Goal: Task Accomplishment & Management: Manage account settings

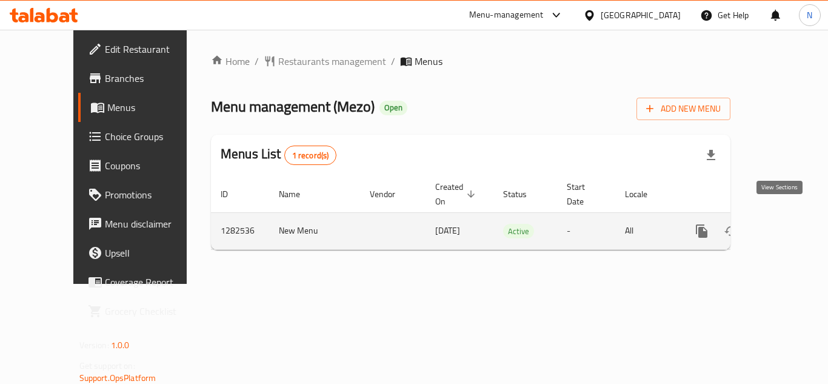
click at [784, 224] on icon "enhanced table" at bounding box center [789, 231] width 15 height 15
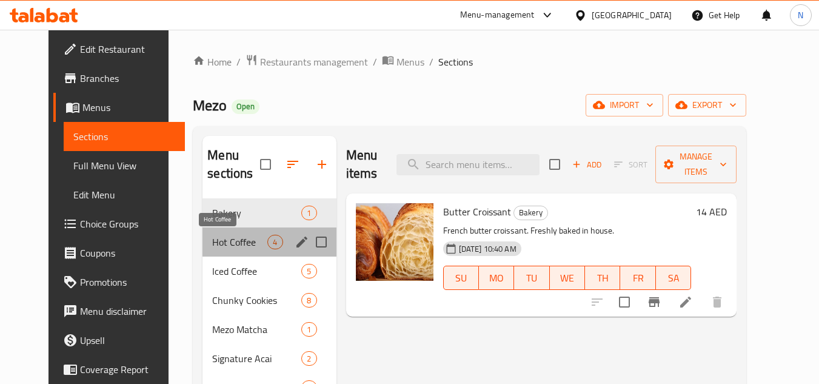
click at [222, 244] on span "Hot Coffee" at bounding box center [239, 242] width 55 height 15
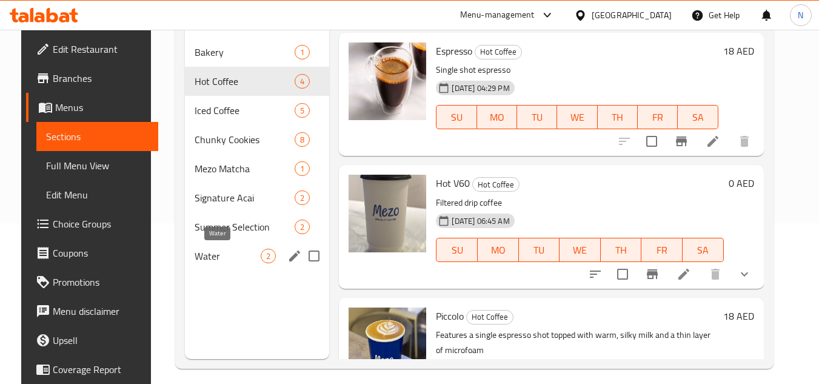
scroll to position [170, 0]
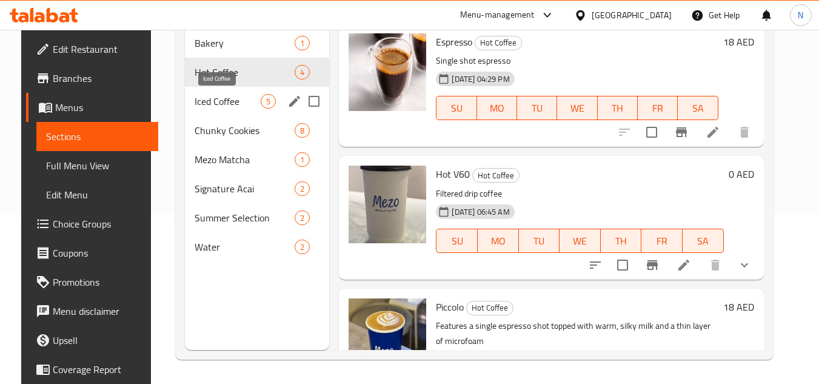
click at [207, 99] on span "Iced Coffee" at bounding box center [228, 101] width 67 height 15
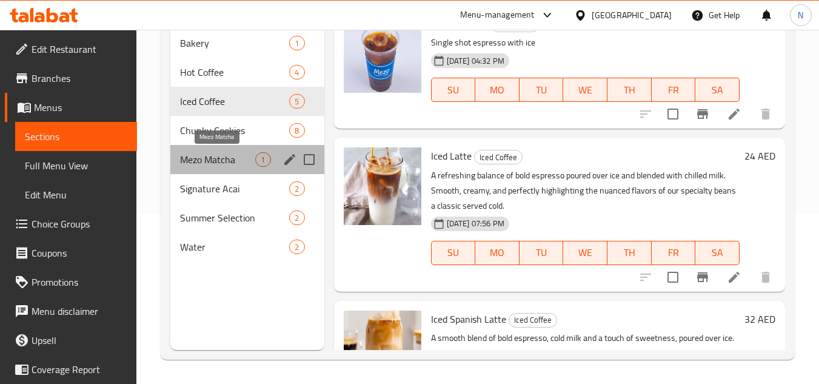
click at [201, 161] on span "Mezo Matcha" at bounding box center [217, 159] width 75 height 15
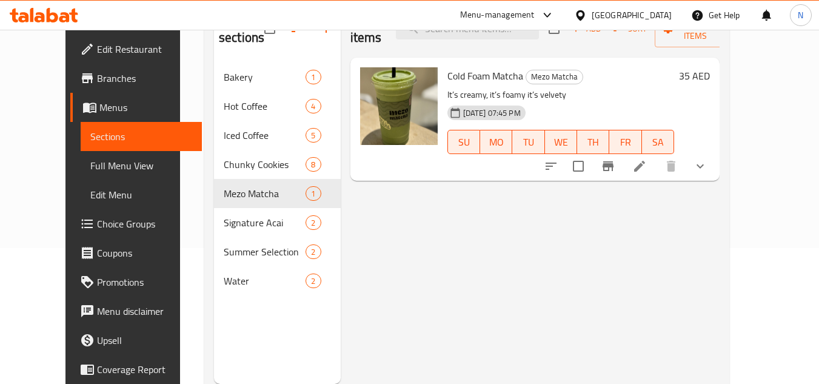
scroll to position [109, 0]
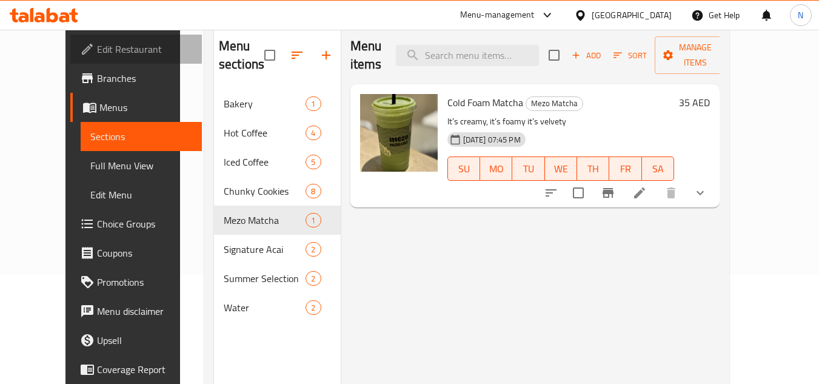
click at [97, 51] on span "Edit Restaurant" at bounding box center [145, 49] width 96 height 15
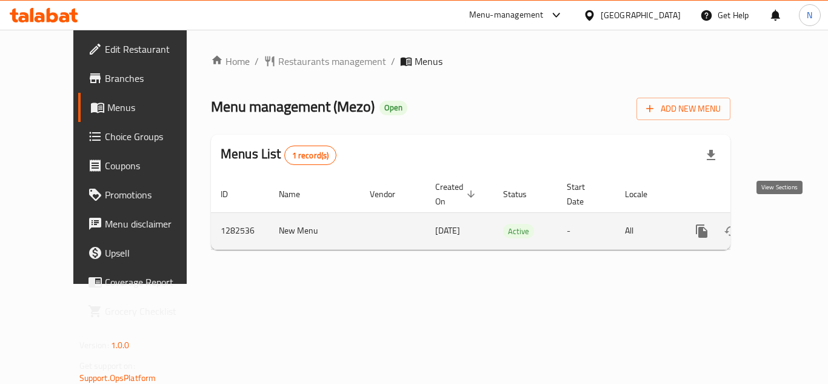
click at [782, 224] on icon "enhanced table" at bounding box center [789, 231] width 15 height 15
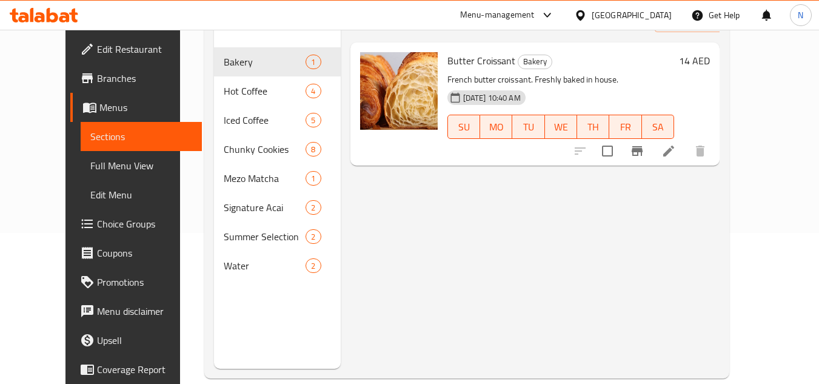
scroll to position [170, 0]
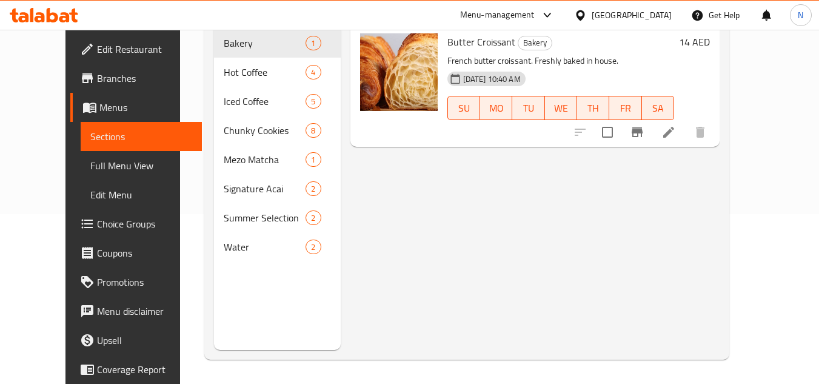
click at [90, 167] on span "Full Menu View" at bounding box center [141, 165] width 102 height 15
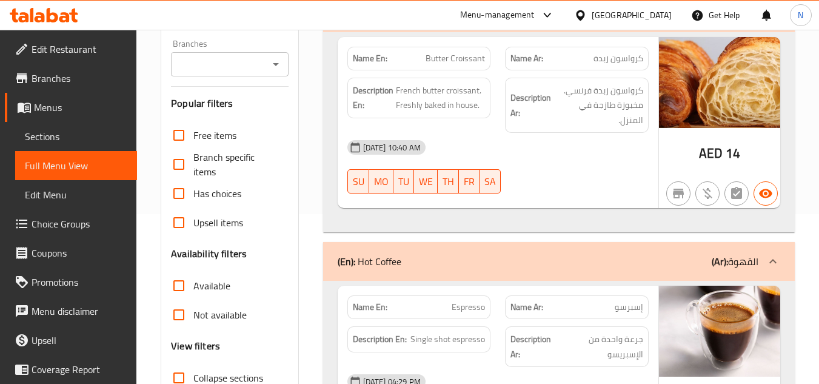
click at [554, 195] on div at bounding box center [577, 193] width 158 height 15
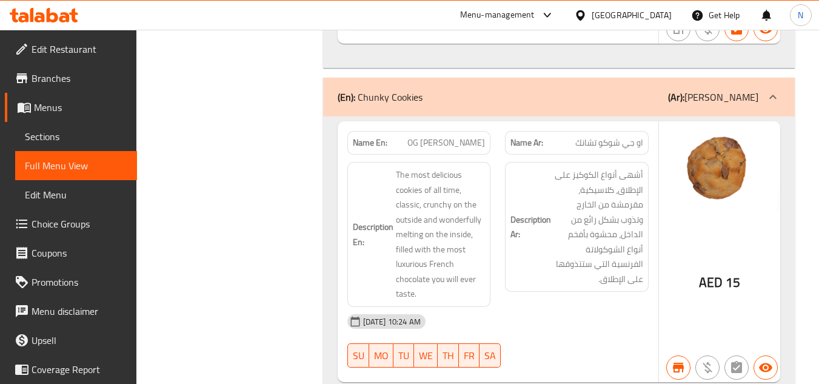
scroll to position [2580, 0]
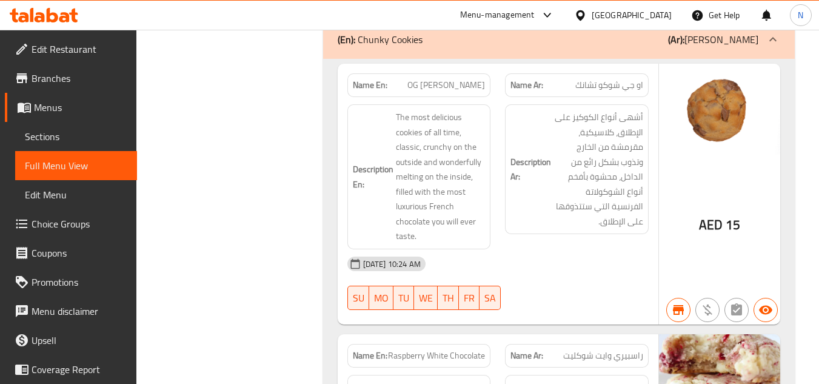
click at [76, 55] on span "Edit Restaurant" at bounding box center [80, 49] width 96 height 15
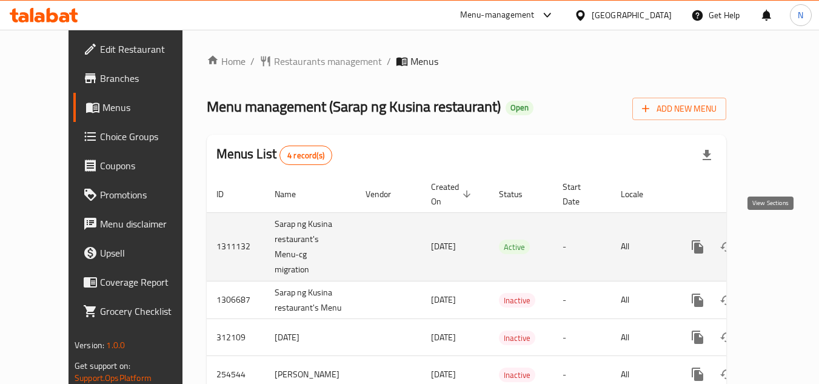
click at [777, 239] on icon "enhanced table" at bounding box center [784, 246] width 15 height 15
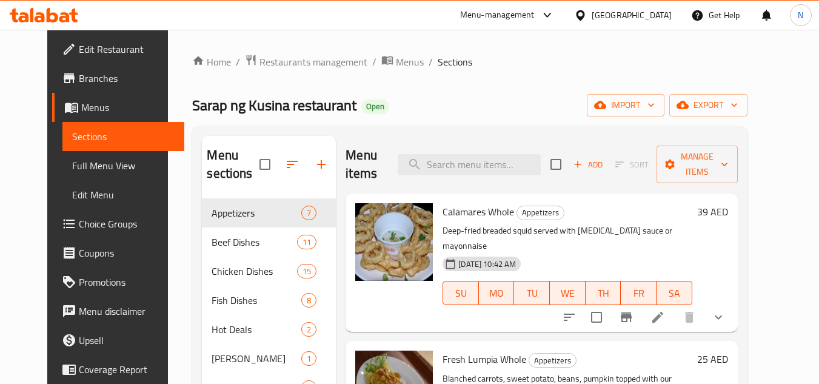
click at [72, 161] on span "Full Menu View" at bounding box center [123, 165] width 102 height 15
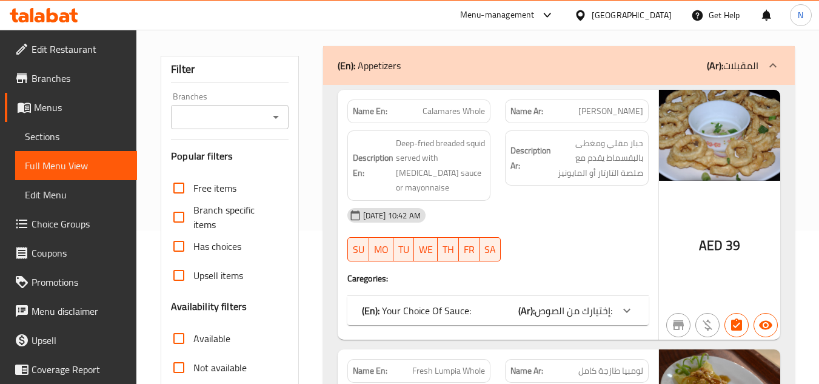
scroll to position [303, 0]
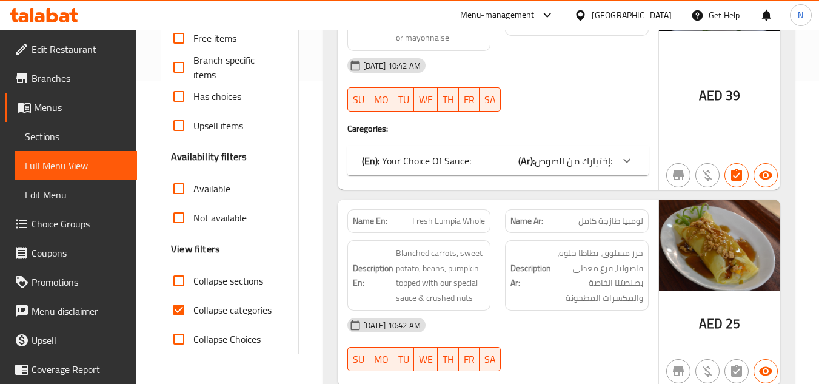
click at [178, 313] on input "Collapse categories" at bounding box center [178, 309] width 29 height 29
checkbox input "false"
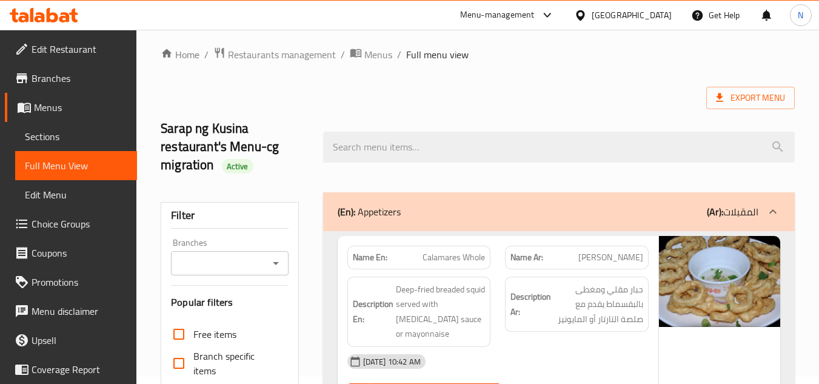
scroll to position [0, 0]
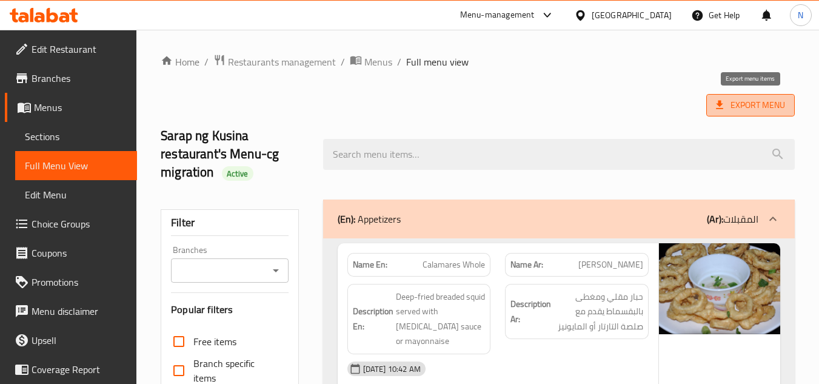
click at [743, 105] on span "Export Menu" at bounding box center [750, 105] width 69 height 15
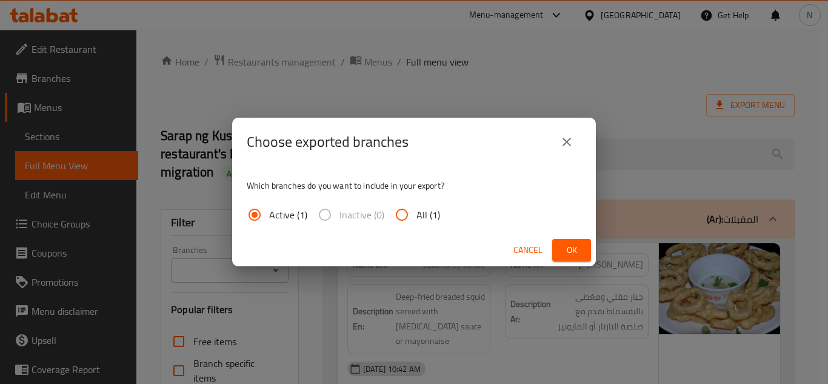
click at [429, 216] on span "All (1)" at bounding box center [428, 214] width 24 height 15
click at [416, 216] on input "All (1)" at bounding box center [401, 214] width 29 height 29
radio input "true"
click at [571, 248] on span "Ok" at bounding box center [571, 249] width 19 height 15
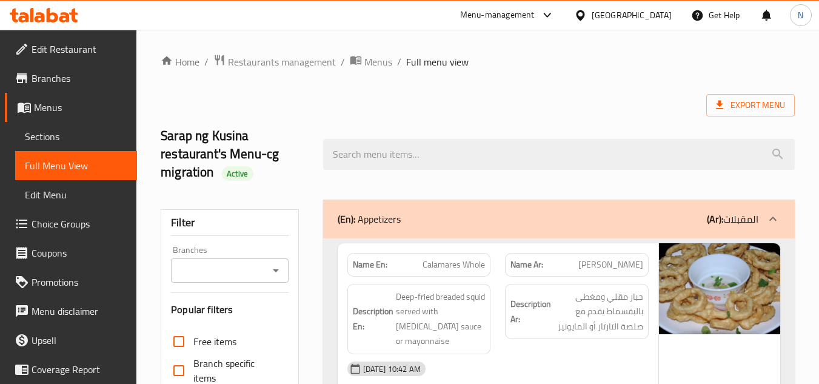
click at [482, 61] on ol "Home / Restaurants management / Menus / Full menu view" at bounding box center [478, 62] width 634 height 16
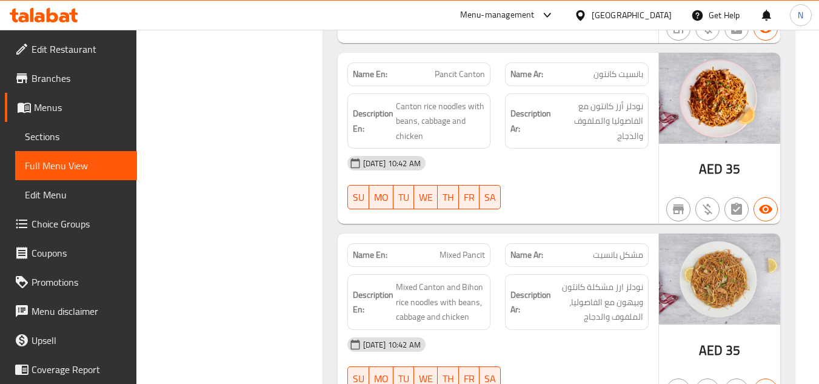
scroll to position [32374, 0]
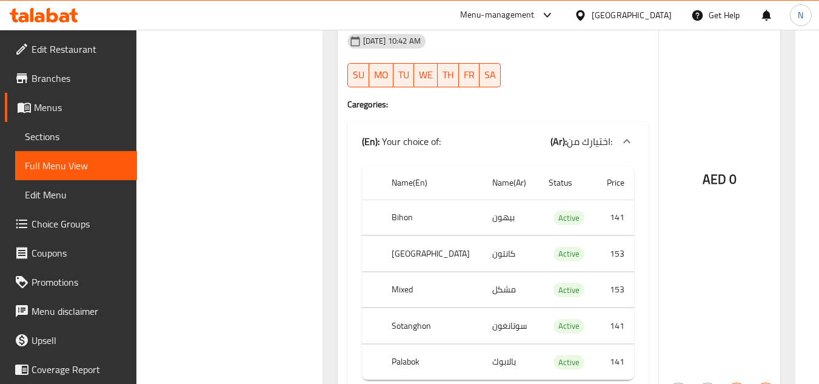
click at [645, 18] on div "[GEOGRAPHIC_DATA]" at bounding box center [631, 14] width 80 height 13
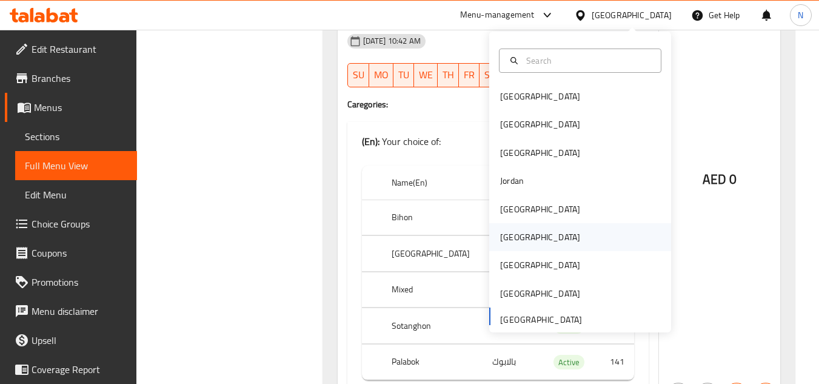
click at [514, 238] on div "Oman" at bounding box center [539, 237] width 99 height 28
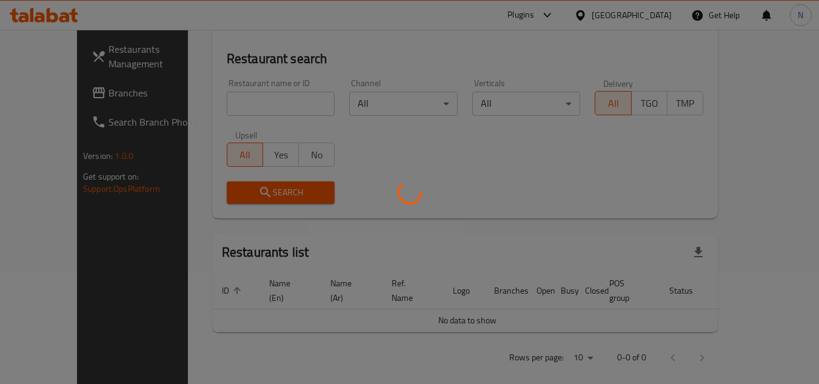
scroll to position [534, 0]
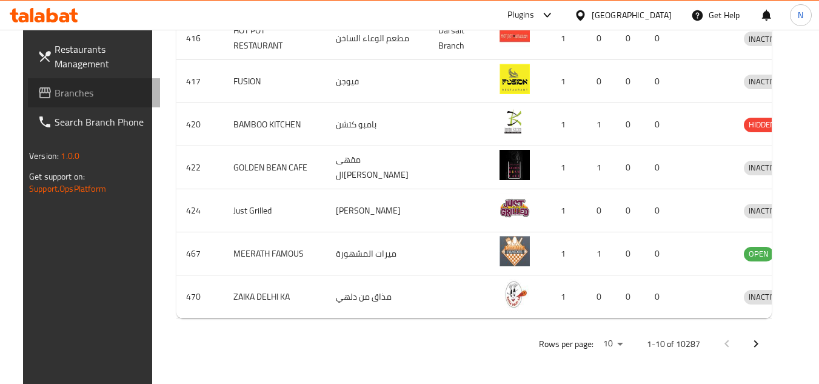
click at [62, 99] on span "Branches" at bounding box center [103, 92] width 96 height 15
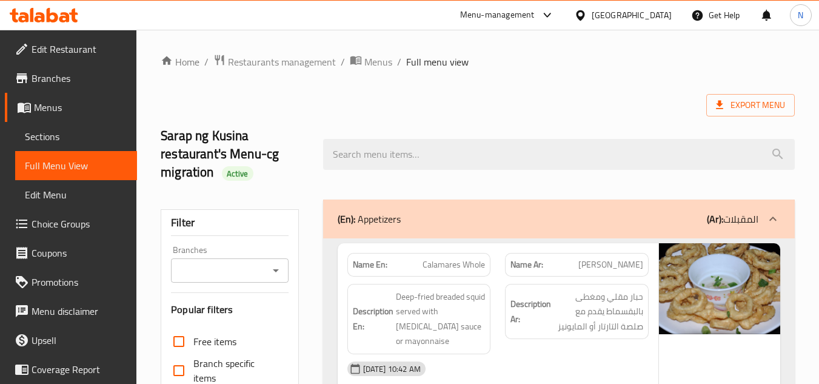
drag, startPoint x: 35, startPoint y: 139, endPoint x: 72, endPoint y: 149, distance: 37.6
click at [35, 139] on span "Sections" at bounding box center [76, 136] width 102 height 15
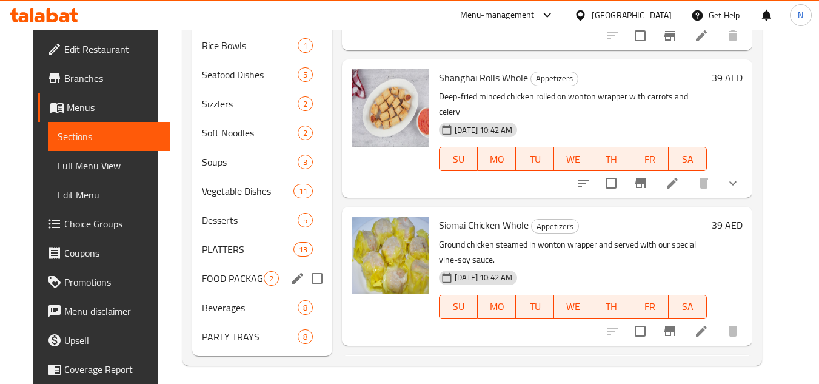
scroll to position [435, 0]
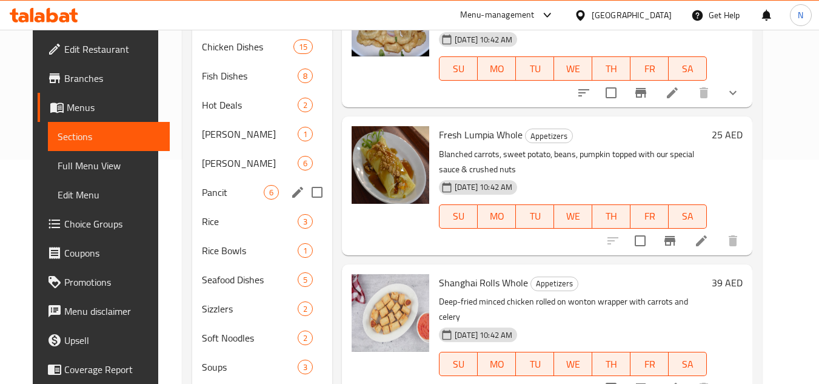
click at [213, 199] on div "Pancit 6" at bounding box center [262, 192] width 140 height 29
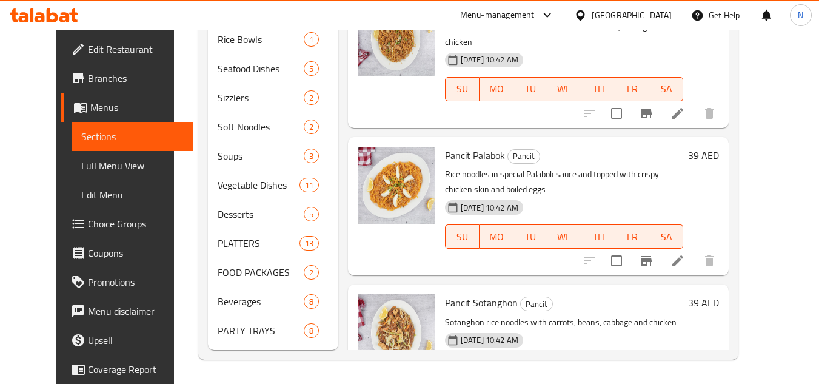
scroll to position [182, 0]
click at [651, 255] on icon "Branch-specific-item" at bounding box center [646, 260] width 11 height 10
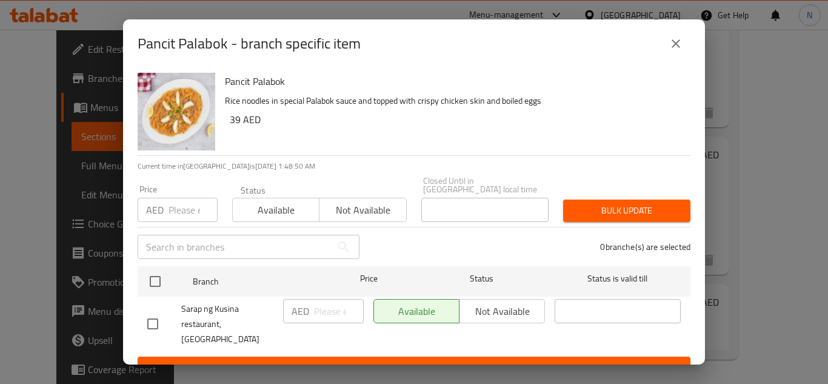
click at [672, 52] on button "close" at bounding box center [675, 43] width 29 height 29
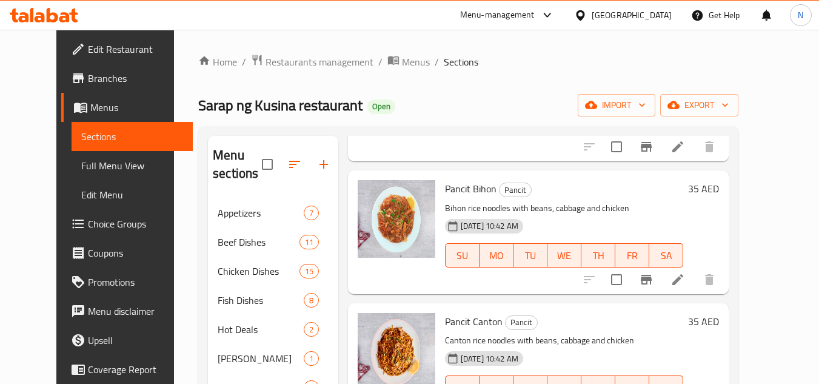
scroll to position [148, 0]
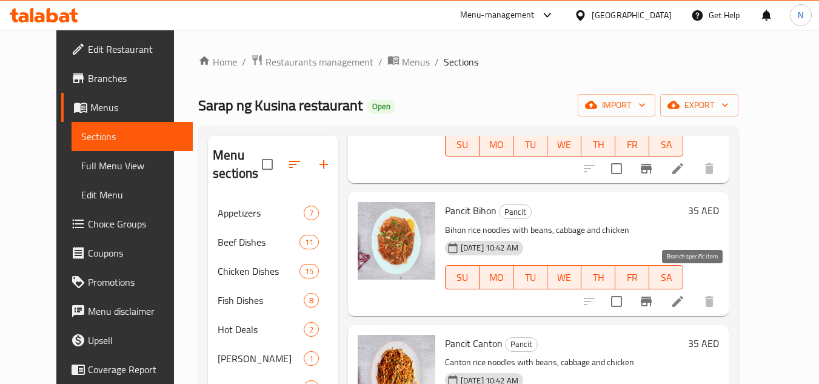
click at [653, 294] on icon "Branch-specific-item" at bounding box center [646, 301] width 15 height 15
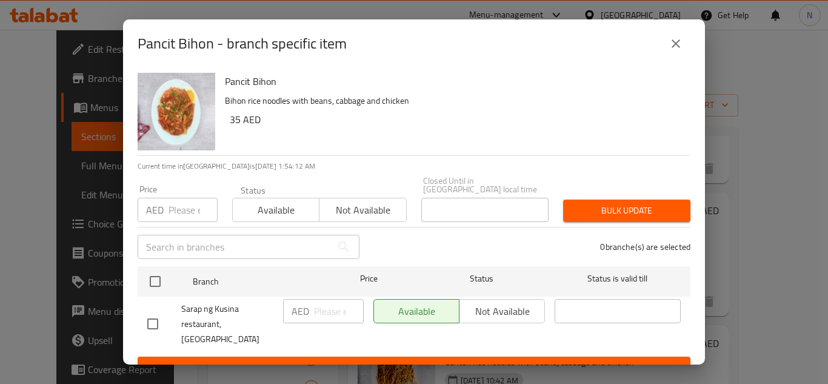
click at [680, 54] on button "close" at bounding box center [675, 43] width 29 height 29
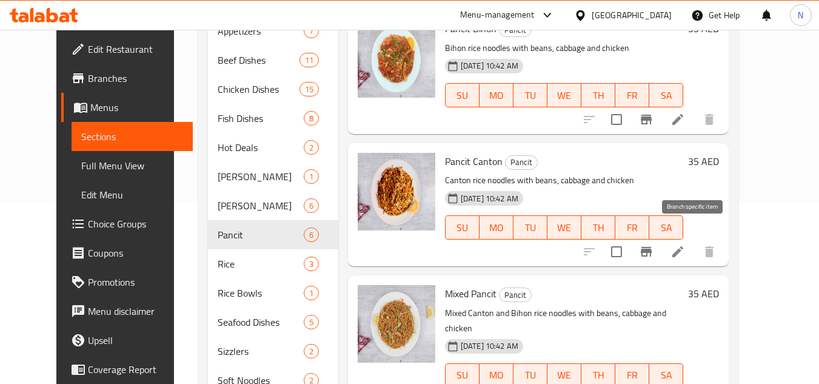
click at [651, 247] on icon "Branch-specific-item" at bounding box center [646, 252] width 11 height 10
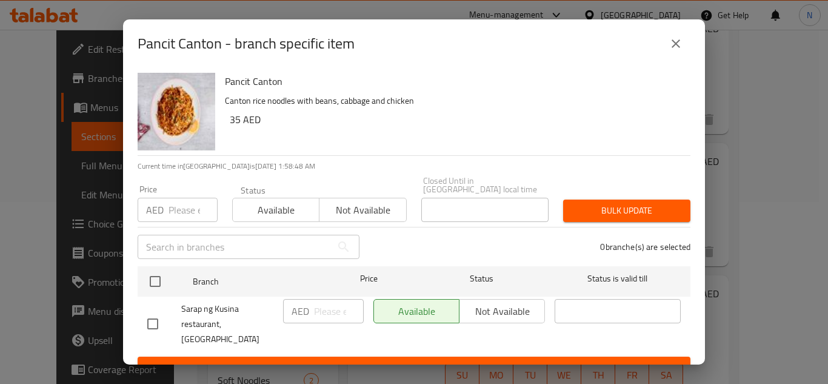
click at [676, 39] on icon "close" at bounding box center [675, 43] width 15 height 15
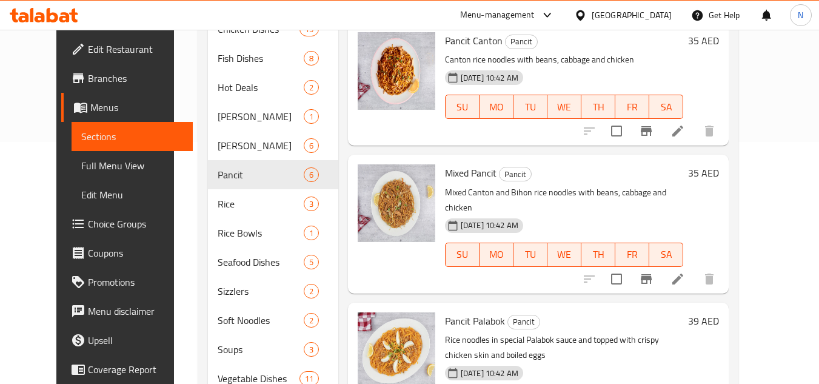
scroll to position [242, 0]
click at [651, 273] on icon "Branch-specific-item" at bounding box center [646, 278] width 11 height 10
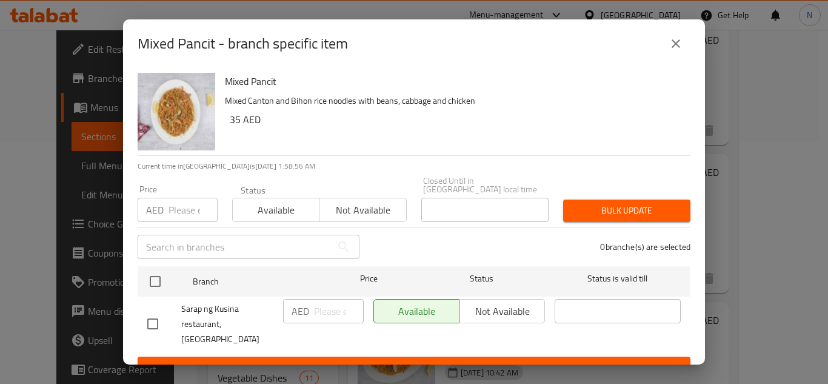
click at [675, 42] on icon "close" at bounding box center [675, 43] width 15 height 15
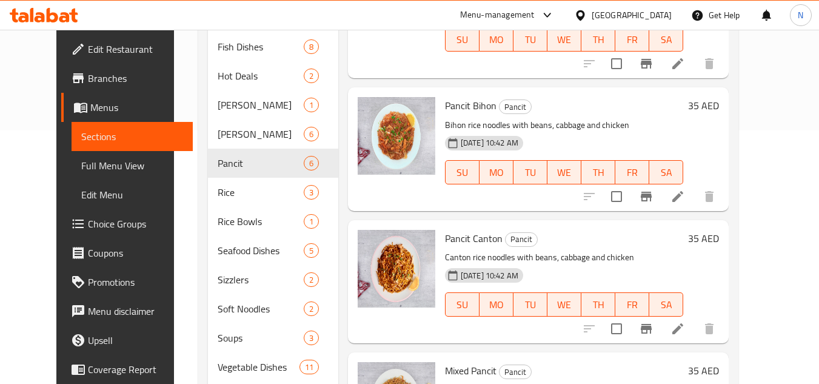
scroll to position [19, 0]
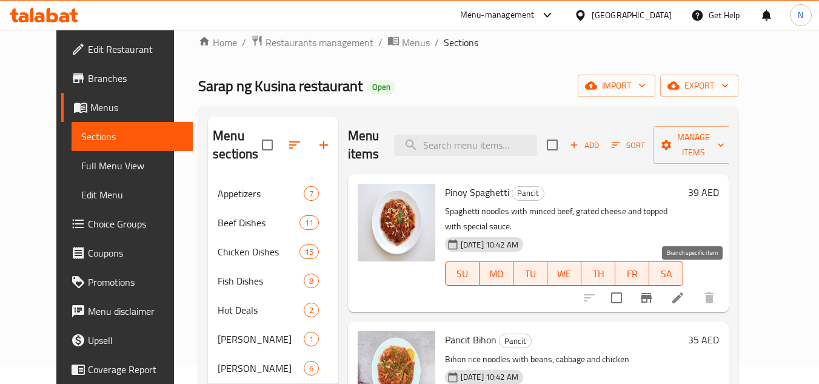
click at [653, 290] on icon "Branch-specific-item" at bounding box center [646, 297] width 15 height 15
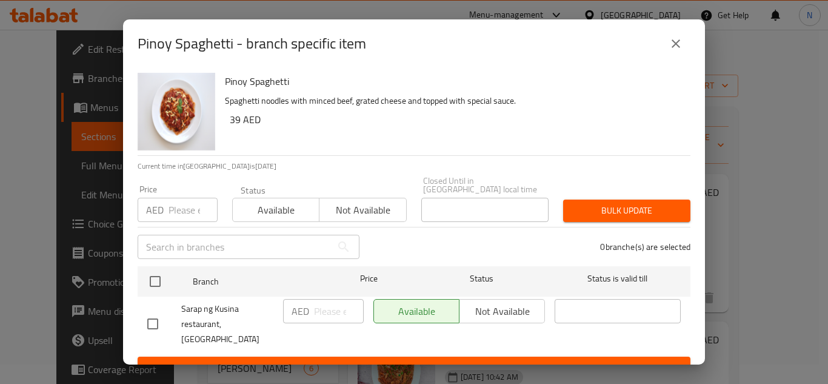
click at [679, 52] on button "close" at bounding box center [675, 43] width 29 height 29
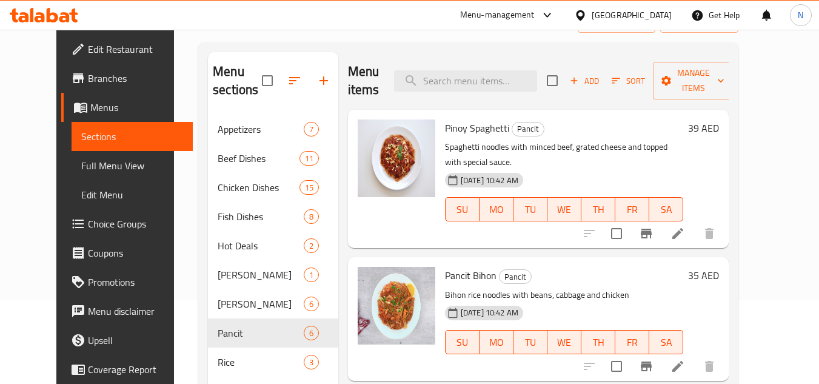
scroll to position [72, 0]
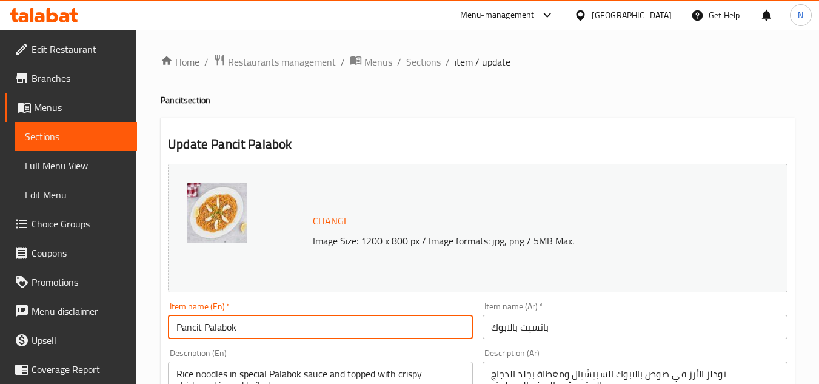
click at [253, 321] on input "Pancit Palabok" at bounding box center [320, 327] width 305 height 24
paste input "(Tray)"
click at [198, 328] on input "(Tray) Palabok" at bounding box center [320, 327] width 305 height 24
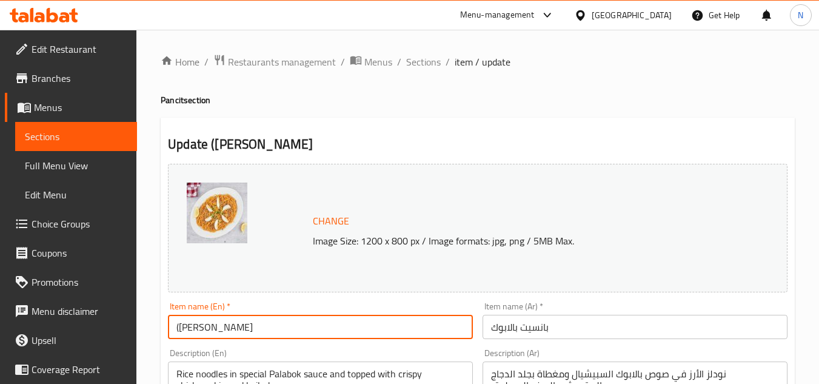
click at [179, 327] on input "([PERSON_NAME]" at bounding box center [320, 327] width 305 height 24
click at [220, 328] on input "[PERSON_NAME]" at bounding box center [320, 327] width 305 height 24
type input "[PERSON_NAME]"
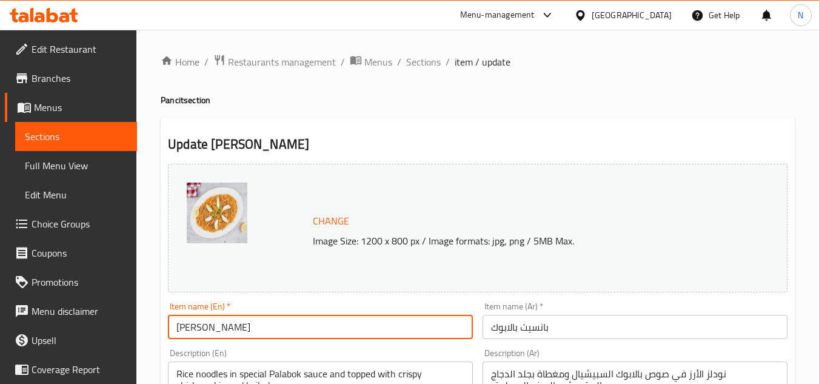
click at [548, 336] on input "بانسيت بالابوك" at bounding box center [634, 327] width 305 height 24
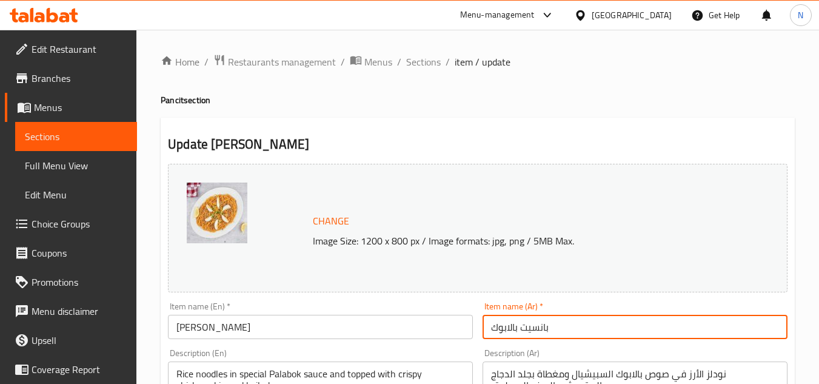
click at [548, 336] on input "بانسيت بالابوك" at bounding box center [634, 327] width 305 height 24
paste input "ينية"
type input "صينية بالابوك"
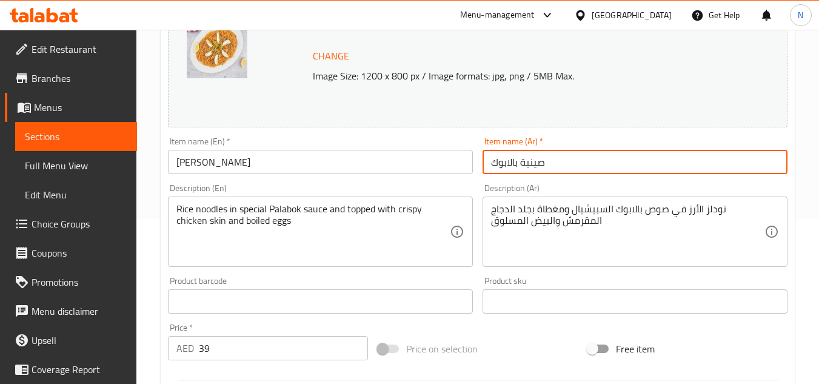
scroll to position [182, 0]
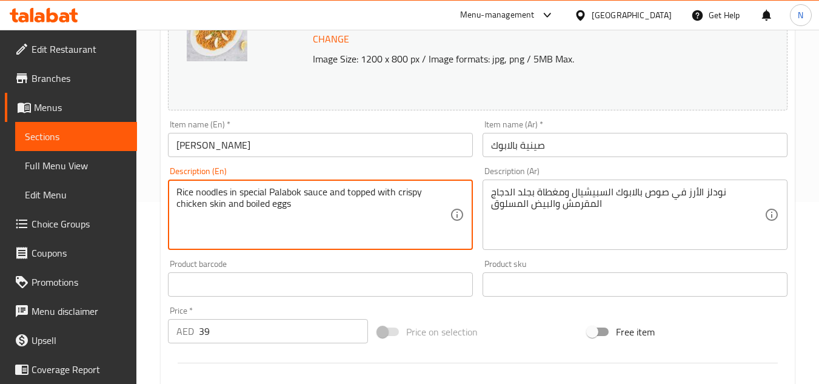
click at [285, 200] on textarea "Rice noodles in special Palabok sauce and topped with crispy chicken skin and b…" at bounding box center [312, 215] width 273 height 58
paste textarea ". Serves 12-15."
click at [341, 204] on textarea "Rice noodles in special Palabok sauce and topped with crispy chicken skin and b…" at bounding box center [312, 215] width 273 height 58
click at [290, 205] on textarea "Rice noodles in special Palabok sauce and topped with crispy chicken skin and b…" at bounding box center [312, 215] width 273 height 58
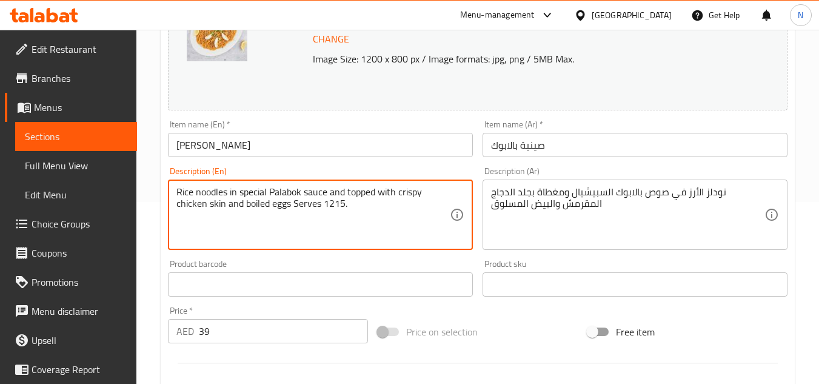
click at [334, 204] on textarea "Rice noodles in special Palabok sauce and topped with crispy chicken skin and b…" at bounding box center [312, 215] width 273 height 58
click at [248, 203] on textarea "Rice noodles in special Palabok sauce and topped with crispy chicken skin and b…" at bounding box center [312, 215] width 273 height 58
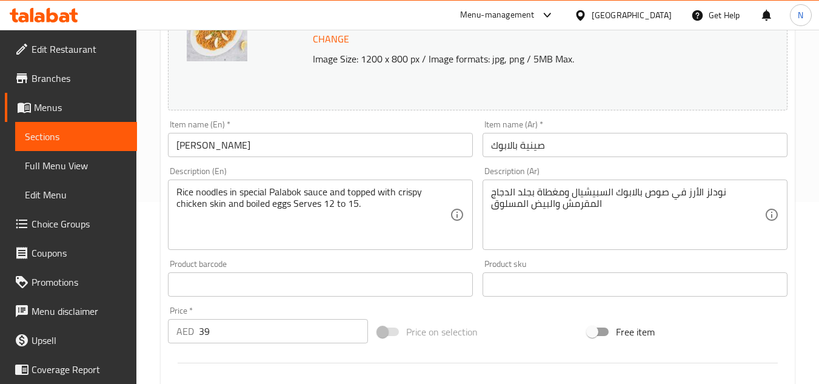
click at [271, 199] on textarea "Rice noodles in special Palabok sauce and topped with crispy chicken skin and b…" at bounding box center [312, 215] width 273 height 58
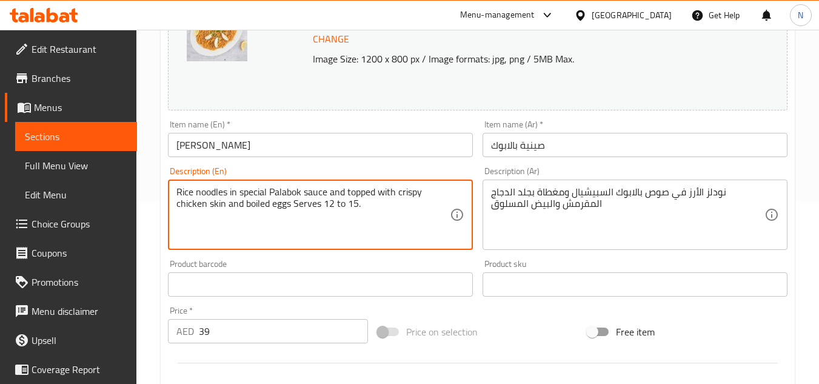
click at [271, 199] on textarea "Rice noodles in special Palabok sauce and topped with crispy chicken skin and b…" at bounding box center [312, 215] width 273 height 58
paste textarea "palabok sauce and topped with crispy chicken skin and boiled eggs s"
type textarea "Rice noodles in special palabok sauce and topped with crispy chicken skin and b…"
click at [645, 193] on textarea "نودلز الأرز في صوص بالابوك السبيشيال ومغطاة بجلد الدجاج المقرمش والبيض المسلوق" at bounding box center [627, 215] width 273 height 58
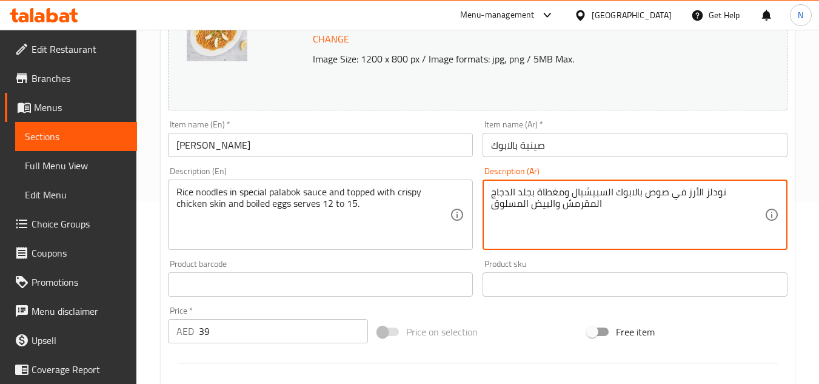
click at [645, 193] on textarea "نودلز الأرز في صوص بالابوك السبيشيال ومغطاة بجلد الدجاج المقرمش والبيض المسلوق" at bounding box center [627, 215] width 273 height 58
paste textarea "صة بالابوك الخاصة ومغطاة بجلد الدجاج المقرمش والبيض المسلوق تكفي من 12 إلى 15 ش…"
click at [685, 192] on textarea "نودلز الأرز في صلصة بالابوك الخاصة ومغطاة بجلد الدجاج المقرمش والبيض المسلوق تك…" at bounding box center [627, 215] width 273 height 58
click at [624, 194] on textarea "نودلز الأرز في صوص بالابوك الخاصة ومغطاة بجلد الدجاج المقرمش والبيض المسلوق تكف…" at bounding box center [627, 215] width 273 height 58
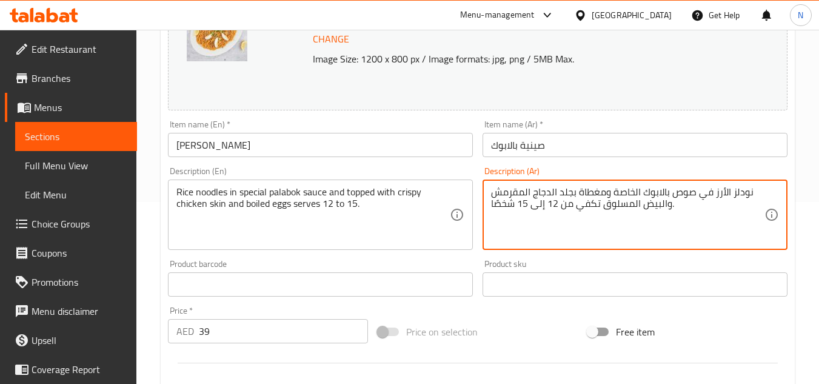
click at [624, 195] on textarea "نودلز الأرز في صوص بالابوك الخاصة ومغطاة بجلد الدجاج المقرمش والبيض المسلوق تكف…" at bounding box center [627, 215] width 273 height 58
click at [608, 195] on textarea "نودلز الأرز في صوص بالابوك سبيشال ومغطاة بجلد الدجاج المقرمش والبيض المسلوق تكف…" at bounding box center [627, 215] width 273 height 58
click at [551, 199] on textarea "نودلز الأرز في صوص بالابوك سبيشال مغطاة بجلد الدجاج المقرمش والبيض المسلوق تكفي…" at bounding box center [627, 215] width 273 height 58
click at [527, 195] on textarea "نودلز الأرز في صوص بالابوك سبيشال مغطاة بجلد دجاج المقرمش والبيض المسلوق تكفي م…" at bounding box center [627, 215] width 273 height 58
click at [524, 196] on textarea "نودلز الأرز في صوص بالابوك سبيشال مغطاة بجلد دجاج المقرمش والبيض المسلوق تكفي م…" at bounding box center [627, 215] width 273 height 58
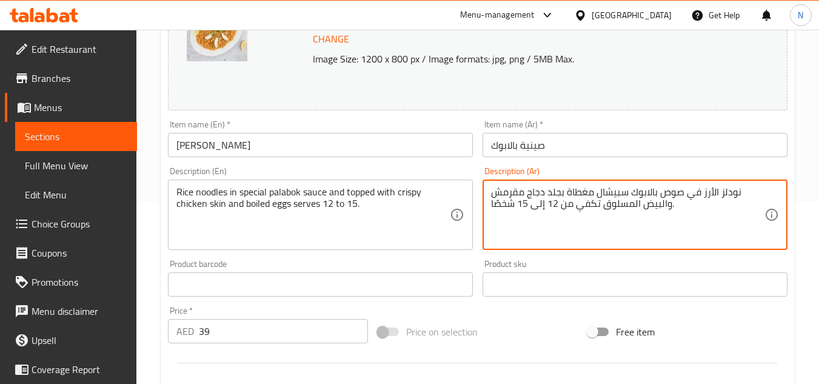
click at [659, 211] on textarea "نودلز الأرز في صوص بالابوك سبيشال مغطاة بجلد دجاج مقرمش والبيض المسلوق تكفي من …" at bounding box center [627, 215] width 273 height 58
click at [633, 206] on textarea "نودلز الأرز في صوص بالابوك سبيشال مغطاة بجلد دجاج مقرمش وبيض المسلوق تكفي من 12…" at bounding box center [627, 215] width 273 height 58
type textarea "نودلز الأرز في صوص بالابوك سبيشال مغطاة بجلد دجاج مقرمش وبيض مسلوق تكفي من 12 إ…"
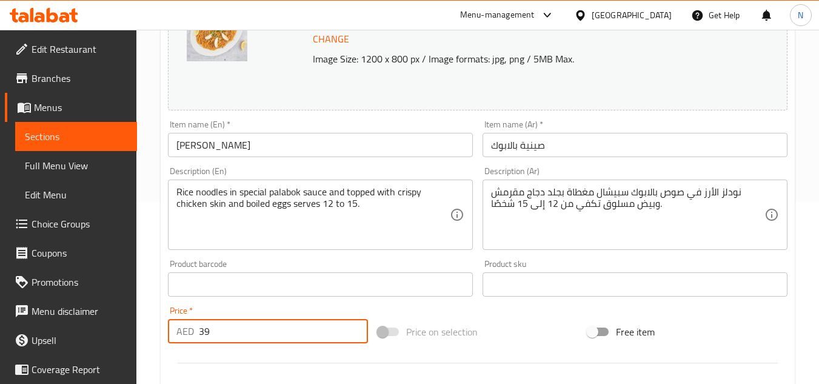
click at [204, 341] on input "39" at bounding box center [283, 331] width 169 height 24
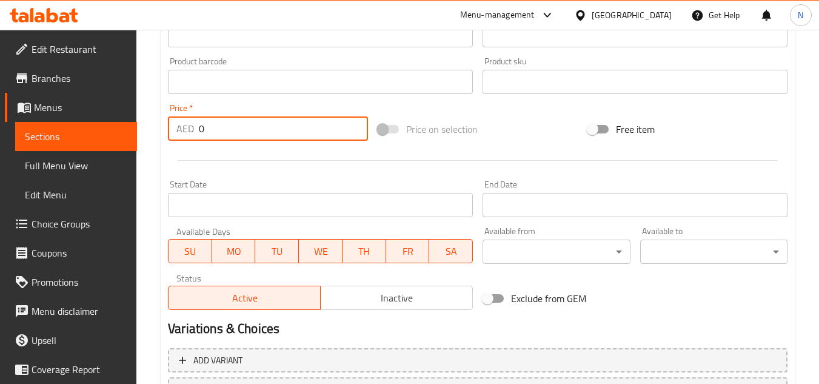
scroll to position [490, 0]
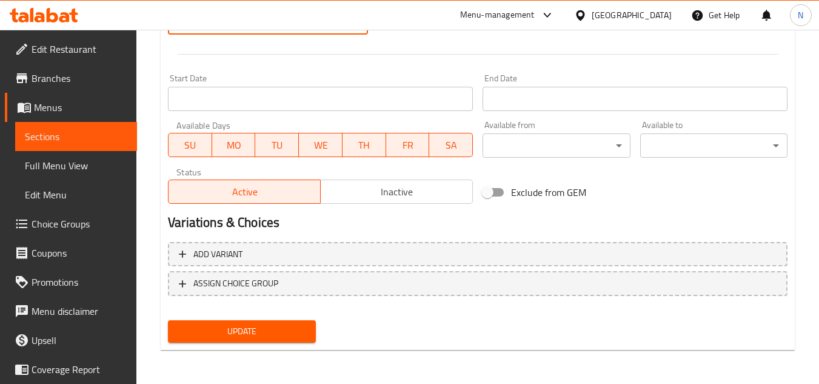
type input "0"
click at [267, 339] on button "Update" at bounding box center [241, 331] width 147 height 22
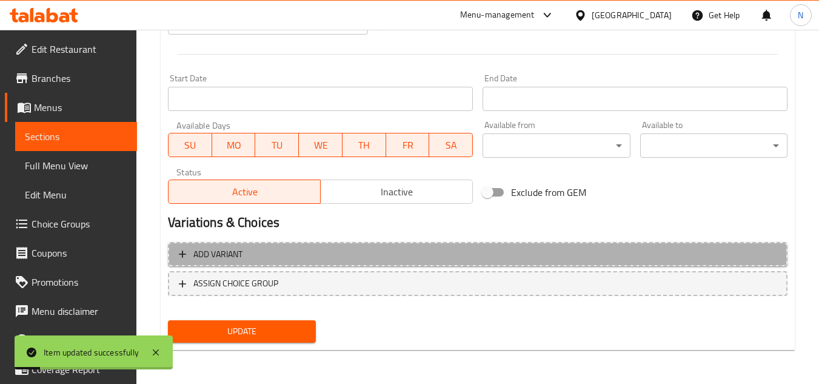
click at [340, 253] on span "Add variant" at bounding box center [478, 254] width 598 height 15
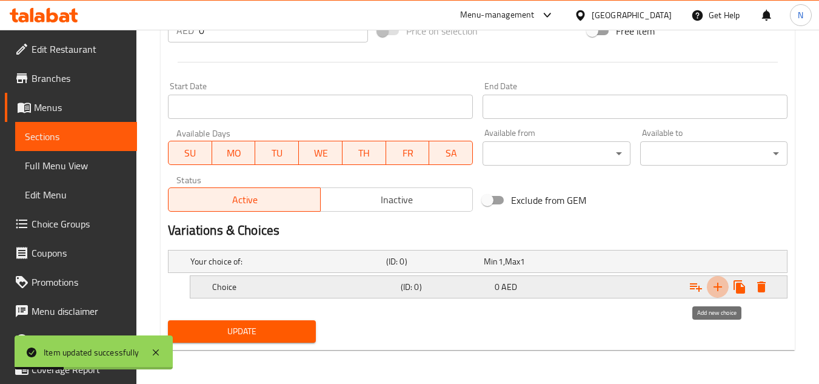
click at [716, 288] on icon "Expand" at bounding box center [717, 286] width 15 height 15
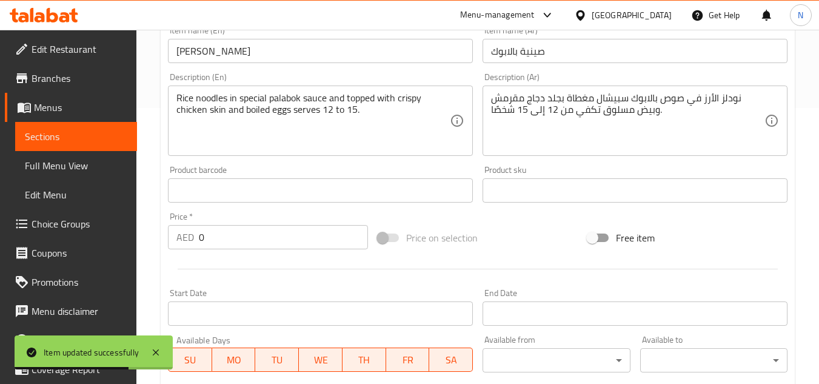
scroll to position [275, 0]
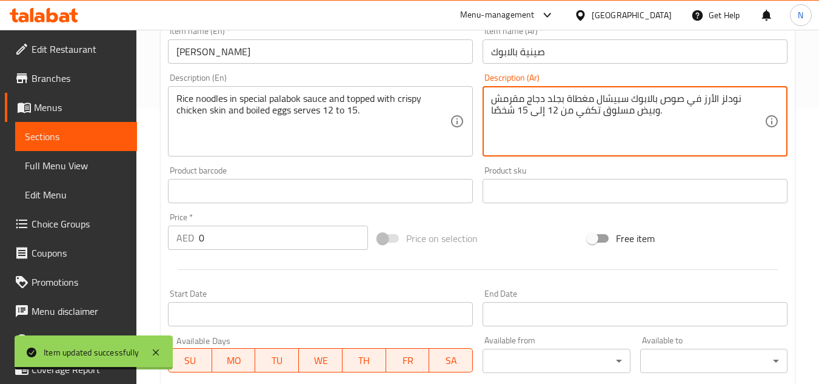
click at [595, 101] on textarea "نودلز الأرز في صوص بالابوك سبيشال مغطاة بجلد دجاج مقرمش وبيض مسلوق تكفي من 12 إ…" at bounding box center [627, 122] width 273 height 58
paste textarea "رز بصلصة بالابوك الخاصة، مغطاة بجلد دجاج مقرمش وبيض مسلوق. تكفي من ١٢ إلى ١٥"
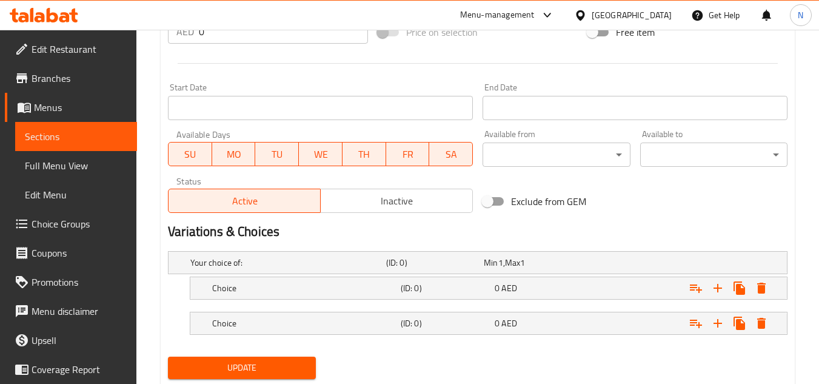
scroll to position [518, 0]
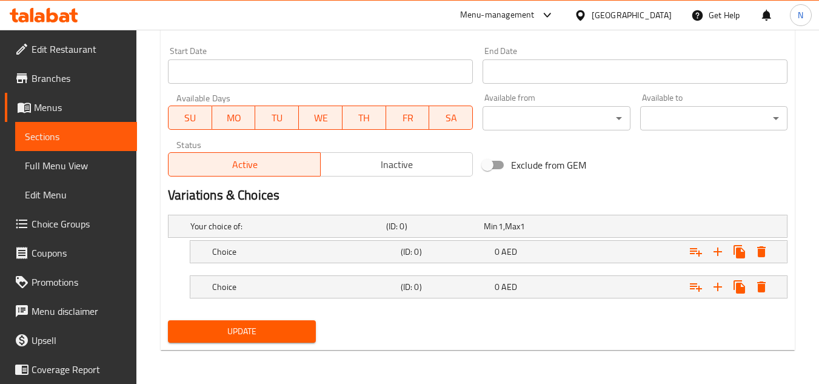
type textarea "نودلز أرز بصلصة بالابوك الخاصة، مغطاة بجلد دجاج مقرمش وبيض مسلوق. تكفي من ١٢ إل…"
click at [632, 250] on div "Expand" at bounding box center [680, 251] width 188 height 27
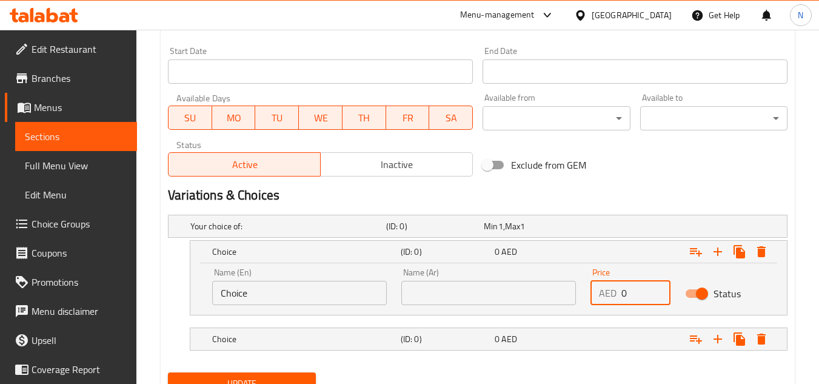
drag, startPoint x: 628, startPoint y: 297, endPoint x: 604, endPoint y: 302, distance: 24.8
click at [604, 302] on div "AED 0 Price" at bounding box center [630, 293] width 80 height 24
paste input "100.0"
type input "100.00"
click at [630, 336] on div "Expand" at bounding box center [680, 338] width 188 height 27
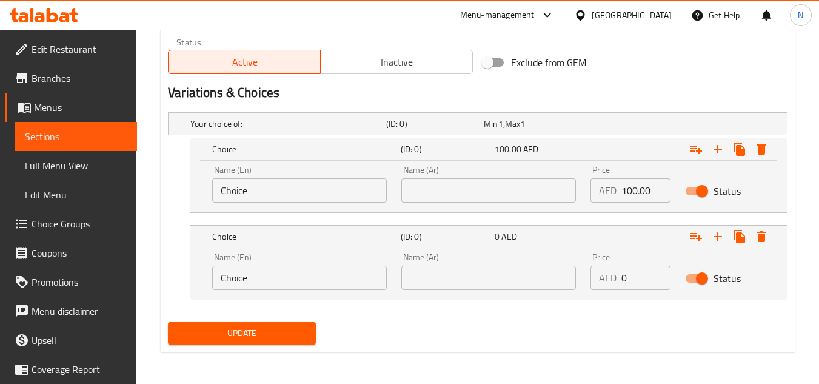
scroll to position [622, 0]
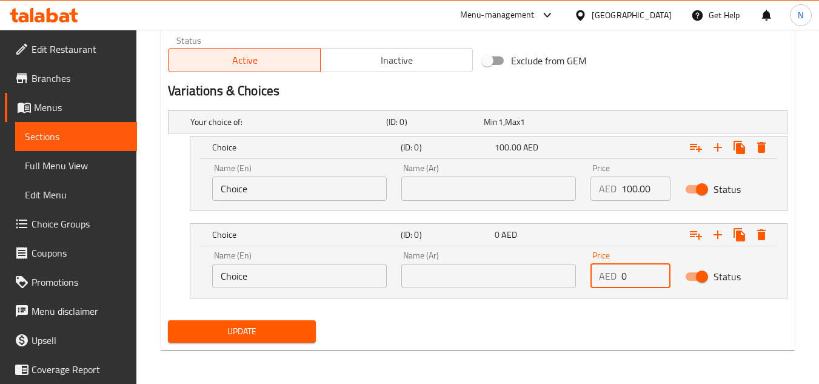
drag, startPoint x: 625, startPoint y: 284, endPoint x: 604, endPoint y: 284, distance: 21.2
click at [604, 284] on div "AED 0 Price" at bounding box center [630, 276] width 80 height 24
paste input "178.0"
type input "178.00"
click at [277, 281] on input "Choice" at bounding box center [299, 276] width 175 height 24
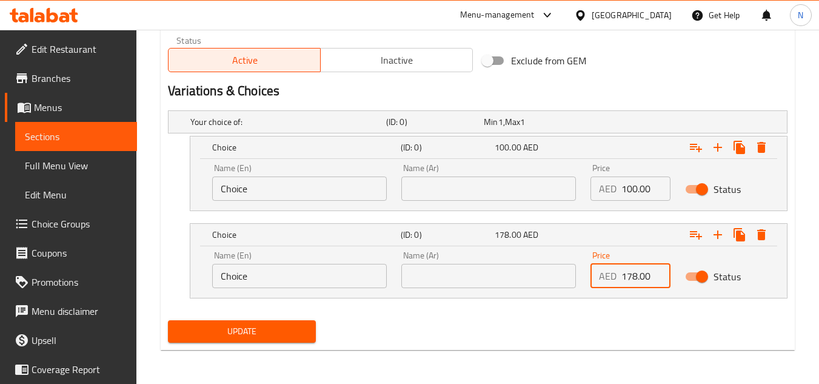
click at [277, 281] on input "Choice" at bounding box center [299, 276] width 175 height 24
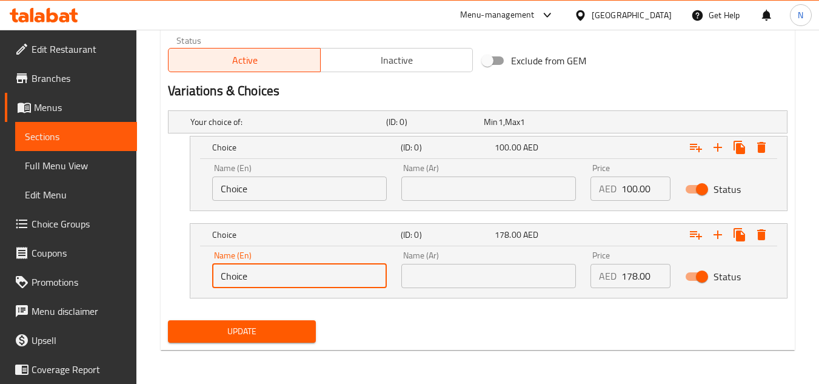
paste input "Whole Tray"
type input "Whole Tray"
click at [500, 272] on input "text" at bounding box center [488, 276] width 175 height 24
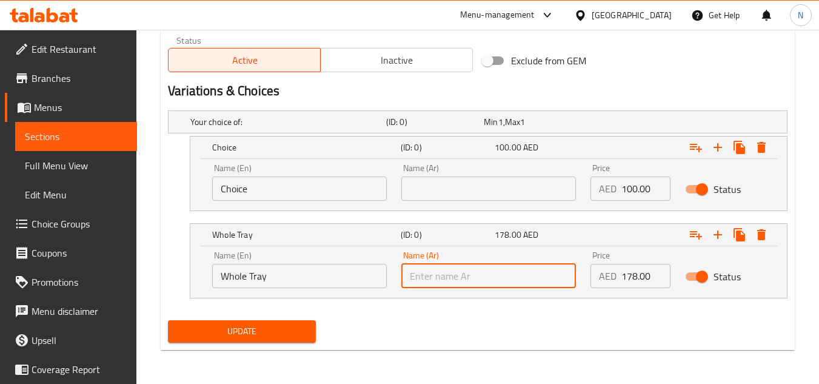
paste input "صينية كاملة"
type input "صينية كاملة"
click at [304, 188] on input "Choice" at bounding box center [299, 188] width 175 height 24
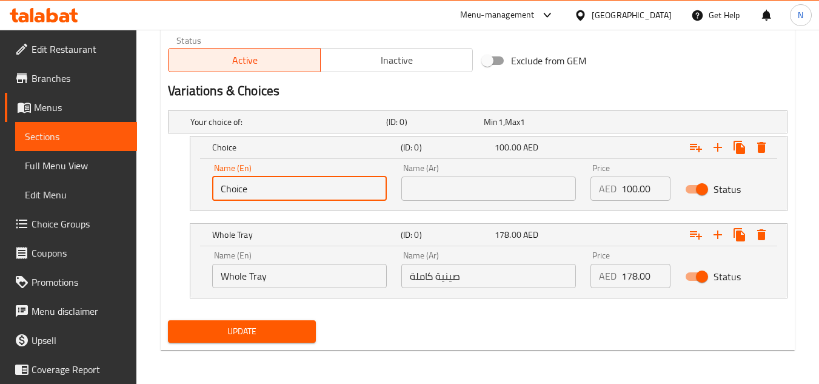
click at [304, 188] on input "Choice" at bounding box center [299, 188] width 175 height 24
paste input "Half Tray"
type input "Half Tray"
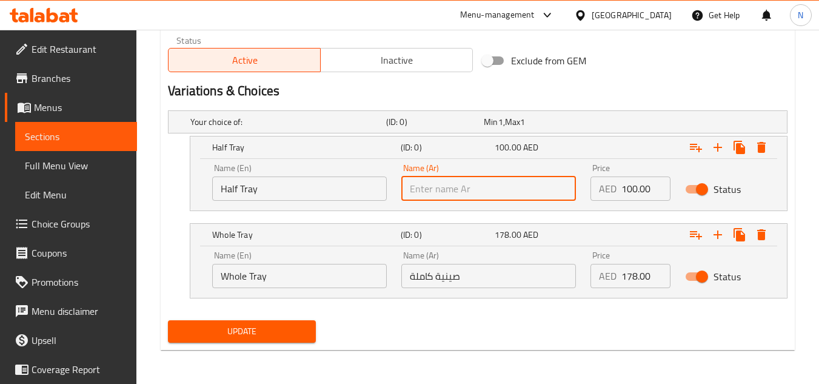
click at [490, 193] on input "text" at bounding box center [488, 188] width 175 height 24
paste input "نصف صينية"
type input "نصف صينية"
click at [261, 196] on input "Half Tray" at bounding box center [299, 188] width 175 height 24
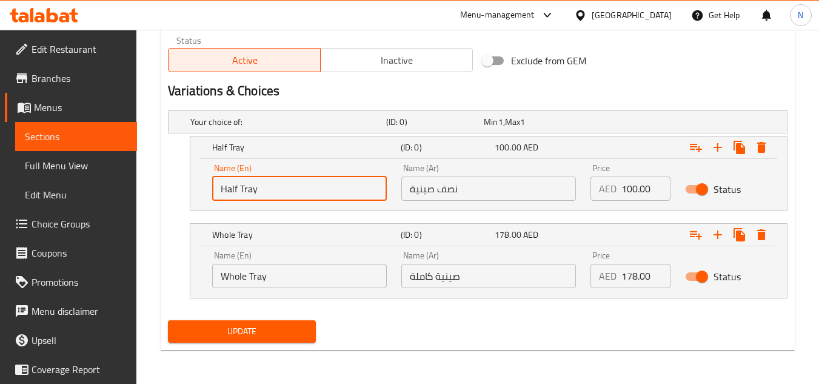
click at [261, 196] on input "Half Tray" at bounding box center [299, 188] width 175 height 24
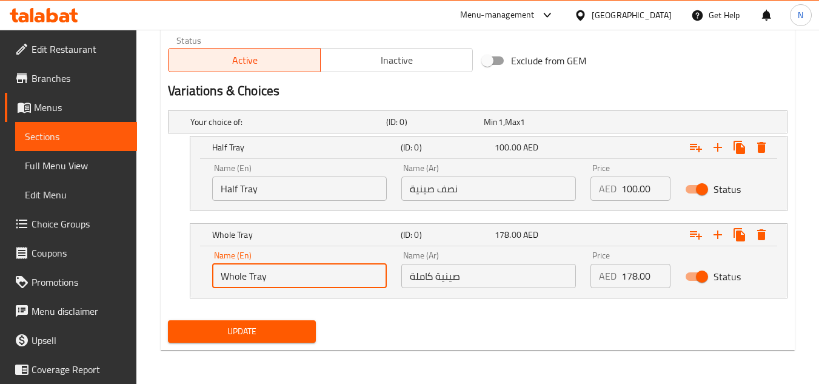
click at [299, 273] on input "Whole Tray" at bounding box center [299, 276] width 175 height 24
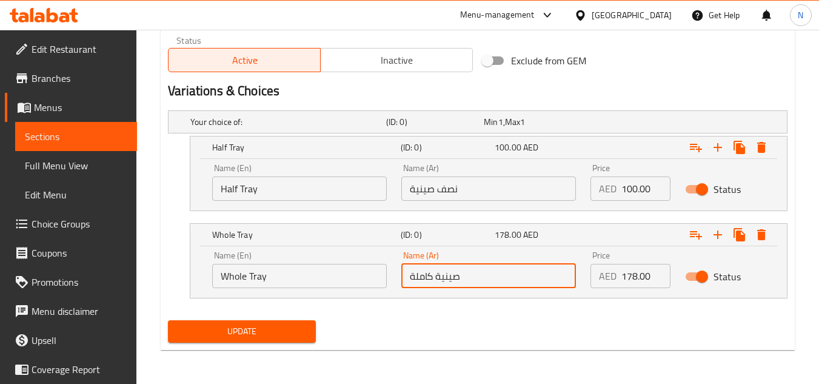
click at [462, 284] on input "صينية كاملة" at bounding box center [488, 276] width 175 height 24
click at [245, 328] on span "Update" at bounding box center [242, 331] width 128 height 15
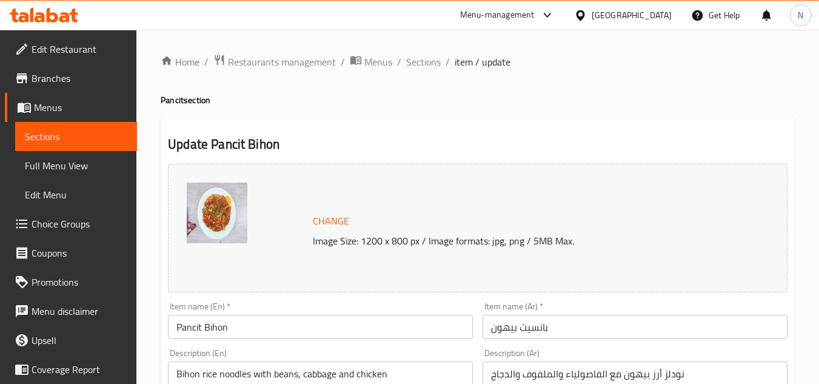
click at [318, 333] on input "Pancit Bihon" at bounding box center [320, 327] width 305 height 24
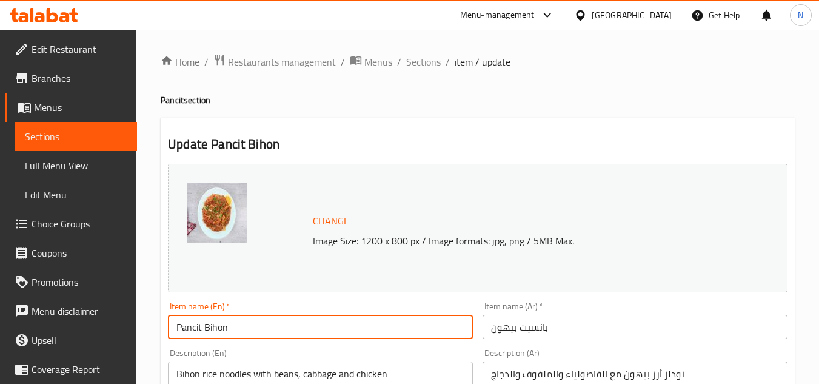
click at [318, 333] on input "Pancit Bihon" at bounding box center [320, 327] width 305 height 24
paste input "Tray"
click at [236, 318] on input "Tray Pancit Bihon" at bounding box center [320, 327] width 305 height 24
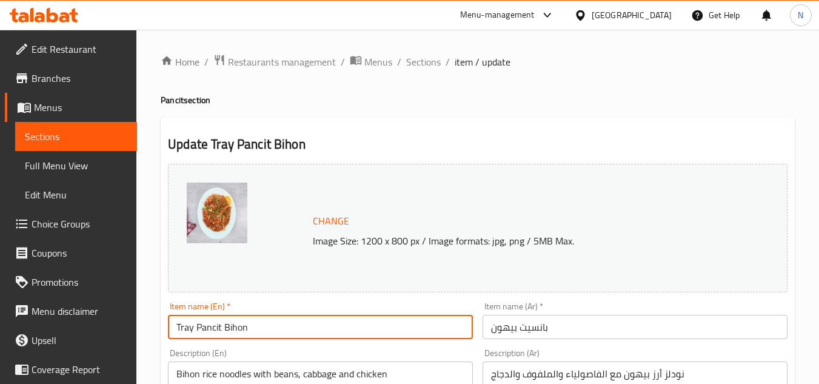
click at [236, 318] on input "Tray Pancit Bihon" at bounding box center [320, 327] width 305 height 24
type input "Tray Pancit Bihon"
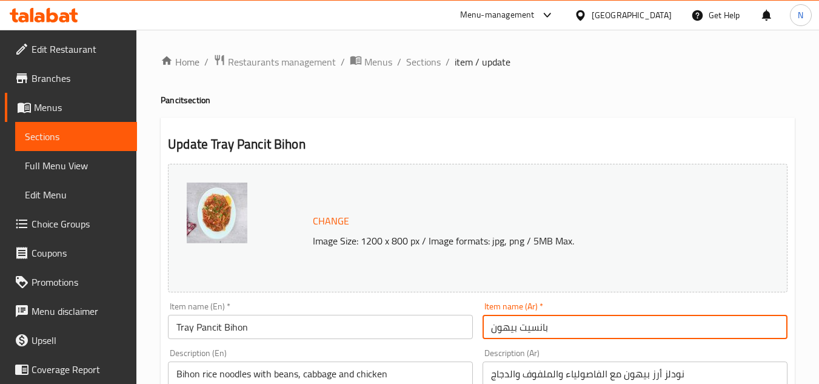
click at [585, 324] on input "بانسيت بيهون" at bounding box center [634, 327] width 305 height 24
paste input "صينية"
type input "صينية بانسيت بيهون"
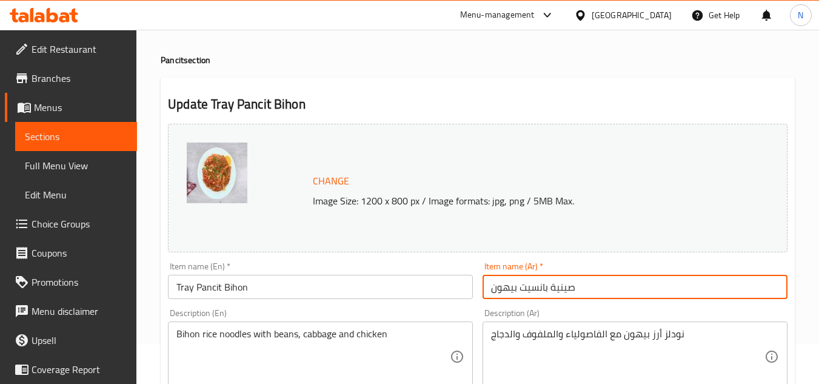
scroll to position [121, 0]
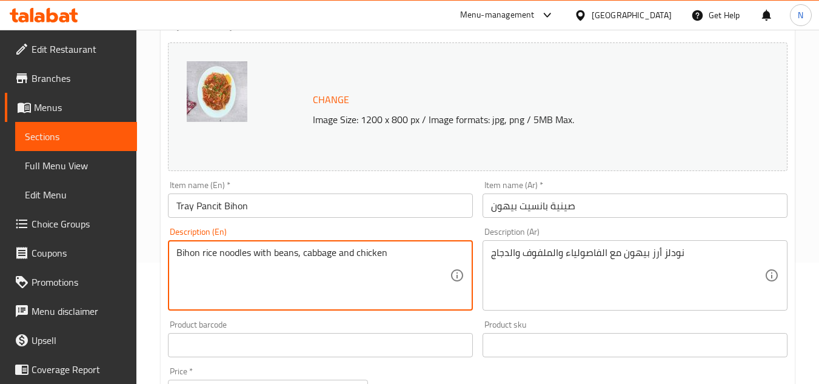
click at [296, 251] on textarea "Bihon rice noodles with beans, cabbage and chicken" at bounding box center [312, 276] width 273 height 58
paste textarea ". Serves 12-15."
click at [384, 257] on textarea "Bihon rice noodles with beans, cabbage and chicken. Serves 12-15." at bounding box center [312, 276] width 273 height 58
click at [428, 257] on textarea "Bihon rice noodles with beans, cabbage and chicken Serves 12-15." at bounding box center [312, 276] width 273 height 58
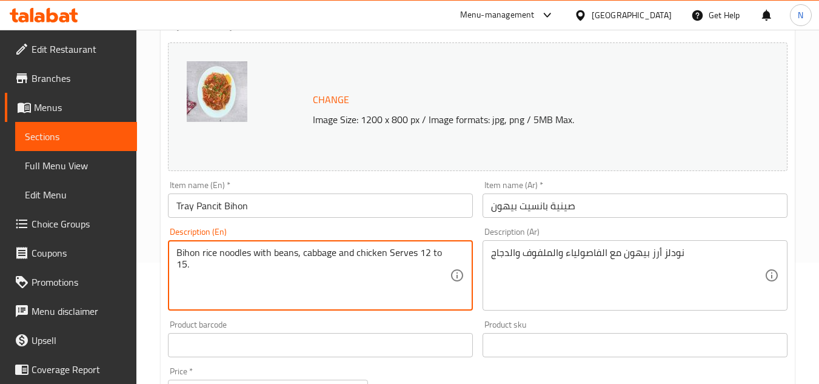
click at [299, 251] on textarea "Bihon rice noodles with beans, cabbage and chicken Serves 12 to 15." at bounding box center [312, 276] width 273 height 58
click at [342, 261] on textarea "Bihon rice noodles with beans, cabbage and chicken Serves 12 to 15." at bounding box center [312, 276] width 273 height 58
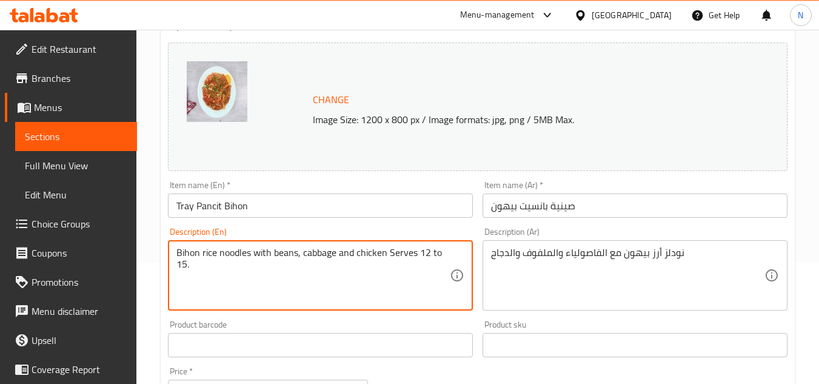
click at [342, 261] on textarea "Bihon rice noodles with beans, cabbage and chicken Serves 12 to 15." at bounding box center [312, 276] width 273 height 58
paste textarea "s"
type textarea "Bihon rice noodles with beans, cabbage and chicken serves 12 to 15."
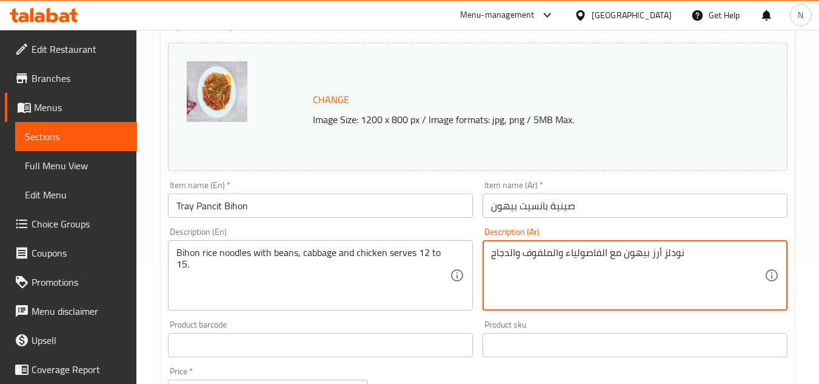
click at [564, 255] on textarea "نودلز أرز بيهون مع الفاصولياء والملفوف والدجاج" at bounding box center [627, 276] width 273 height 58
paste textarea "والملفوف والدجاج. تكفي من ١٢ إلى ١٥ شخصًا."
click at [676, 255] on textarea "نودلز أرز بيهون مع الفاصوليا والملفوف والدجاج. تكفي من ١٢ إلى ١٥ شخصًا." at bounding box center [627, 276] width 273 height 58
click at [644, 257] on textarea "نودلز أرز بيهون مع فاصوليا والملفوف والدجاج. تكفي من ١٢ إلى ١٥ شخصًا." at bounding box center [627, 276] width 273 height 58
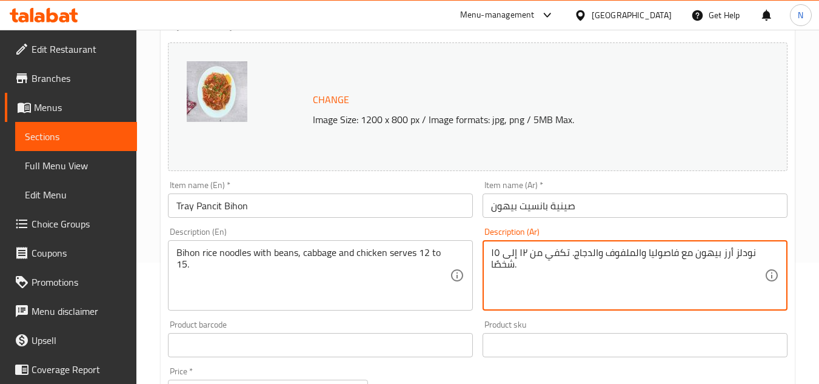
click at [644, 251] on textarea "نودلز أرز بيهون مع فاصوليا والملفوف والدجاج. تكفي من ١٢ إلى ١٥ شخصًا." at bounding box center [627, 276] width 273 height 58
click at [647, 253] on textarea "نودلز أرز بيهون مع فاصوليا والملفوف والدجاج. تكفي من ١٢ إلى ١٥ شخصًا." at bounding box center [627, 276] width 273 height 58
drag, startPoint x: 633, startPoint y: 251, endPoint x: 647, endPoint y: 252, distance: 14.0
click at [647, 252] on textarea "نودلز أرز بيهون مع فاصولياء والملفوف والدجاج. تكفي من ١٢ إلى ١٥ شخصًا." at bounding box center [627, 276] width 273 height 58
drag, startPoint x: 596, startPoint y: 251, endPoint x: 591, endPoint y: 256, distance: 6.9
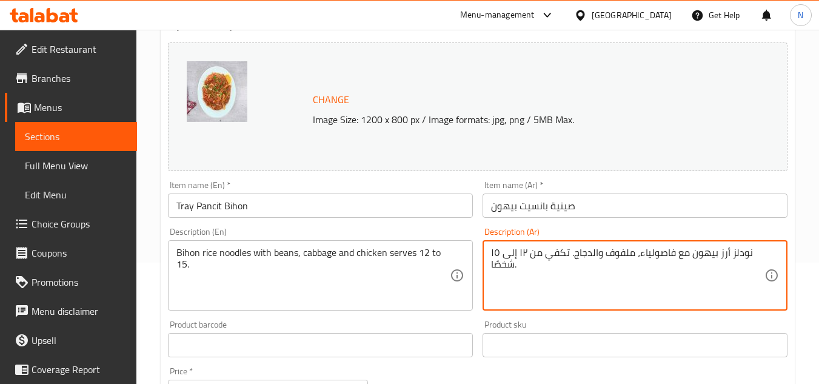
click at [591, 256] on textarea "نودلز أرز بيهون مع فاصولياء، ملفوف والدجاج. تكفي من ١٢ إلى ١٥ شخصًا." at bounding box center [627, 276] width 273 height 58
click at [570, 258] on textarea "نودلز أرز بيهون مع فاصولياء، ملفوف ودجاج. تكفي من ١٢ إلى ١٥ شخصًا." at bounding box center [627, 276] width 273 height 58
click at [603, 256] on textarea "نودلز أرز بيهون مع فاصولياء، ملفوف ودجاج تكفي من ١٢ إلى ١٥ شخصًا." at bounding box center [627, 276] width 273 height 58
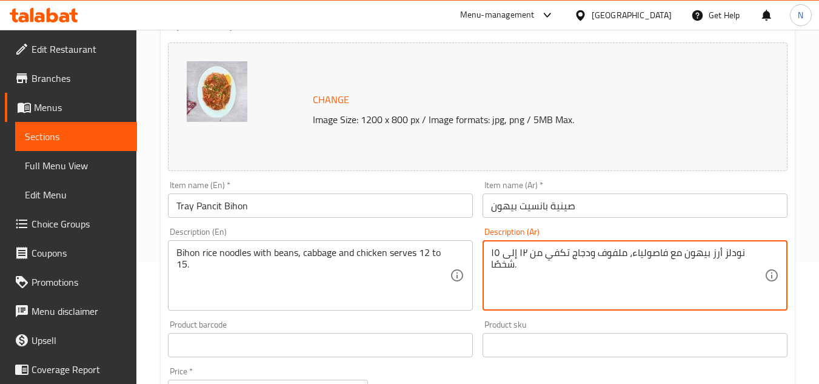
paste textarea "الفاصوليا والملفوف والدجاج."
type textarea "نودلز أرز بيهون مع الفاصوليا والملفوف والدجاج. تكفي من ١٢ إلى ١٥ شخصًا."
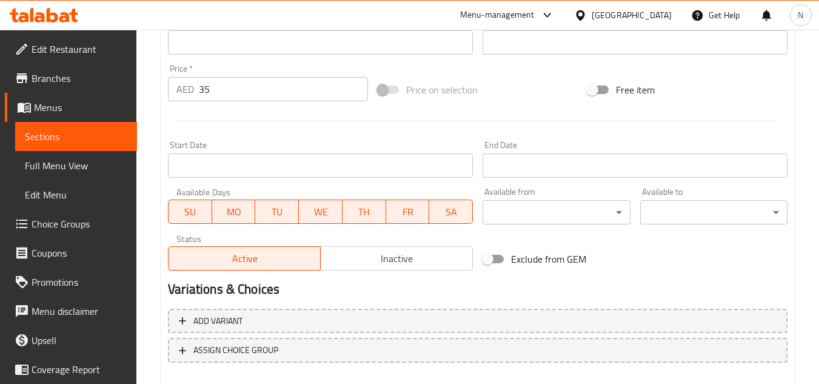
scroll to position [369, 0]
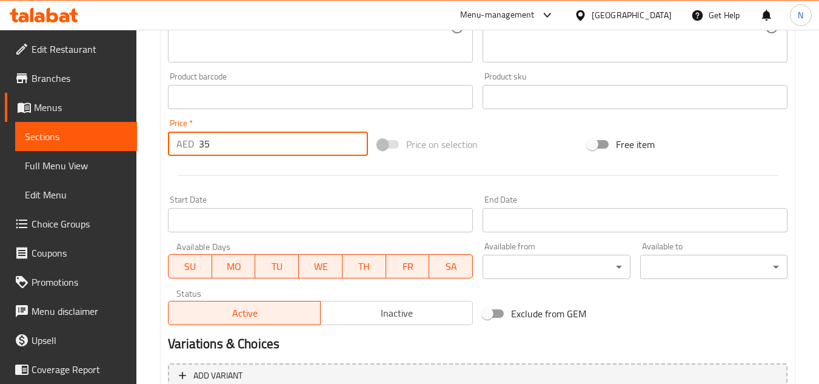
click at [245, 147] on input "35" at bounding box center [283, 143] width 169 height 24
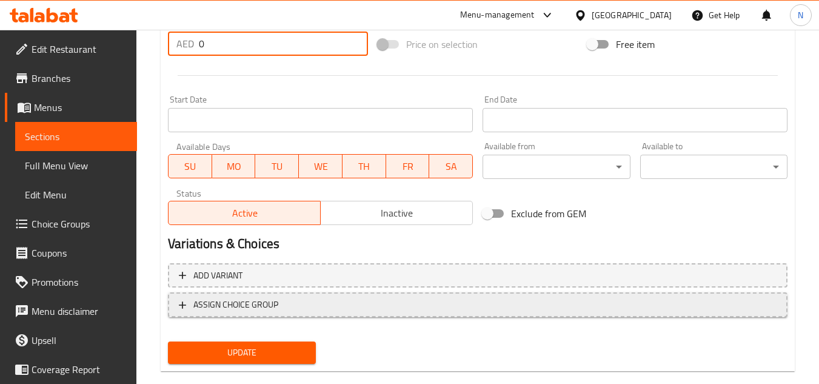
scroll to position [490, 0]
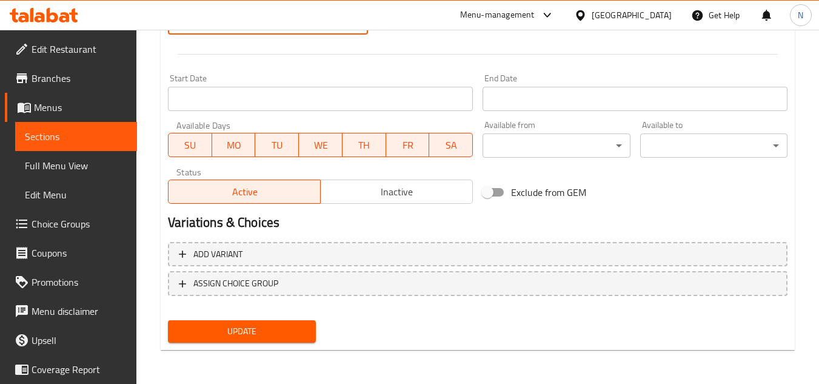
type input "0"
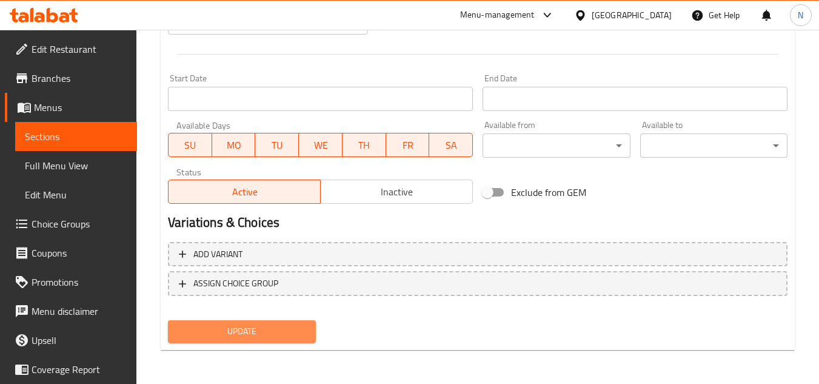
click at [293, 328] on span "Update" at bounding box center [242, 331] width 128 height 15
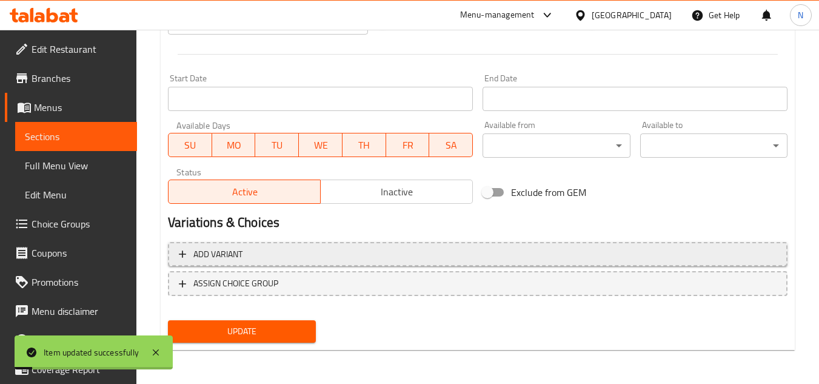
click at [332, 265] on button "Add variant" at bounding box center [477, 254] width 619 height 25
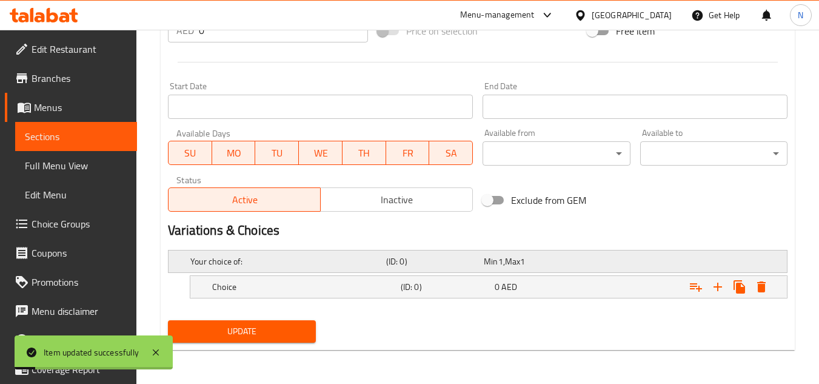
scroll to position [482, 0]
click at [719, 294] on button "Expand" at bounding box center [718, 287] width 22 height 22
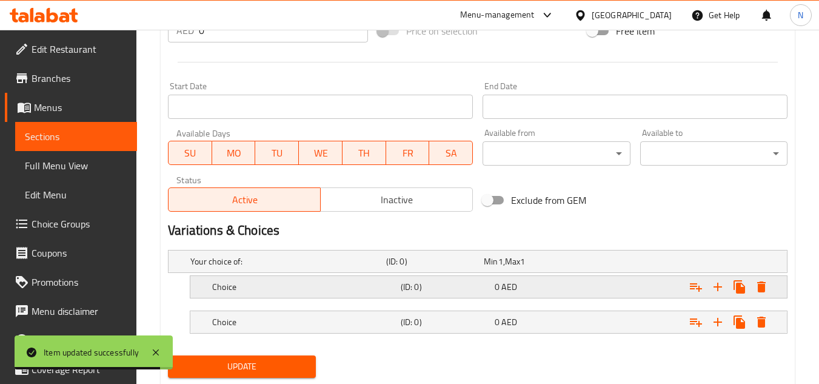
click at [282, 288] on h5 "Choice" at bounding box center [304, 287] width 184 height 12
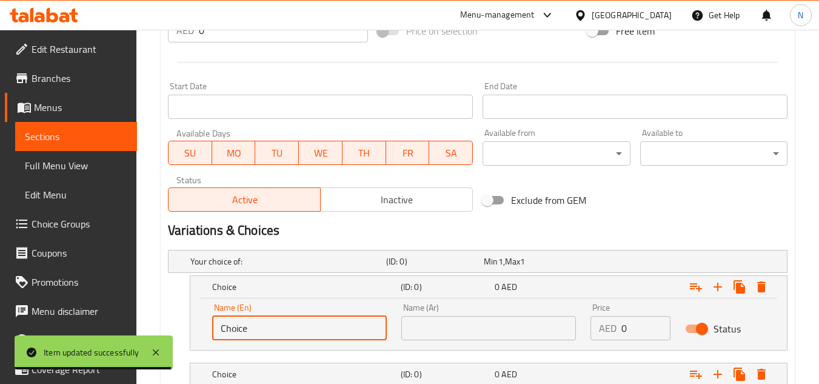
click at [255, 327] on input "Choice" at bounding box center [299, 328] width 175 height 24
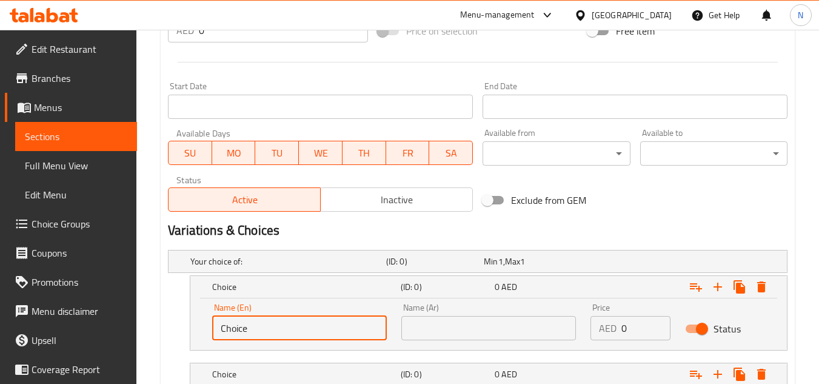
paste input "Half Tray"
type input "Half Tray"
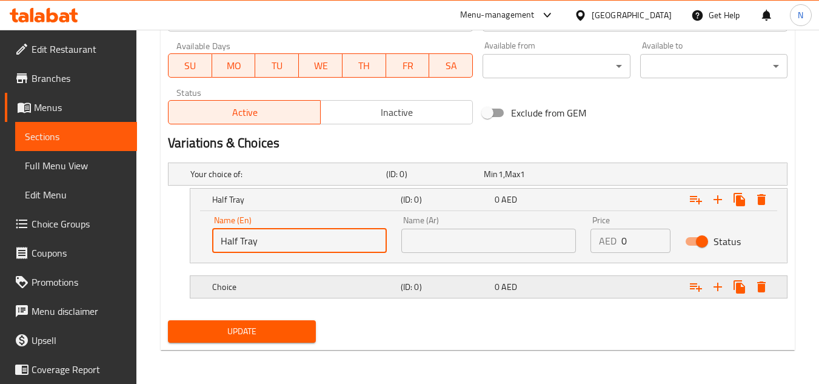
click at [285, 291] on h5 "Choice" at bounding box center [304, 287] width 184 height 12
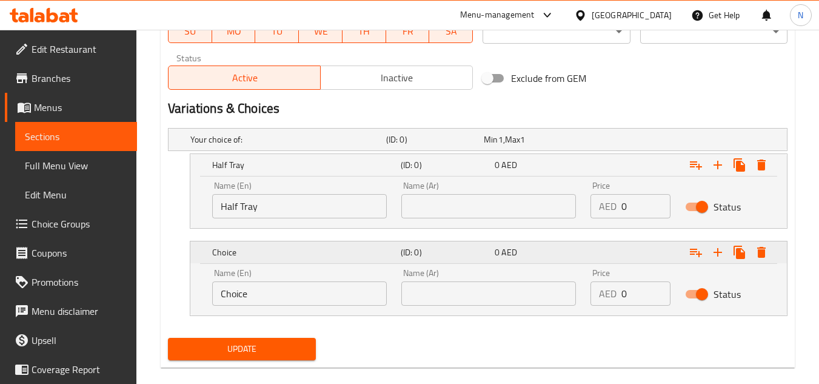
scroll to position [622, 0]
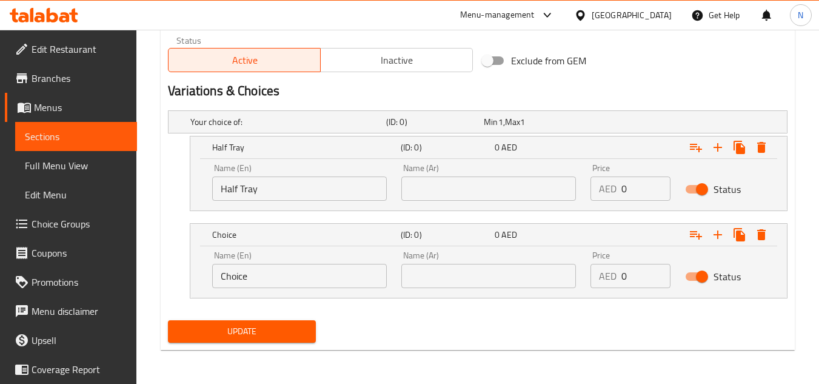
click at [250, 276] on input "Choice" at bounding box center [299, 276] width 175 height 24
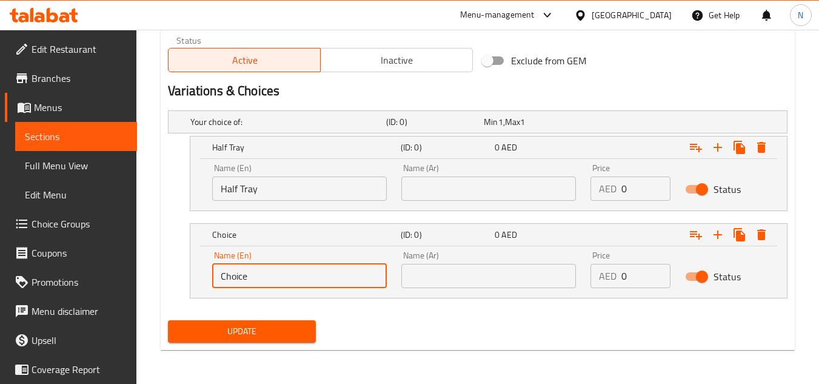
click at [250, 276] on input "Choice" at bounding box center [299, 276] width 175 height 24
paste input "Whole Tray"
type input "Whole Tray"
click at [512, 195] on input "text" at bounding box center [488, 188] width 175 height 24
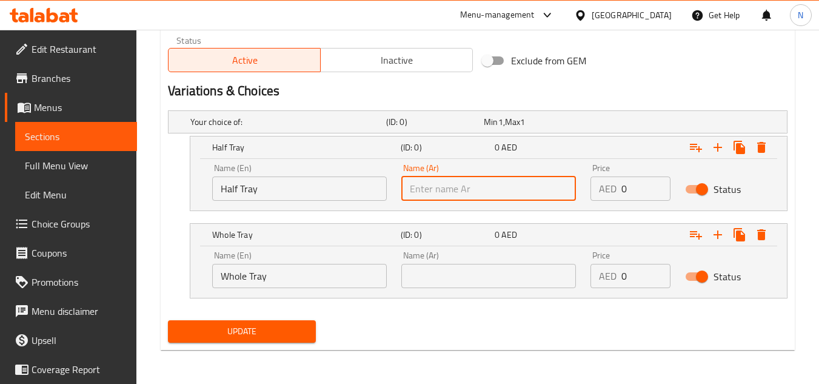
paste input "نصف صينية"
type input "نصف صينية"
click at [504, 267] on input "text" at bounding box center [488, 276] width 175 height 24
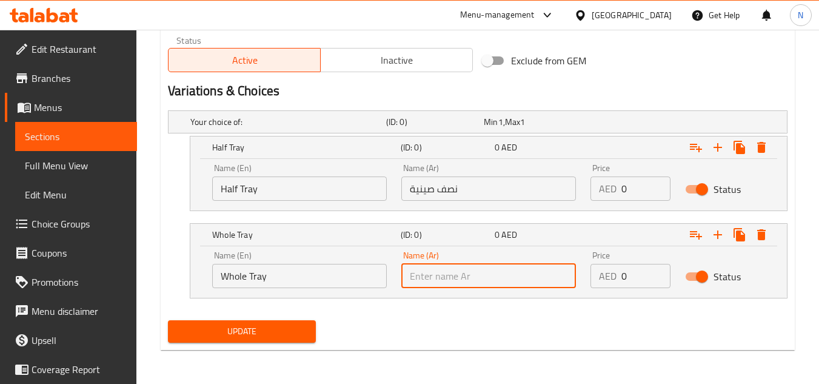
paste input "صينية كاملة"
type input "صينية كاملة"
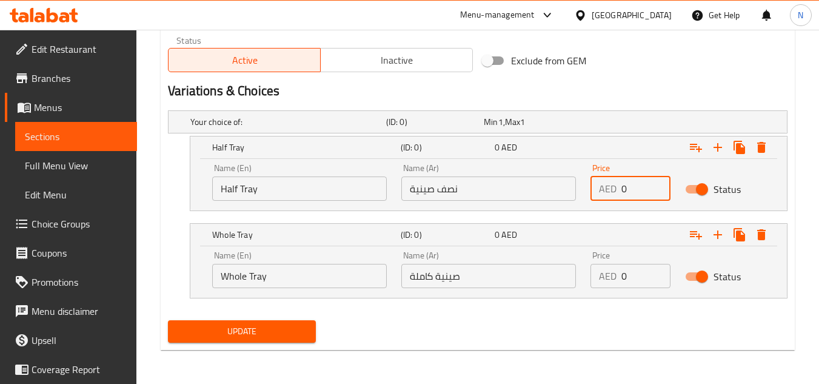
drag, startPoint x: 629, startPoint y: 187, endPoint x: 605, endPoint y: 197, distance: 25.8
click at [605, 197] on div "AED 0 Price" at bounding box center [630, 188] width 80 height 24
paste input "98.0"
type input "98.00"
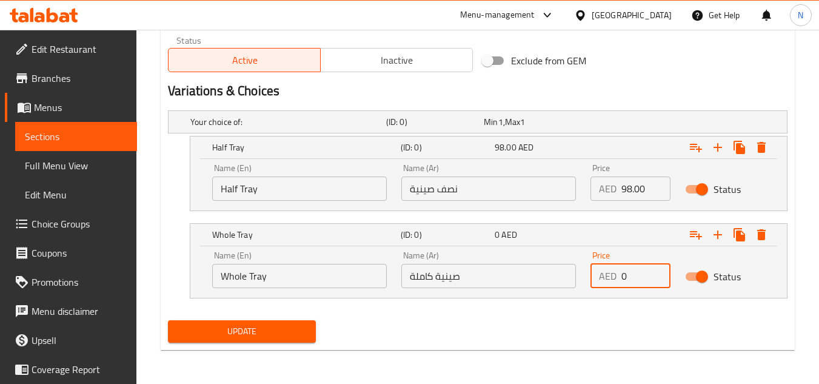
drag, startPoint x: 631, startPoint y: 271, endPoint x: 593, endPoint y: 288, distance: 41.2
click at [593, 288] on div "Price AED 0 Price" at bounding box center [630, 270] width 95 height 52
paste input "170.0"
type input "170.00"
click at [257, 328] on span "Update" at bounding box center [242, 331] width 128 height 15
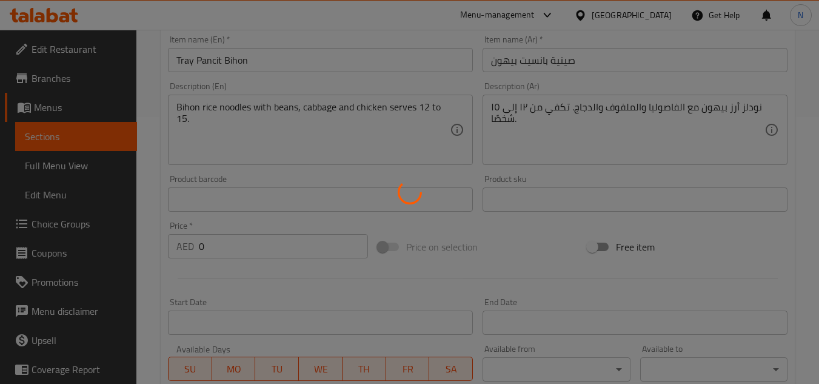
scroll to position [258, 0]
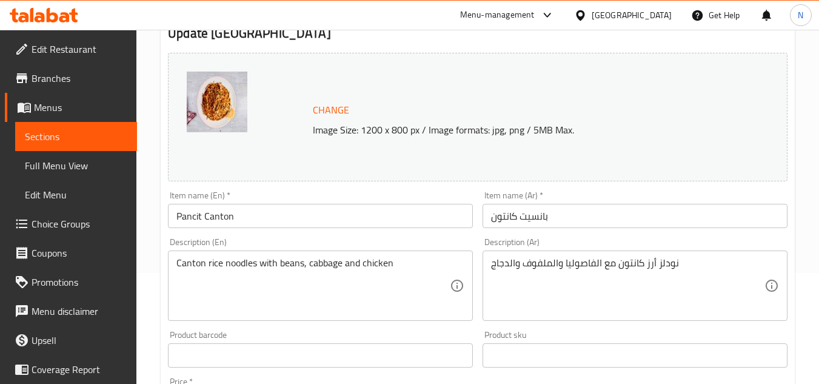
scroll to position [121, 0]
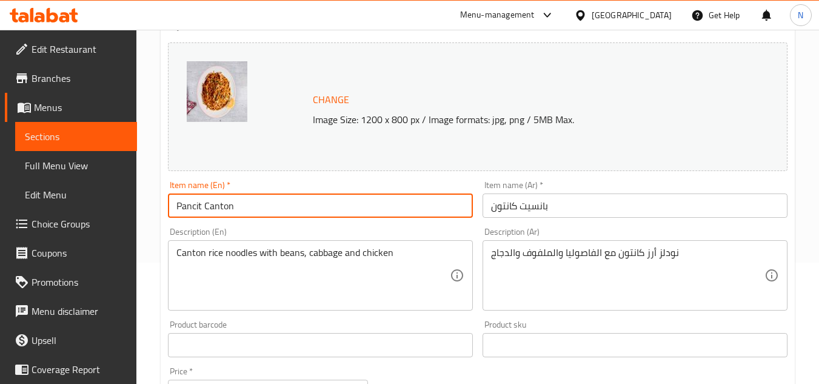
click at [286, 208] on input "Pancit Canton" at bounding box center [320, 205] width 305 height 24
paste input "Tray"
type input "Tray Pancit Canton"
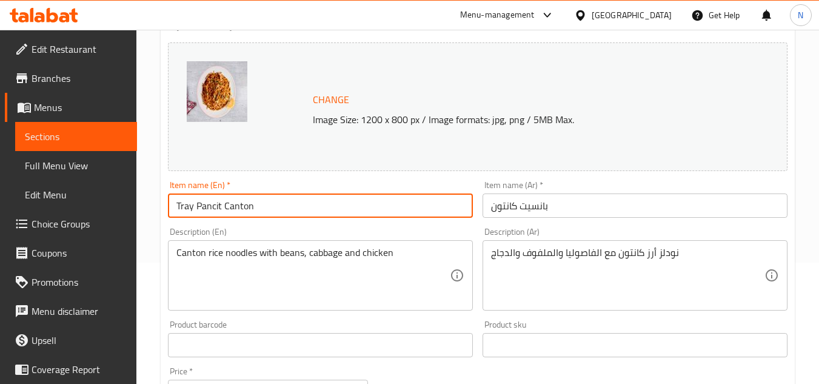
click at [544, 207] on input "بانسيت كانتون" at bounding box center [634, 205] width 305 height 24
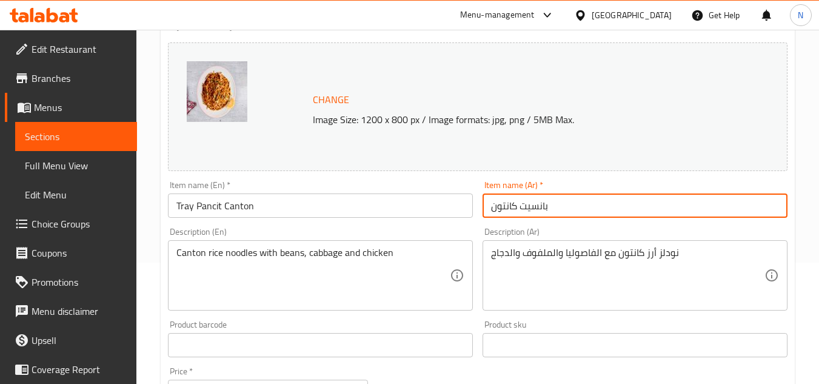
click at [544, 207] on input "بانسيت كانتون" at bounding box center [634, 205] width 305 height 24
paste input "صينية"
type input "صينية بانسيت كانتون"
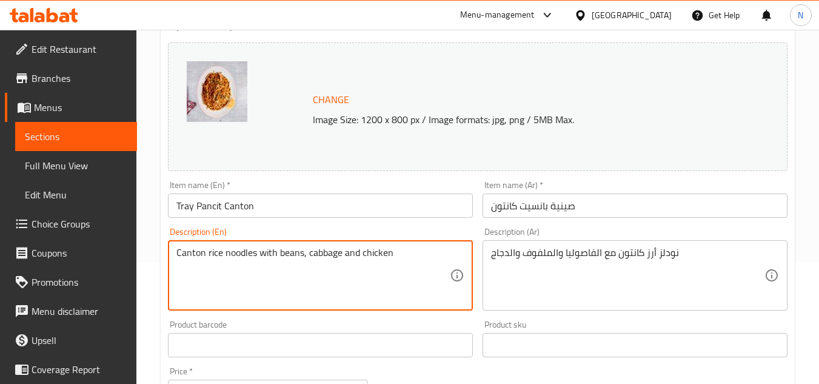
click at [367, 255] on textarea "Canton rice noodles with beans, cabbage and chicken" at bounding box center [312, 276] width 273 height 58
paste textarea ". Serves 12-15."
click at [391, 258] on textarea "Canton rice noodles with beans, cabbage and chicken. Serves 12-15." at bounding box center [312, 276] width 273 height 58
click at [394, 247] on textarea "Canton rice noodles with beans, cabbage and chicken Serves 12-15." at bounding box center [312, 276] width 273 height 58
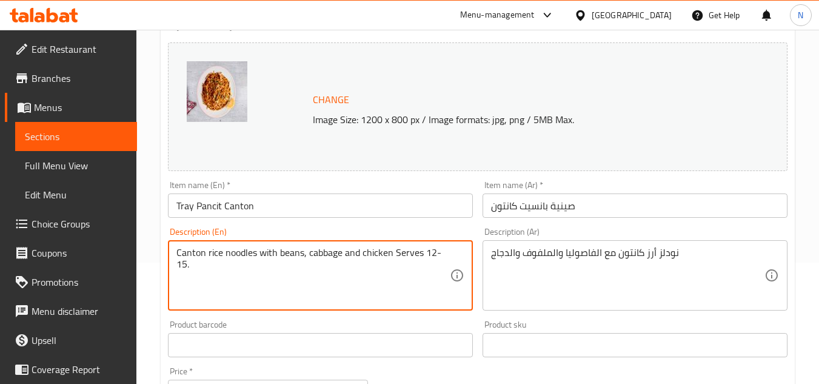
drag, startPoint x: 434, startPoint y: 256, endPoint x: 445, endPoint y: 255, distance: 10.3
click at [445, 255] on textarea "Canton rice noodles with beans, cabbage and chicken Serves 12-15." at bounding box center [312, 276] width 273 height 58
drag, startPoint x: 200, startPoint y: 270, endPoint x: 190, endPoint y: 270, distance: 9.7
click at [190, 270] on textarea "Canton rice noodles with beans, cabbage and chicken Serves 12 فخ15." at bounding box center [312, 276] width 273 height 58
click at [209, 269] on textarea "Canton rice noodles with beans, cabbage and chicken Serves 12 فخ15." at bounding box center [312, 276] width 273 height 58
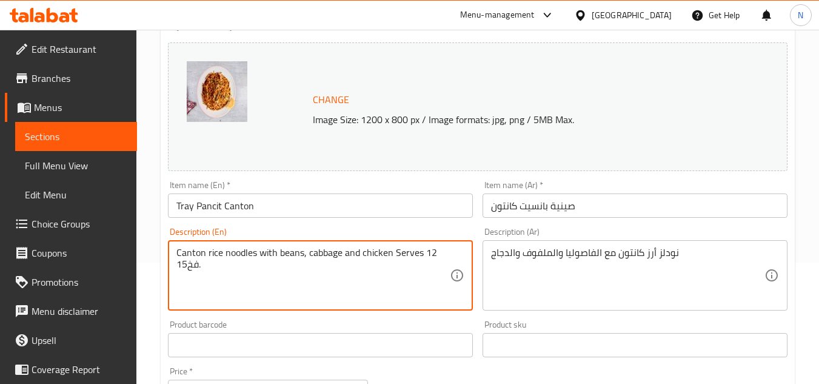
drag, startPoint x: 198, startPoint y: 269, endPoint x: 187, endPoint y: 268, distance: 10.9
click at [187, 268] on textarea "Canton rice noodles with beans, cabbage and chicken Serves 12 فخ15." at bounding box center [312, 276] width 273 height 58
click at [185, 270] on textarea "Canton rice noodles with beans, cabbage and chicken Serves 12 فخ15." at bounding box center [312, 276] width 273 height 58
click at [188, 270] on textarea "Canton rice noodles with beans, cabbage and chicken Serves 12 فخ15." at bounding box center [312, 276] width 273 height 58
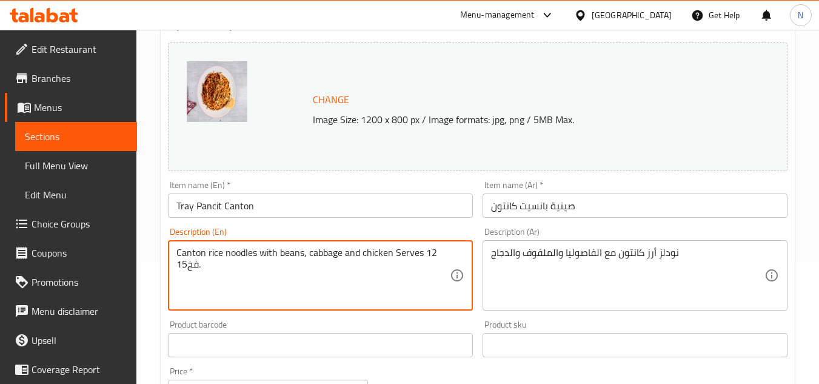
click at [188, 270] on textarea "Canton rice noodles with beans, cabbage and chicken Serves 12 فخ15." at bounding box center [312, 276] width 273 height 58
click at [193, 268] on textarea "Canton rice noodles with beans, cabbage and chicken Serves 12 فخ15." at bounding box center [312, 276] width 273 height 58
click at [439, 257] on textarea "Canton rice noodles with beans, cabbage and chicken Serves 12 فخ15." at bounding box center [312, 276] width 273 height 58
click at [194, 263] on textarea "Canton rice noodles with beans, cabbage and chicken Serves 12 فخ15." at bounding box center [312, 276] width 273 height 58
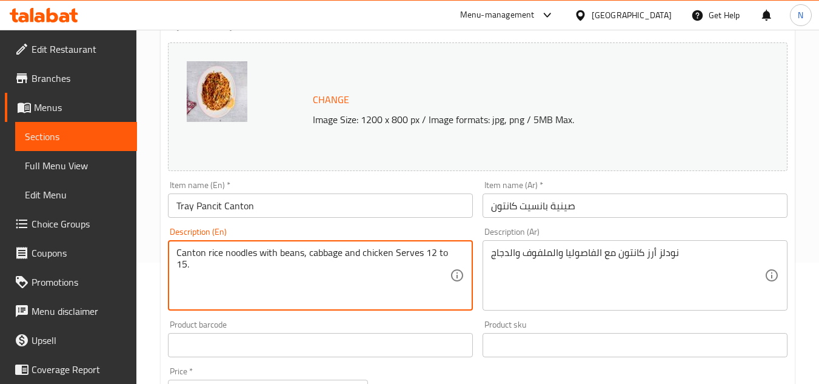
click at [374, 248] on textarea "Canton rice noodles with beans, cabbage and chicken Serves 12 to 15." at bounding box center [312, 276] width 273 height 58
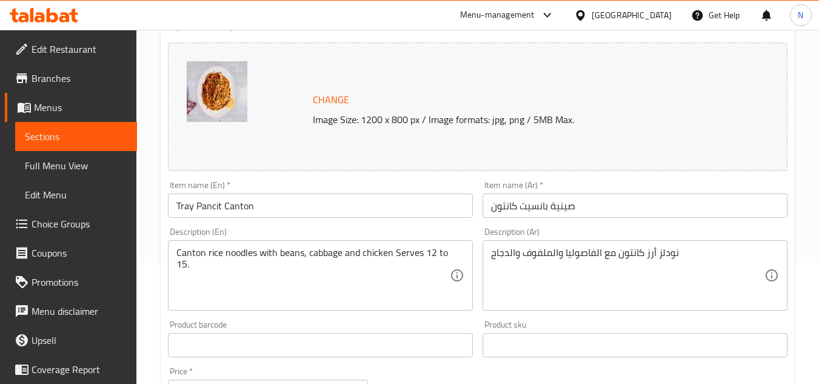
click at [327, 255] on textarea "Canton rice noodles with beans, cabbage and chicken Serves 12 to 15." at bounding box center [312, 276] width 273 height 58
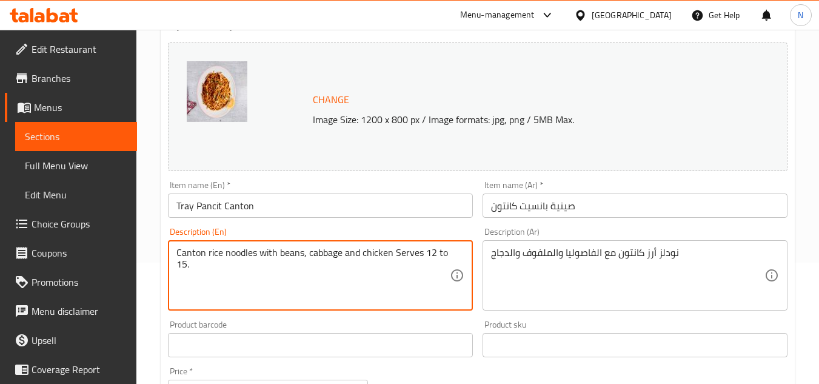
click at [327, 255] on textarea "Canton rice noodles with beans, cabbage and chicken Serves 12 to 15." at bounding box center [312, 276] width 273 height 58
paste textarea "s"
type textarea "Canton rice noodles with beans, cabbage and chicken serves 12 to 15."
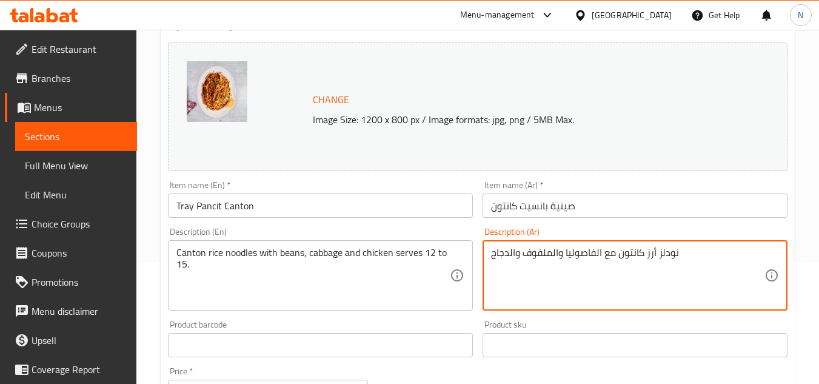
click at [634, 251] on textarea "نودلز أرز كانتون مع الفاصوليا والملفوف والدجاج" at bounding box center [627, 276] width 273 height 58
paste textarea ". تكفي من ١٢ إلى ١٥ شخصًا."
click at [570, 253] on textarea "نودلز أرز كانتون مع الفاصوليا والملفوف والدجاج. تكفي من ١٢ إلى ١٥ شخصًا." at bounding box center [627, 276] width 273 height 58
type textarea "نودلز أرز كانتون مع الفاصوليا والملفوف والدجاج تكفي من ١٢ إلى ١٥ شخصًا."
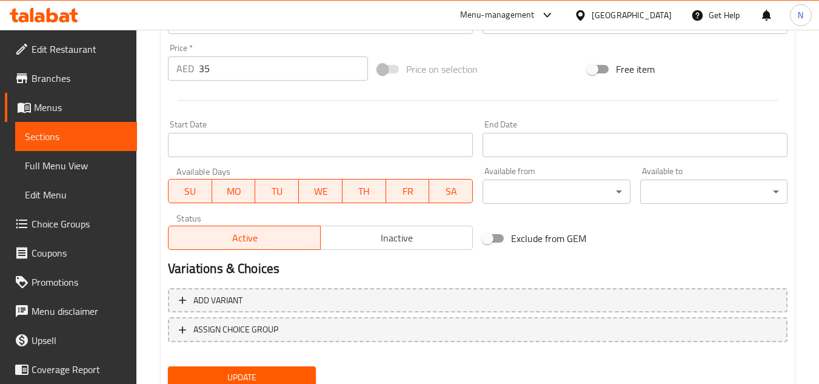
scroll to position [424, 0]
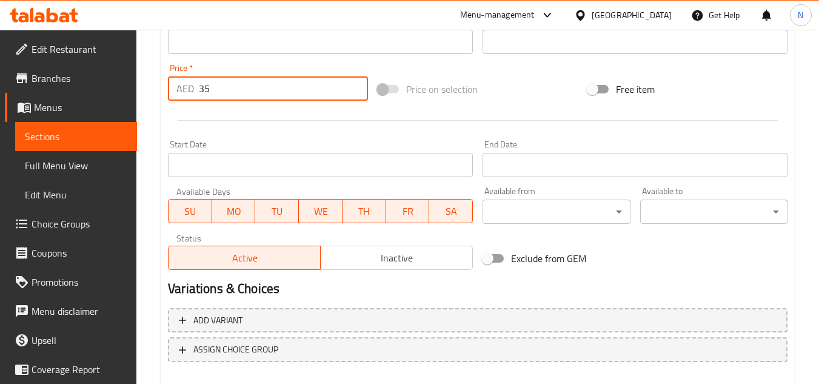
drag, startPoint x: 227, startPoint y: 94, endPoint x: 178, endPoint y: 95, distance: 49.7
click at [178, 95] on div "AED 35 Price *" at bounding box center [268, 88] width 200 height 24
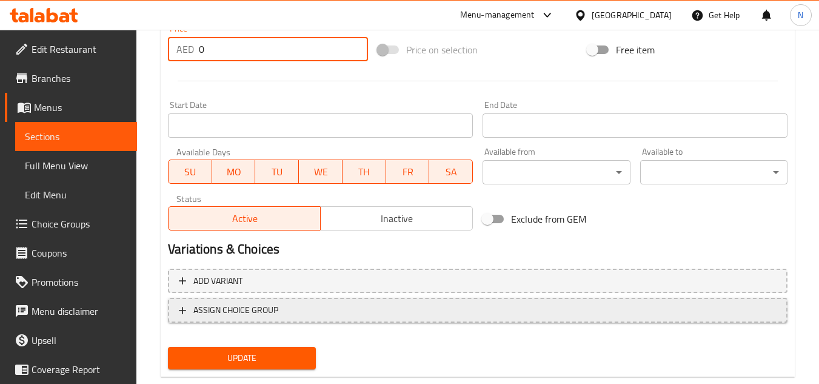
scroll to position [485, 0]
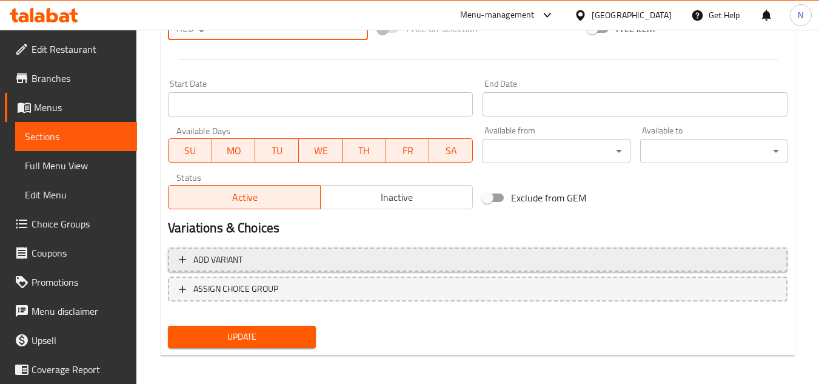
type input "0"
click at [302, 261] on span "Add variant" at bounding box center [478, 259] width 598 height 15
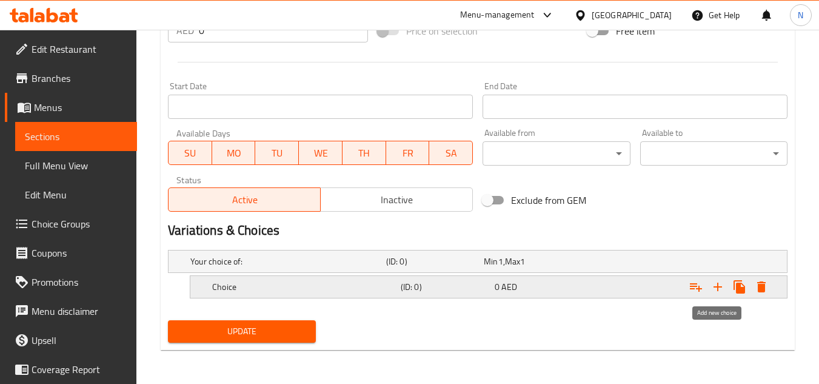
click at [714, 289] on icon "Expand" at bounding box center [717, 286] width 15 height 15
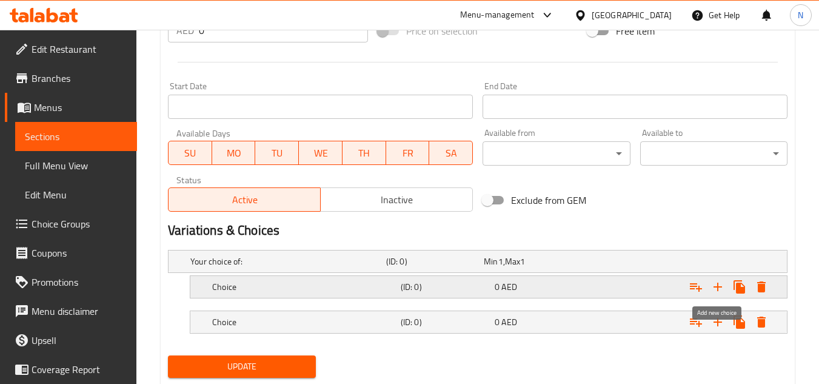
click at [714, 289] on icon "Expand" at bounding box center [717, 286] width 15 height 15
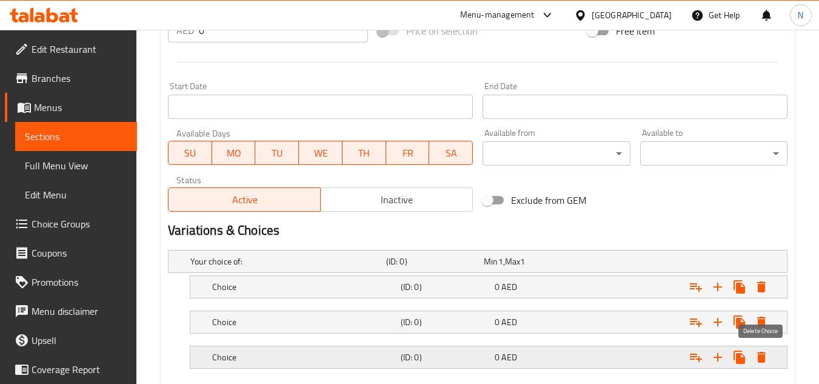
click at [757, 359] on icon "Expand" at bounding box center [761, 356] width 8 height 11
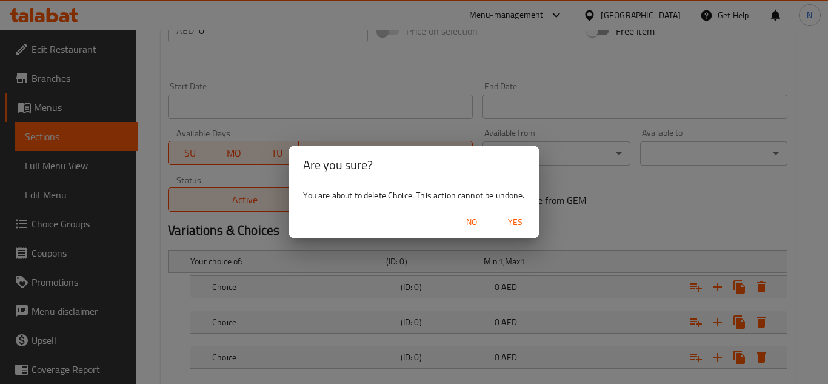
click at [517, 226] on span "Yes" at bounding box center [515, 222] width 29 height 15
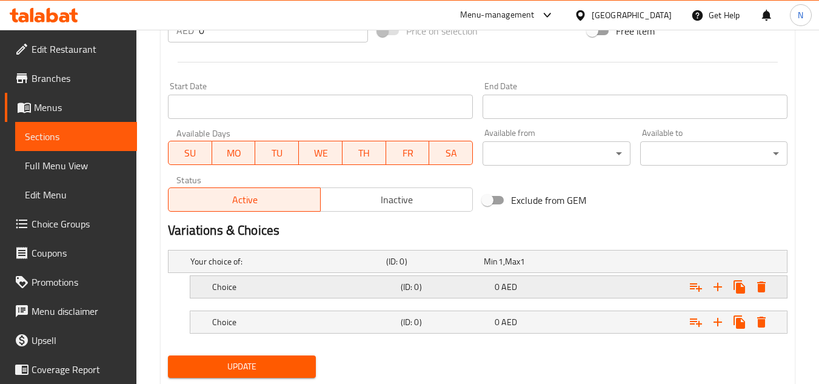
click at [634, 288] on div "Expand" at bounding box center [680, 286] width 188 height 27
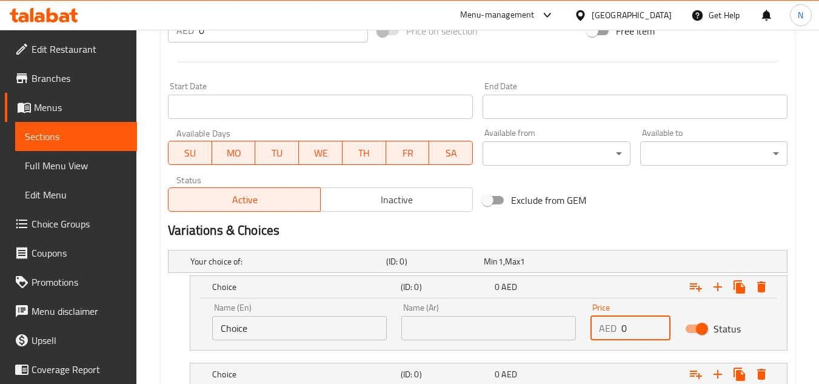
click at [622, 332] on input "0" at bounding box center [645, 328] width 49 height 24
paste input "98.0"
type input "98.00"
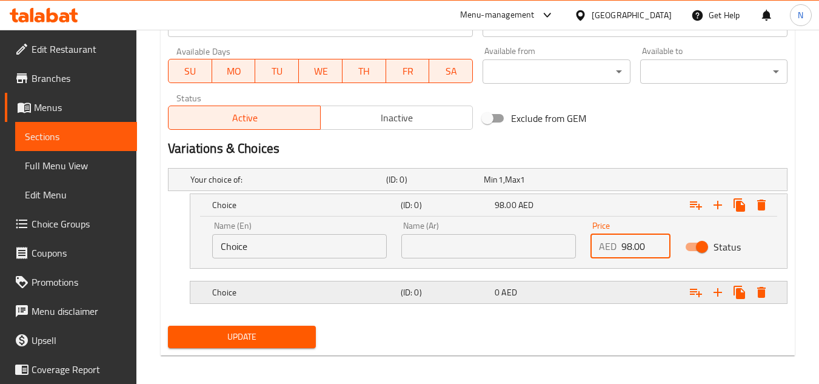
scroll to position [570, 0]
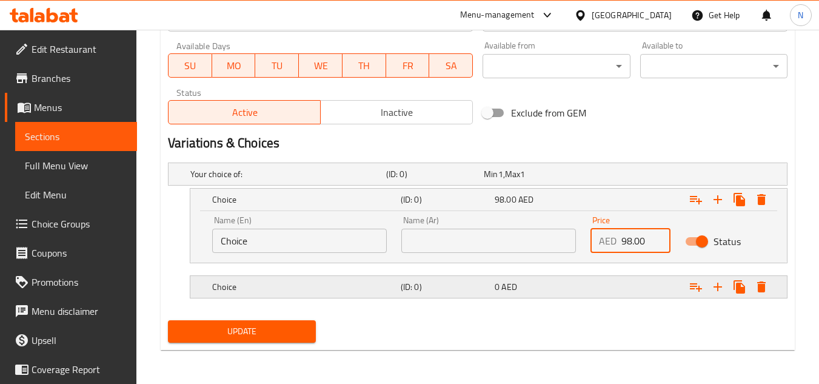
click at [628, 284] on div "Expand" at bounding box center [680, 286] width 188 height 27
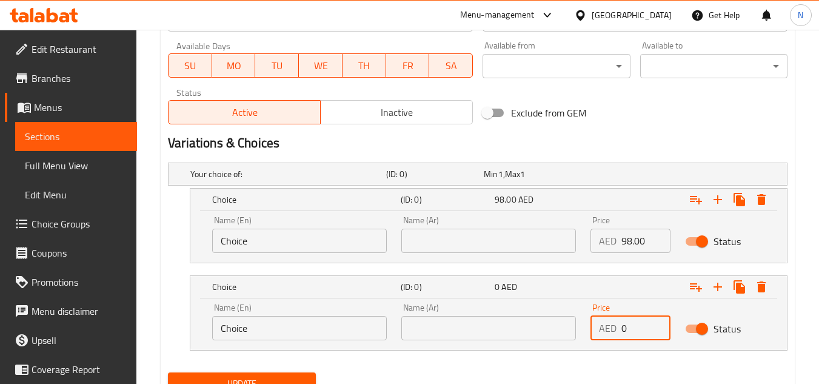
drag, startPoint x: 642, startPoint y: 330, endPoint x: 614, endPoint y: 335, distance: 27.7
click at [614, 335] on div "AED 0 Price" at bounding box center [630, 328] width 80 height 24
paste input "170.0"
type input "170.00"
click at [309, 241] on input "Choice" at bounding box center [299, 240] width 175 height 24
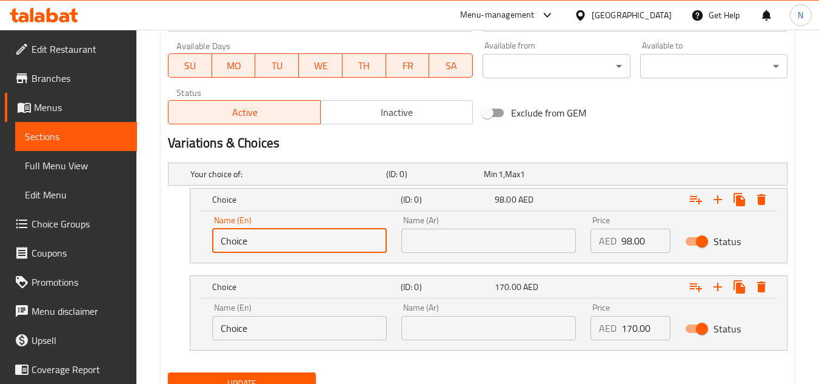
click at [309, 241] on input "Choice" at bounding box center [299, 240] width 175 height 24
paste input "Half Tray"
type input "Half Tray"
click at [473, 235] on input "text" at bounding box center [488, 240] width 175 height 24
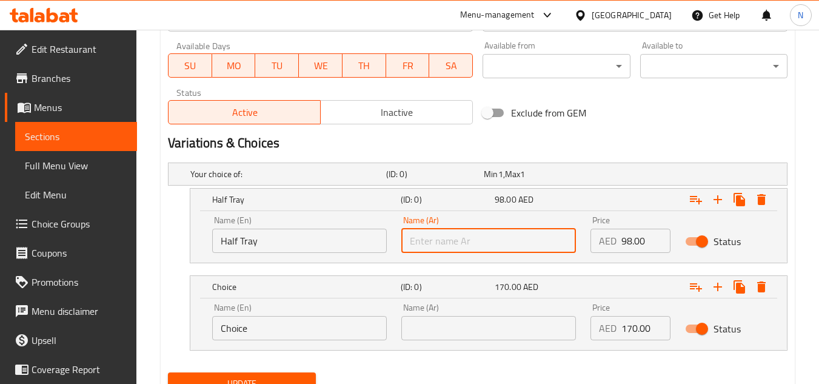
paste input "نصف صينية"
type input "نصف صينية"
click at [279, 332] on input "Choice" at bounding box center [299, 328] width 175 height 24
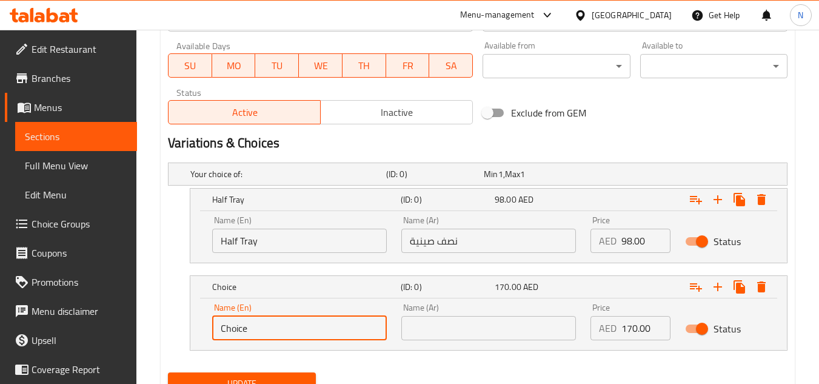
click at [279, 332] on input "Choice" at bounding box center [299, 328] width 175 height 24
paste input "Whole Tray"
type input "Whole Tray"
click at [438, 340] on div "Name (Ar) Name (Ar)" at bounding box center [488, 322] width 189 height 52
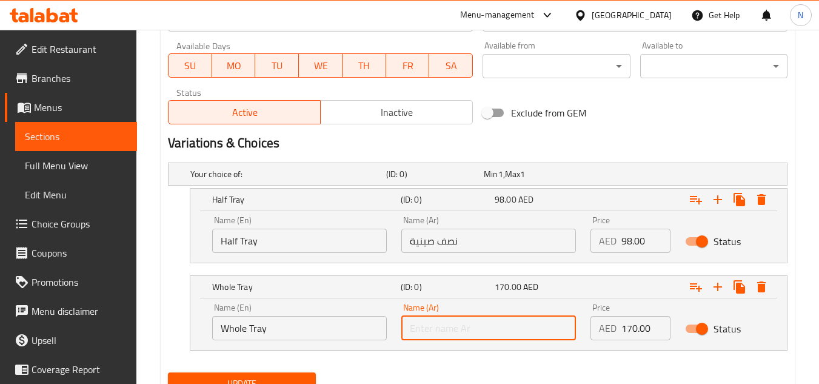
click at [444, 335] on input "text" at bounding box center [488, 328] width 175 height 24
paste input "صينية كاملة"
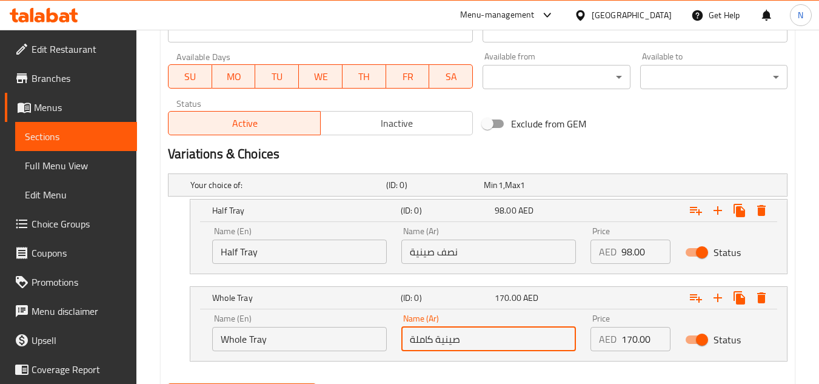
scroll to position [561, 0]
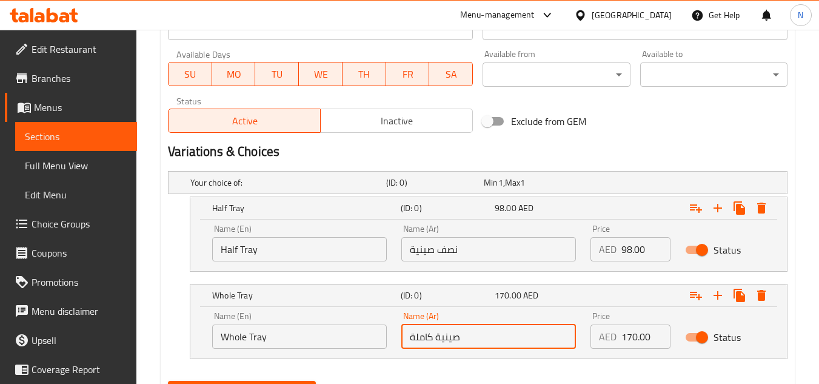
type input "صينية كاملة"
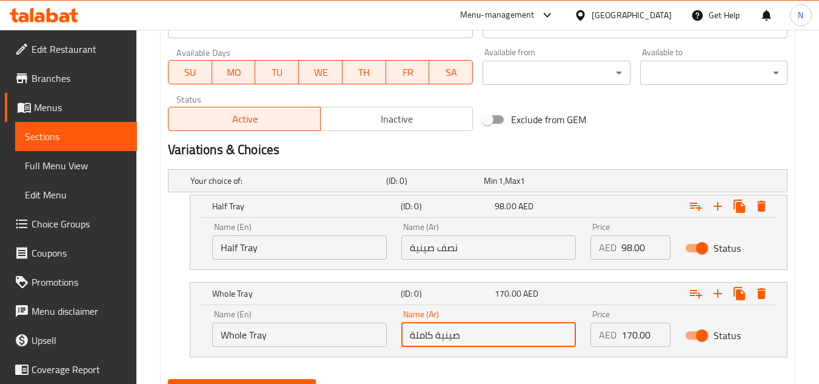
scroll to position [622, 0]
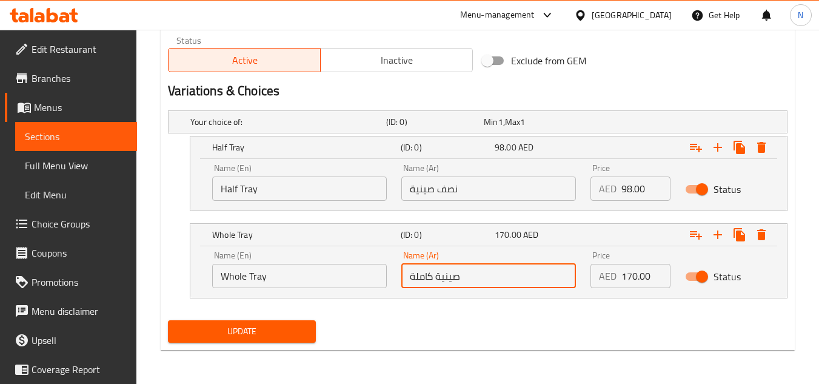
click at [293, 332] on span "Update" at bounding box center [242, 331] width 128 height 15
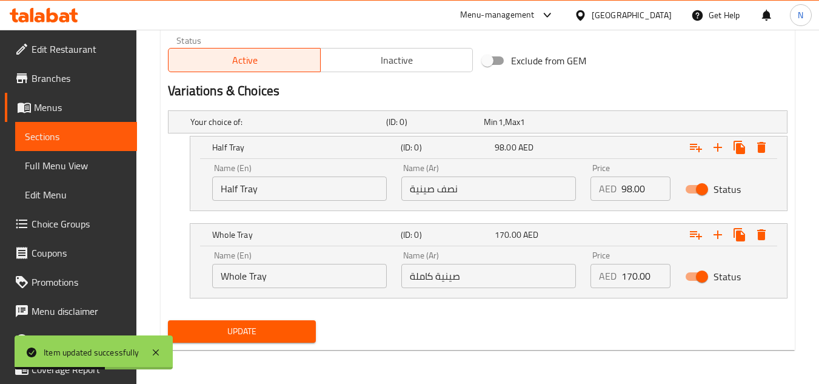
click at [288, 332] on span "Update" at bounding box center [242, 331] width 128 height 15
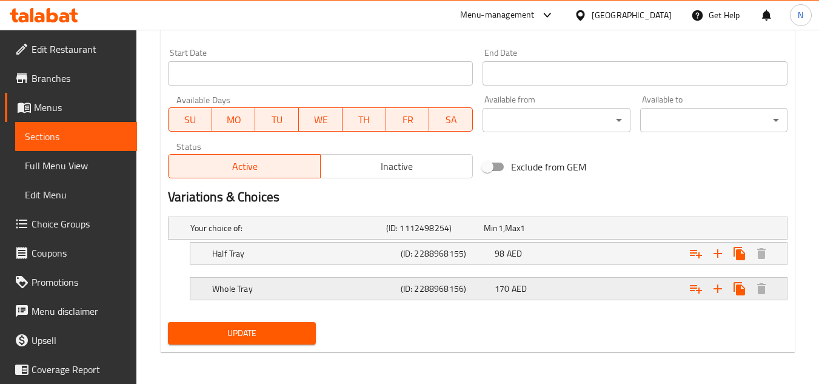
scroll to position [518, 0]
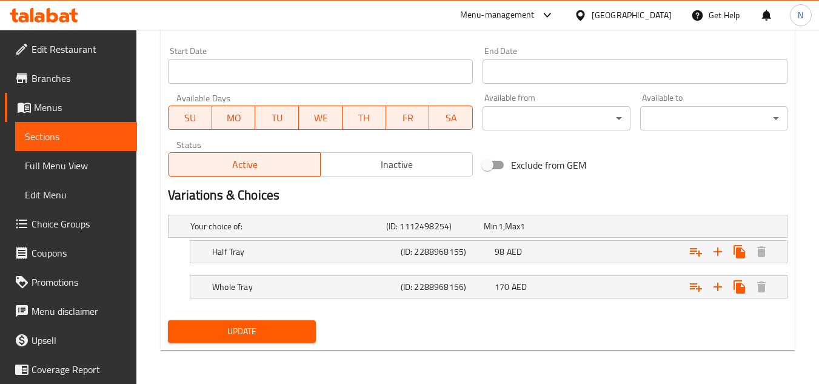
drag, startPoint x: 242, startPoint y: 254, endPoint x: 313, endPoint y: 301, distance: 84.9
click at [242, 254] on h5 "Half Tray" at bounding box center [304, 251] width 184 height 12
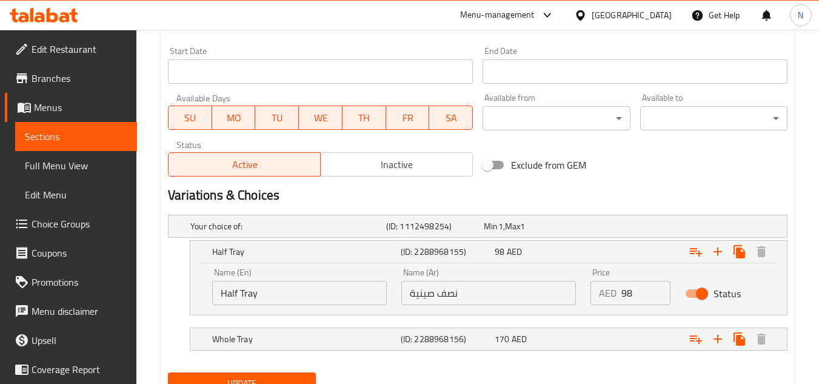
click at [262, 293] on input "Half Tray" at bounding box center [299, 293] width 175 height 24
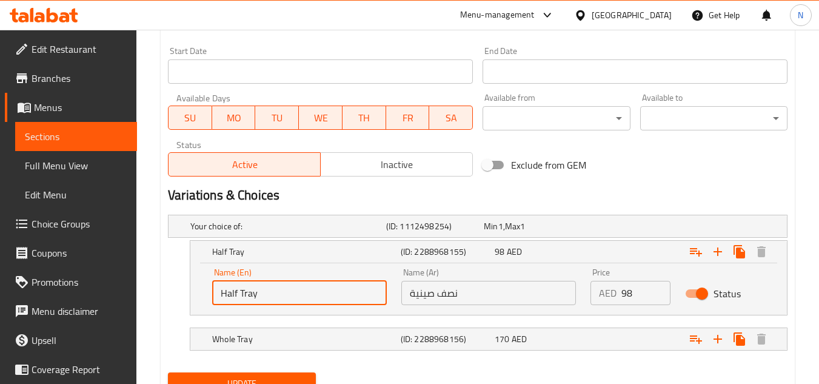
click at [262, 293] on input "Half Tray" at bounding box center [299, 293] width 175 height 24
click at [444, 295] on input "نصف صينية" at bounding box center [488, 293] width 175 height 24
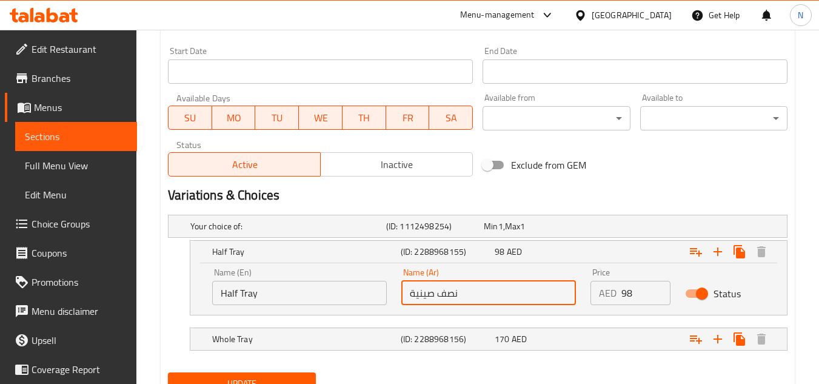
click at [444, 295] on input "نصف صينية" at bounding box center [488, 293] width 175 height 24
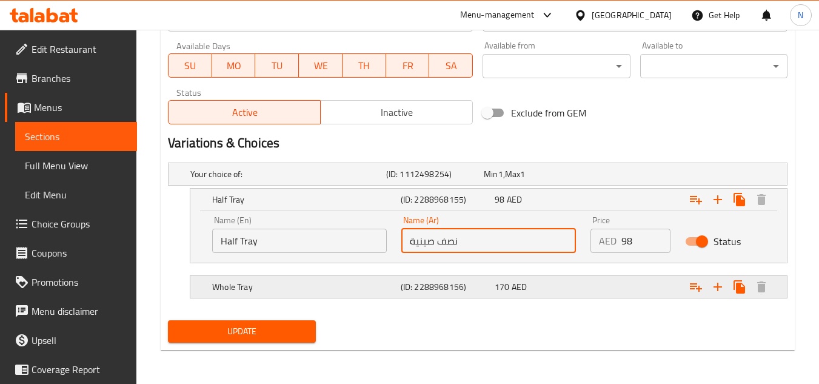
click at [290, 282] on h5 "Whole Tray" at bounding box center [304, 287] width 184 height 12
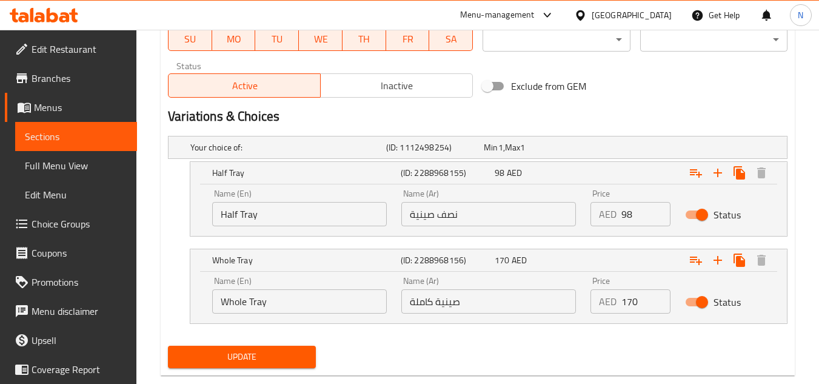
scroll to position [622, 0]
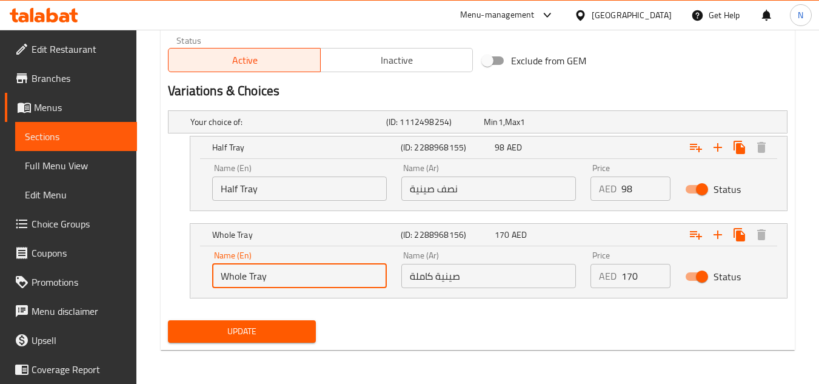
click at [285, 276] on input "Whole Tray" at bounding box center [299, 276] width 175 height 24
click at [449, 281] on input "صينية كاملة" at bounding box center [488, 276] width 175 height 24
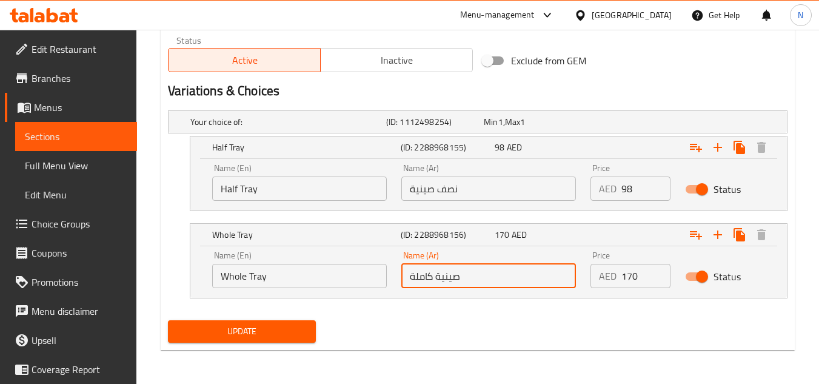
click at [449, 281] on input "صينية كاملة" at bounding box center [488, 276] width 175 height 24
click at [239, 187] on input "Half Tray" at bounding box center [299, 188] width 175 height 24
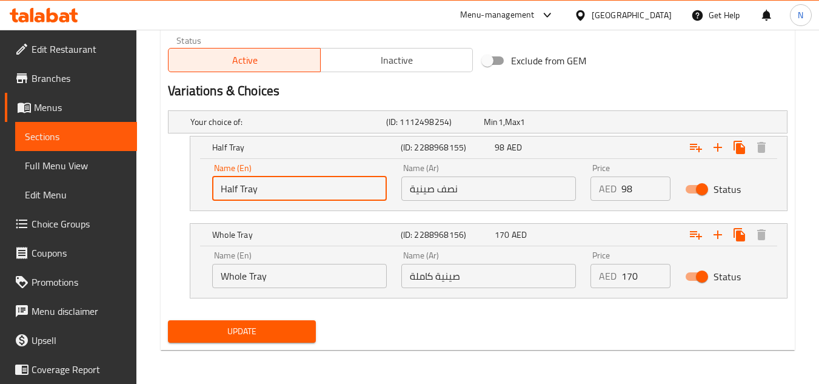
click at [239, 187] on input "Half Tray" at bounding box center [299, 188] width 175 height 24
click at [456, 193] on input "نصف صينية" at bounding box center [488, 188] width 175 height 24
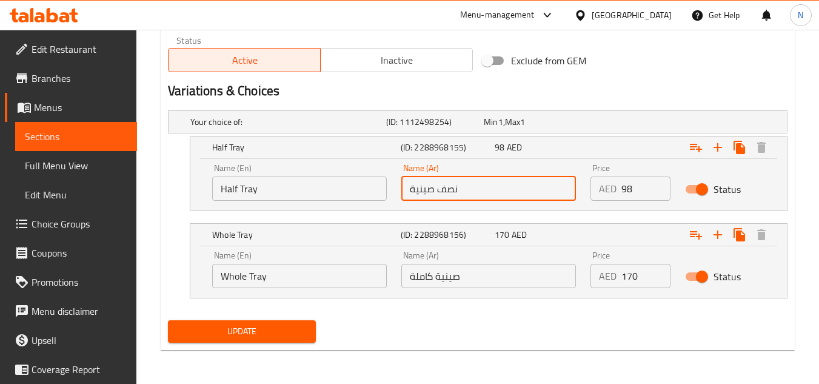
click at [456, 193] on input "نصف صينية" at bounding box center [488, 188] width 175 height 24
click at [318, 282] on input "Whole Tray" at bounding box center [299, 276] width 175 height 24
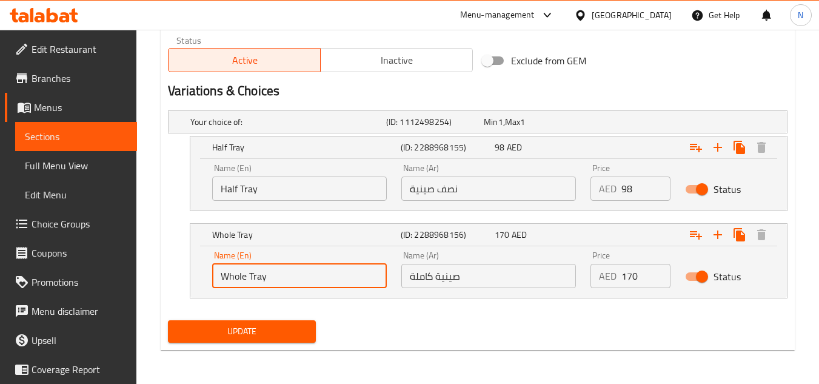
click at [318, 282] on input "Whole Tray" at bounding box center [299, 276] width 175 height 24
click at [455, 271] on input "صينية كاملة" at bounding box center [488, 276] width 175 height 24
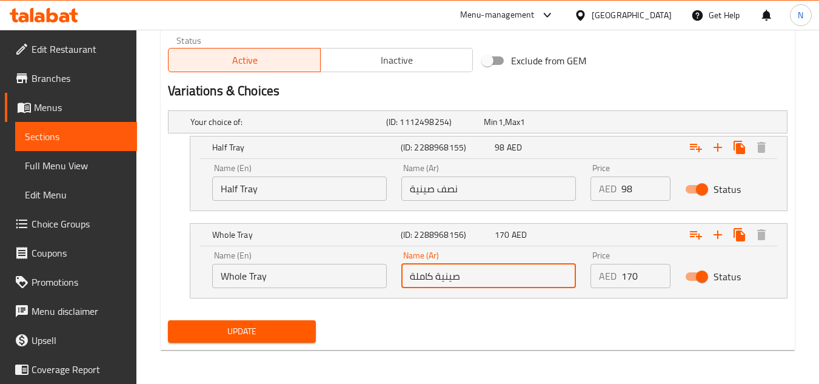
click at [455, 271] on input "صينية كاملة" at bounding box center [488, 276] width 175 height 24
click at [237, 193] on input "Half Tray" at bounding box center [299, 188] width 175 height 24
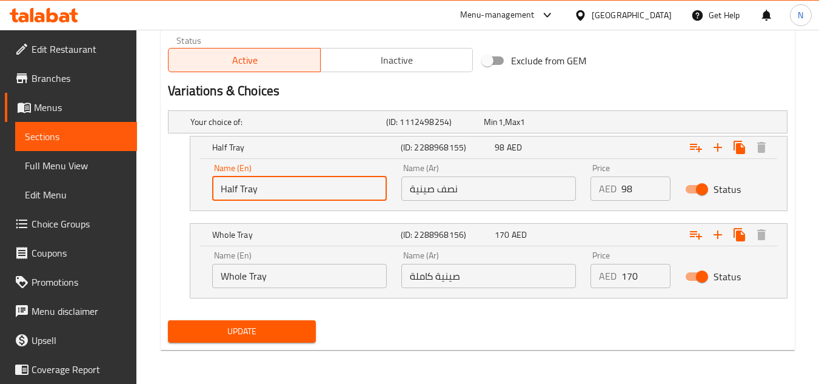
click at [237, 193] on input "Half Tray" at bounding box center [299, 188] width 175 height 24
click at [447, 187] on input "نصف صينية" at bounding box center [488, 188] width 175 height 24
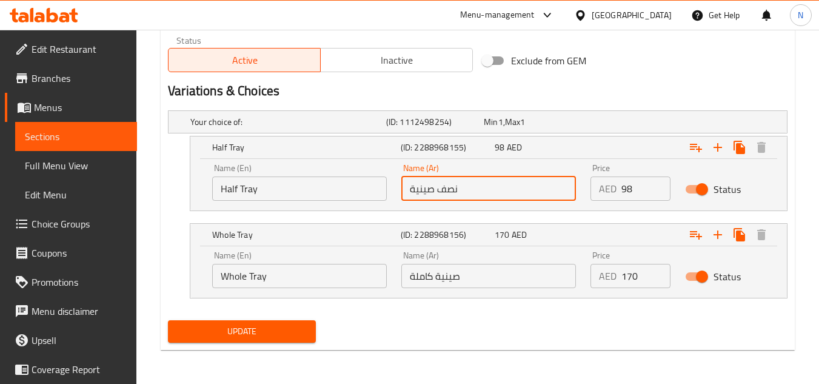
click at [447, 187] on input "نصف صينية" at bounding box center [488, 188] width 175 height 24
click at [290, 278] on input "Whole Tray" at bounding box center [299, 276] width 175 height 24
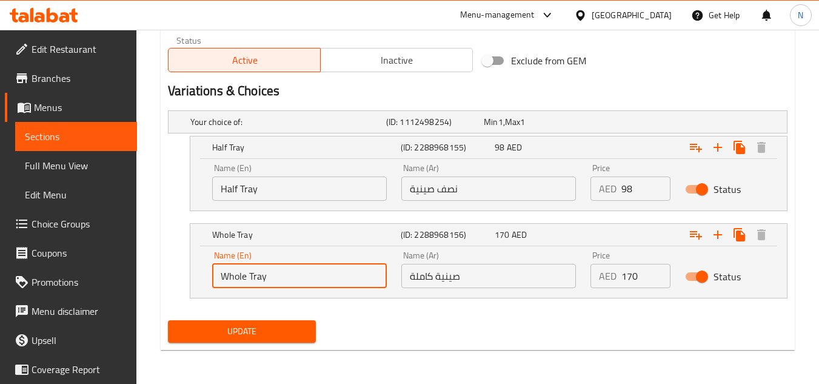
click at [290, 278] on input "Whole Tray" at bounding box center [299, 276] width 175 height 24
click at [436, 279] on input "صينية كاملة" at bounding box center [488, 276] width 175 height 24
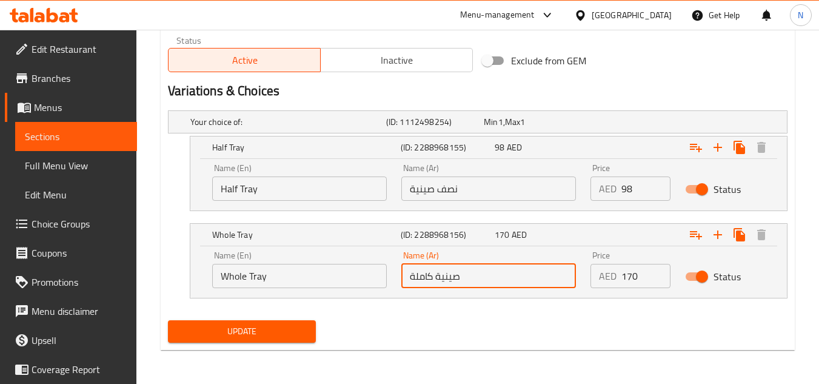
click at [436, 279] on input "صينية كاملة" at bounding box center [488, 276] width 175 height 24
click at [265, 194] on input "Half Tray" at bounding box center [299, 188] width 175 height 24
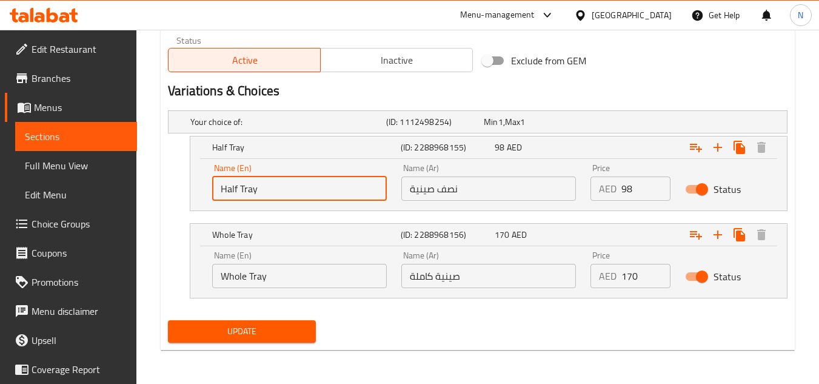
click at [265, 194] on input "Half Tray" at bounding box center [299, 188] width 175 height 24
click at [487, 182] on input "نصف صينية" at bounding box center [488, 188] width 175 height 24
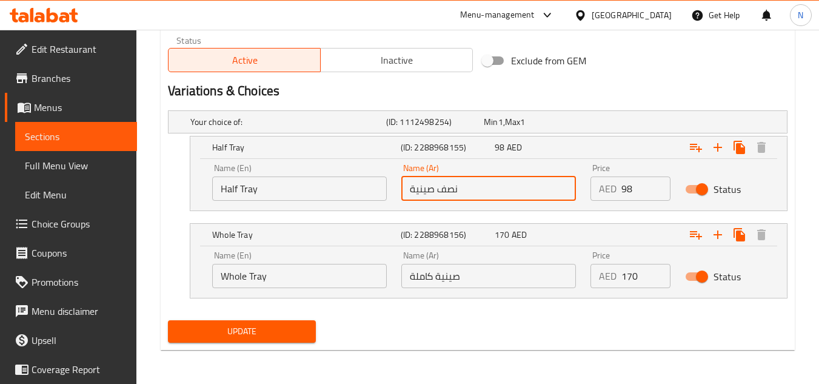
click at [487, 182] on input "نصف صينية" at bounding box center [488, 188] width 175 height 24
click at [239, 283] on input "Whole Tray" at bounding box center [299, 276] width 175 height 24
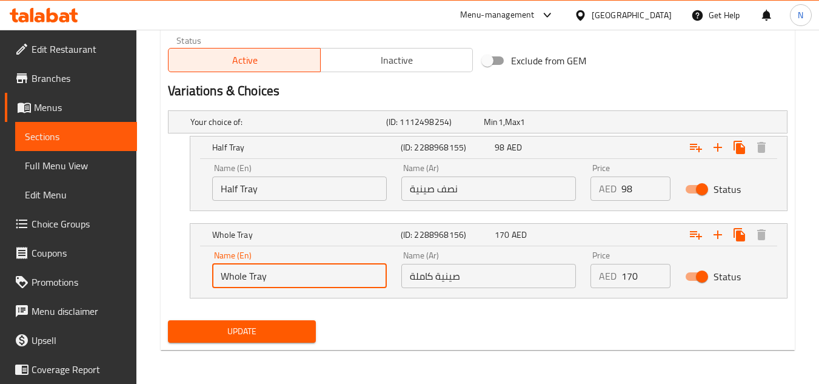
click at [239, 283] on input "Whole Tray" at bounding box center [299, 276] width 175 height 24
click at [470, 278] on input "صينية كاملة" at bounding box center [488, 276] width 175 height 24
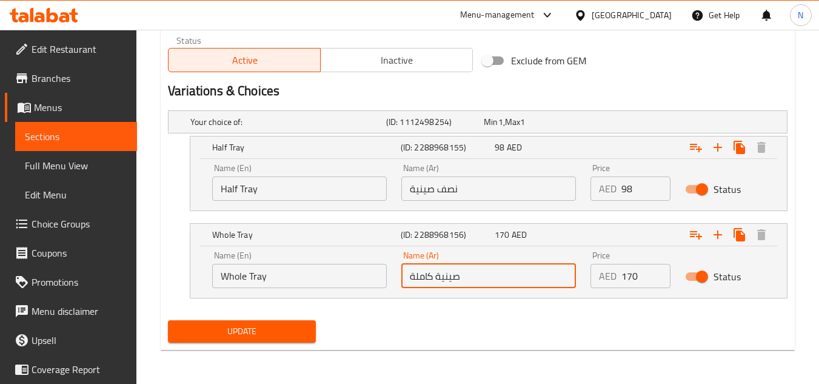
click at [470, 278] on input "صينية كاملة" at bounding box center [488, 276] width 175 height 24
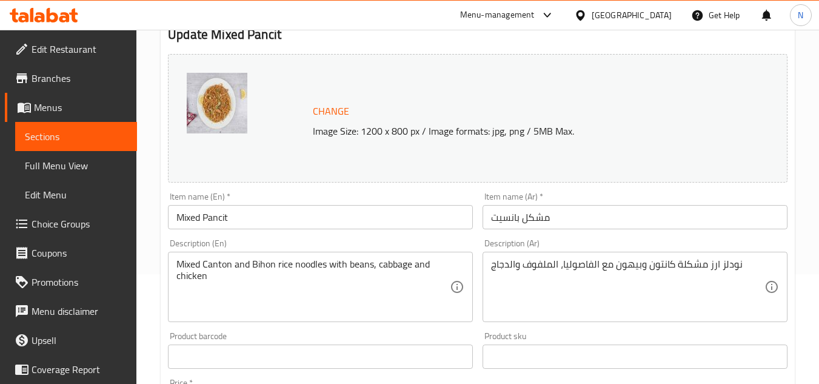
scroll to position [121, 0]
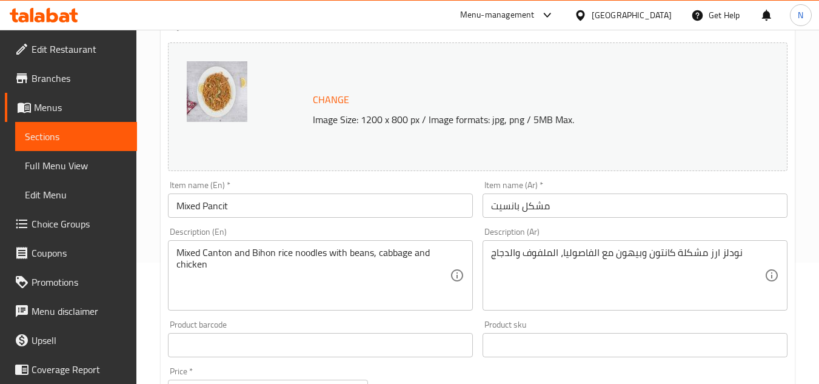
click at [247, 212] on input "Mixed Pancit" at bounding box center [320, 205] width 305 height 24
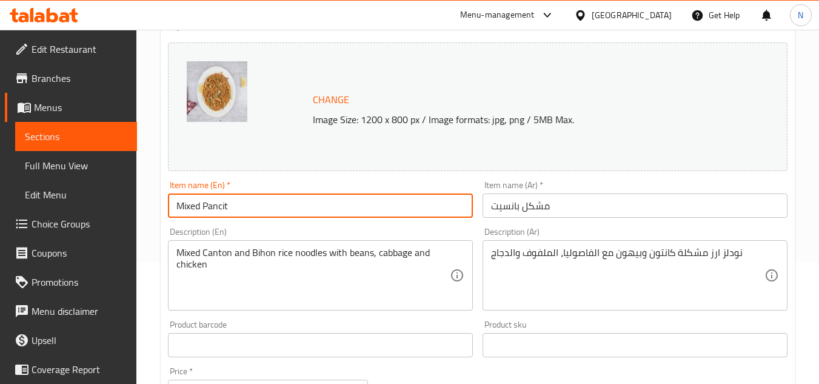
click at [247, 212] on input "Mixed Pancit" at bounding box center [320, 205] width 305 height 24
paste input "(Tray) Pancit Mix"
click at [195, 211] on input "(Tray) Pancit Mix" at bounding box center [320, 205] width 305 height 24
click at [176, 211] on input "(Tray Pancit Mix" at bounding box center [320, 205] width 305 height 24
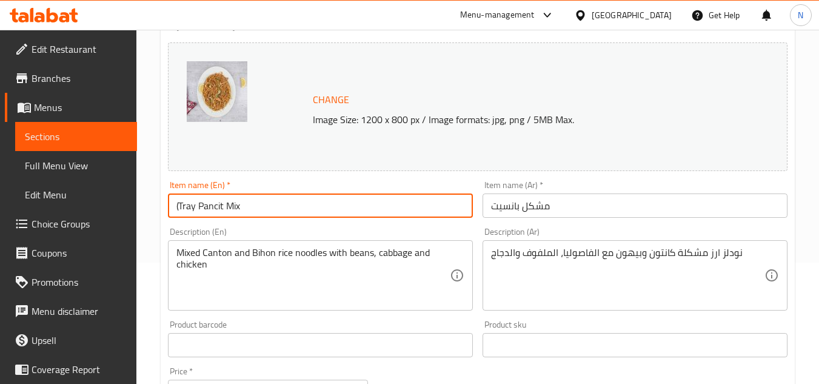
click at [222, 221] on div "Item name (En)   * (Tray Pancit Mix Item name (En) *" at bounding box center [320, 199] width 315 height 47
drag, startPoint x: 180, startPoint y: 210, endPoint x: 175, endPoint y: 215, distance: 6.9
click at [175, 215] on input "(Tray Pancit Mix" at bounding box center [320, 205] width 305 height 24
click at [204, 211] on input "Tray Pancit Mix" at bounding box center [320, 205] width 305 height 24
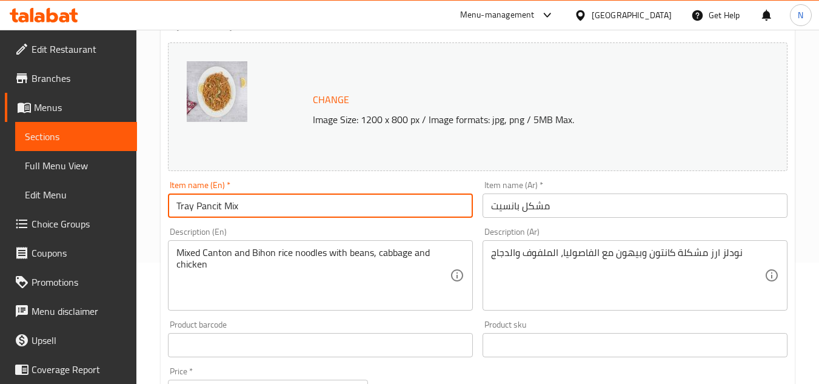
click at [204, 211] on input "Tray Pancit Mix" at bounding box center [320, 205] width 305 height 24
type input "Tray Pancit Mix"
click at [546, 204] on input "مشكل بانسيت" at bounding box center [634, 205] width 305 height 24
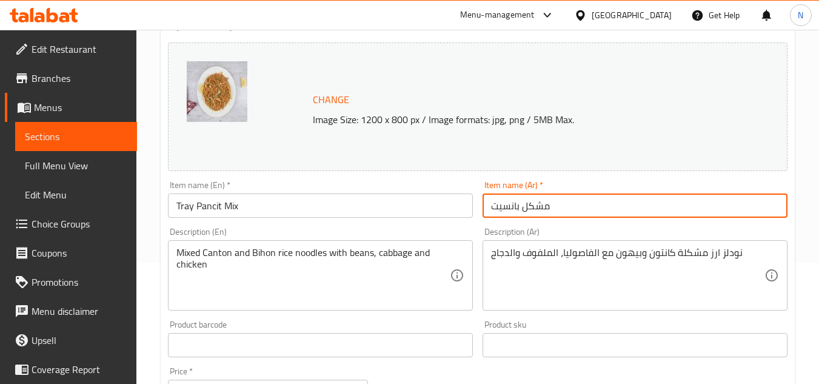
click at [546, 204] on input "مشكل بانسيت" at bounding box center [634, 205] width 305 height 24
paste input "صينية بانسيت ميكس"
click at [512, 205] on input "صينية بانسيت ميكس" at bounding box center [634, 205] width 305 height 24
type input "صينية بانسيت مشكل"
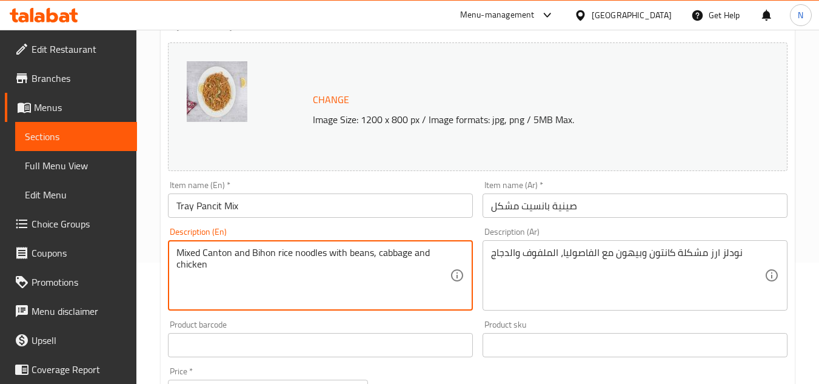
click at [387, 261] on textarea "Mixed Canton and Bihon rice noodles with beans, cabbage and chicken" at bounding box center [312, 276] width 273 height 58
paste textarea "canton and bihon rice noodles with beans, cabbage and chicken serves 12 to 15."
type textarea "Mixed canton and bihon rice noodles with beans, cabbage and chicken serves 12 t…"
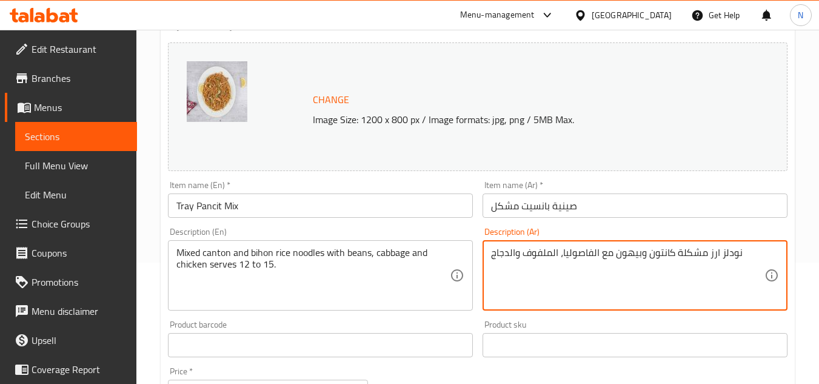
click at [544, 252] on textarea "نودلز ارز مشكلة كانتون وبيهون مع الفاصوليا، الملفوف والدجاج" at bounding box center [627, 276] width 273 height 58
paste textarea "رز كانتون وبيهون مشكلة مع الفاصوليا والملفوف والدجاج. تكفي من ١٢ إلى ١٥ شخصًا."
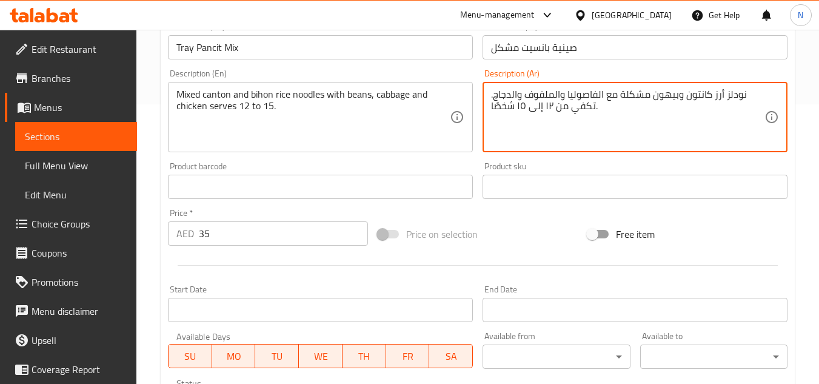
scroll to position [303, 0]
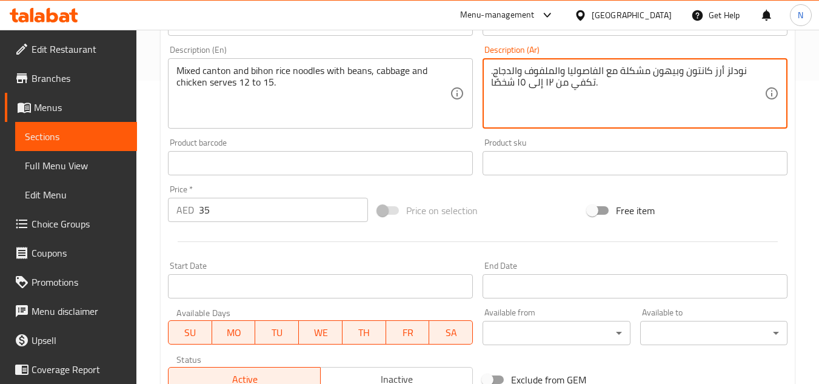
type textarea "نودلز أرز كانتون وبيهون مشكلة مع الفاصوليا والملفوف والدجاج. تكفي من ١٢ إلى ١٥ …"
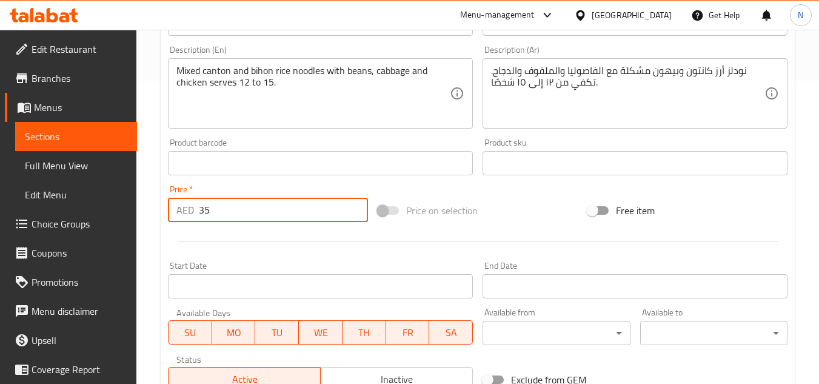
drag, startPoint x: 224, startPoint y: 210, endPoint x: 184, endPoint y: 225, distance: 43.3
click at [184, 225] on div "Price   * AED 35 Price *" at bounding box center [268, 203] width 210 height 47
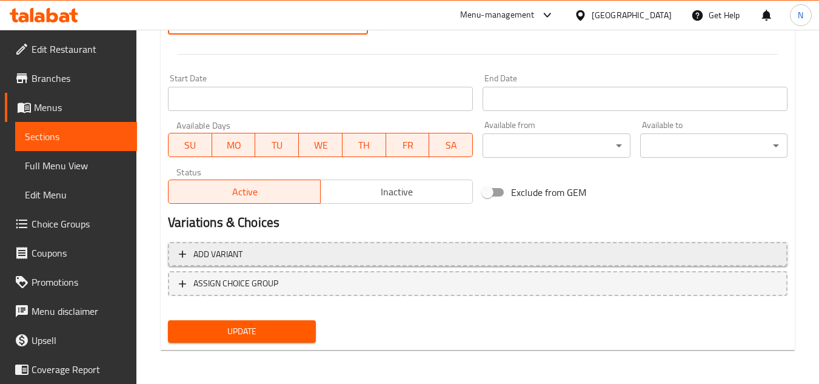
type input "0"
click at [351, 252] on span "Add variant" at bounding box center [478, 254] width 598 height 15
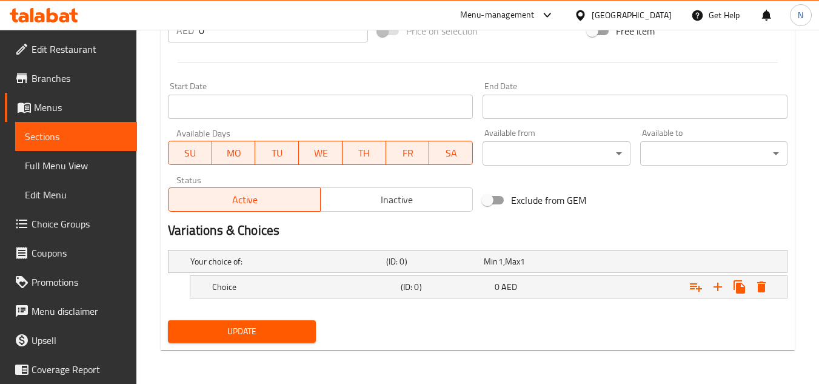
scroll to position [482, 0]
click at [717, 288] on icon "Expand" at bounding box center [717, 286] width 8 height 8
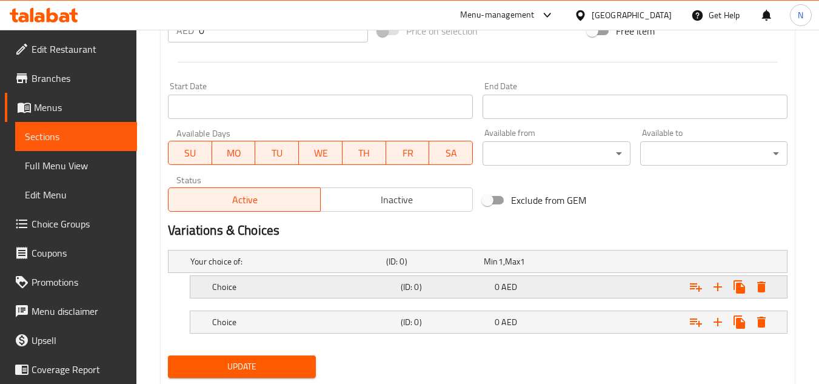
click at [242, 286] on h5 "Choice" at bounding box center [304, 287] width 184 height 12
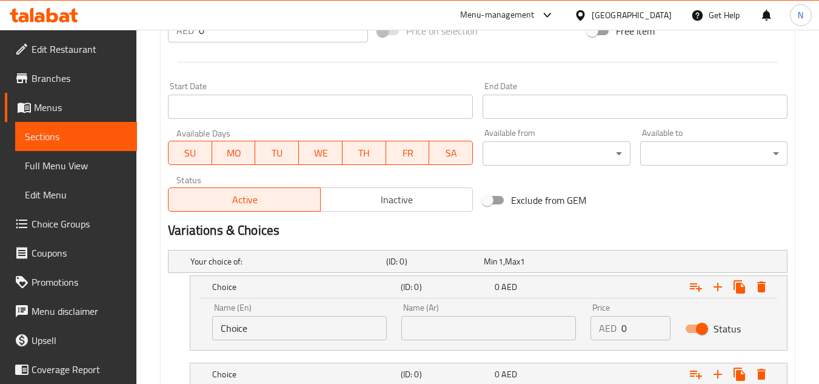
click at [274, 324] on input "Choice" at bounding box center [299, 328] width 175 height 24
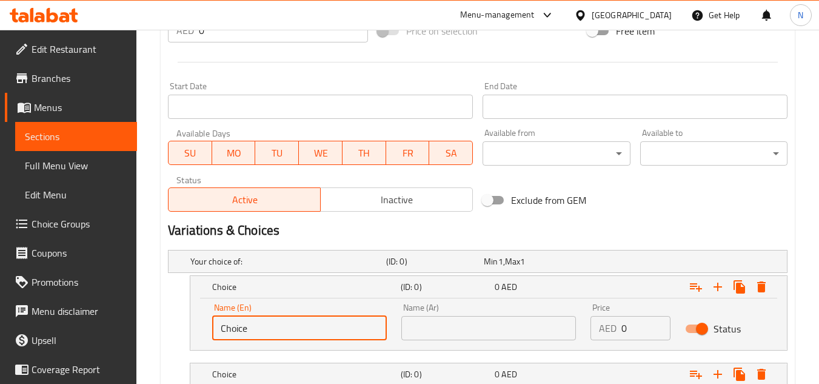
click at [274, 324] on input "Choice" at bounding box center [299, 328] width 175 height 24
paste input "Half Tray"
type input "Half Tray"
click at [440, 333] on input "text" at bounding box center [488, 328] width 175 height 24
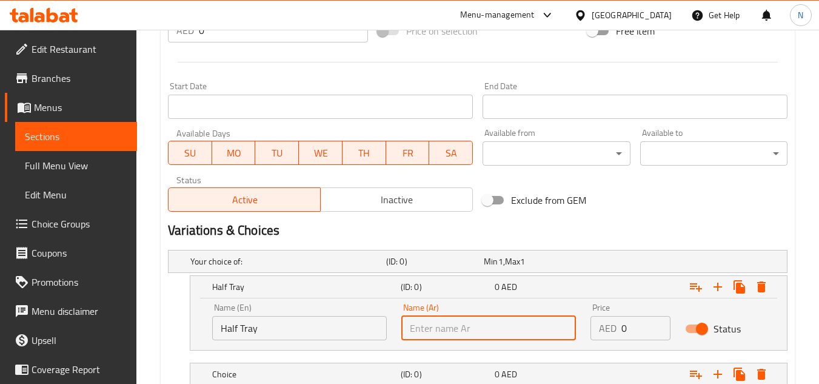
paste input "نصف صينية"
type input "نصف صينية"
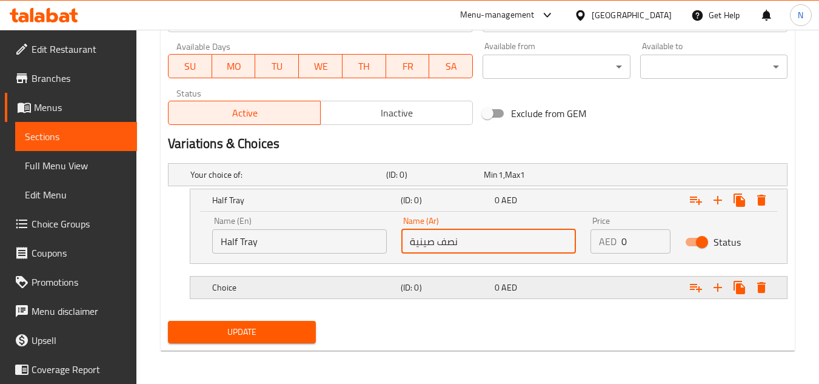
scroll to position [570, 0]
click at [257, 288] on h5 "Choice" at bounding box center [304, 287] width 184 height 12
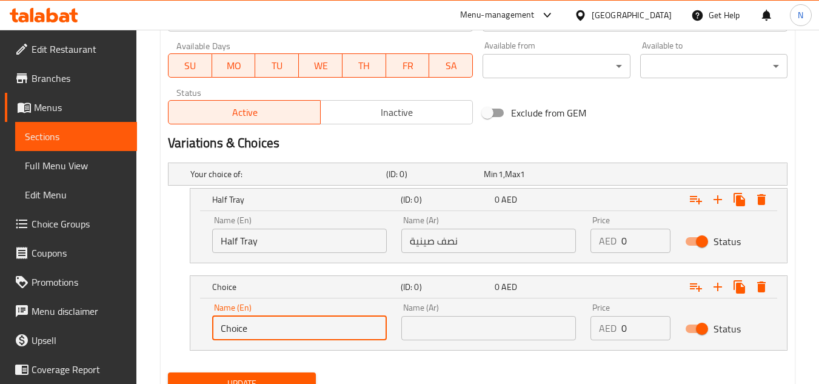
click at [287, 327] on input "Choice" at bounding box center [299, 328] width 175 height 24
paste input "Whole Tray"
type input "Whole Tray"
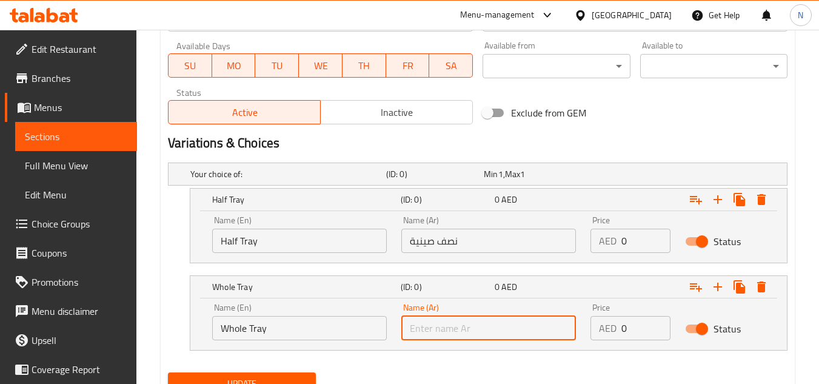
click at [474, 320] on input "text" at bounding box center [488, 328] width 175 height 24
paste input "صينية كاملة"
type input "صينية كاملة"
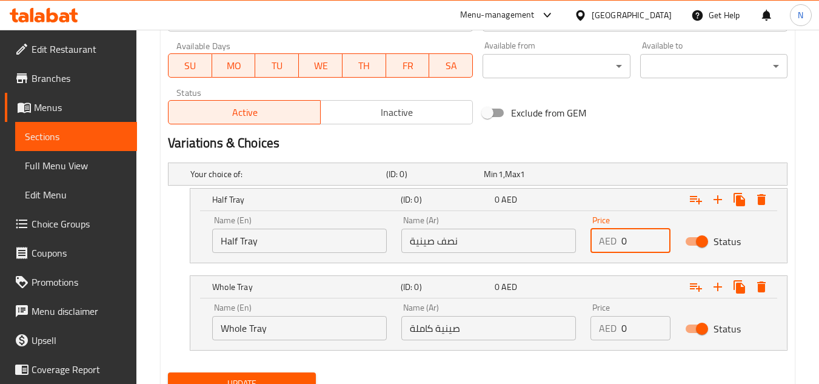
drag, startPoint x: 633, startPoint y: 242, endPoint x: 601, endPoint y: 250, distance: 32.9
click at [601, 250] on div "AED 0 Price" at bounding box center [630, 240] width 80 height 24
paste input "98.0"
type input "98.00"
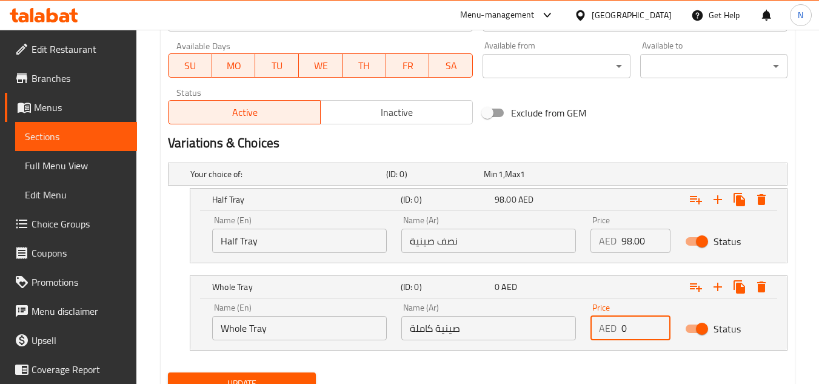
drag, startPoint x: 629, startPoint y: 326, endPoint x: 607, endPoint y: 339, distance: 25.8
click at [607, 339] on div "AED 0 Price" at bounding box center [630, 328] width 80 height 24
paste input "170.0"
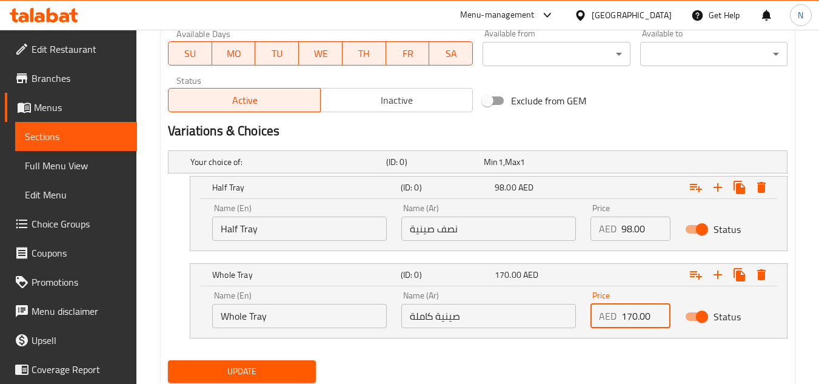
scroll to position [622, 0]
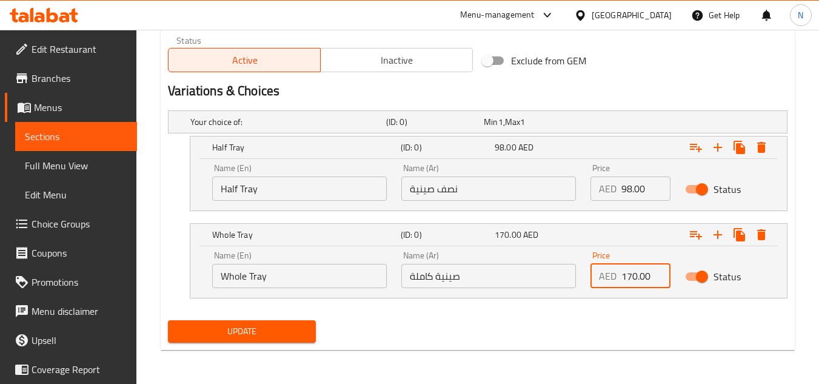
type input "170.00"
click at [261, 333] on span "Update" at bounding box center [242, 331] width 128 height 15
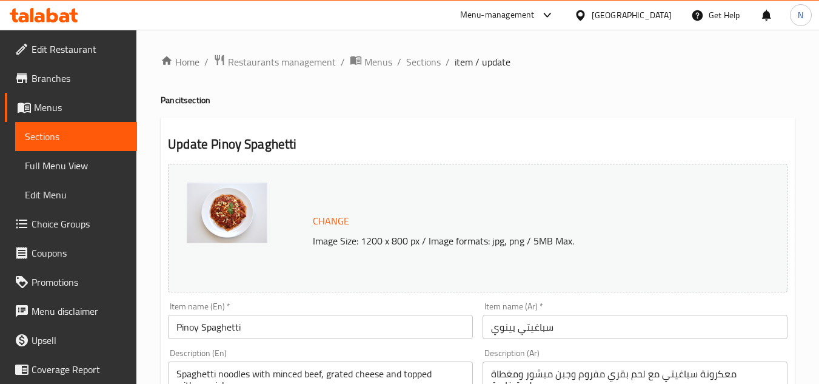
click at [291, 325] on input "Pinoy Spaghetti" at bounding box center [320, 327] width 305 height 24
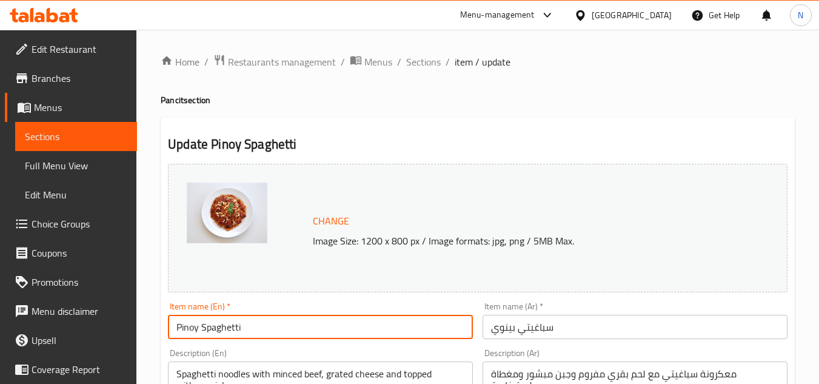
click at [291, 325] on input "Pinoy Spaghetti" at bounding box center [320, 327] width 305 height 24
paste input "(Tray) Pinoy Style"
click at [198, 326] on input "(Tray) Pinoy Style Spaghetti" at bounding box center [320, 327] width 305 height 24
drag, startPoint x: 180, startPoint y: 324, endPoint x: 175, endPoint y: 327, distance: 6.2
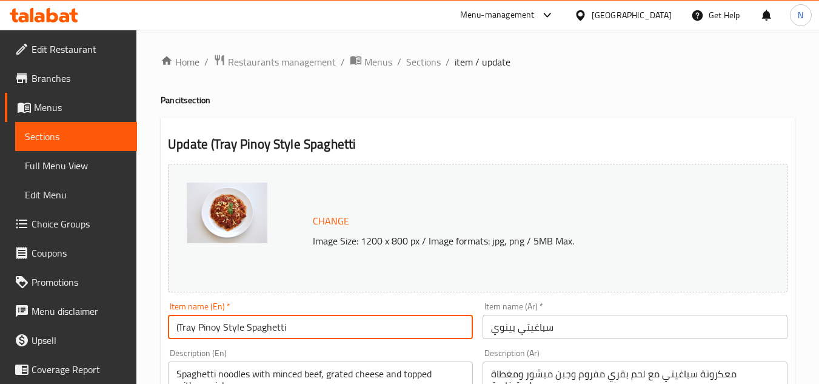
click at [175, 327] on input "(Tray Pinoy Style Spaghetti" at bounding box center [320, 327] width 305 height 24
click at [199, 330] on input "Tray Pinoy Style Spaghetti" at bounding box center [320, 327] width 305 height 24
type input "Tray Pinoy Style Spaghetti"
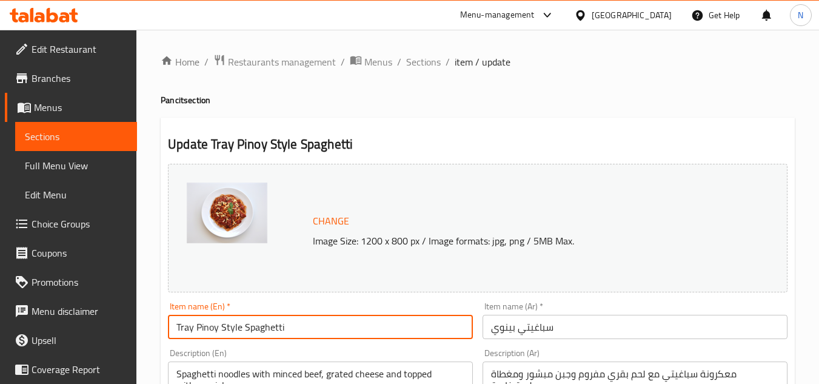
click at [550, 332] on input "سباغيتي بينوي" at bounding box center [634, 327] width 305 height 24
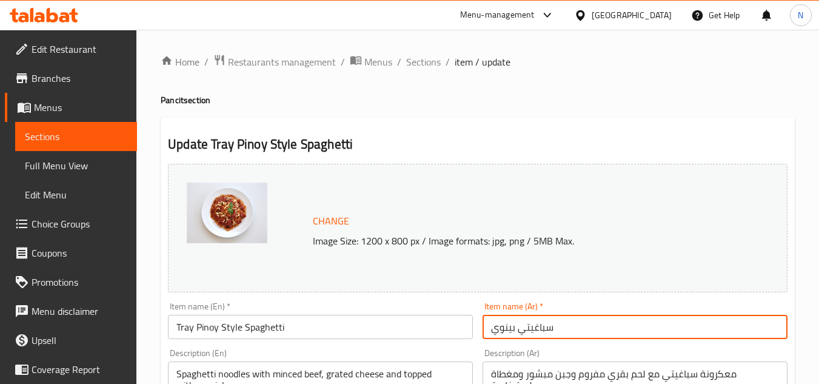
click at [550, 332] on input "سباغيتي بينوي" at bounding box center [634, 327] width 305 height 24
paste input "ينية سباغيتي على الطريقة الفلبينية"
click at [616, 327] on input "صينية سباغيتي على الطريقة الفلبينية" at bounding box center [634, 327] width 305 height 24
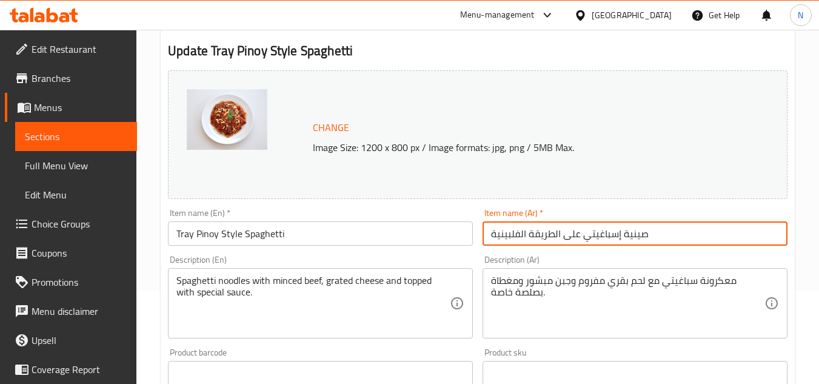
scroll to position [121, 0]
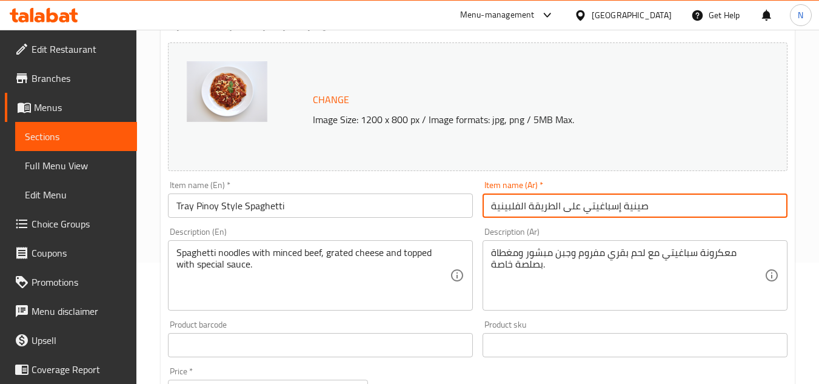
type input "صينية إسباغيتي على الطريقة الفلبينية"
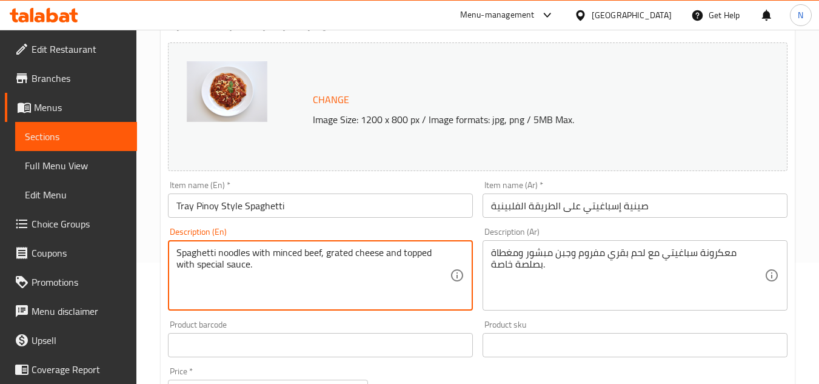
click at [402, 261] on textarea "Spaghetti noodles with minced beef, grated cheese and topped with special sauce." at bounding box center [312, 276] width 273 height 58
paste textarea "Tender ground beef, slices of hot dogs, sweet-style sauce, and banana catsup an…"
click at [375, 270] on textarea "Tender ground beef, slices of hot dogs, sweet-style sauce, and banana catsup an…" at bounding box center [312, 276] width 273 height 58
click at [379, 266] on textarea "Tender ground beef, slices of hot dogs, sweet-style sauce, and banana catsup an…" at bounding box center [312, 276] width 273 height 58
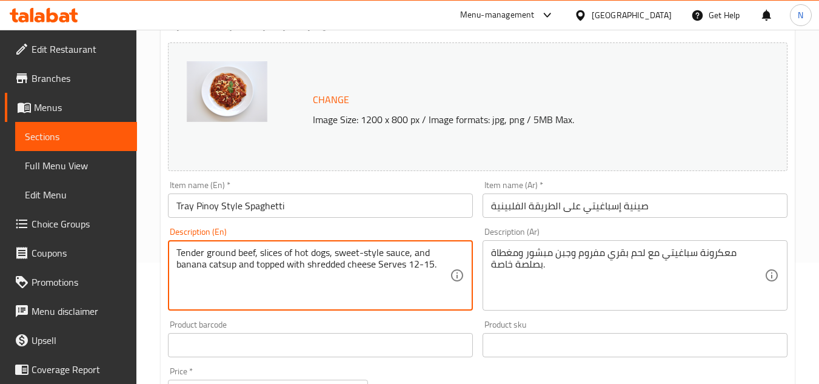
click at [418, 266] on textarea "Tender ground beef, slices of hot dogs, sweet-style sauce, and banana catsup an…" at bounding box center [312, 276] width 273 height 58
click at [290, 264] on textarea "Tender ground beef, slices of hot dogs, sweet-style sauce, and banana catsup an…" at bounding box center [312, 276] width 273 height 58
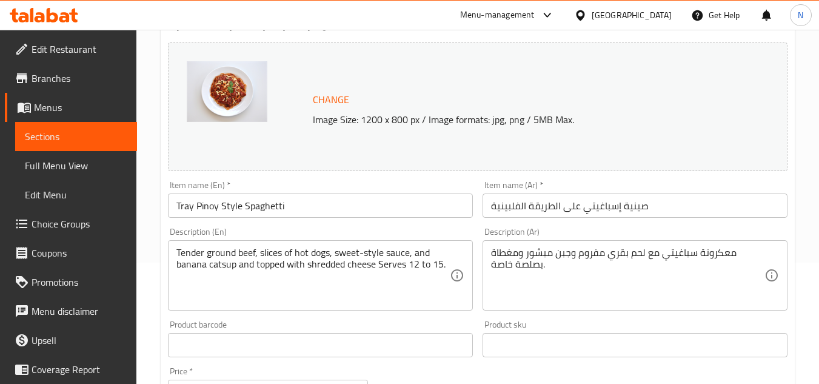
click at [362, 248] on textarea "Tender ground beef, slices of hot dogs, sweet-style sauce, and banana catsup an…" at bounding box center [312, 276] width 273 height 58
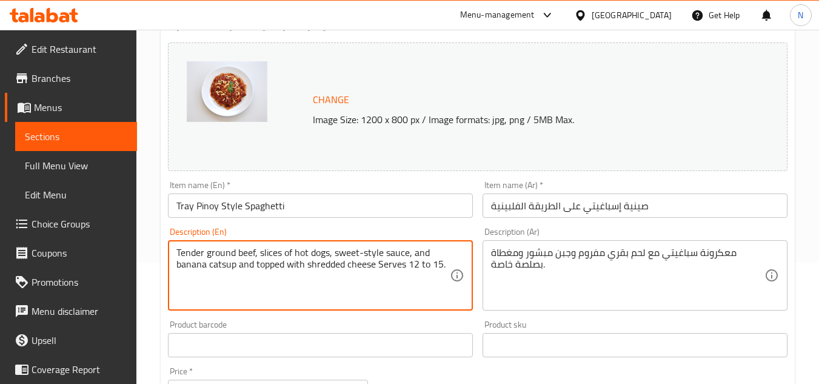
click at [362, 248] on textarea "Tender ground beef, slices of hot dogs, sweet-style sauce, and banana catsup an…" at bounding box center [312, 276] width 273 height 58
paste textarea "s"
type textarea "Tender ground beef, slices of hot dogs, sweet-style sauce, and banana catsup an…"
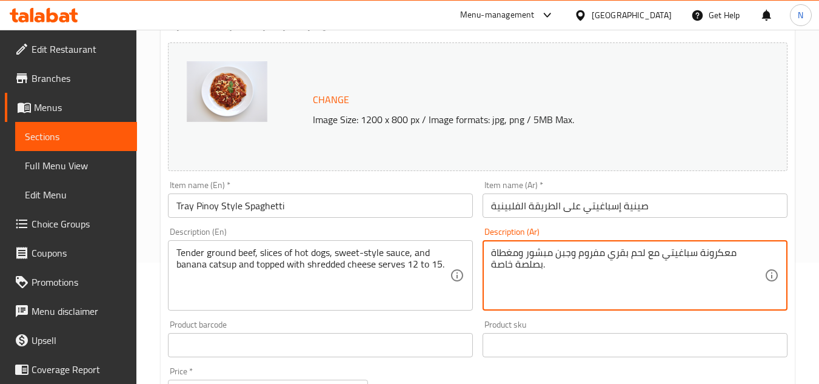
click at [579, 262] on textarea "معكرونة سباغيتي مع لحم بقري مفروم وجبن مبشور ومغطاة بصلصة خاصة." at bounding box center [627, 276] width 273 height 58
paste textarea "حم بقري مفروم طري، شرائح هوت دوغ، صلصة حلوة، كاتشب الموز، ومغطى بالجبن المبشور.…"
type textarea "لحم بقري مفروم طري، شرائح هوت دوغ، صلصة حلوة، كاتشب الموز، ومغطى بالجبن المبشور…"
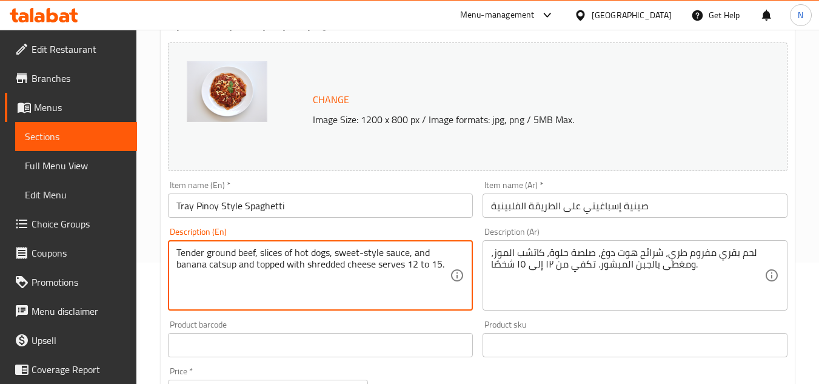
drag, startPoint x: 237, startPoint y: 265, endPoint x: 170, endPoint y: 265, distance: 67.3
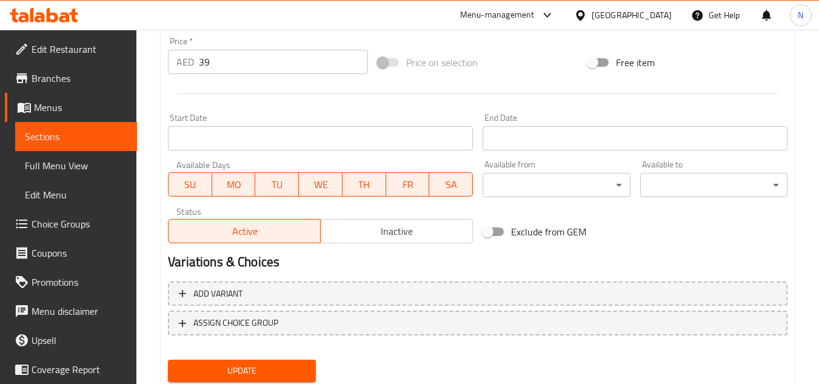
scroll to position [430, 0]
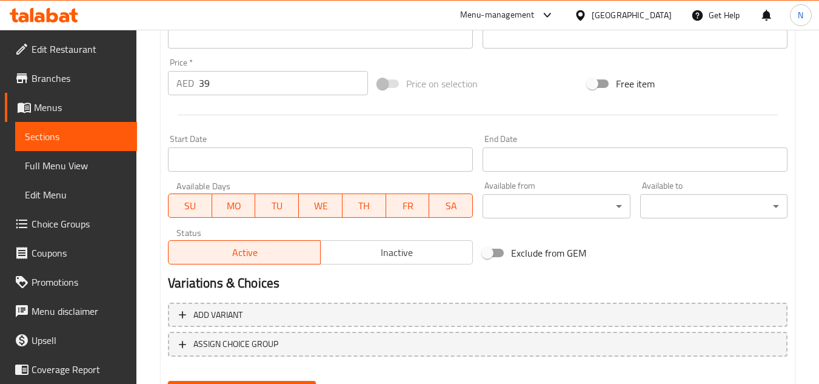
click at [225, 88] on input "39" at bounding box center [283, 83] width 169 height 24
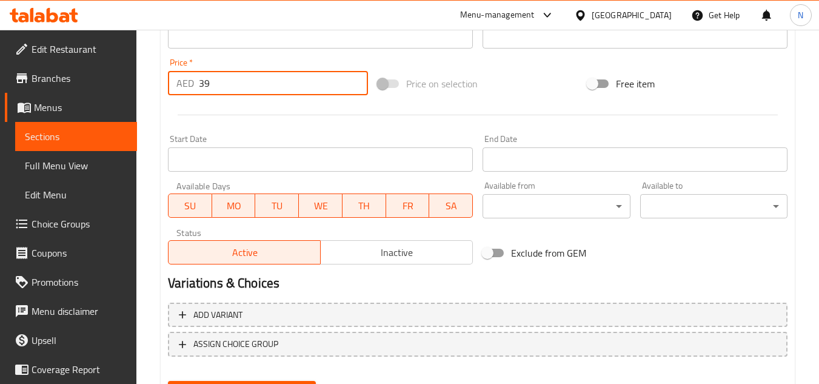
click at [225, 88] on input "39" at bounding box center [283, 83] width 169 height 24
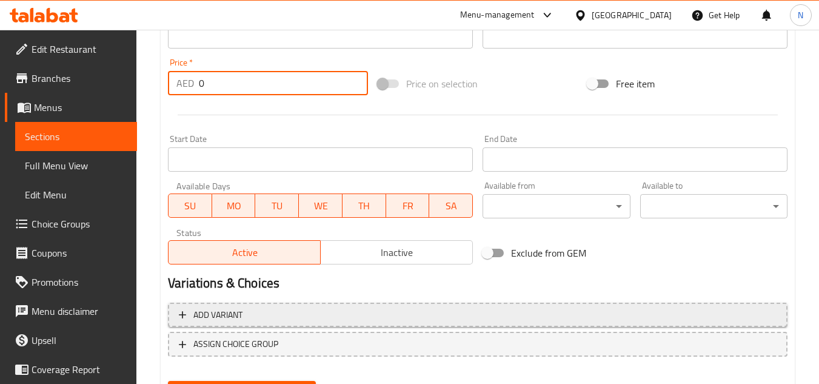
type input "0"
click at [333, 309] on span "Add variant" at bounding box center [478, 314] width 598 height 15
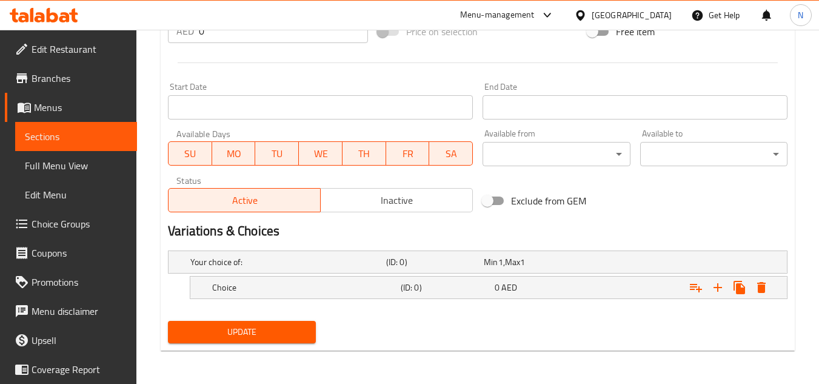
scroll to position [482, 0]
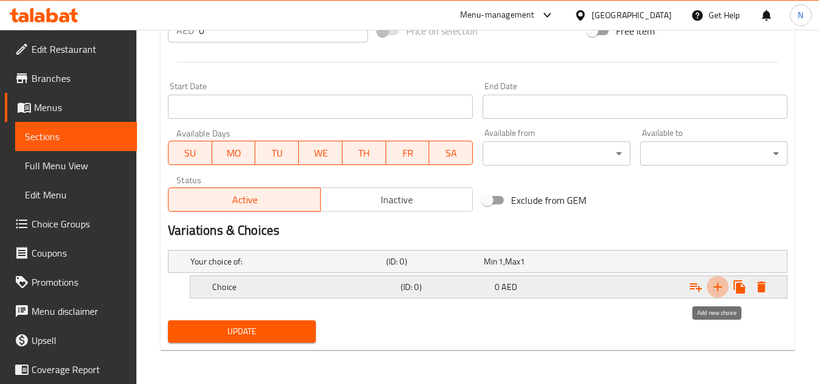
click at [720, 289] on icon "Expand" at bounding box center [717, 286] width 15 height 15
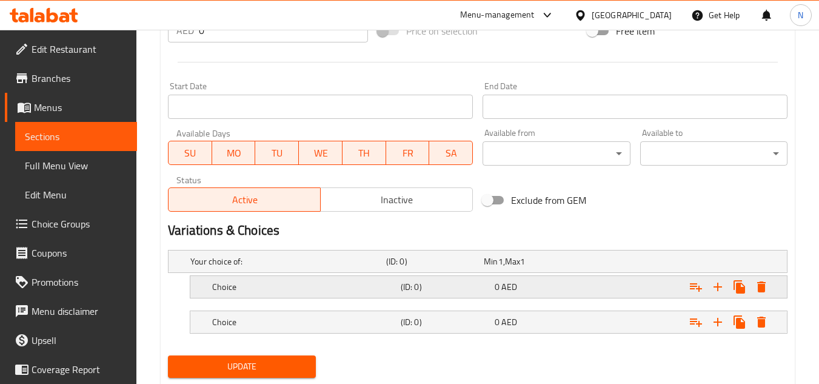
click at [270, 284] on h5 "Choice" at bounding box center [304, 287] width 184 height 12
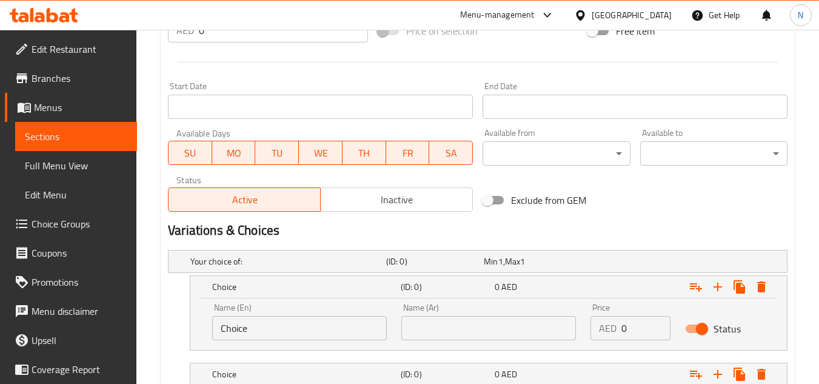
click at [256, 330] on input "Choice" at bounding box center [299, 328] width 175 height 24
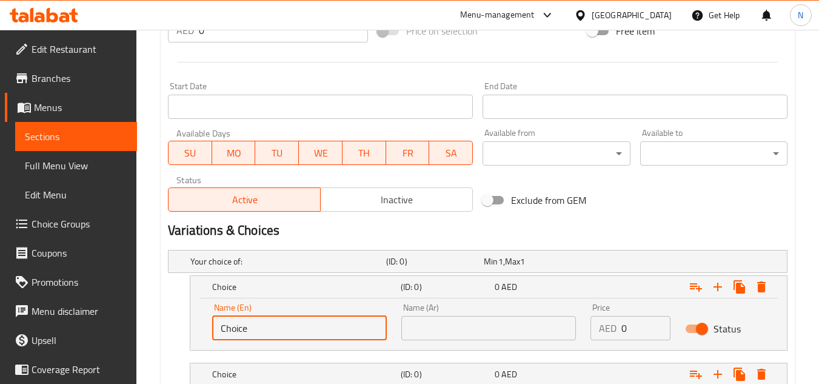
click at [256, 330] on input "Choice" at bounding box center [299, 328] width 175 height 24
paste input "Half Tray"
type input "Half Tray"
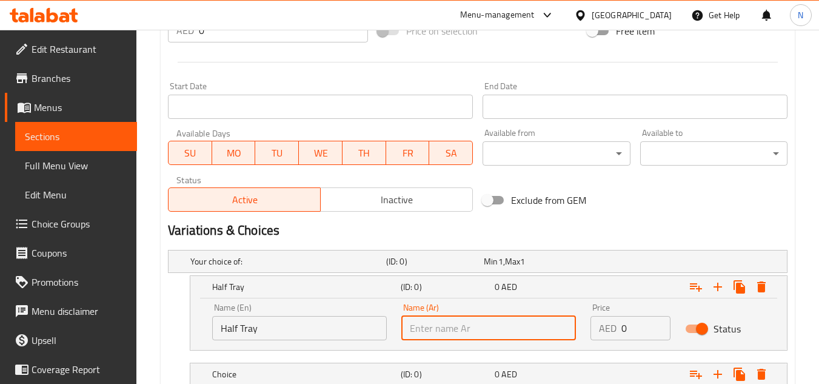
click at [445, 324] on input "text" at bounding box center [488, 328] width 175 height 24
paste input "نصف صينية"
type input "نصف صينية"
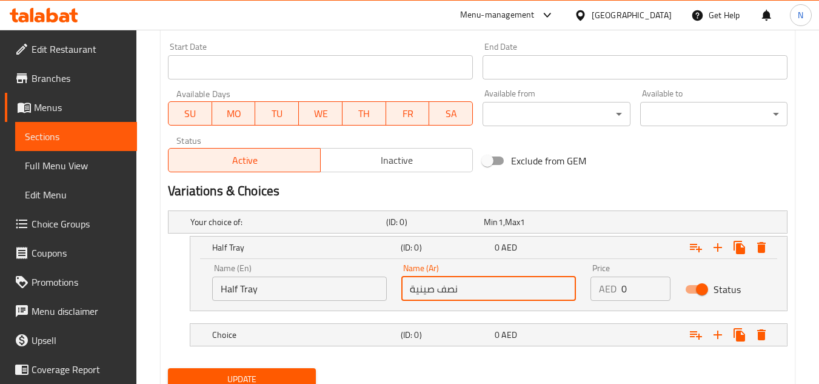
scroll to position [570, 0]
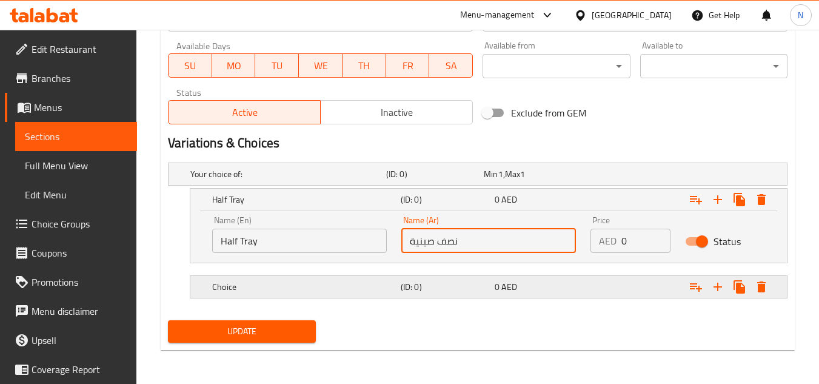
click at [268, 281] on h5 "Choice" at bounding box center [304, 287] width 184 height 12
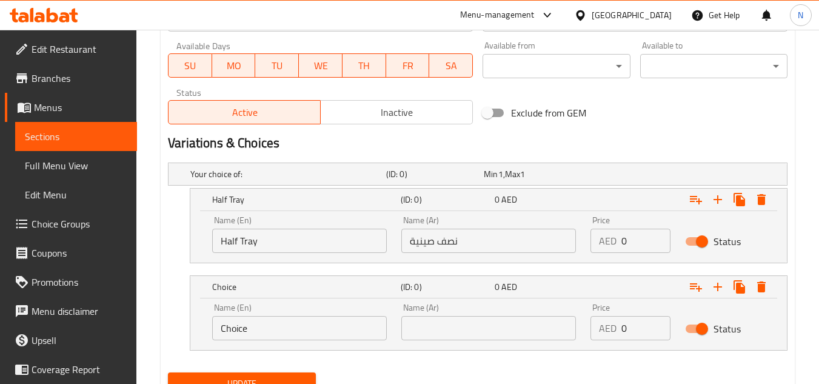
click at [259, 329] on input "Choice" at bounding box center [299, 328] width 175 height 24
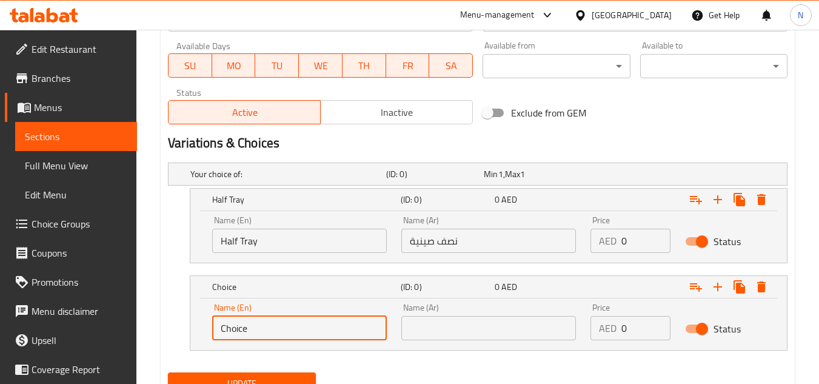
click at [259, 329] on input "Choice" at bounding box center [299, 328] width 175 height 24
paste input "Whole Tray"
type input "Whole Tray"
click at [467, 333] on input "text" at bounding box center [488, 328] width 175 height 24
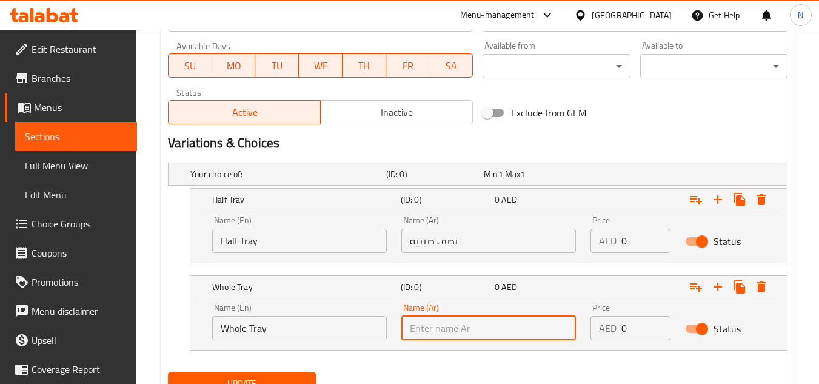
paste input "صينية كاملة"
type input "صينية كاملة"
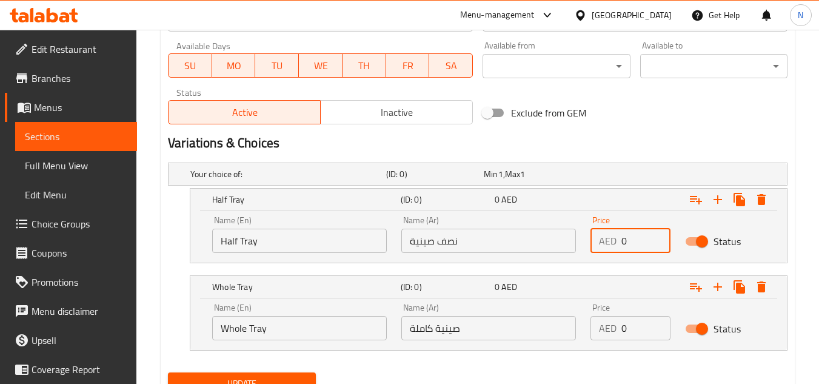
drag, startPoint x: 627, startPoint y: 238, endPoint x: 606, endPoint y: 247, distance: 22.5
click at [606, 247] on div "AED 0 Price" at bounding box center [630, 240] width 80 height 24
paste input "117.0"
type input "117.00"
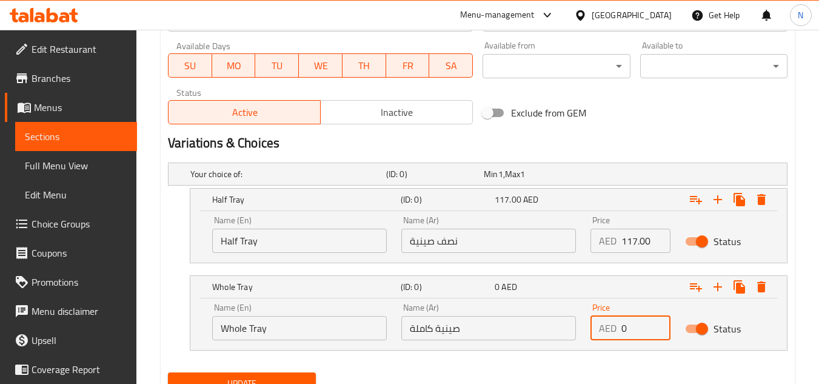
drag, startPoint x: 628, startPoint y: 332, endPoint x: 591, endPoint y: 330, distance: 37.6
click at [591, 330] on div "AED 0 Price" at bounding box center [630, 328] width 80 height 24
paste input "172.0"
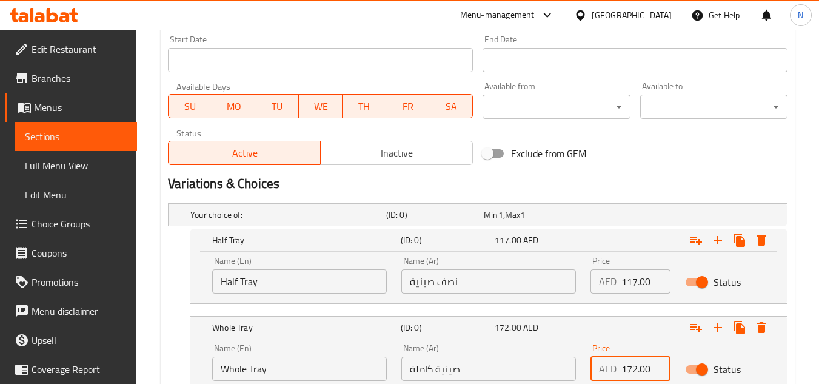
scroll to position [622, 0]
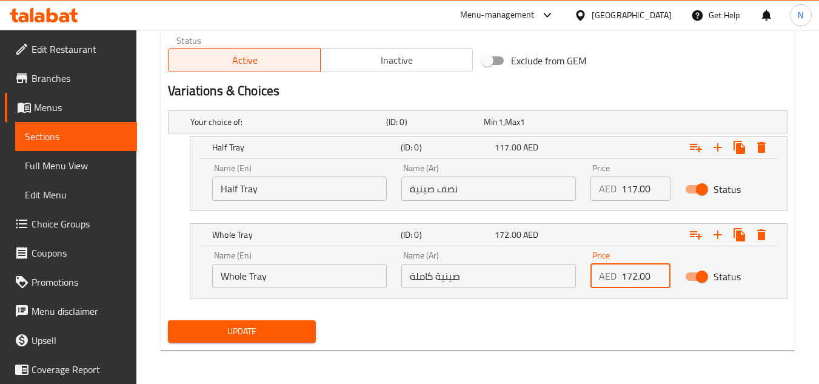
type input "172.00"
click at [269, 331] on span "Update" at bounding box center [242, 331] width 128 height 15
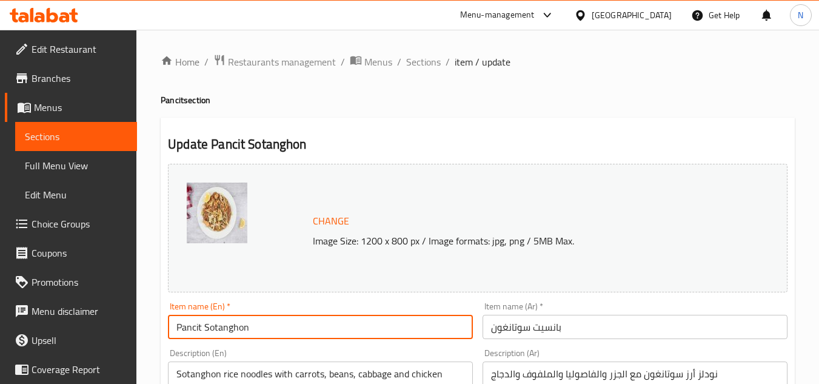
click at [293, 319] on input "Pancit Sotanghon" at bounding box center [320, 327] width 305 height 24
paste input "(Tray)"
click at [196, 333] on input "(Tray) Sotanghon" at bounding box center [320, 327] width 305 height 24
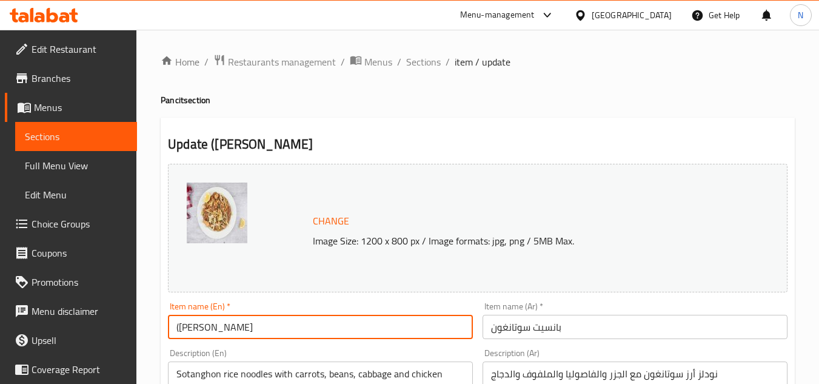
click at [179, 331] on input "([PERSON_NAME]" at bounding box center [320, 327] width 305 height 24
click at [190, 331] on input "([PERSON_NAME]" at bounding box center [320, 327] width 305 height 24
click at [176, 333] on input "([PERSON_NAME]" at bounding box center [320, 327] width 305 height 24
click at [227, 336] on input "[PERSON_NAME]" at bounding box center [320, 327] width 305 height 24
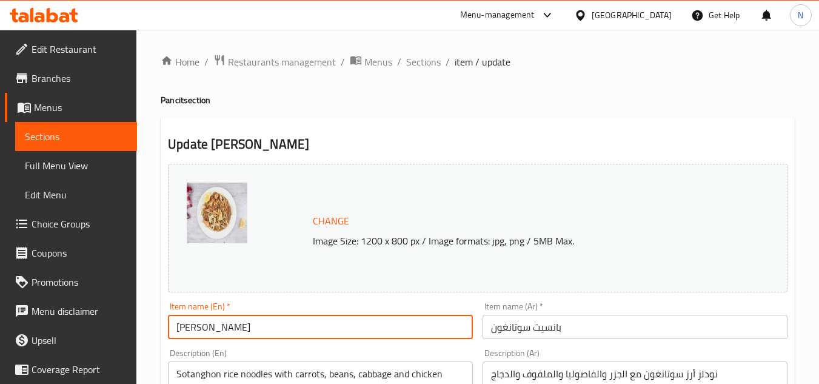
click at [227, 336] on input "[PERSON_NAME]" at bounding box center [320, 327] width 305 height 24
type input "[PERSON_NAME]"
click at [547, 331] on input "بانسيت سوتانغون" at bounding box center [634, 327] width 305 height 24
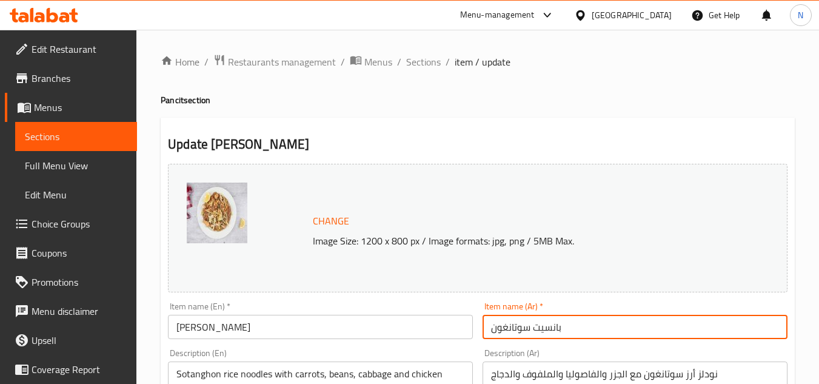
click at [547, 331] on input "بانسيت سوتانغون" at bounding box center [634, 327] width 305 height 24
paste input "سوتانغون"
type input "صينية سوتانغون"
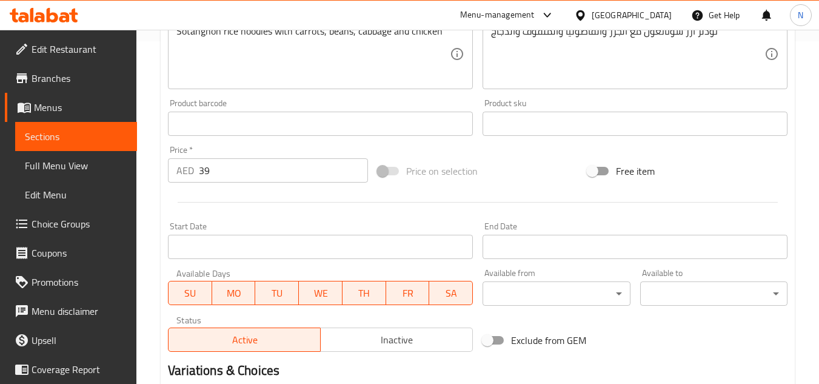
scroll to position [364, 0]
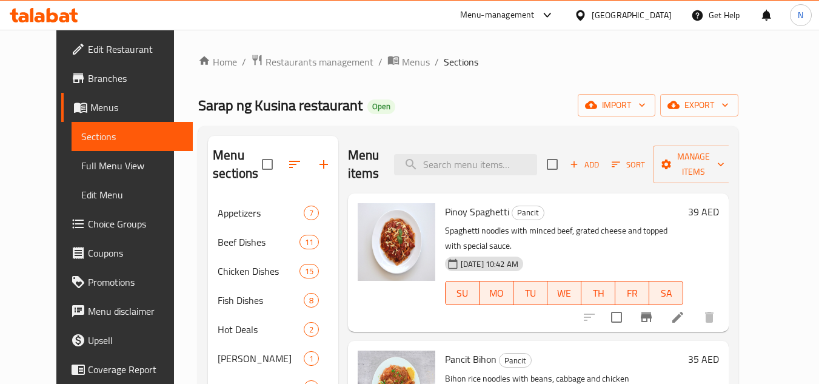
scroll to position [72, 0]
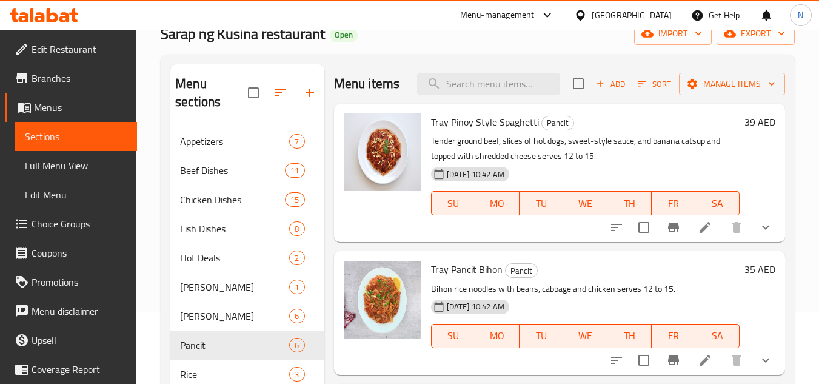
click at [616, 164] on p "Tender ground beef, slices of hot dogs, sweet-style sauce, and banana catsup an…" at bounding box center [585, 148] width 308 height 30
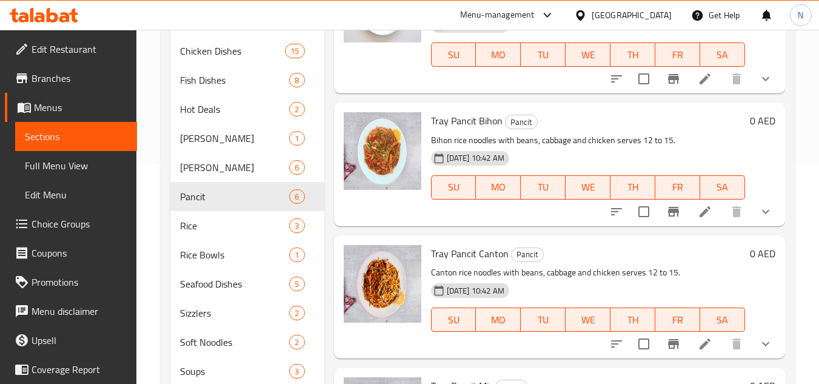
scroll to position [11, 0]
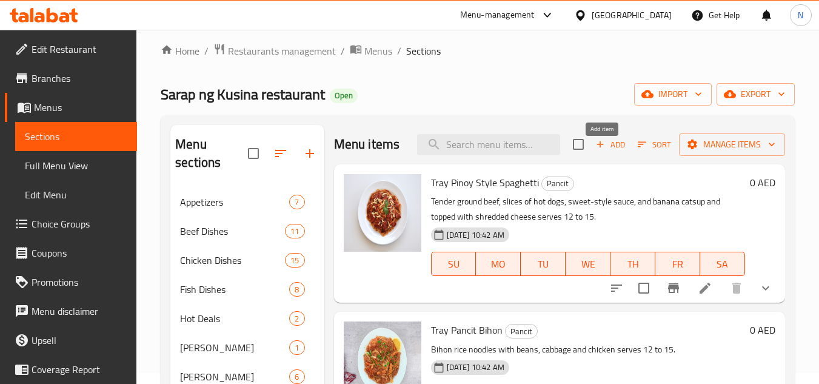
click at [616, 151] on span "Add" at bounding box center [610, 145] width 33 height 14
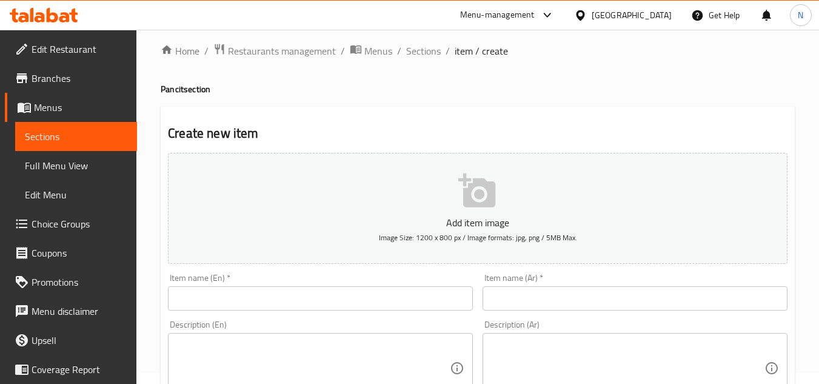
click at [233, 299] on input "text" at bounding box center [320, 298] width 305 height 24
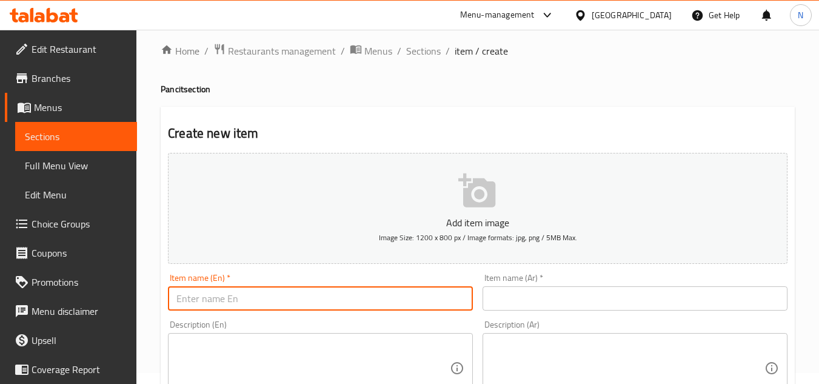
paste input "(Tray) Seafood Palabok Grande"
click at [195, 304] on input "(Tray) Seafood Palabok Grande" at bounding box center [320, 298] width 305 height 24
click at [181, 301] on input "(Tray Seafood Palabok Grande" at bounding box center [320, 298] width 305 height 24
click at [176, 301] on input "(Tray Seafood Palabok Grande" at bounding box center [320, 298] width 305 height 24
drag, startPoint x: 178, startPoint y: 298, endPoint x: 172, endPoint y: 308, distance: 12.0
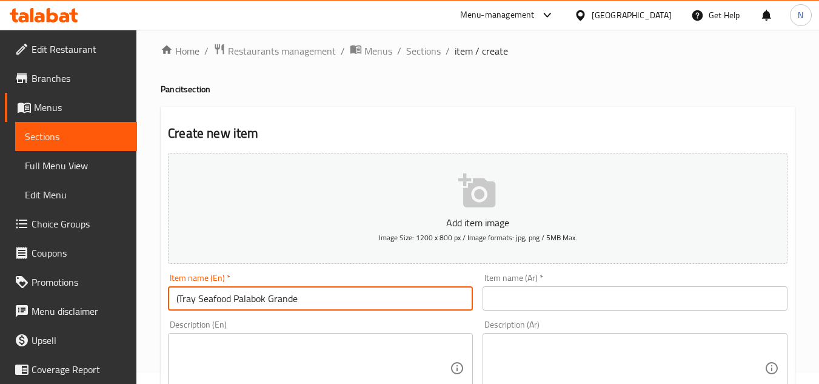
click at [172, 308] on input "(Tray Seafood Palabok Grande" at bounding box center [320, 298] width 305 height 24
click at [202, 303] on input "Tray Seafood Palabok Grande" at bounding box center [320, 298] width 305 height 24
type input "Tray Seafood Palabok Grande"
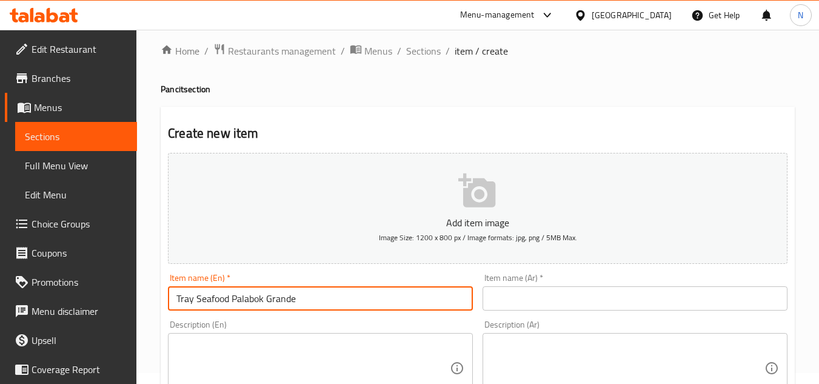
click at [583, 297] on input "text" at bounding box center [634, 298] width 305 height 24
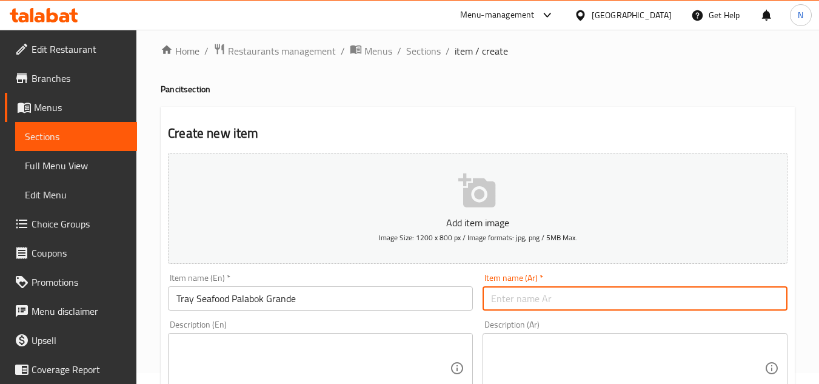
paste input "صينية مأكولات بحرية بالابوك جراندي"
type input "صينية مأكولات بحرية بالابوك جراندي"
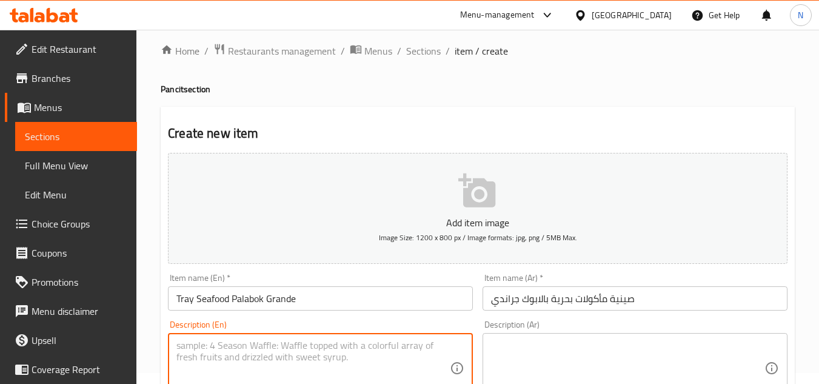
click at [371, 349] on textarea at bounding box center [312, 368] width 273 height 58
paste textarea "Rice noodles in special sauce, topped with Calamares, more shrimps, more crispy…"
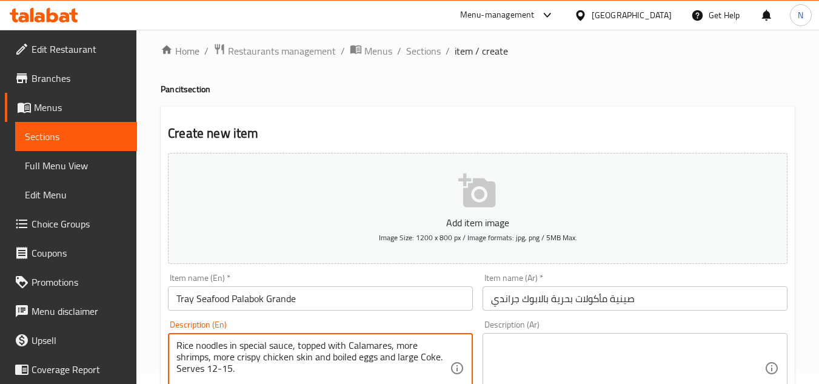
click at [440, 358] on textarea "Rice noodles in special sauce, topped with Calamares, more shrimps, more crispy…" at bounding box center [312, 368] width 273 height 58
click at [218, 367] on textarea "Rice noodles in special sauce, topped with Calamares, more shrimps, more crispy…" at bounding box center [312, 368] width 273 height 58
click at [233, 370] on textarea "Rice noodles in special sauce, topped with Calamares, more shrimps, more crispy…" at bounding box center [312, 368] width 273 height 58
click at [217, 370] on textarea "Rice noodles in special sauce, topped with Calamares, more shrimps, more crispy…" at bounding box center [312, 368] width 273 height 58
click at [213, 355] on textarea "Rice noodles in special sauce, topped with Calamares, more shrimps, more crispy…" at bounding box center [312, 368] width 273 height 58
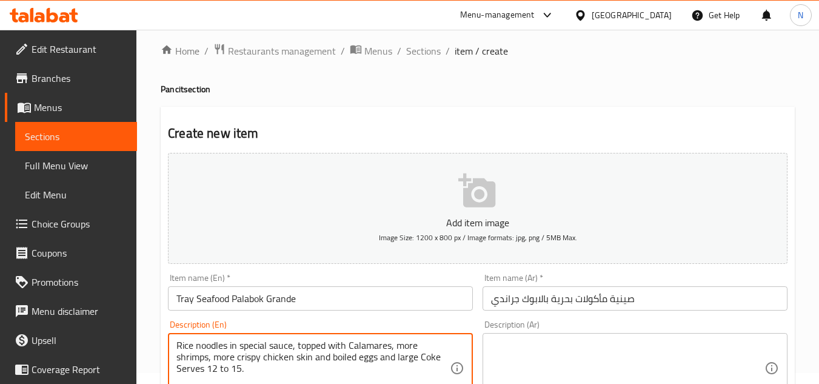
click at [213, 355] on textarea "Rice noodles in special sauce, topped with Calamares, more shrimps, more crispy…" at bounding box center [312, 368] width 273 height 58
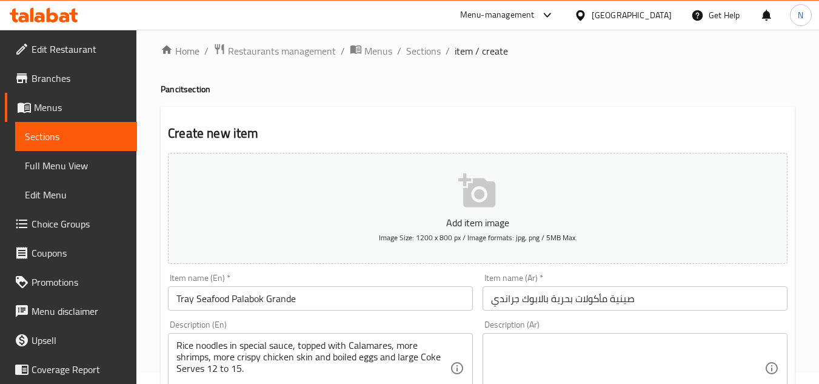
click at [319, 364] on textarea "Rice noodles in special sauce, topped with Calamares, more shrimps, more crispy…" at bounding box center [312, 368] width 273 height 58
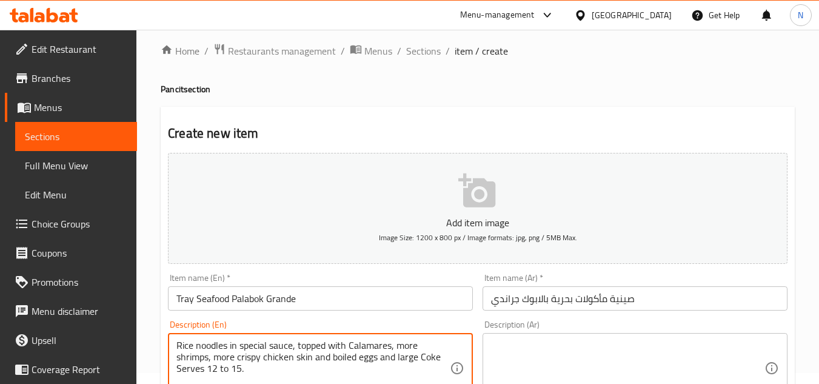
click at [319, 364] on textarea "Rice noodles in special sauce, topped with Calamares, more shrimps, more crispy…" at bounding box center [312, 368] width 273 height 58
paste textarea "calamares, more shrimps, more crispy chicken skin and boiled eggs and large cok…"
type textarea "Rice noodles in special sauce, topped with calamares, more shrimps, more crispy…"
click at [593, 348] on textarea at bounding box center [627, 368] width 273 height 58
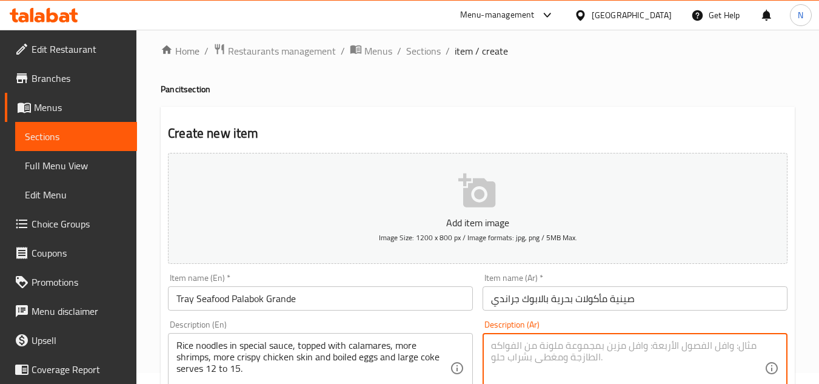
paste textarea "نودلز أرز بصلصة خاصة، مغطاة بالكلاماري، المزيد من الروبيان، جلد دجاج مقرمش، بيض…"
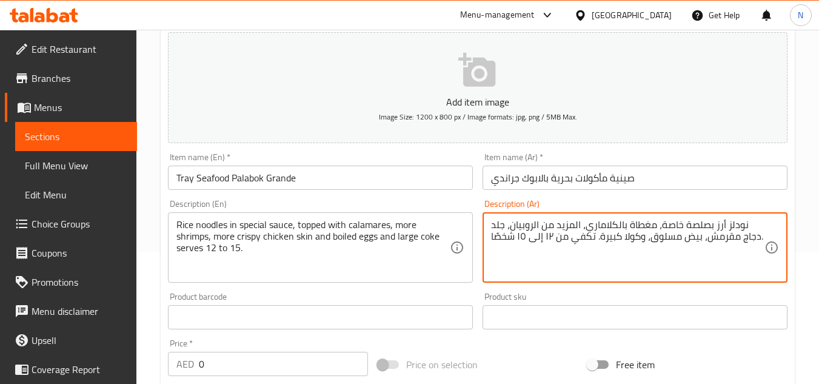
scroll to position [132, 0]
click at [597, 238] on textarea "نودلز أرز بصلصة خاصة، مغطاة بالكلاماري، المزيد من الروبيان، جلد دجاج مقرمش، بيض…" at bounding box center [627, 247] width 273 height 58
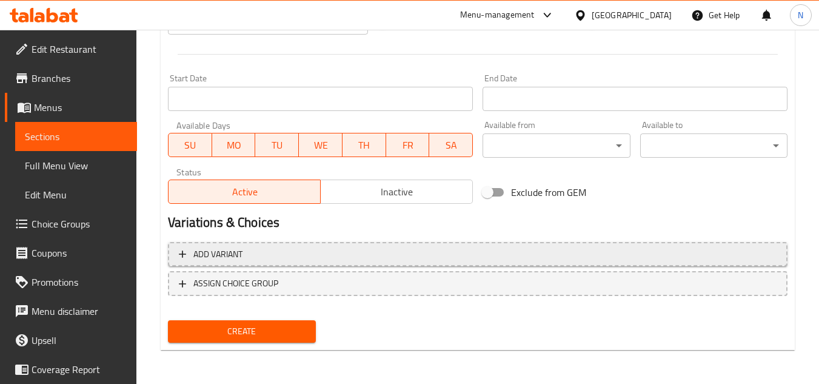
type textarea "نودلز أرز بصلصة خاصة، مغطاة بالكلاماري، المزيد من الروبيان، جلد دجاج مقرمش، بيض…"
click at [329, 258] on span "Add variant" at bounding box center [478, 254] width 598 height 15
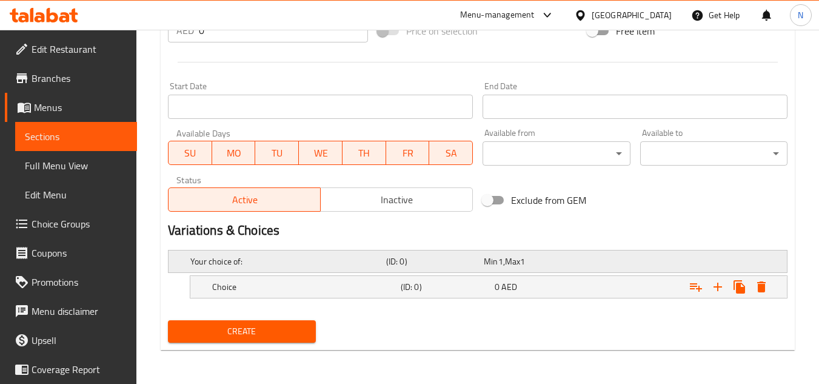
scroll to position [465, 0]
click at [717, 285] on icon "Expand" at bounding box center [717, 286] width 8 height 8
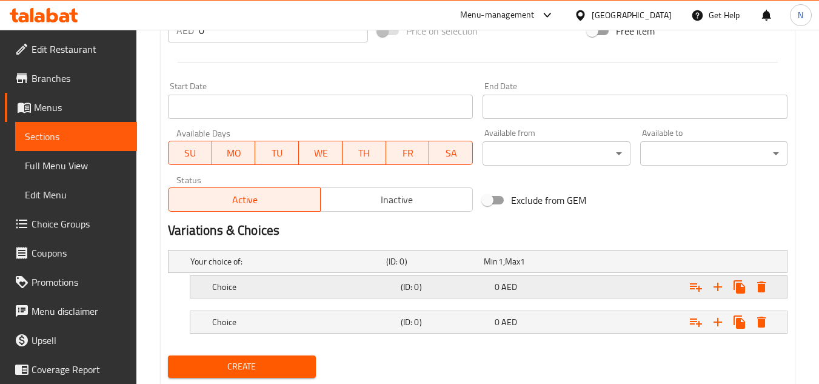
click at [249, 283] on h5 "Choice" at bounding box center [304, 287] width 184 height 12
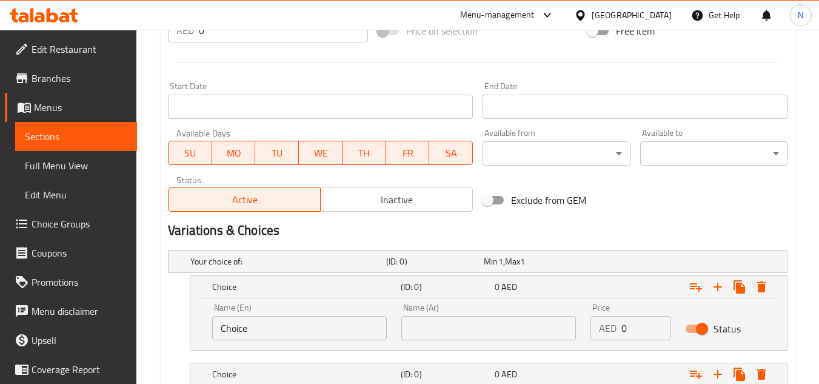
click at [292, 336] on input "Choice" at bounding box center [299, 328] width 175 height 24
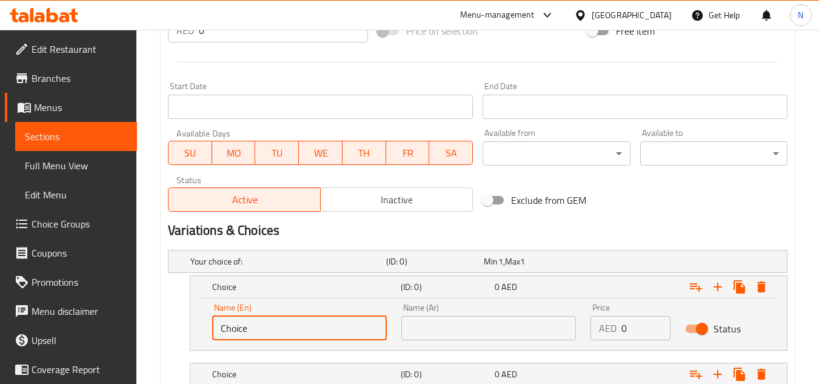
click at [292, 336] on input "Choice" at bounding box center [299, 328] width 175 height 24
paste input "Half Tray"
type input "Half Tray"
click at [478, 332] on input "text" at bounding box center [488, 328] width 175 height 24
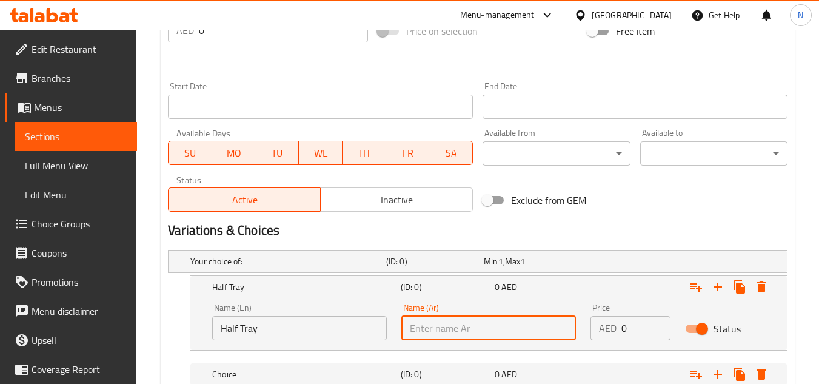
paste input "نصف صينية"
type input "نصف صينية"
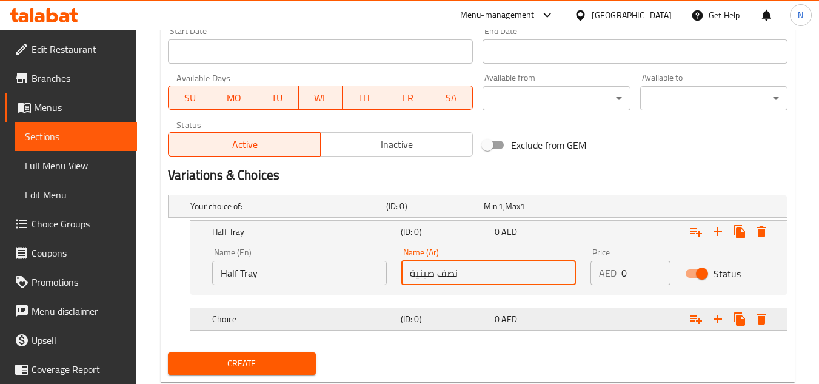
scroll to position [525, 0]
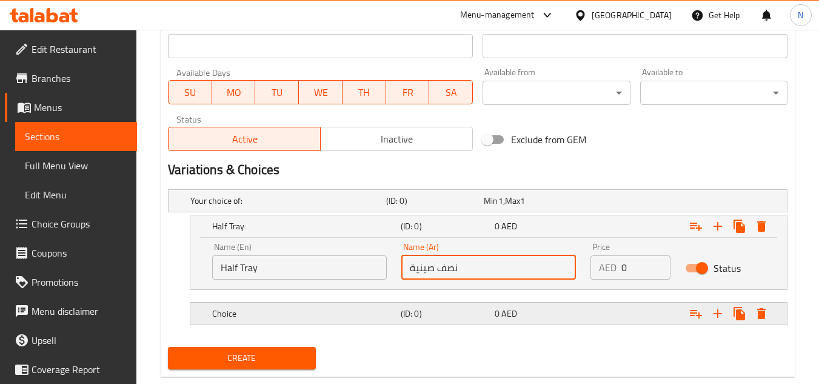
click at [248, 310] on h5 "Choice" at bounding box center [304, 313] width 184 height 12
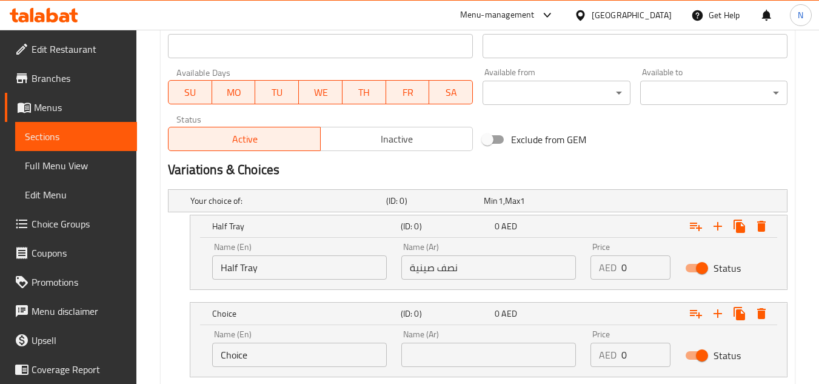
click at [275, 351] on input "Choice" at bounding box center [299, 354] width 175 height 24
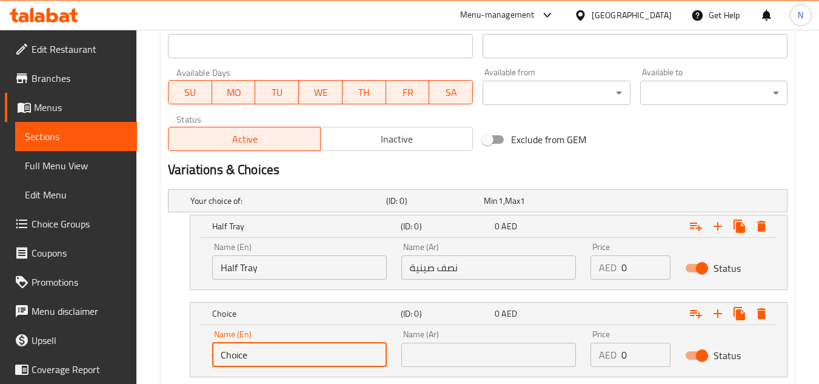
click at [275, 351] on input "Choice" at bounding box center [299, 354] width 175 height 24
paste input "Whole Tray"
type input "Whole Tray"
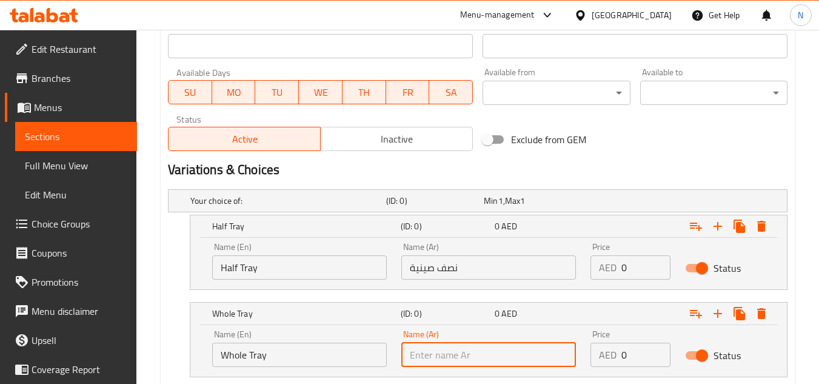
click at [453, 353] on input "text" at bounding box center [488, 354] width 175 height 24
paste input "صينية كاملة"
type input "صينية كاملة"
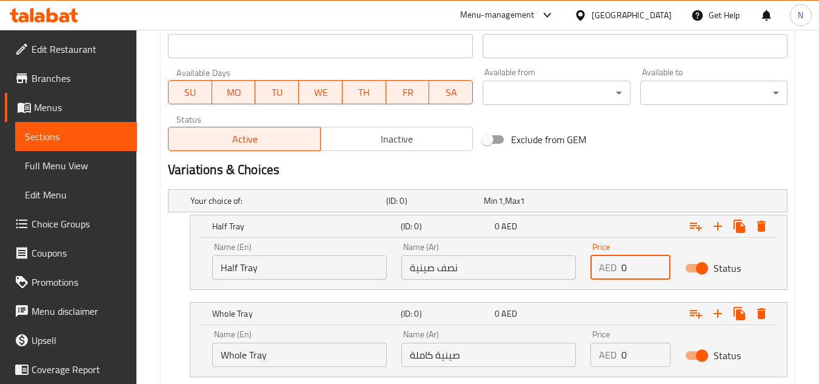
drag, startPoint x: 628, startPoint y: 273, endPoint x: 606, endPoint y: 279, distance: 23.2
click at [606, 279] on div "Price AED 0 Price" at bounding box center [630, 261] width 95 height 52
paste input "145.0"
type input "145.00"
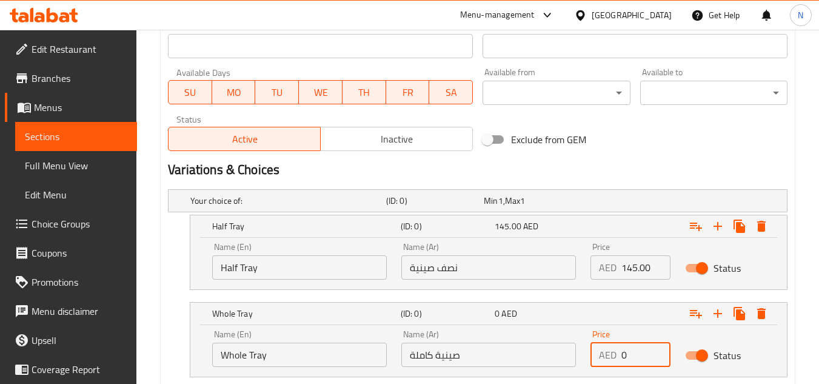
drag, startPoint x: 628, startPoint y: 358, endPoint x: 621, endPoint y: 359, distance: 7.9
click at [621, 359] on input "0" at bounding box center [645, 354] width 49 height 24
paste input "277.0"
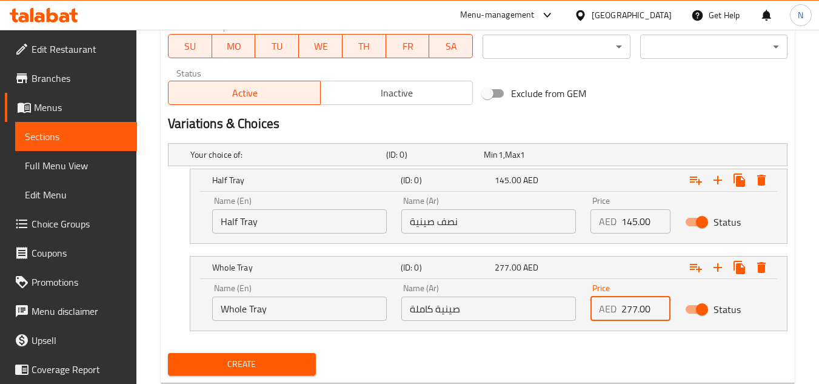
scroll to position [604, 0]
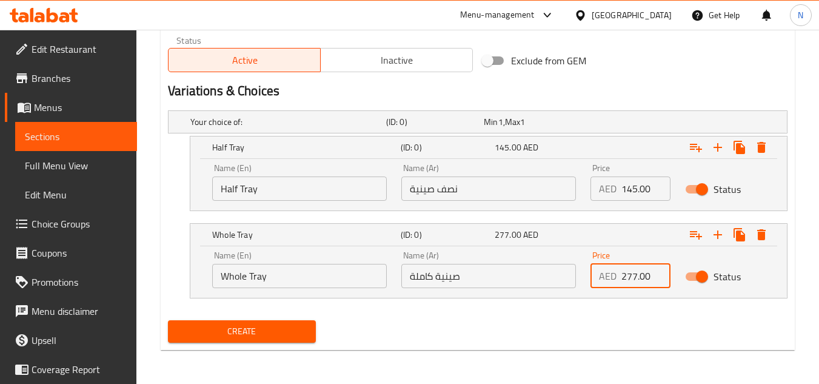
type input "277.00"
click at [260, 334] on span "Create" at bounding box center [242, 331] width 128 height 15
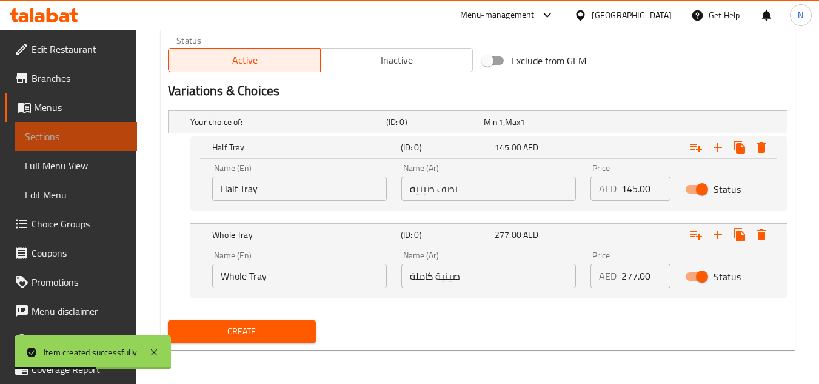
click at [102, 144] on link "Sections" at bounding box center [76, 136] width 122 height 29
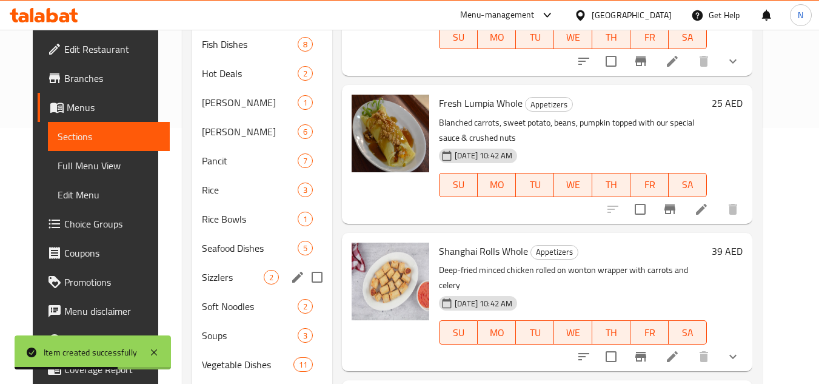
scroll to position [295, 0]
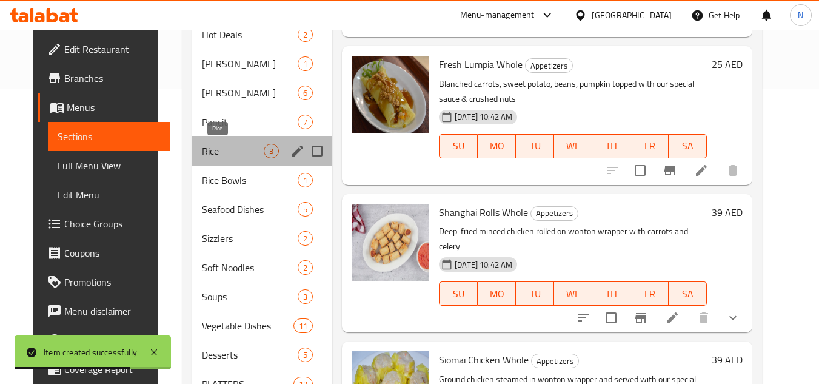
click at [202, 147] on span "Rice" at bounding box center [233, 151] width 62 height 15
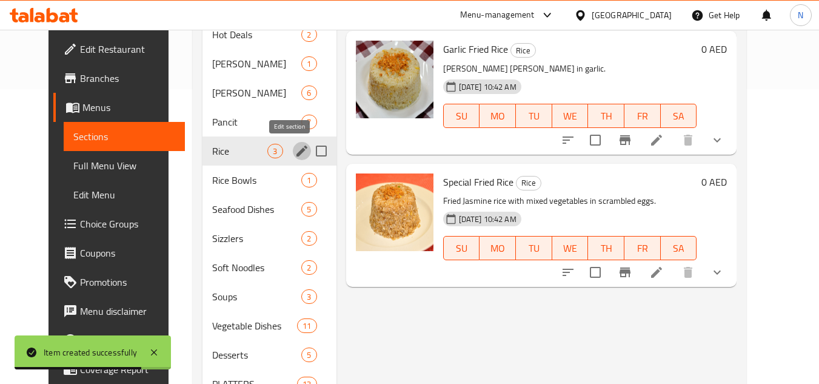
click at [295, 156] on icon "edit" at bounding box center [302, 151] width 15 height 15
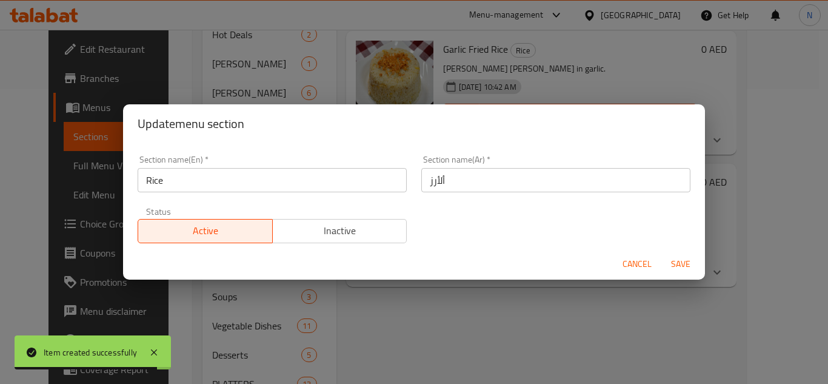
click at [644, 268] on span "Cancel" at bounding box center [636, 263] width 29 height 15
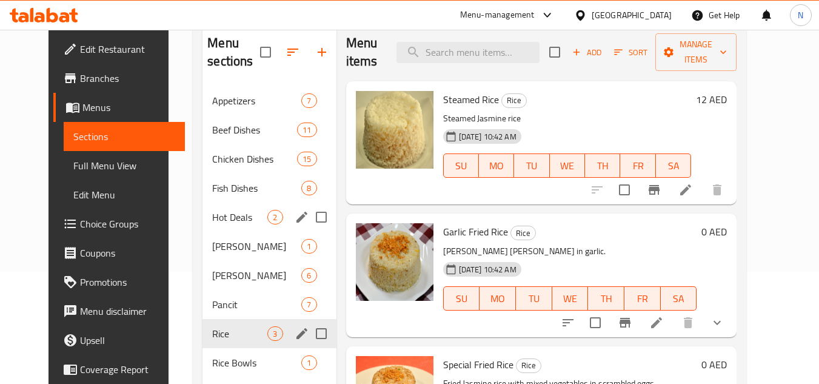
scroll to position [113, 0]
drag, startPoint x: 211, startPoint y: 306, endPoint x: 273, endPoint y: 306, distance: 61.2
click at [212, 306] on span "Pancit" at bounding box center [239, 303] width 55 height 15
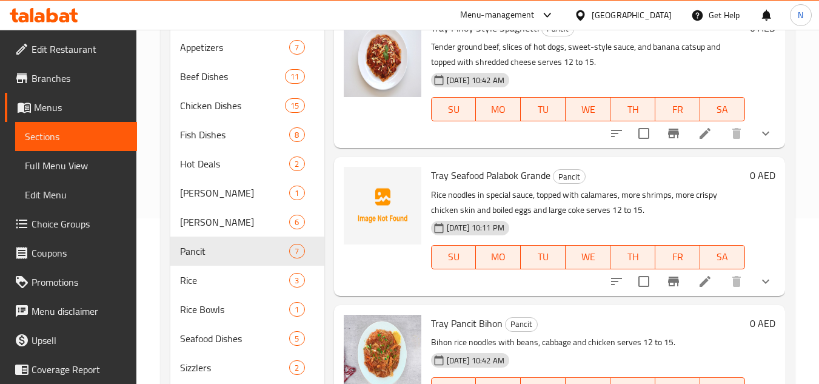
scroll to position [295, 0]
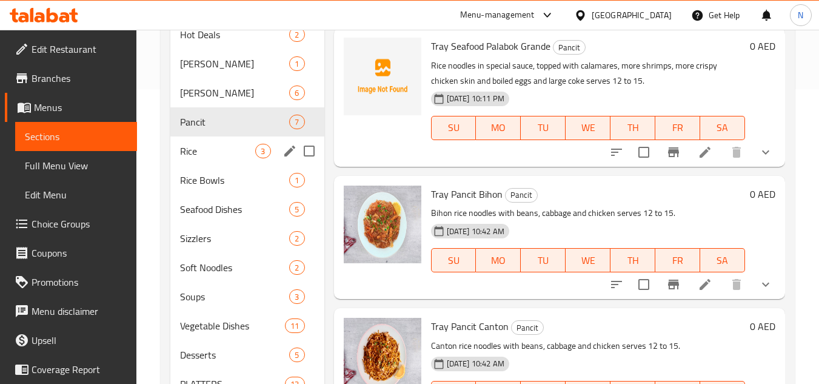
click at [207, 151] on span "Rice" at bounding box center [217, 151] width 75 height 15
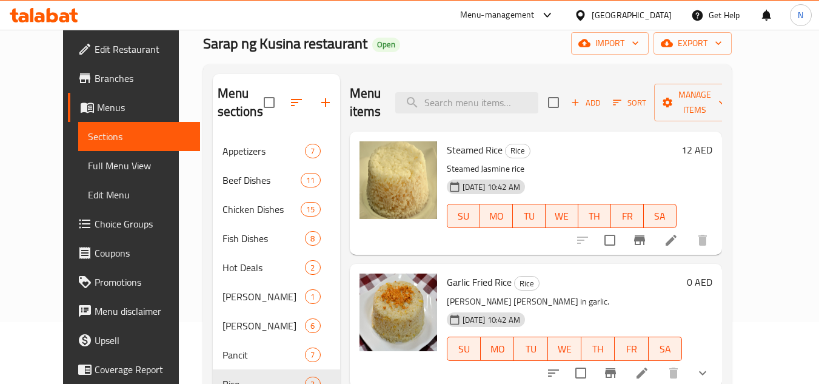
scroll to position [52, 0]
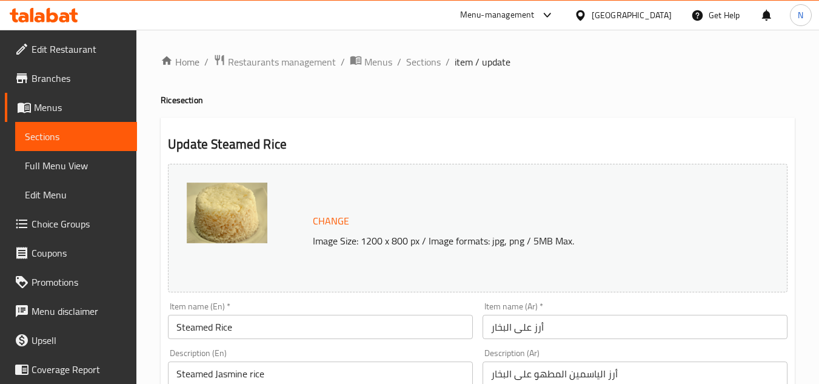
click at [314, 331] on input "Steamed Rice" at bounding box center [320, 327] width 305 height 24
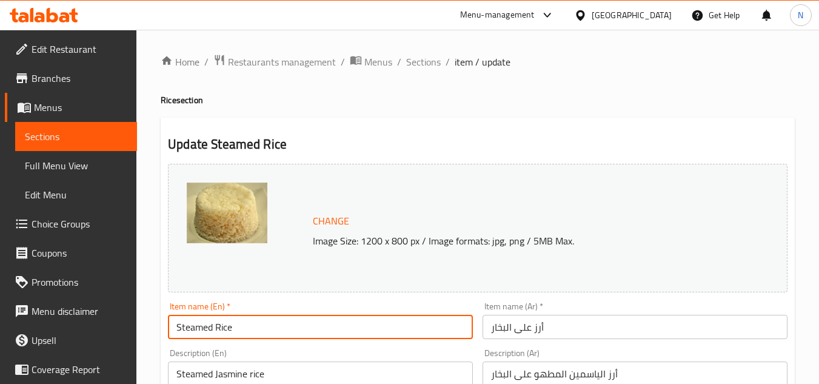
click at [314, 331] on input "Steamed Rice" at bounding box center [320, 327] width 305 height 24
paste input "(Tray)"
drag, startPoint x: 195, startPoint y: 331, endPoint x: 198, endPoint y: 322, distance: 9.0
click at [198, 322] on input "(Tray) Steamed Rice" at bounding box center [320, 327] width 305 height 24
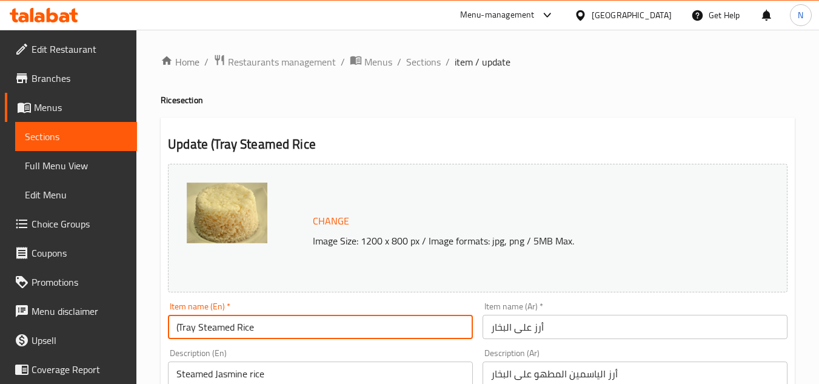
drag, startPoint x: 181, startPoint y: 331, endPoint x: 168, endPoint y: 339, distance: 14.1
click at [168, 339] on input "(Tray Steamed Rice" at bounding box center [320, 327] width 305 height 24
type input "Tray Steamed Rice"
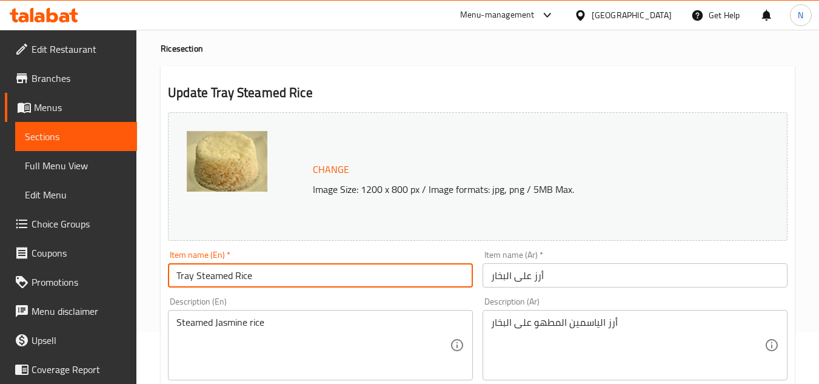
scroll to position [121, 0]
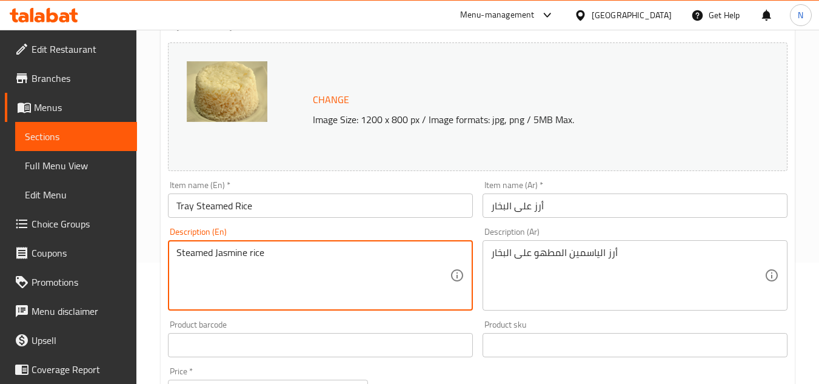
click at [267, 256] on textarea "Steamed Jasmine rice" at bounding box center [312, 276] width 273 height 58
paste textarea ". Serves 12-15."
drag, startPoint x: 265, startPoint y: 250, endPoint x: 265, endPoint y: 258, distance: 7.3
click at [265, 258] on textarea "Steamed Jasmine rice. Serves 12-15." at bounding box center [312, 276] width 273 height 58
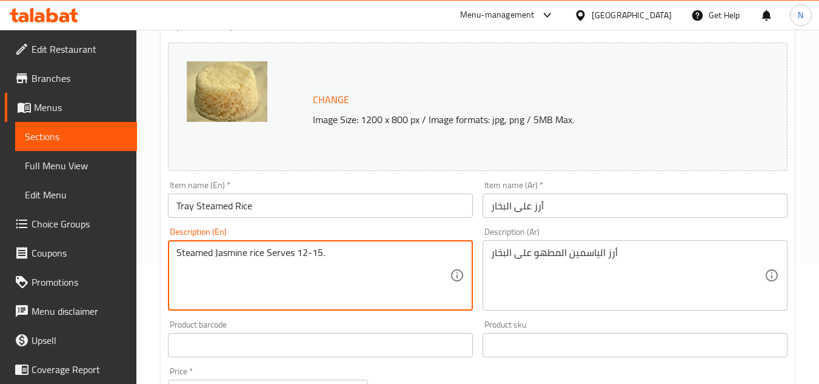
click at [310, 254] on textarea "Steamed Jasmine rice Serves 12-15." at bounding box center [312, 276] width 273 height 58
click at [257, 255] on textarea "Steamed Jasmine rice Serves 12 to 15." at bounding box center [312, 276] width 273 height 58
click at [285, 255] on textarea "Steamed Jasmine rice Serves 12 to 15." at bounding box center [312, 276] width 273 height 58
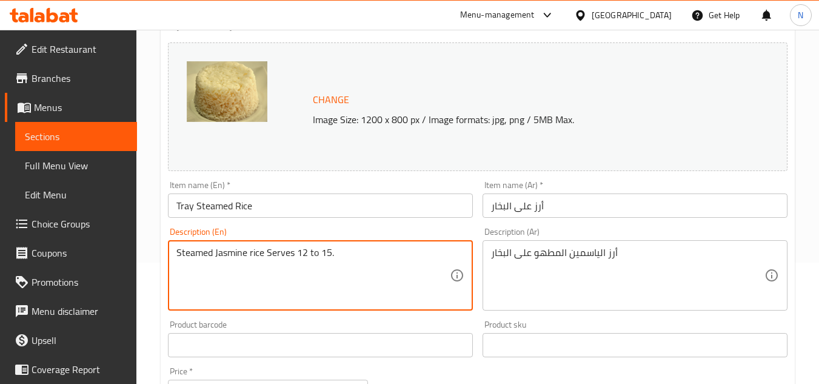
click at [286, 255] on textarea "Steamed Jasmine rice Serves 12 to 15." at bounding box center [312, 276] width 273 height 58
paste textarea "jasmine rice s"
type textarea "Steamed jasmine rice serves 12 to 15."
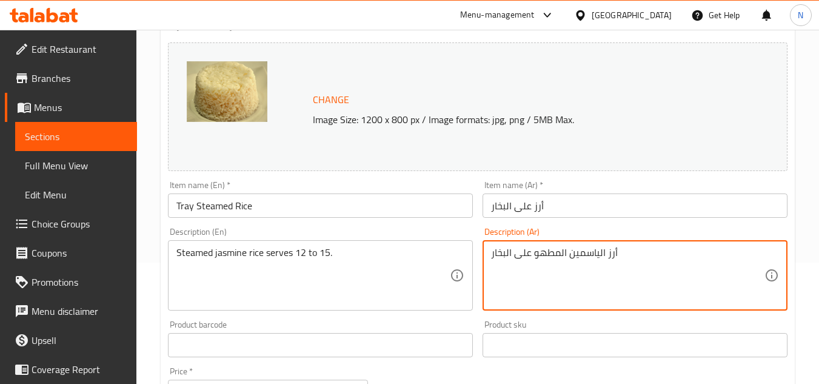
click at [544, 253] on textarea "أرز الياسمين المطهو على البخار" at bounding box center [627, 276] width 273 height 58
paste textarea "​​على البخار. يكفي من ١٢ إلى ١٥ شخصًا."
click at [599, 256] on textarea "أرز الياسمين المطهو ​​على البخار. يكفي من ١٢ إلى ١٥ شخصًا." at bounding box center [627, 276] width 273 height 58
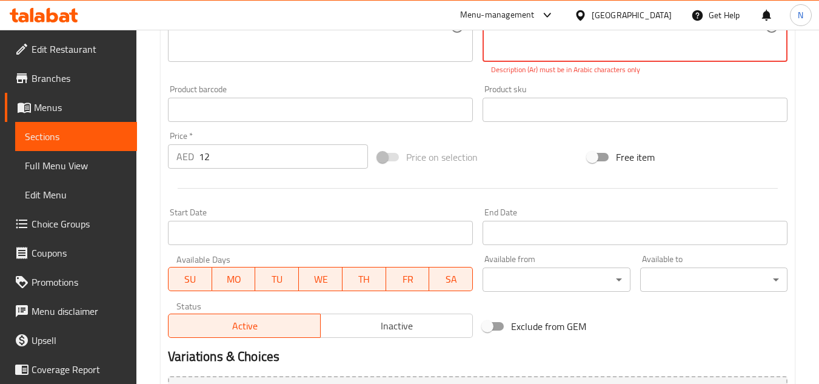
scroll to position [182, 0]
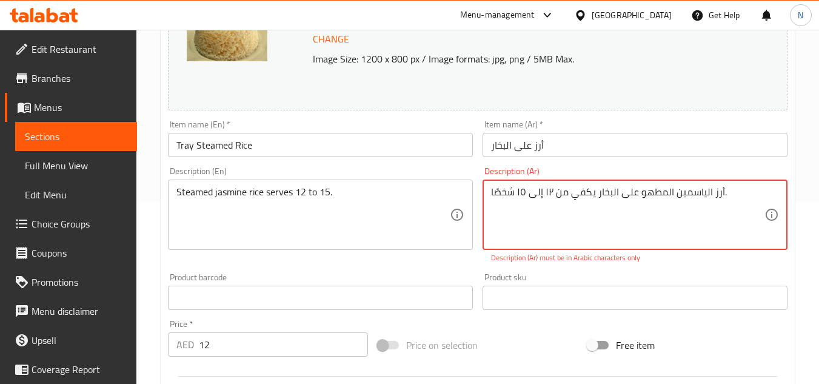
click at [699, 197] on textarea "أرز الياسمين المطهو ​​على البخار يكفي من ١٢ إلى ١٥ شخصًا." at bounding box center [627, 215] width 273 height 58
click at [664, 187] on textarea "أرز الياسمين المطهو ​​على البخار يكفي من ١٢ إلى ١٥ شخصًا." at bounding box center [627, 215] width 273 height 58
drag, startPoint x: 641, startPoint y: 195, endPoint x: 621, endPoint y: 199, distance: 21.0
click at [621, 199] on textarea "أرز الياسمين المطهو علي ل​​على البخار يكفي من ١٢ إلى ١٥ شخصًا." at bounding box center [627, 215] width 273 height 58
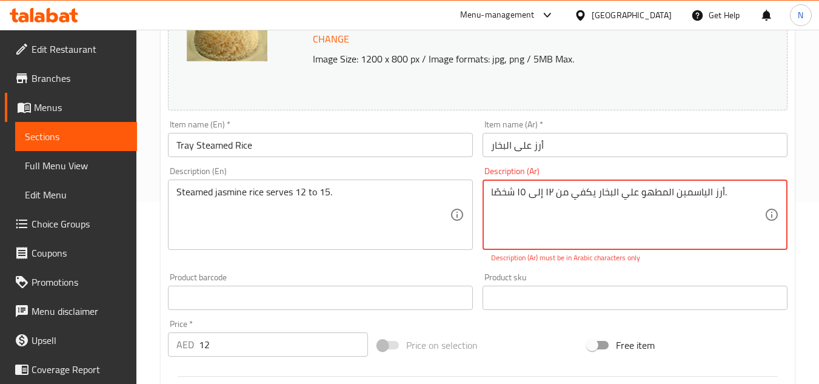
type textarea "أرز الياسمين المطهو علي البخار يكفي من ١٢ إلى ١٥ شخصًا."
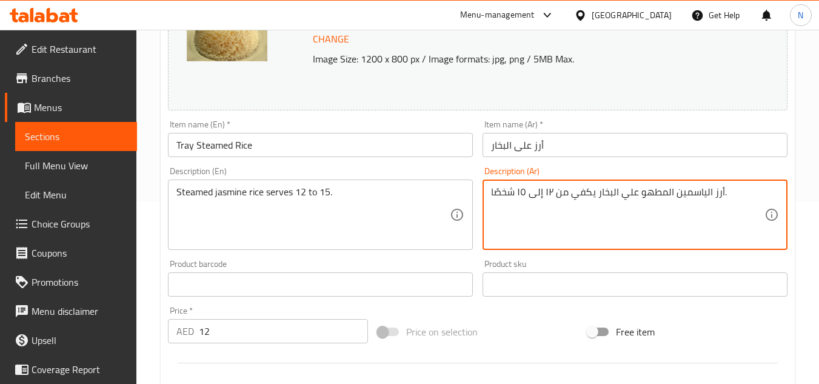
click at [491, 147] on input "أرز على البخار" at bounding box center [634, 145] width 305 height 24
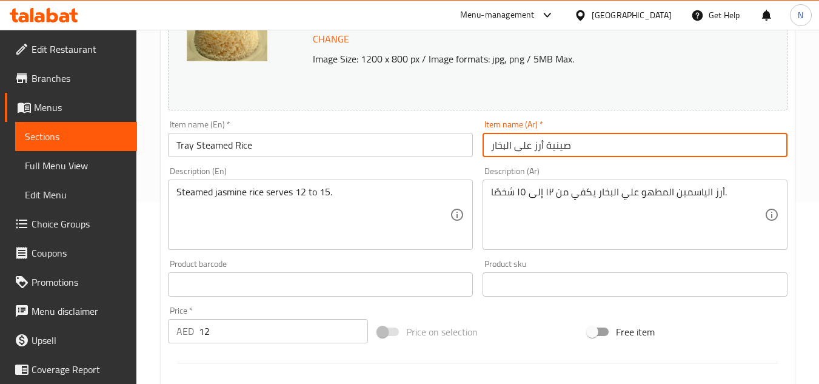
type input "صينية أرز على البخار"
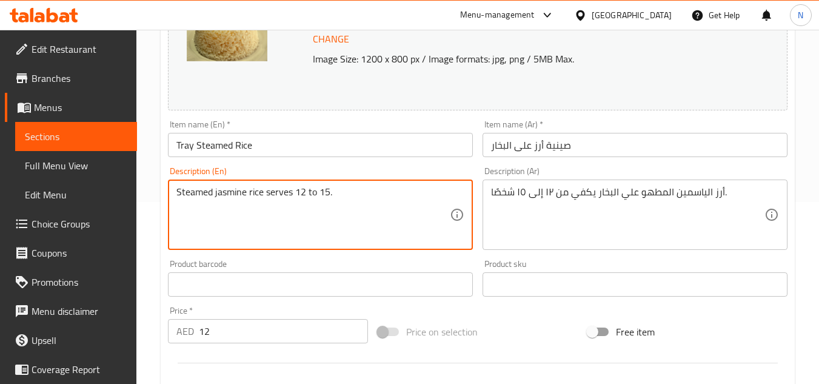
click at [220, 335] on input "12" at bounding box center [283, 331] width 169 height 24
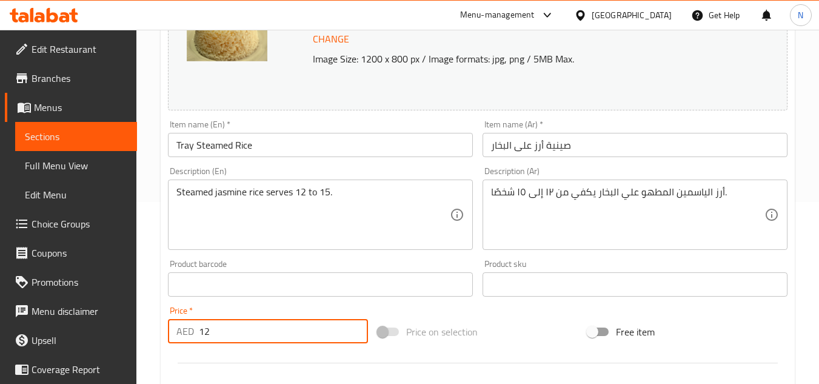
click at [220, 335] on input "12" at bounding box center [283, 331] width 169 height 24
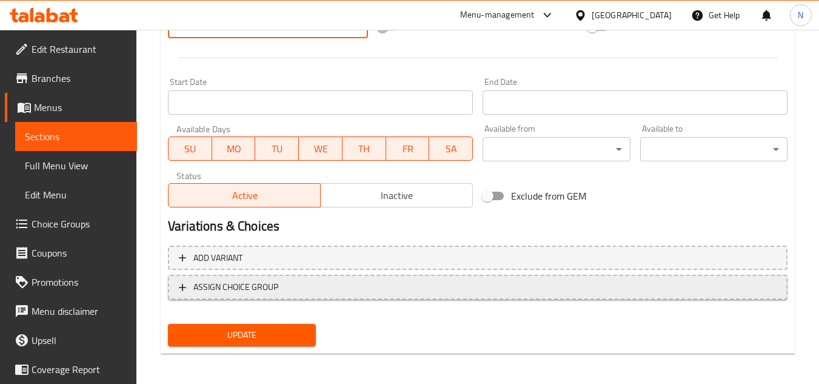
scroll to position [490, 0]
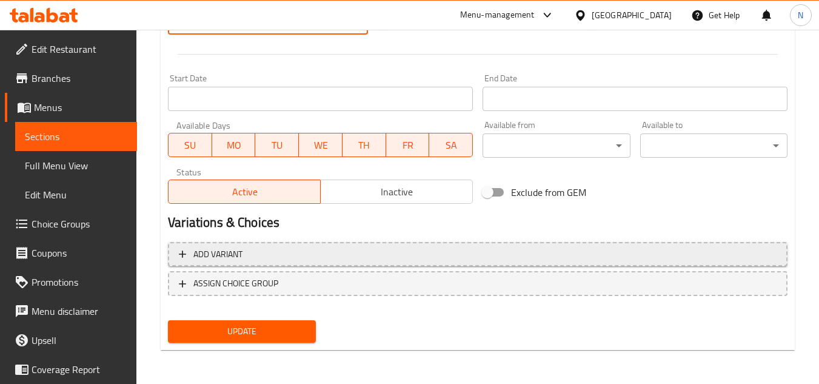
type input "0"
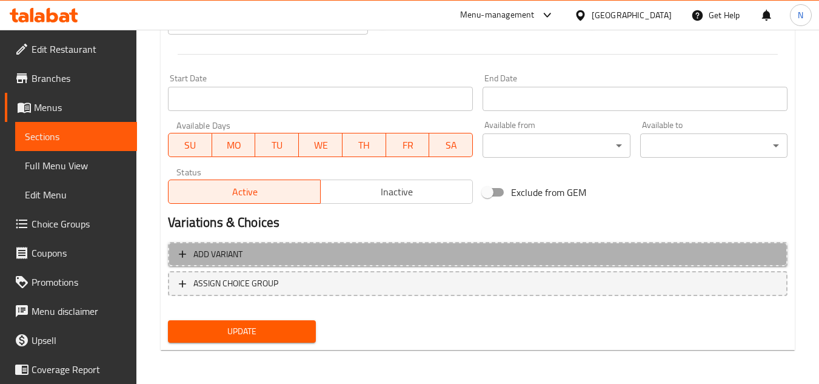
click at [349, 256] on span "Add variant" at bounding box center [478, 254] width 598 height 15
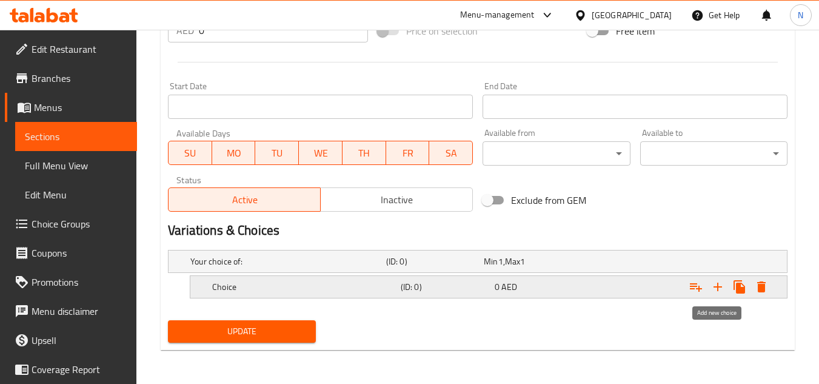
click at [721, 292] on icon "Expand" at bounding box center [717, 286] width 15 height 15
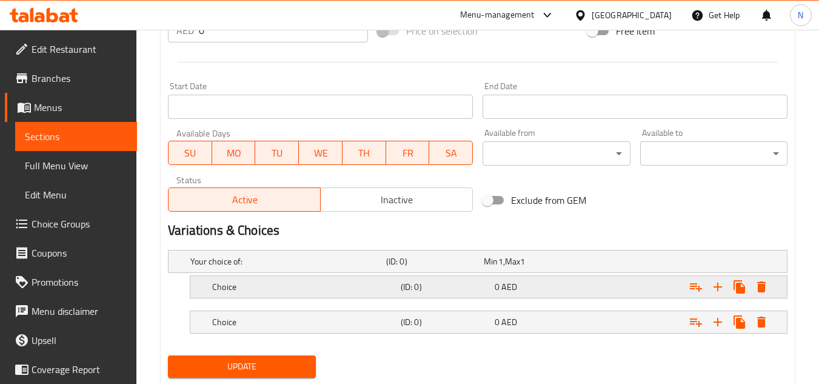
click at [270, 289] on h5 "Choice" at bounding box center [304, 287] width 184 height 12
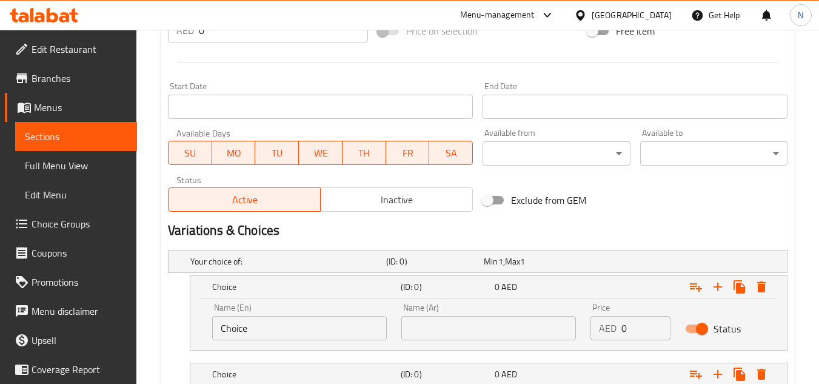
click at [275, 321] on input "Choice" at bounding box center [299, 328] width 175 height 24
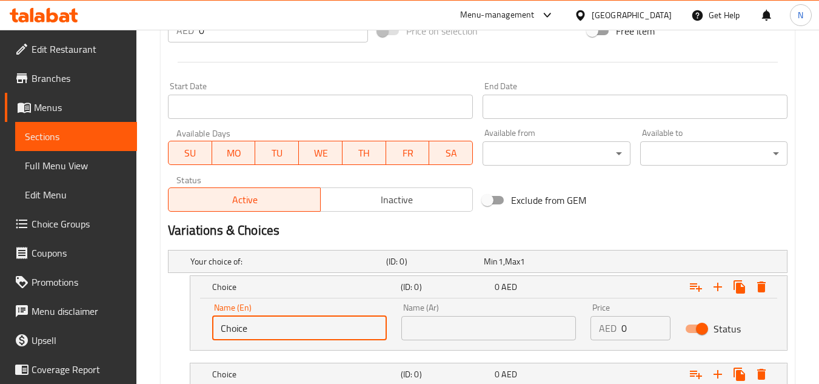
click at [275, 321] on input "Choice" at bounding box center [299, 328] width 175 height 24
paste input "Half Tray"
type input "Half Tray"
click at [479, 336] on input "text" at bounding box center [488, 328] width 175 height 24
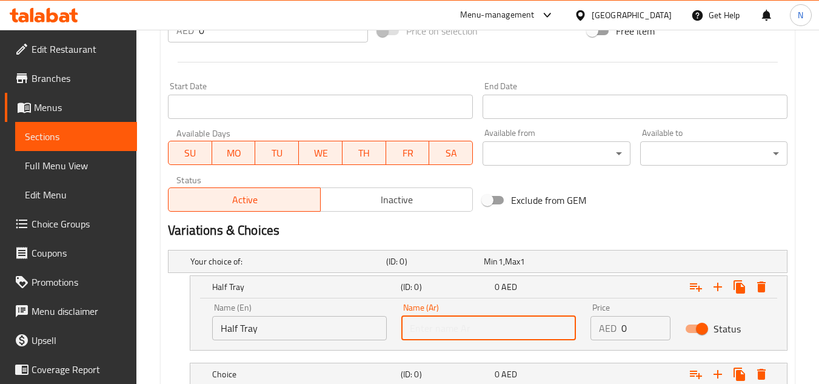
paste input "نصف صينية"
type input "نصف صينية"
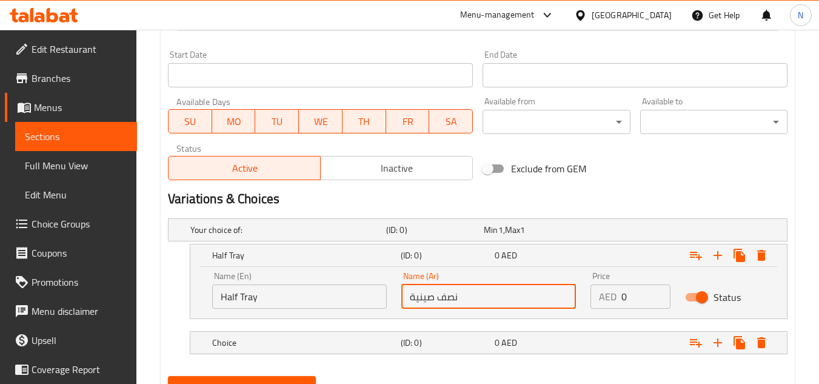
scroll to position [543, 0]
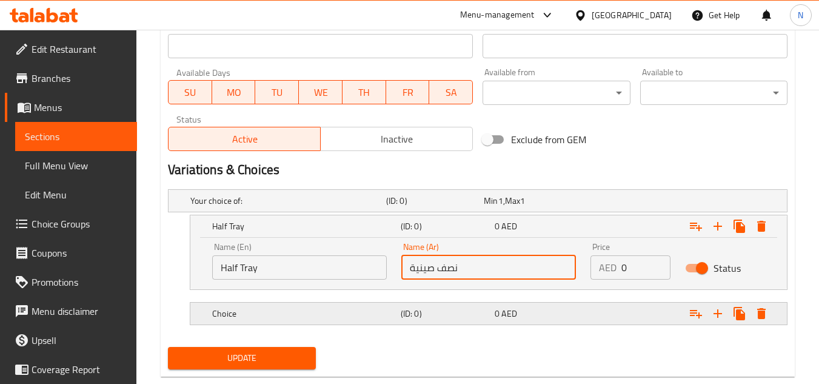
click at [265, 313] on h5 "Choice" at bounding box center [304, 313] width 184 height 12
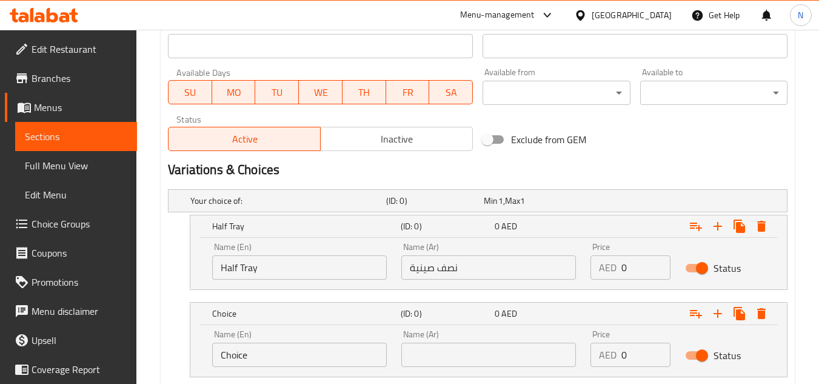
click at [264, 345] on input "Choice" at bounding box center [299, 354] width 175 height 24
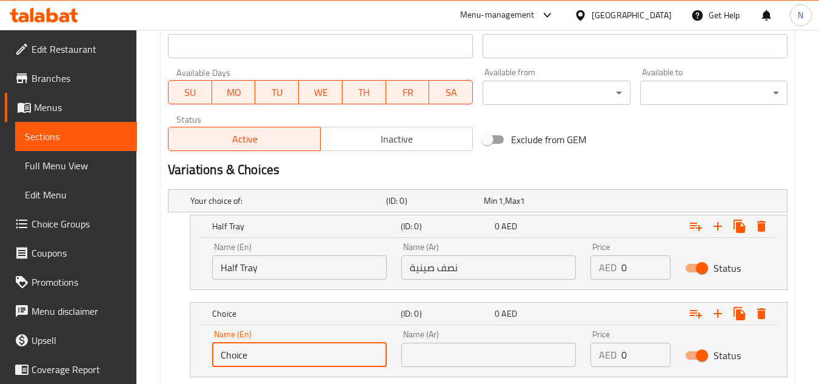
click at [264, 345] on input "Choice" at bounding box center [299, 354] width 175 height 24
paste input "Whole Tray"
type input "Whole Tray"
click at [473, 356] on input "text" at bounding box center [488, 354] width 175 height 24
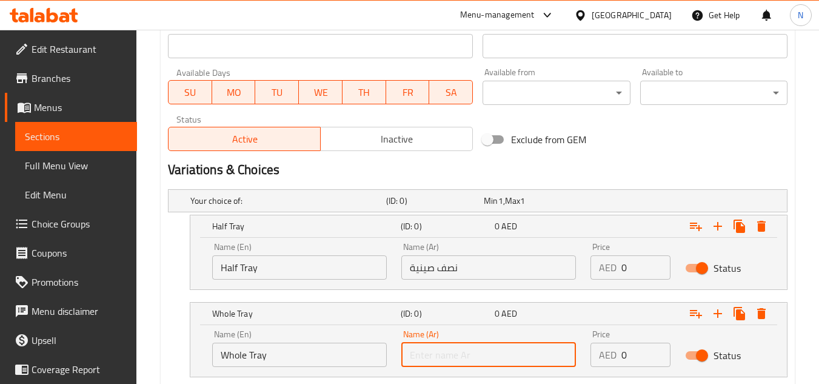
paste input "صينية كاملة"
type input "صينية كاملة"
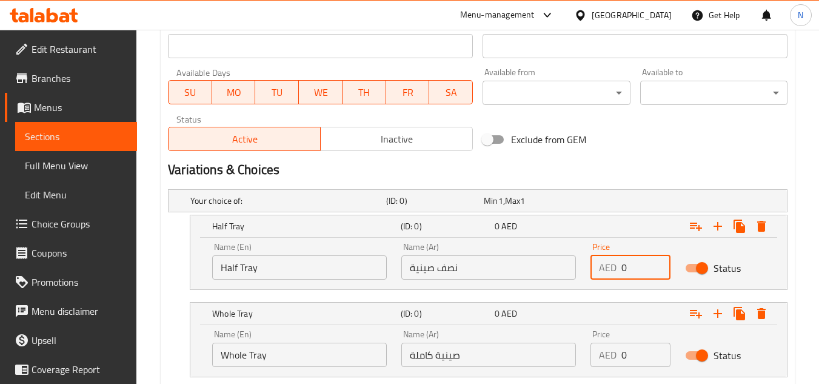
drag, startPoint x: 633, startPoint y: 271, endPoint x: 591, endPoint y: 281, distance: 42.3
click at [591, 281] on div "Price AED 0 Price" at bounding box center [630, 261] width 95 height 52
paste input "55.0"
type input "55.00"
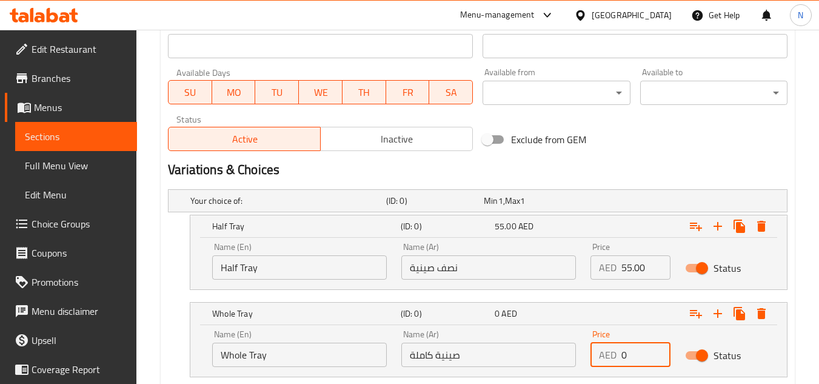
drag, startPoint x: 622, startPoint y: 366, endPoint x: 615, endPoint y: 368, distance: 7.7
click at [615, 368] on div "Price AED 0 Price" at bounding box center [630, 348] width 95 height 52
paste input "90.0"
type input "90.00"
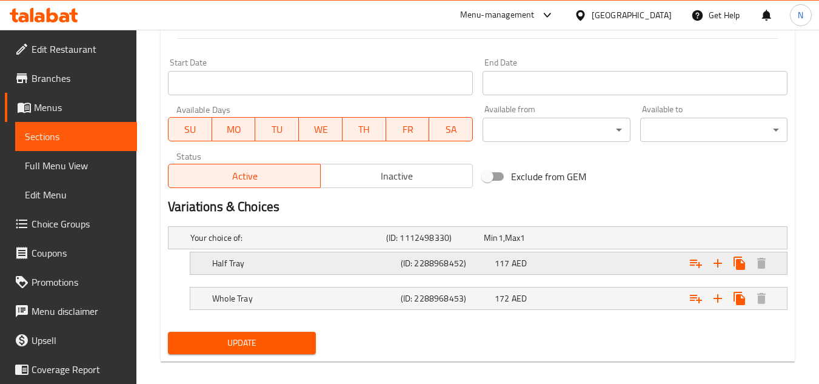
scroll to position [518, 0]
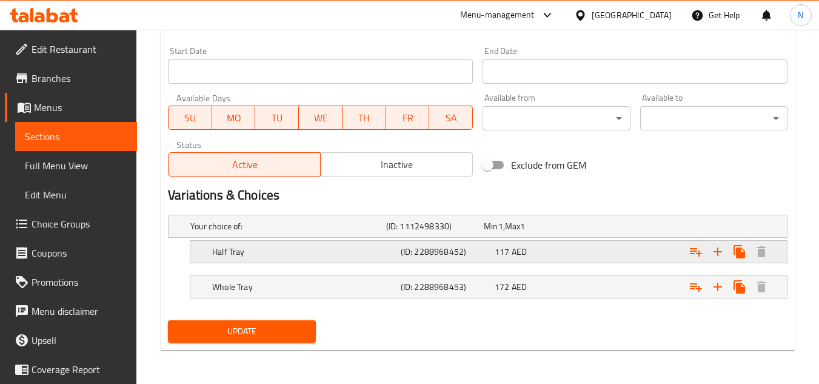
click at [256, 248] on h5 "Half Tray" at bounding box center [304, 251] width 184 height 12
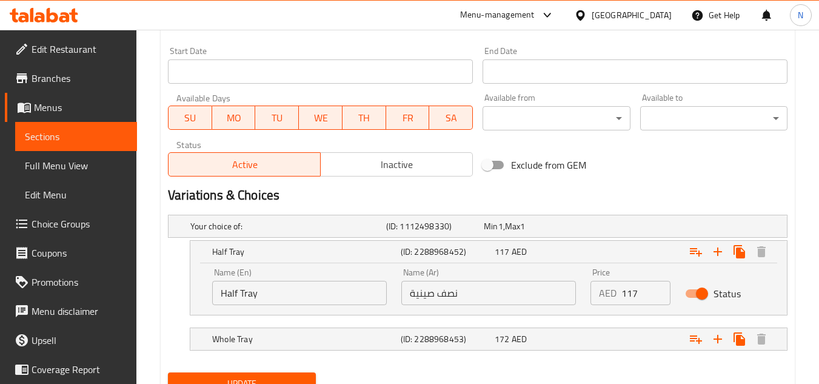
click at [265, 301] on input "Half Tray" at bounding box center [299, 293] width 175 height 24
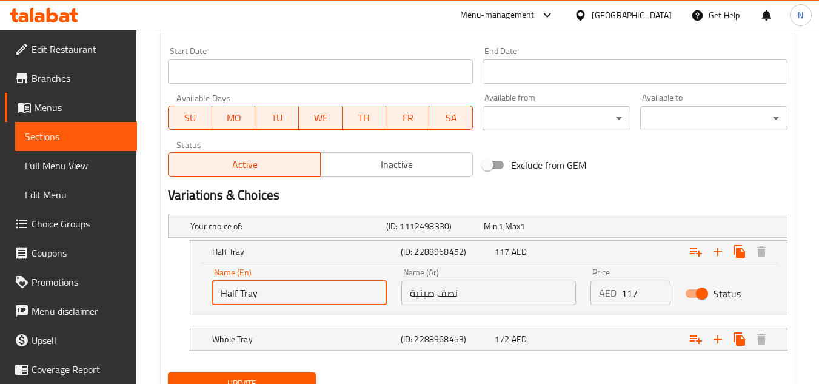
click at [265, 301] on input "Half Tray" at bounding box center [299, 293] width 175 height 24
click at [440, 297] on input "نصف صينية" at bounding box center [488, 293] width 175 height 24
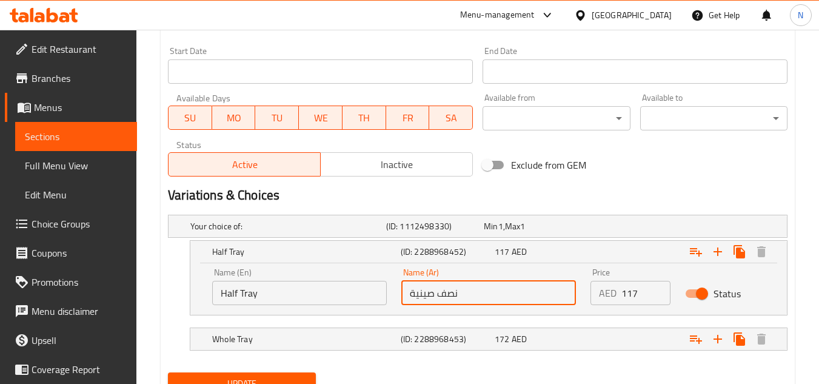
click at [441, 296] on input "نصف صينية" at bounding box center [488, 293] width 175 height 24
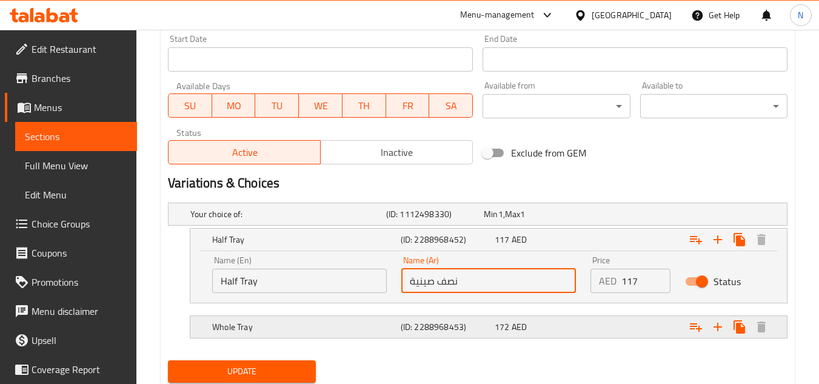
scroll to position [570, 0]
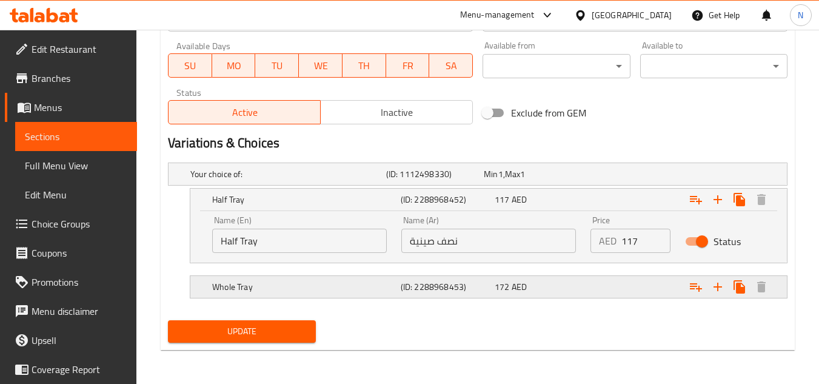
click at [277, 287] on h5 "Whole Tray" at bounding box center [304, 287] width 184 height 12
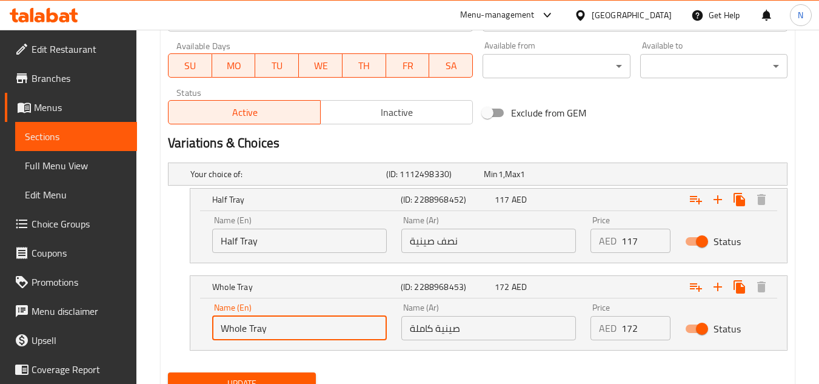
click at [270, 333] on input "Whole Tray" at bounding box center [299, 328] width 175 height 24
click at [270, 334] on input "Whole Tray" at bounding box center [299, 328] width 175 height 24
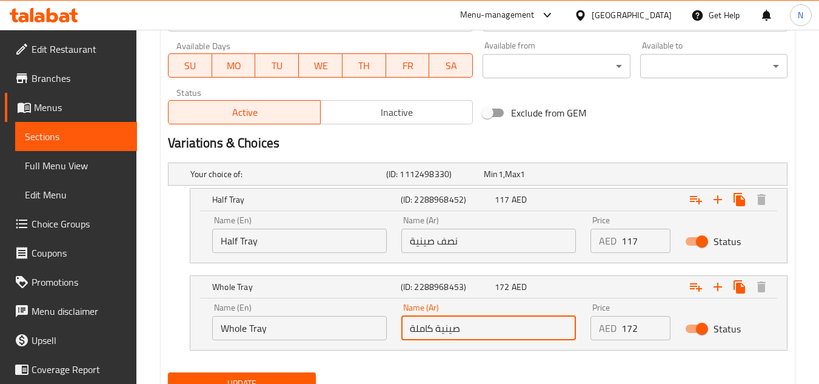
click at [442, 323] on input "صينية كاملة" at bounding box center [488, 328] width 175 height 24
click at [271, 229] on input "Half Tray" at bounding box center [299, 240] width 175 height 24
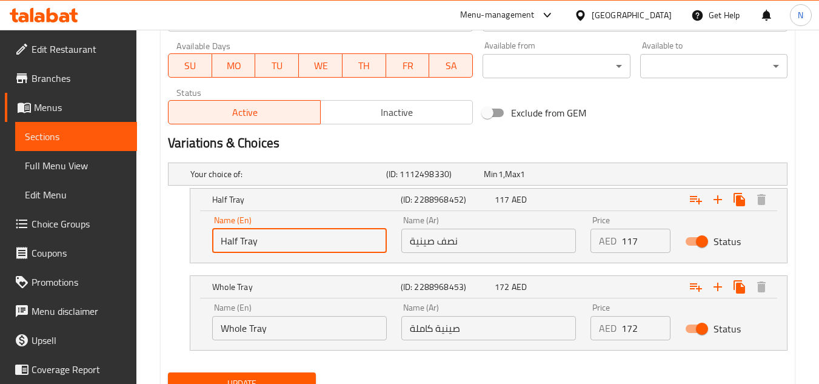
click at [271, 229] on input "Half Tray" at bounding box center [299, 240] width 175 height 24
click at [496, 236] on input "نصف صينية" at bounding box center [488, 240] width 175 height 24
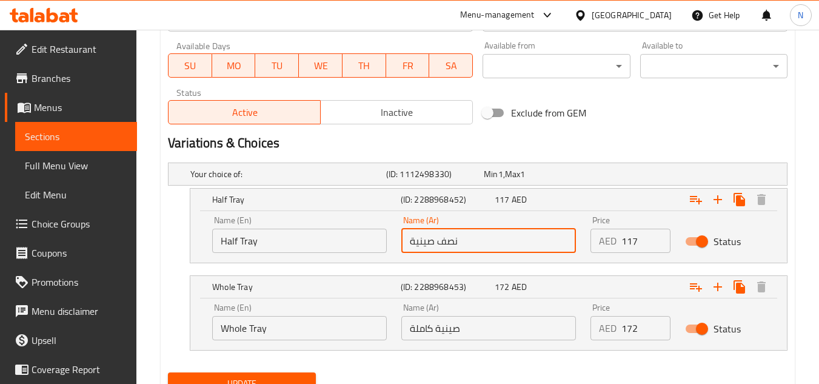
click at [496, 236] on input "نصف صينية" at bounding box center [488, 240] width 175 height 24
click at [260, 330] on input "Whole Tray" at bounding box center [299, 328] width 175 height 24
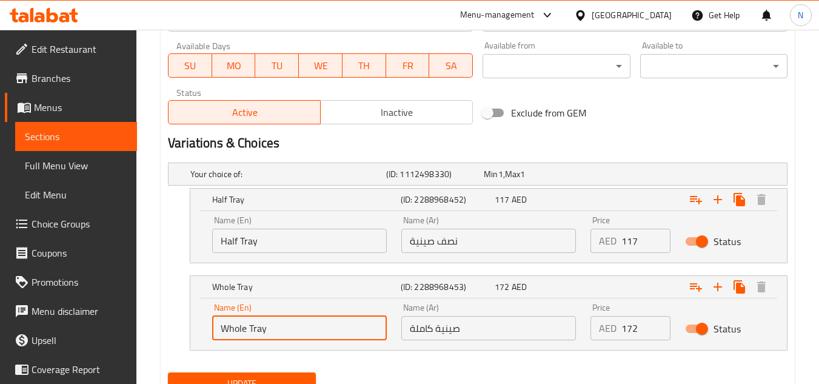
click at [260, 330] on input "Whole Tray" at bounding box center [299, 328] width 175 height 24
click at [448, 320] on input "صينية كاملة" at bounding box center [488, 328] width 175 height 24
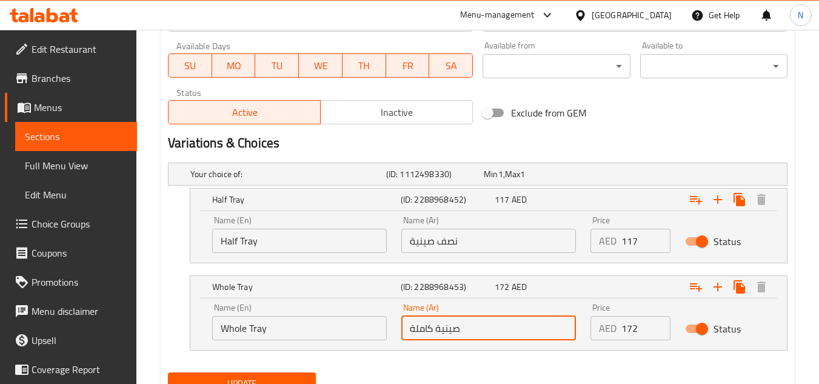
click at [448, 320] on input "صينية كاملة" at bounding box center [488, 328] width 175 height 24
click at [284, 245] on input "Half Tray" at bounding box center [299, 240] width 175 height 24
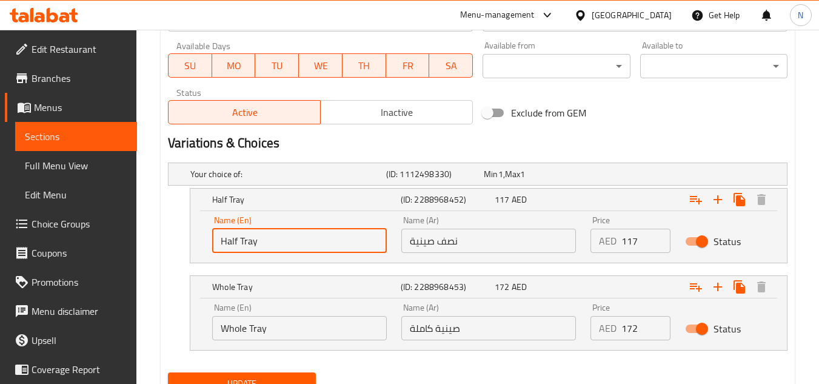
click at [284, 245] on input "Half Tray" at bounding box center [299, 240] width 175 height 24
click at [458, 241] on input "نصف صينية" at bounding box center [488, 240] width 175 height 24
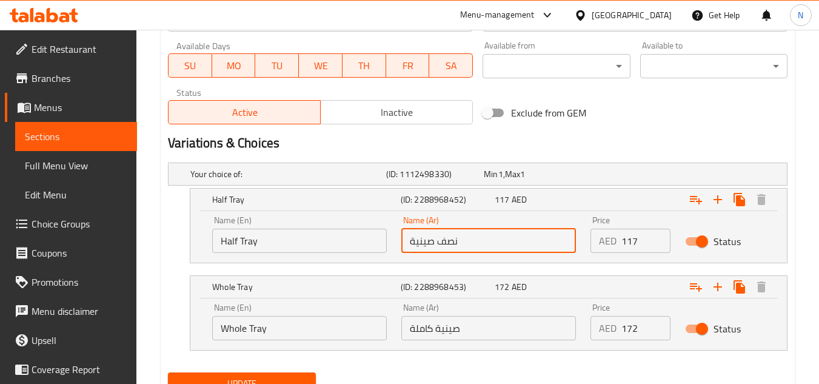
click at [458, 241] on input "نصف صينية" at bounding box center [488, 240] width 175 height 24
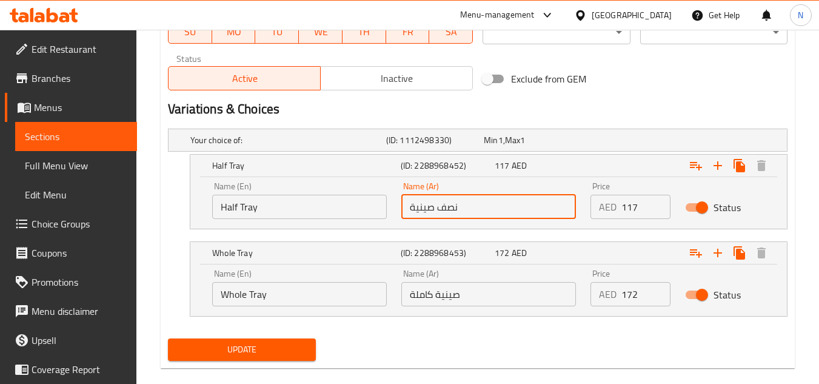
scroll to position [622, 0]
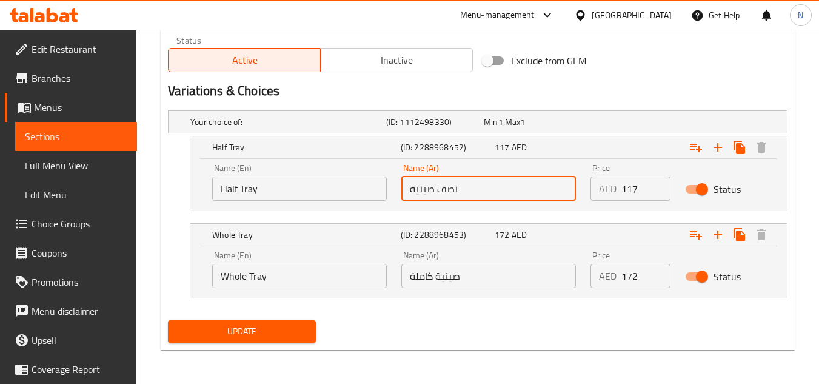
click at [285, 285] on input "Whole Tray" at bounding box center [299, 276] width 175 height 24
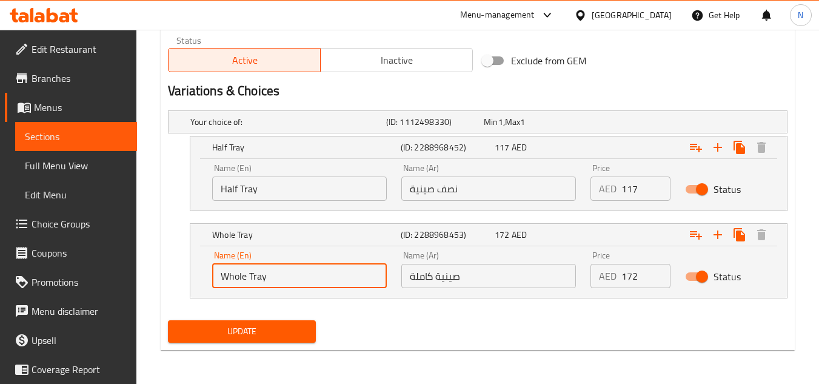
click at [285, 285] on input "Whole Tray" at bounding box center [299, 276] width 175 height 24
click at [436, 276] on input "صينية كاملة" at bounding box center [488, 276] width 175 height 24
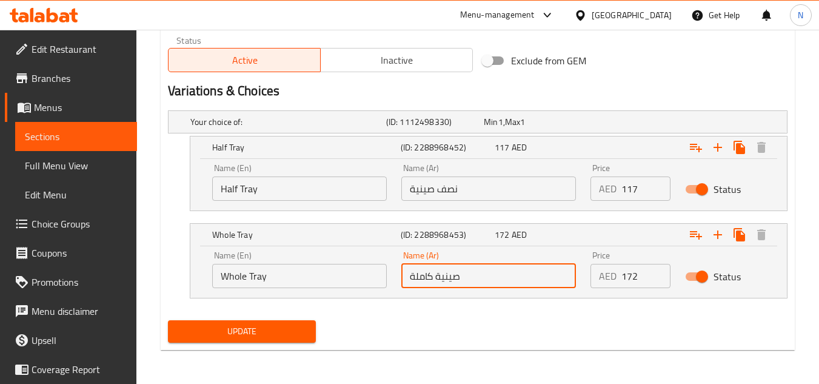
click at [436, 276] on input "صينية كاملة" at bounding box center [488, 276] width 175 height 24
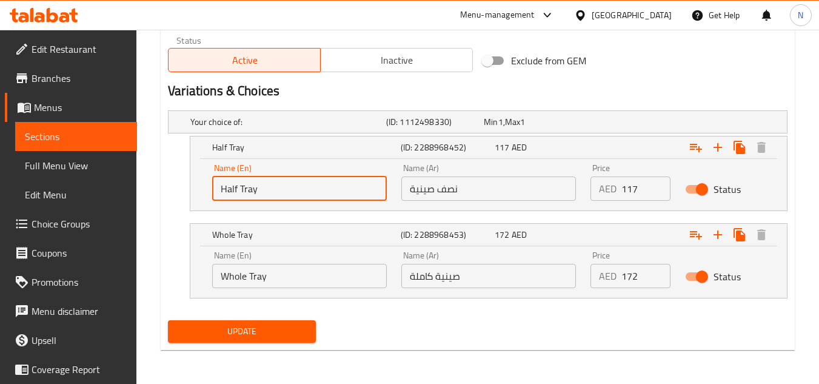
click at [281, 188] on input "Half Tray" at bounding box center [299, 188] width 175 height 24
click at [460, 192] on input "نصف صينية" at bounding box center [488, 188] width 175 height 24
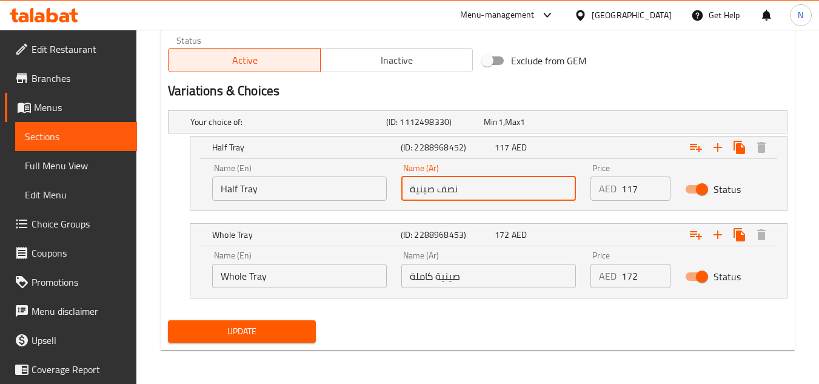
click at [460, 192] on input "نصف صينية" at bounding box center [488, 188] width 175 height 24
click at [285, 278] on input "Whole Tray" at bounding box center [299, 276] width 175 height 24
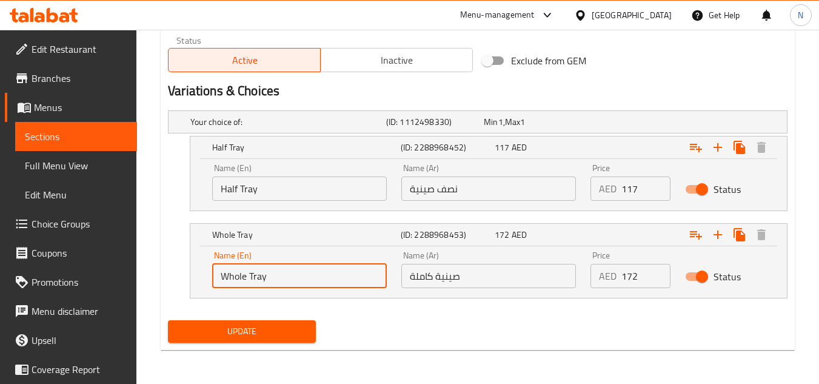
click at [285, 278] on input "Whole Tray" at bounding box center [299, 276] width 175 height 24
click at [492, 278] on input "صينية كاملة" at bounding box center [488, 276] width 175 height 24
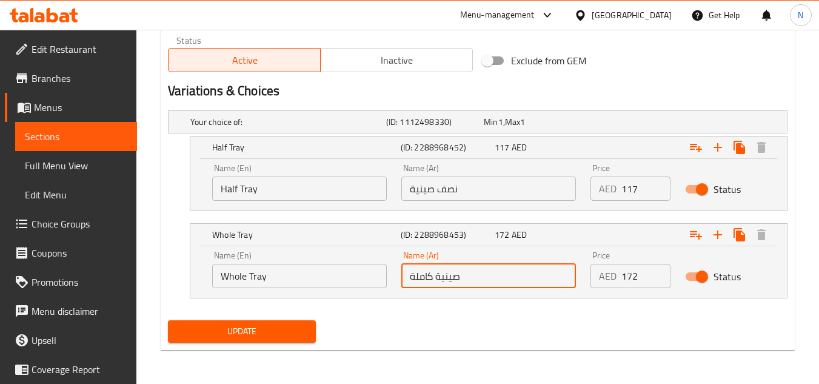
click at [492, 278] on input "صينية كاملة" at bounding box center [488, 276] width 175 height 24
click at [279, 194] on input "Half Tray" at bounding box center [299, 188] width 175 height 24
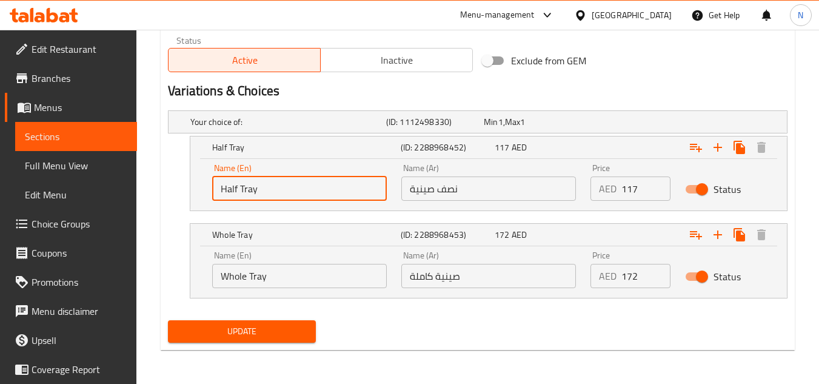
click at [279, 194] on input "Half Tray" at bounding box center [299, 188] width 175 height 24
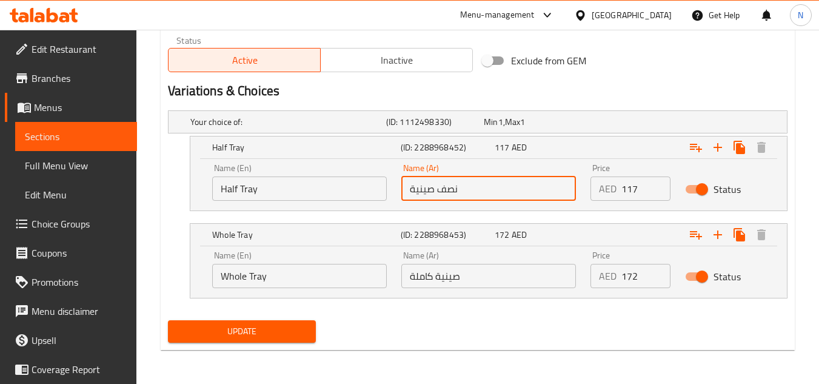
click at [476, 195] on input "نصف صينية" at bounding box center [488, 188] width 175 height 24
click at [333, 282] on input "Whole Tray" at bounding box center [299, 276] width 175 height 24
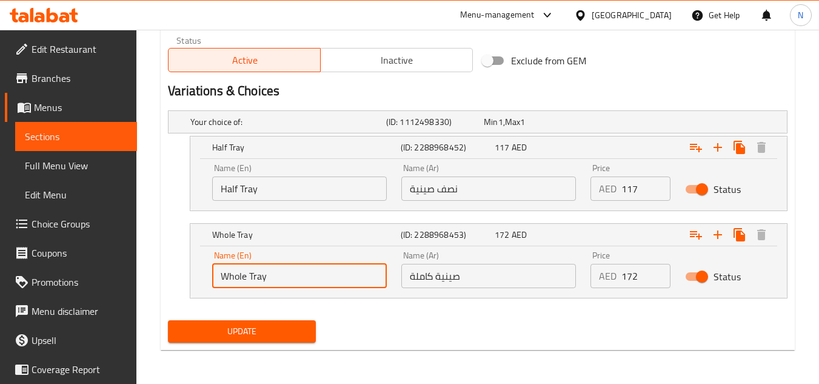
click at [333, 282] on input "Whole Tray" at bounding box center [299, 276] width 175 height 24
click at [452, 286] on input "صينية كاملة" at bounding box center [488, 276] width 175 height 24
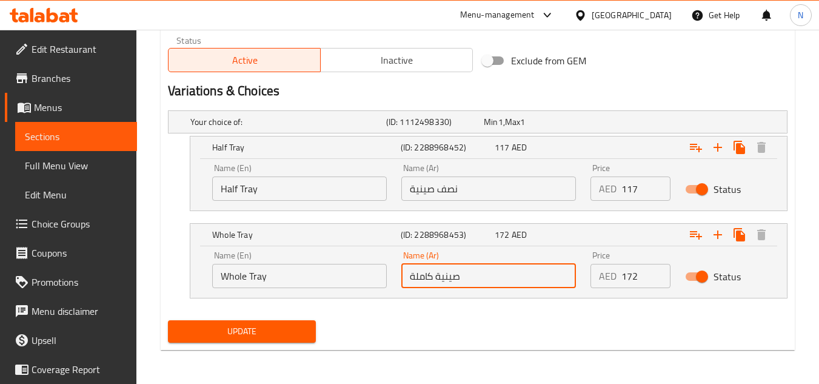
click at [452, 286] on input "صينية كاملة" at bounding box center [488, 276] width 175 height 24
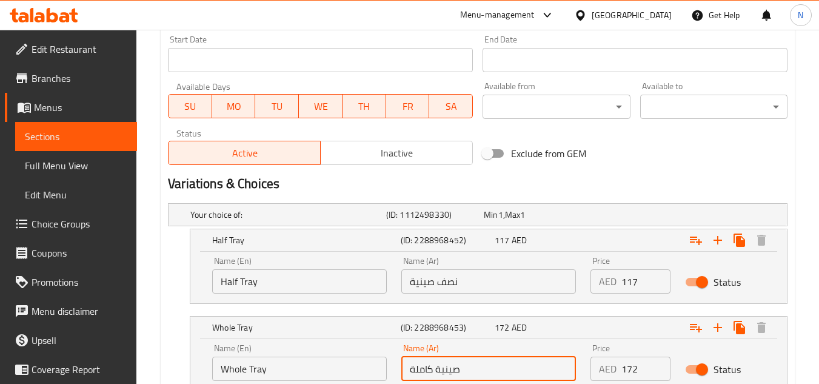
scroll to position [561, 0]
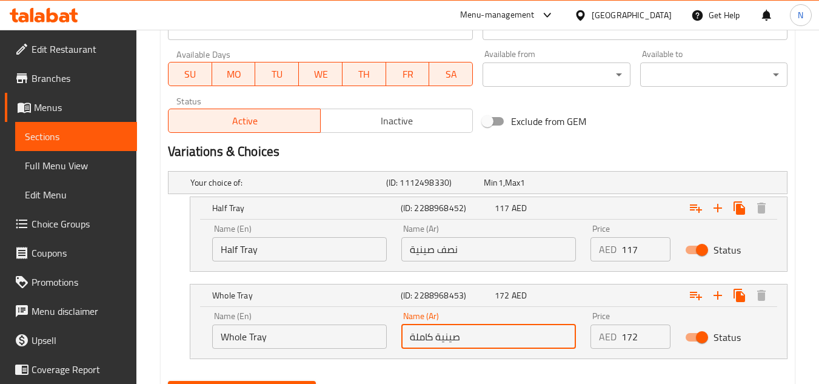
click at [267, 247] on input "Half Tray" at bounding box center [299, 249] width 175 height 24
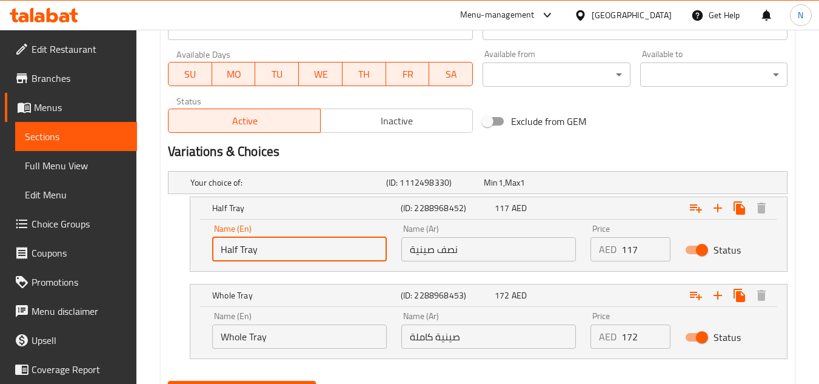
click at [267, 247] on input "Half Tray" at bounding box center [299, 249] width 175 height 24
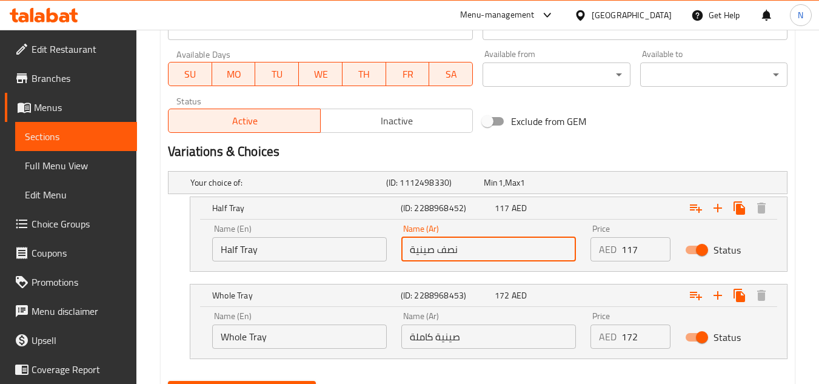
click at [448, 254] on input "نصف صينية" at bounding box center [488, 249] width 175 height 24
click at [243, 338] on input "Whole Tray" at bounding box center [299, 336] width 175 height 24
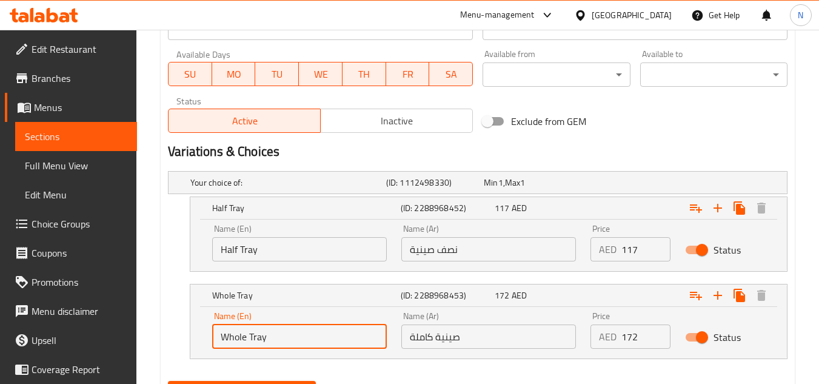
click at [243, 338] on input "Whole Tray" at bounding box center [299, 336] width 175 height 24
click at [428, 344] on input "صينية كاملة" at bounding box center [488, 336] width 175 height 24
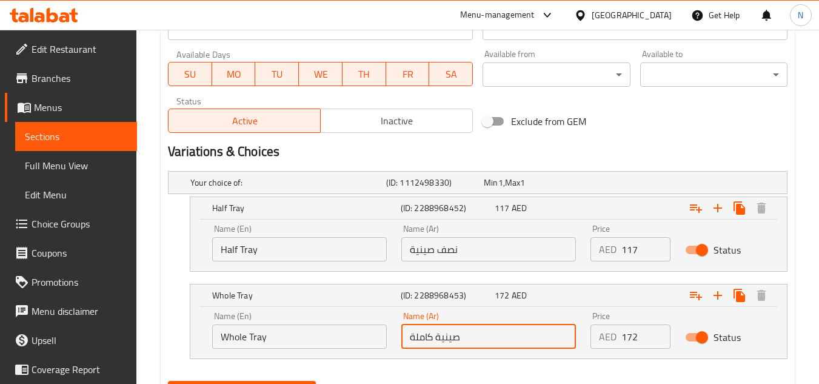
click at [428, 344] on input "صينية كاملة" at bounding box center [488, 336] width 175 height 24
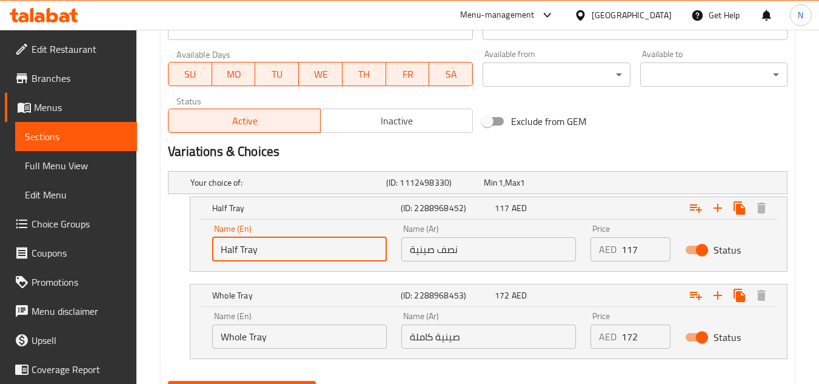
click at [244, 253] on input "Half Tray" at bounding box center [299, 249] width 175 height 24
click at [245, 253] on input "Half Tray" at bounding box center [299, 249] width 175 height 24
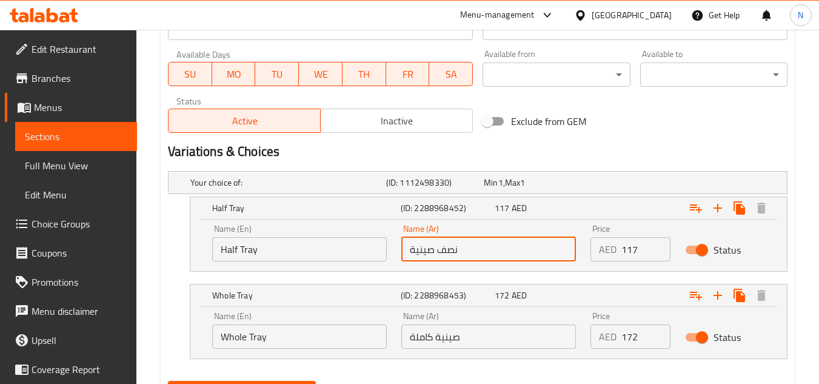
click at [471, 259] on input "نصف صينية" at bounding box center [488, 249] width 175 height 24
click at [293, 345] on input "Whole Tray" at bounding box center [299, 336] width 175 height 24
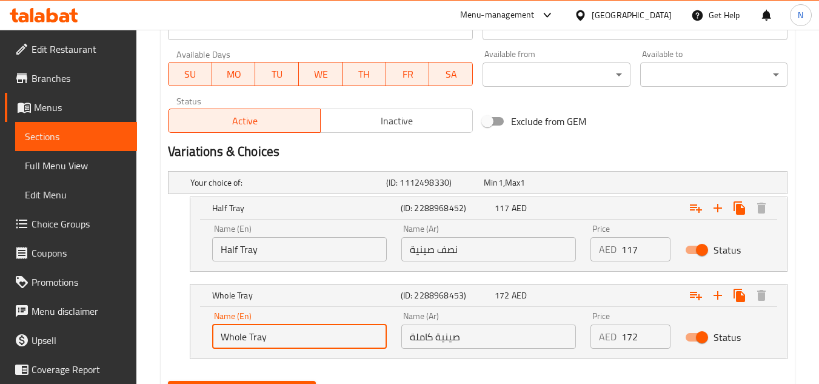
click at [293, 345] on input "Whole Tray" at bounding box center [299, 336] width 175 height 24
click at [455, 335] on input "صينية كاملة" at bounding box center [488, 336] width 175 height 24
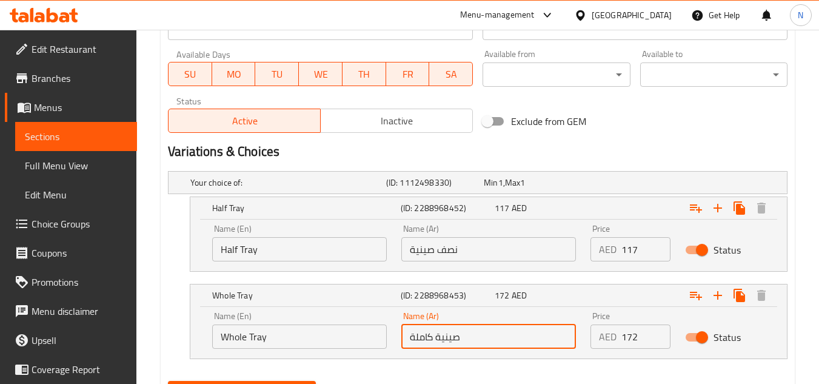
click at [455, 335] on input "صينية كاملة" at bounding box center [488, 336] width 175 height 24
click at [71, 227] on span "Choice Groups" at bounding box center [80, 223] width 96 height 15
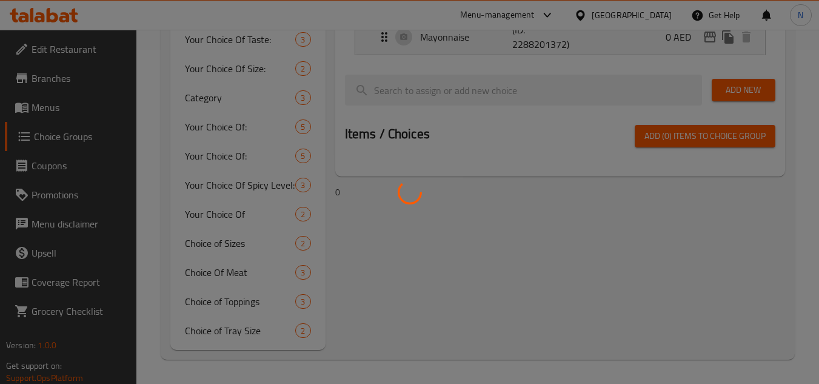
scroll to position [171, 0]
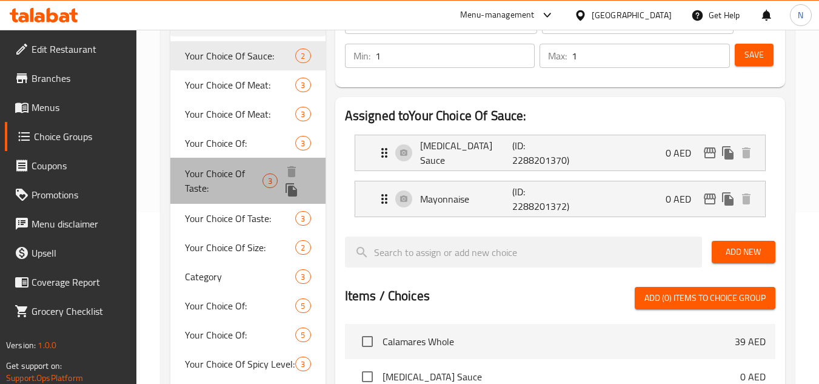
click at [216, 188] on span "Your Choice Of Taste:" at bounding box center [224, 180] width 78 height 29
type input "Your Choice Of Taste:"
type input "إختيارك من النكهة:"
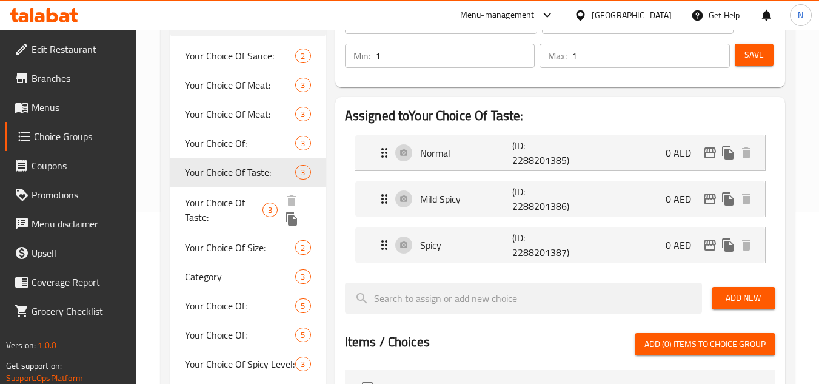
click at [231, 211] on span "Your Choice Of Taste:" at bounding box center [224, 209] width 78 height 29
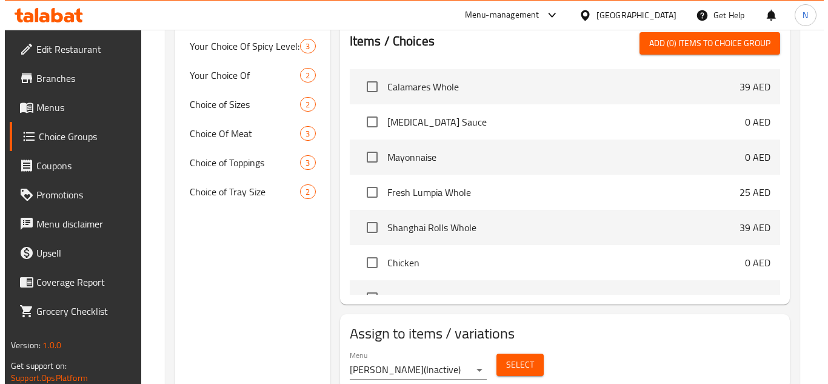
scroll to position [474, 0]
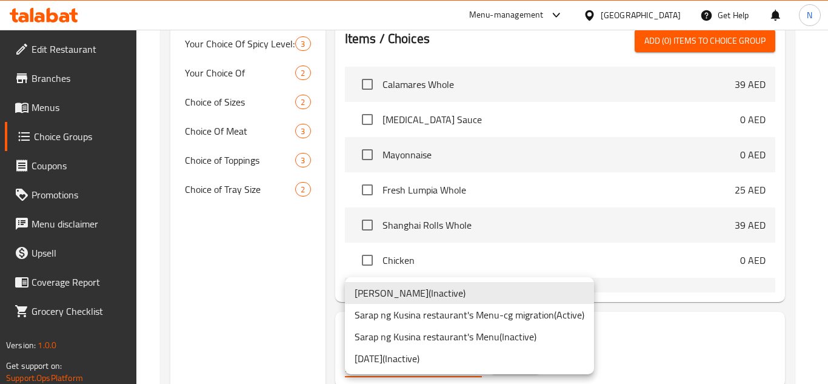
click at [566, 311] on li "Sarap ng Kusina restaurant's Menu-cg migration ( Active )" at bounding box center [469, 315] width 249 height 22
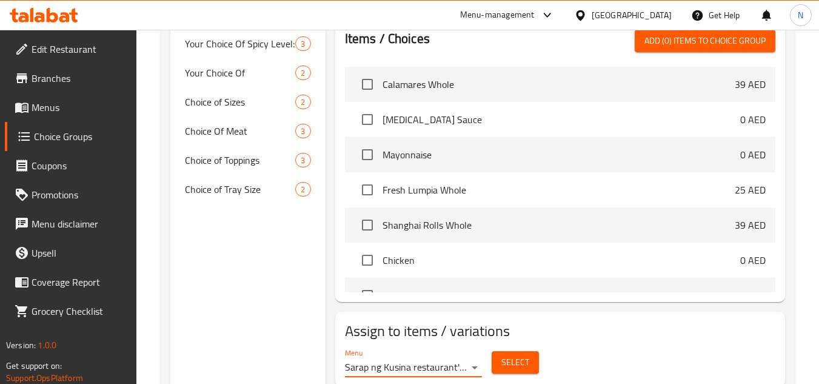
click at [514, 362] on span "Select" at bounding box center [515, 362] width 28 height 15
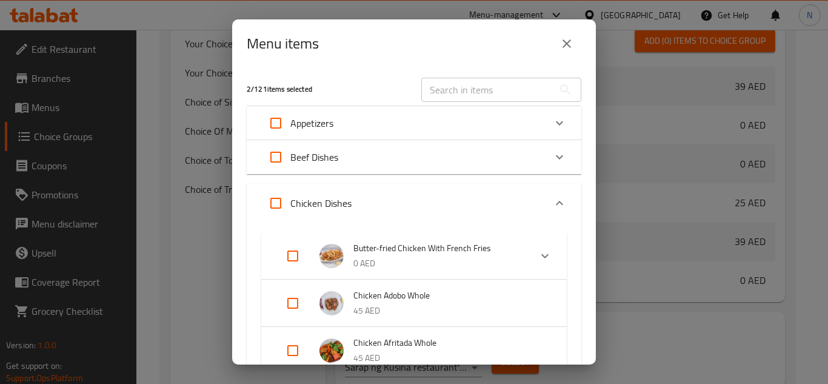
click at [482, 87] on input "text" at bounding box center [487, 90] width 132 height 24
paste input "Tray Ginataang Laing W Shrimp"
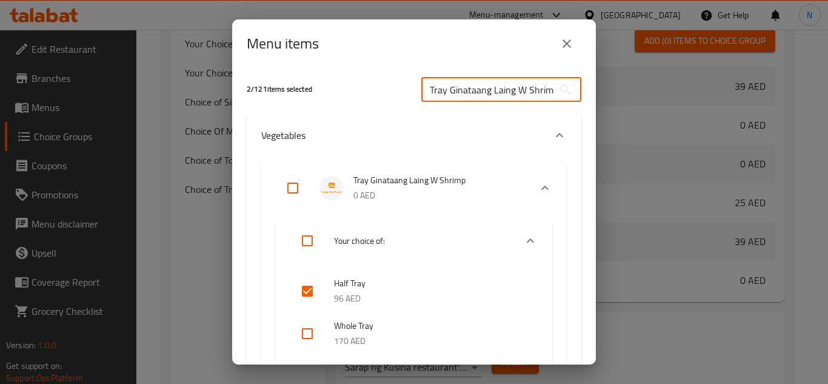
scroll to position [0, 7]
type input "Tray Ginataang Laing W Shrimp"
click at [308, 290] on input "checkbox" at bounding box center [307, 290] width 29 height 29
checkbox input "false"
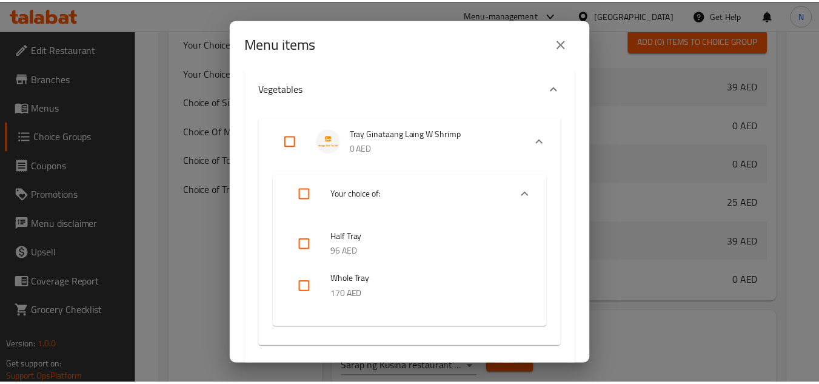
scroll to position [133, 0]
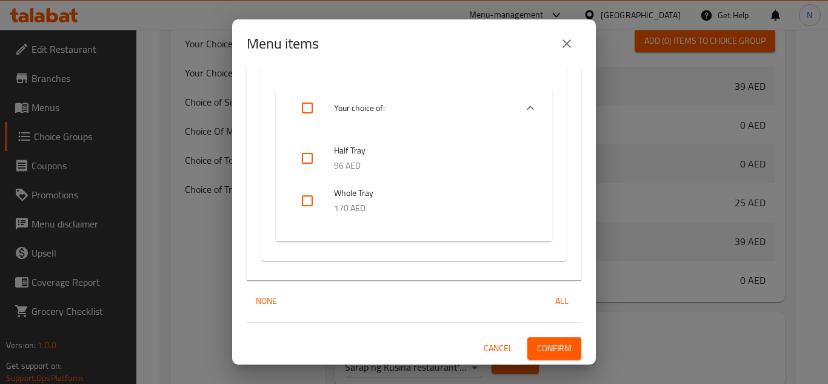
click at [560, 353] on span "Confirm" at bounding box center [554, 348] width 35 height 15
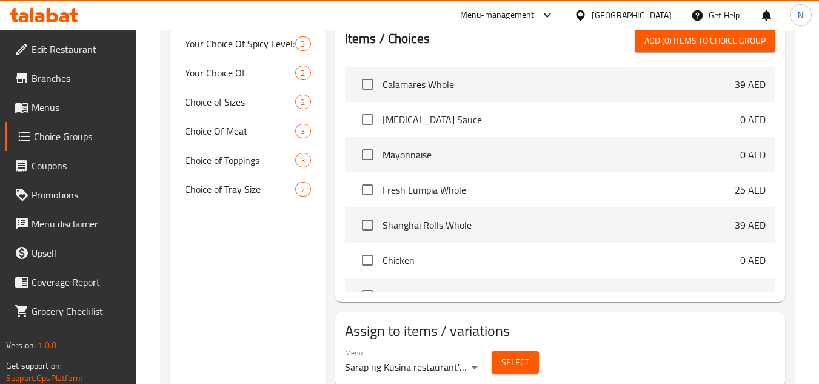
click at [64, 110] on span "Menus" at bounding box center [80, 107] width 96 height 15
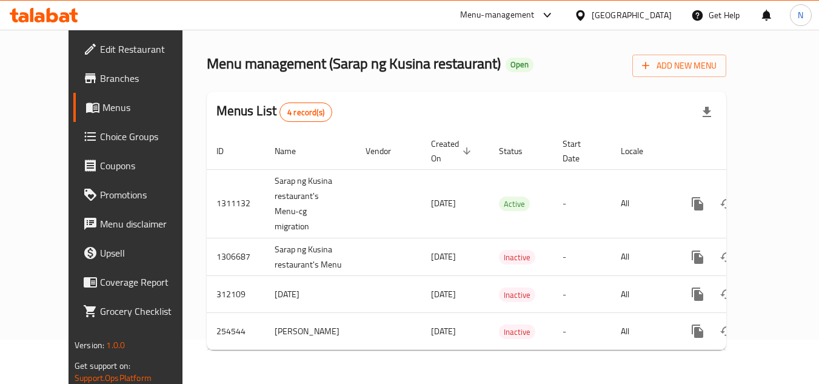
scroll to position [31, 0]
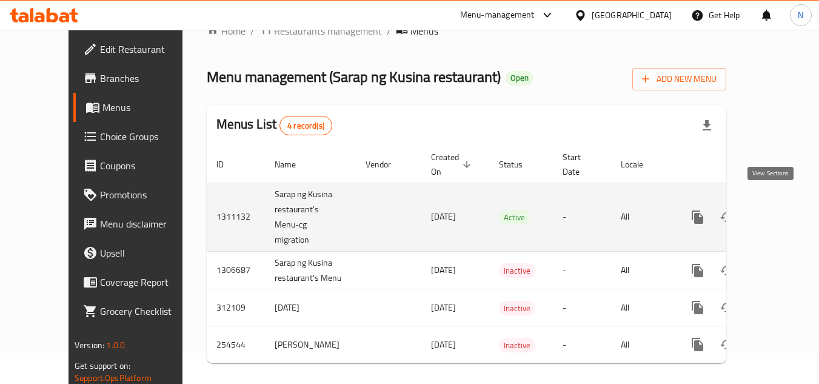
click at [777, 210] on icon "enhanced table" at bounding box center [784, 217] width 15 height 15
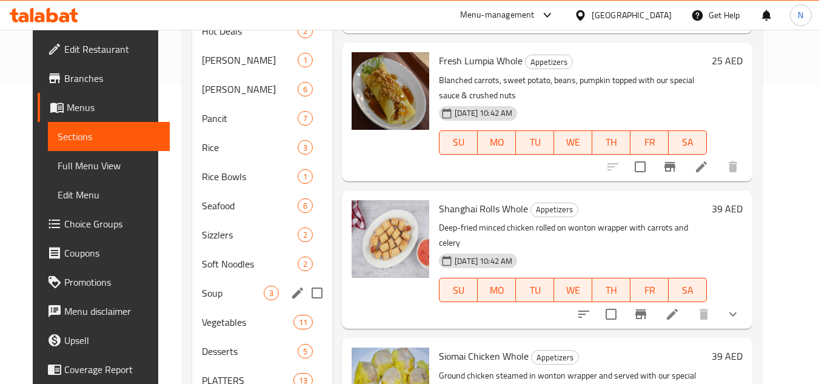
scroll to position [303, 0]
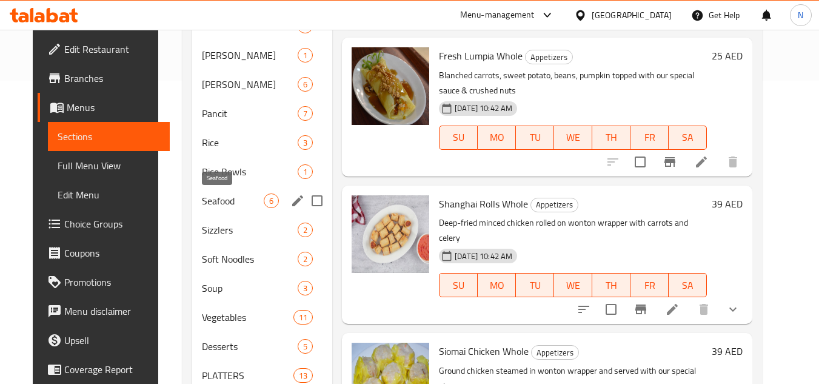
click at [217, 205] on span "Seafood" at bounding box center [233, 200] width 62 height 15
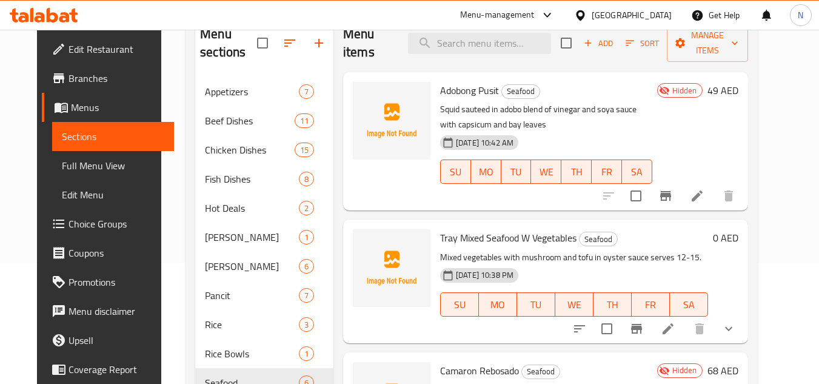
scroll to position [121, 0]
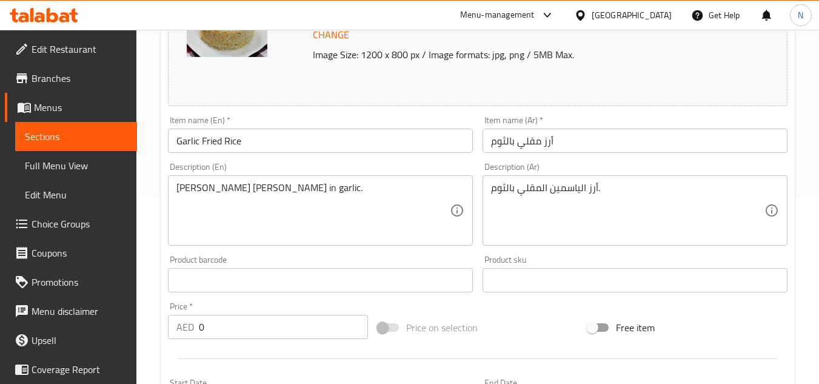
scroll to position [182, 0]
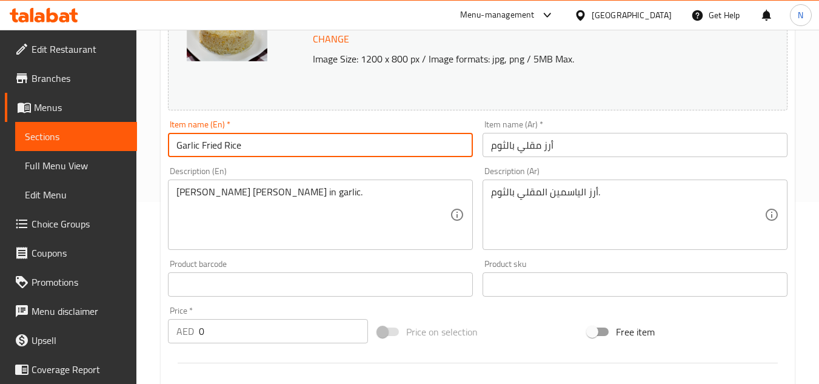
click at [258, 151] on input "Garlic Fried Rice" at bounding box center [320, 145] width 305 height 24
paste input "(Tray)"
click at [198, 142] on input "(Tray) Garlic Fried Rice" at bounding box center [320, 145] width 305 height 24
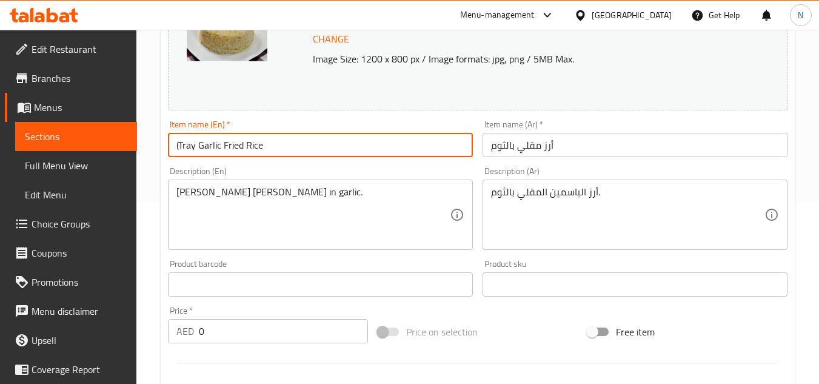
drag, startPoint x: 179, startPoint y: 148, endPoint x: 175, endPoint y: 153, distance: 6.4
click at [175, 153] on input "(Tray Garlic Fried Rice" at bounding box center [320, 145] width 305 height 24
click at [185, 153] on input "Tray Garlic Fried Rice" at bounding box center [320, 145] width 305 height 24
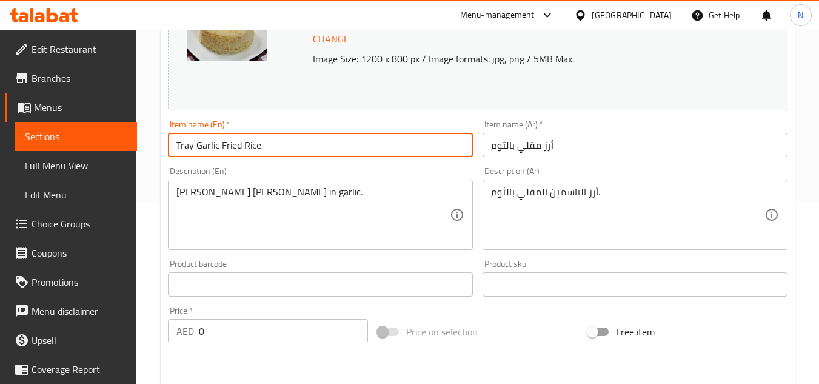
type input "Tray Garlic Fried Rice"
click at [557, 144] on input "أرز مقلي بالثوم" at bounding box center [634, 145] width 305 height 24
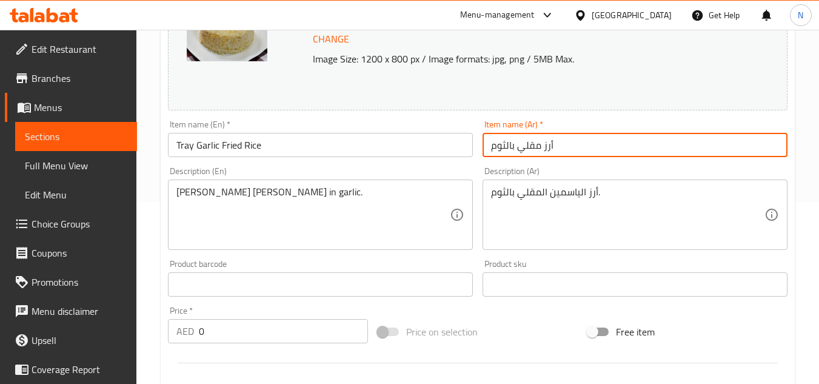
click at [557, 144] on input "أرز مقلي بالثوم" at bounding box center [634, 145] width 305 height 24
paste input "صينية"
type input "صينية أرز مقلي بالثوم"
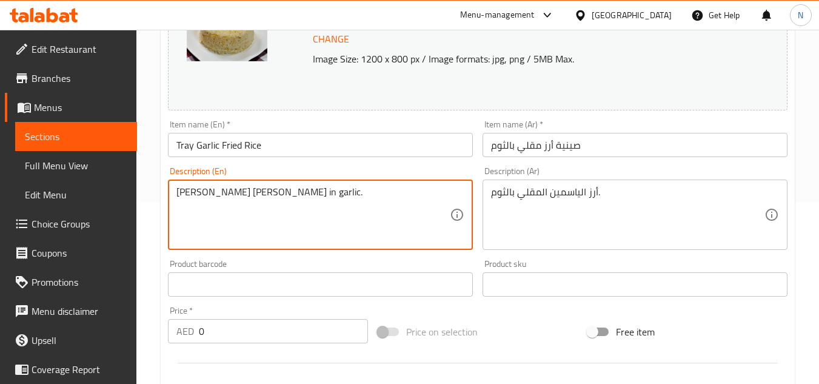
click at [411, 207] on textarea "[PERSON_NAME] [PERSON_NAME] in garlic." at bounding box center [312, 215] width 273 height 58
paste textarea "jasmine rice in garlic serves 12-15"
type textarea "Fried jasmine rice in garlic serves 12-15."
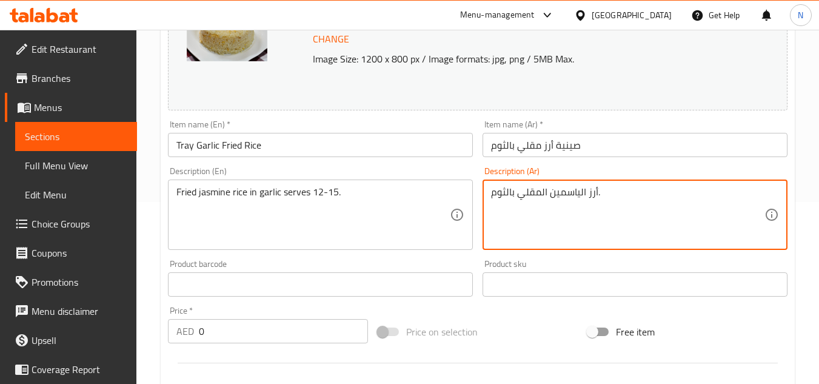
click at [604, 187] on textarea "أرز الياسمين المقلي بالثوم." at bounding box center [627, 215] width 273 height 58
paste textarea "يكفي من ١٢ إلى ١٥ شخصًا."
click at [598, 195] on textarea "أرز الياسمين المقلي بالثوم. يكفي من ١٢ إلى ١٥ شخصًا." at bounding box center [627, 215] width 273 height 58
type textarea "أرز الياسمين المقلي بالثوم يكفي من ١٢ إلى ١٥ شخصًا."
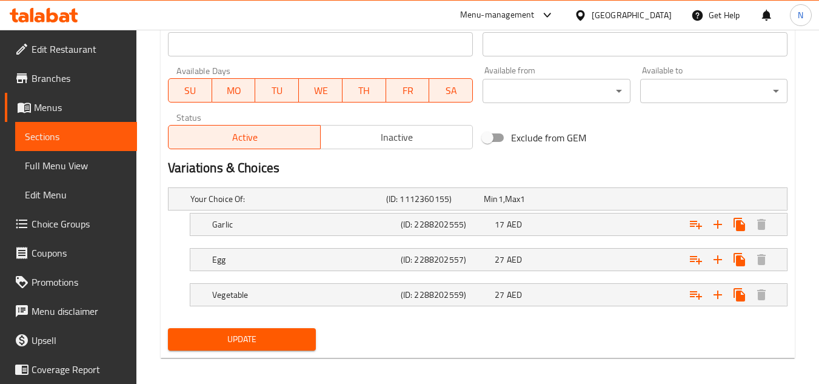
scroll to position [553, 0]
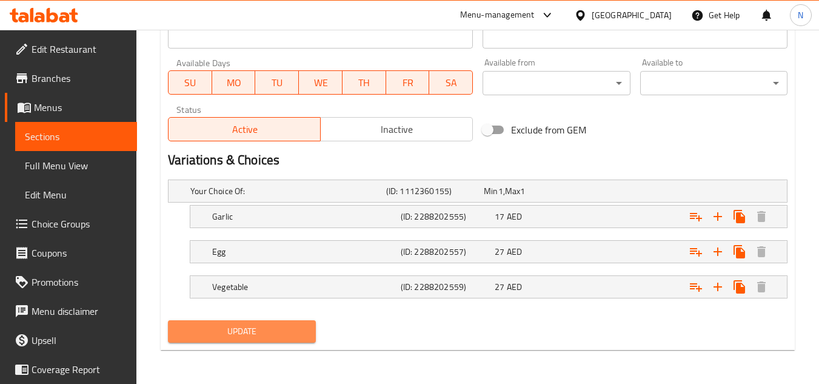
click at [250, 328] on span "Update" at bounding box center [242, 331] width 128 height 15
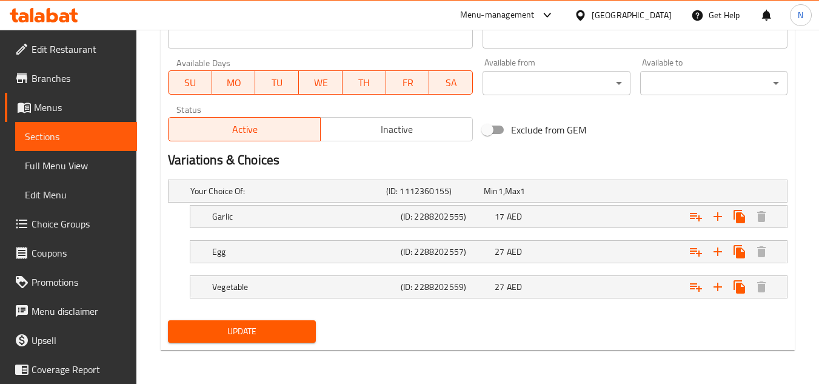
click at [281, 340] on button "Update" at bounding box center [241, 331] width 147 height 22
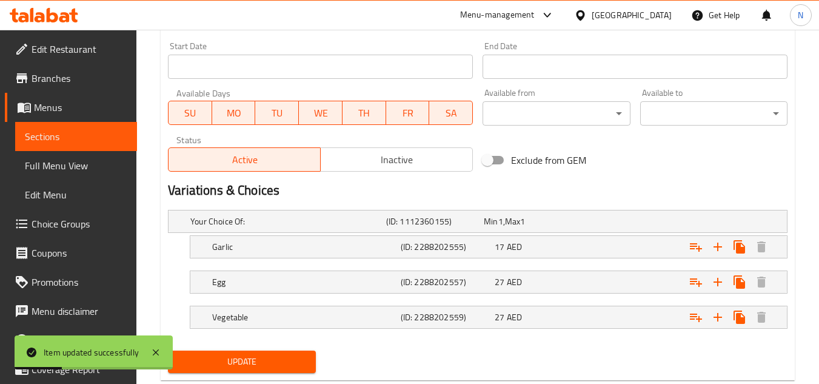
scroll to position [553, 0]
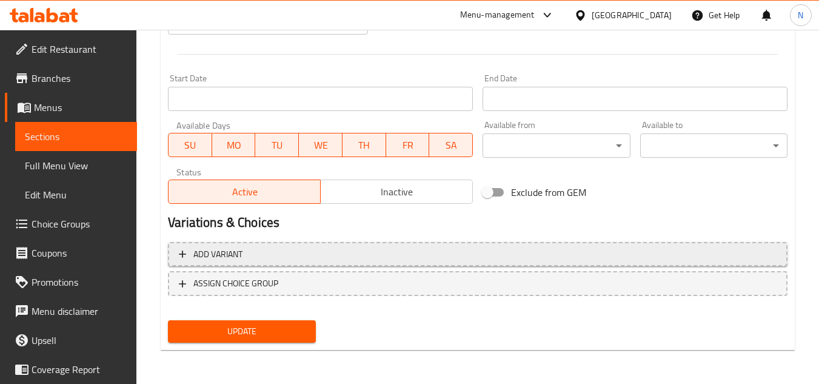
click at [393, 255] on span "Add variant" at bounding box center [478, 254] width 598 height 15
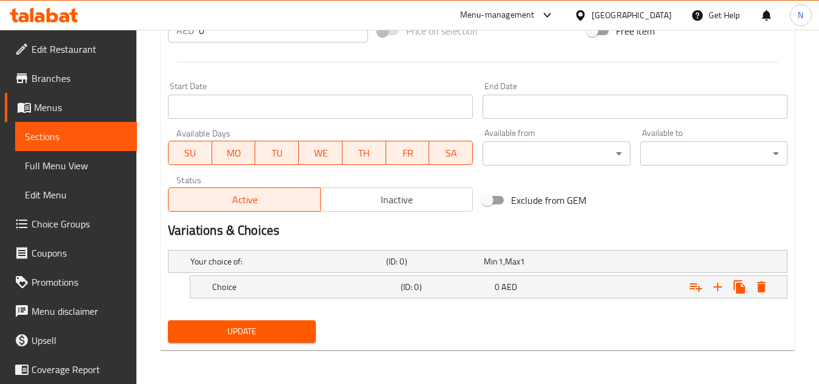
scroll to position [482, 0]
click at [720, 282] on icon "Expand" at bounding box center [717, 286] width 15 height 15
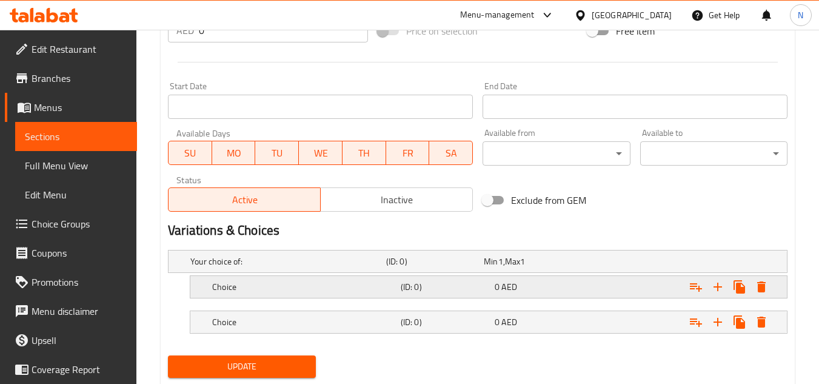
click at [251, 279] on div "Choice" at bounding box center [304, 286] width 188 height 17
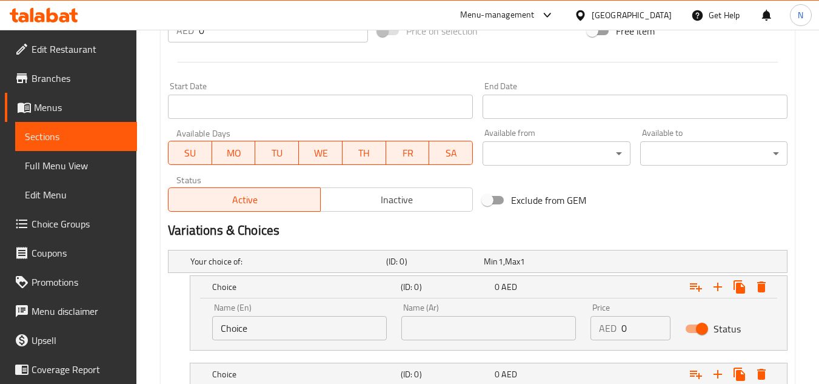
click at [265, 319] on input "Choice" at bounding box center [299, 328] width 175 height 24
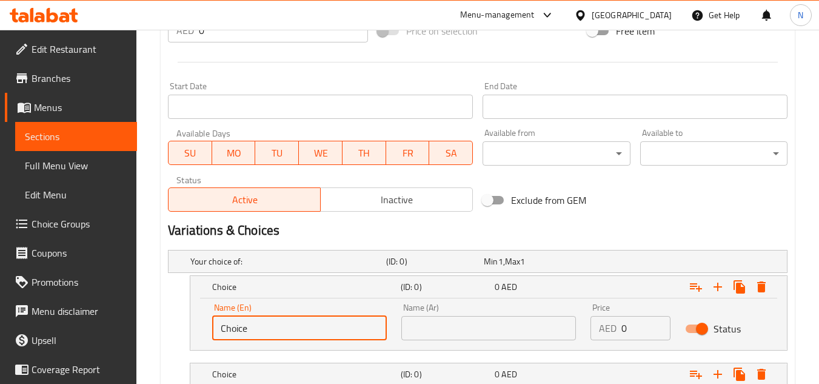
paste input "Half Tray"
type input "Half Tray"
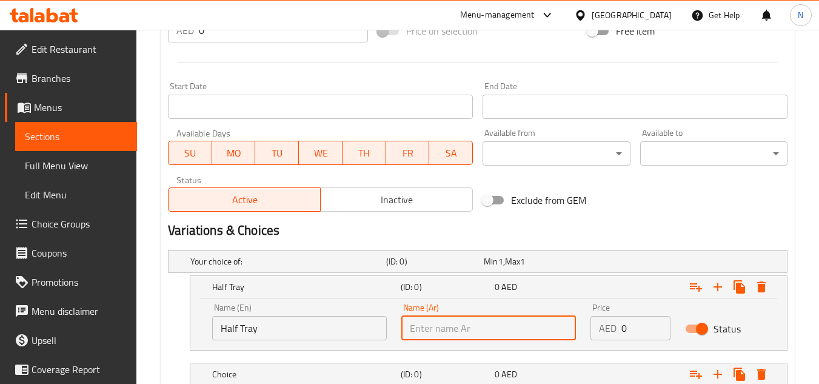
click at [476, 323] on input "text" at bounding box center [488, 328] width 175 height 24
paste input "نصف صينية"
type input "نصف صينية"
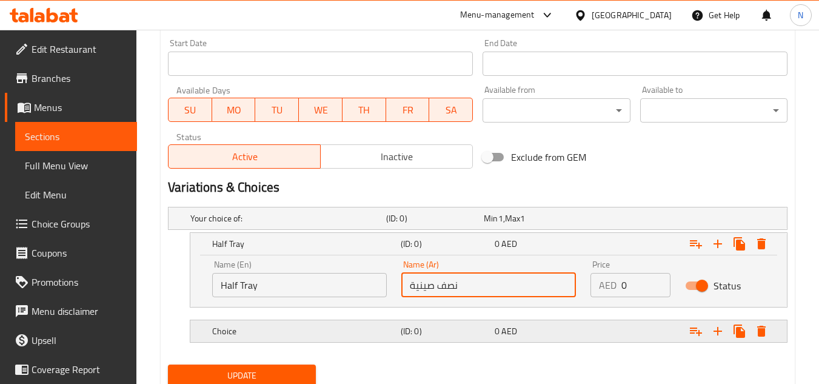
scroll to position [570, 0]
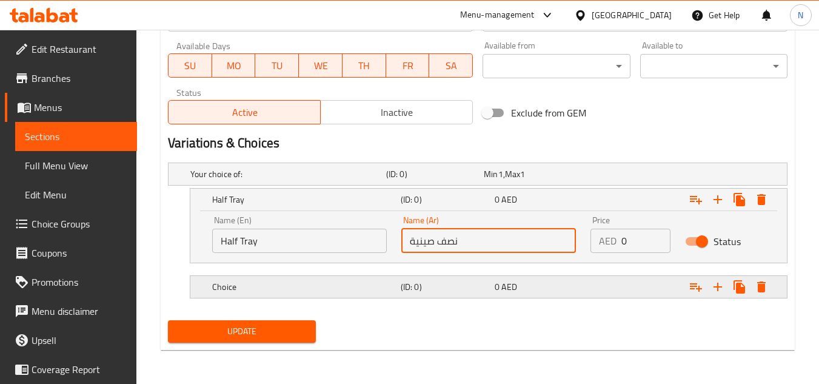
click at [301, 287] on h5 "Choice" at bounding box center [304, 287] width 184 height 12
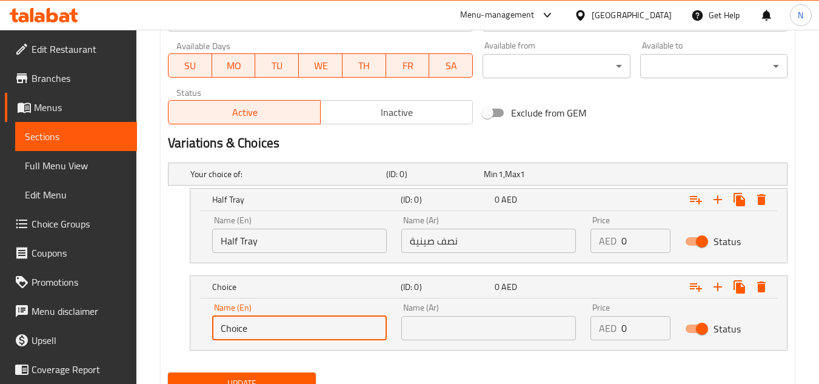
click at [252, 324] on input "Choice" at bounding box center [299, 328] width 175 height 24
paste input "Whole Tray"
type input "Whole Tray"
click at [495, 328] on input "text" at bounding box center [488, 328] width 175 height 24
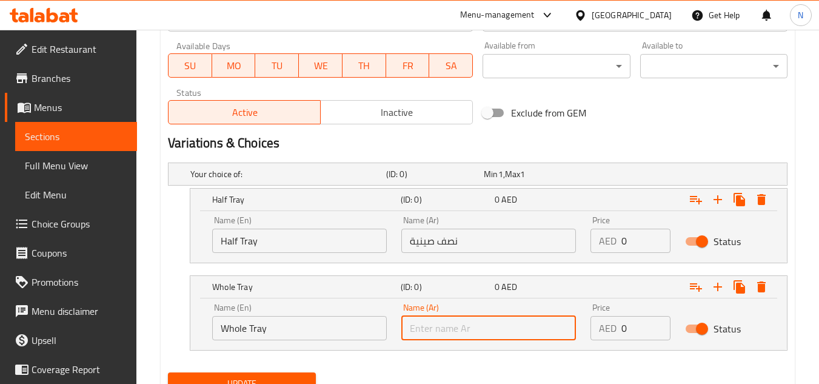
paste input "صينية كاملة"
type input "صينية كاملة"
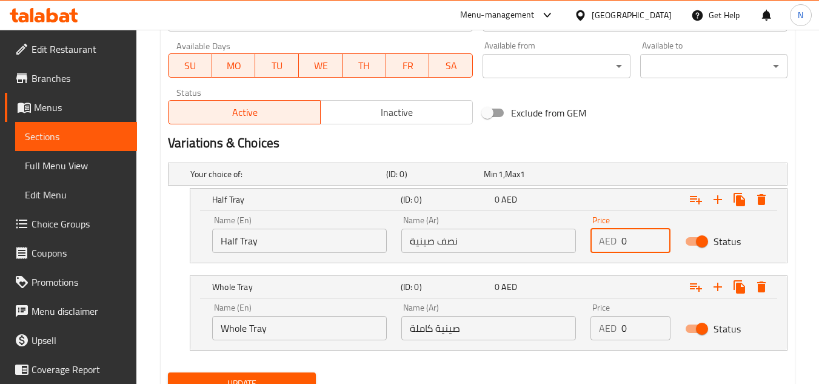
drag, startPoint x: 630, startPoint y: 235, endPoint x: 611, endPoint y: 249, distance: 23.4
click at [611, 249] on div "AED 0 Price" at bounding box center [630, 240] width 80 height 24
paste input "66.0"
type input "66.00"
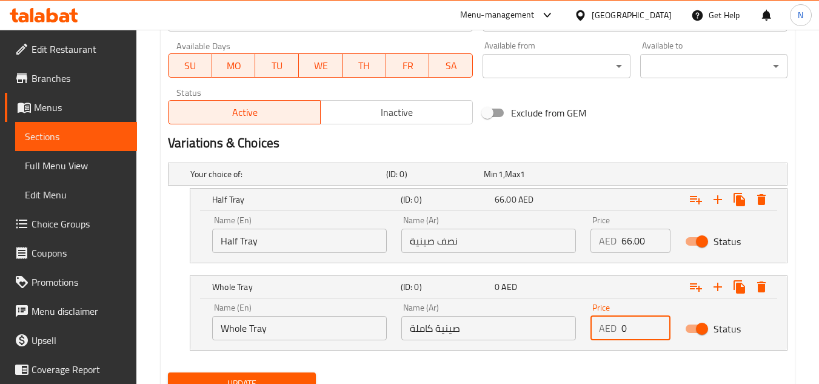
drag, startPoint x: 636, startPoint y: 328, endPoint x: 584, endPoint y: 328, distance: 52.1
click at [584, 328] on div "Price AED 0 Price" at bounding box center [630, 322] width 95 height 52
paste input "113.0"
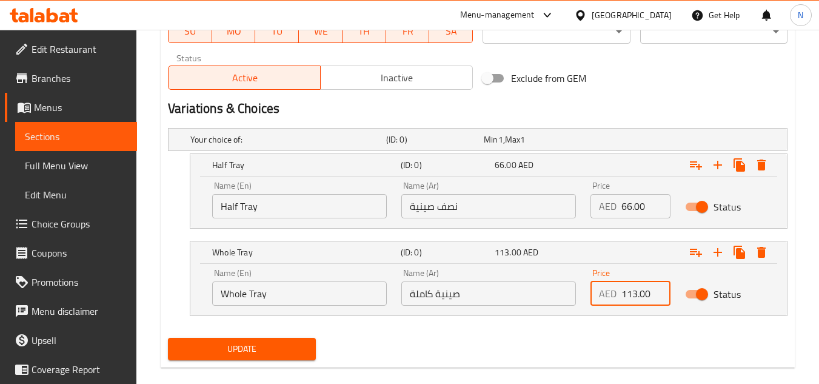
scroll to position [622, 0]
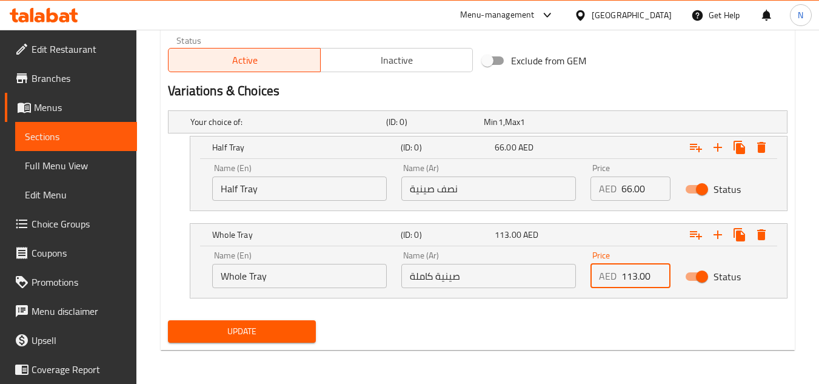
type input "113.00"
click at [273, 338] on span "Update" at bounding box center [242, 331] width 128 height 15
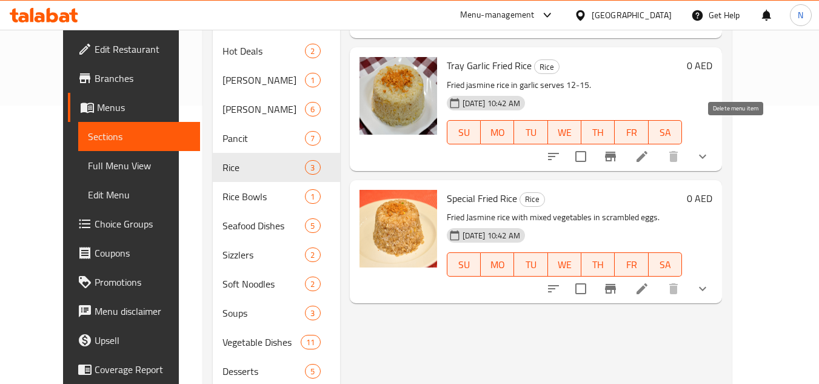
scroll to position [295, 0]
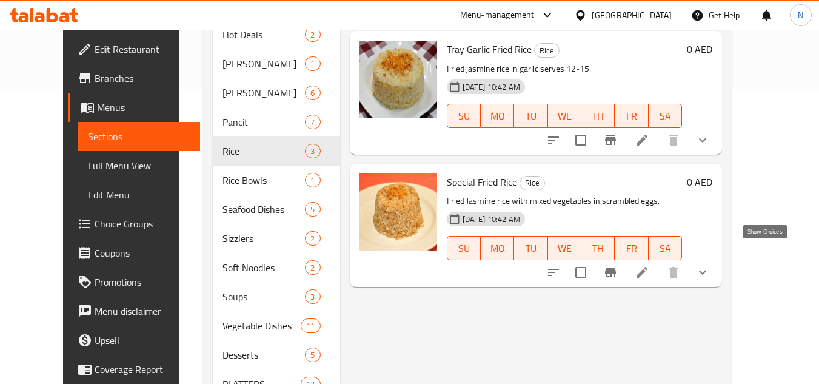
click at [710, 265] on icon "show more" at bounding box center [702, 272] width 15 height 15
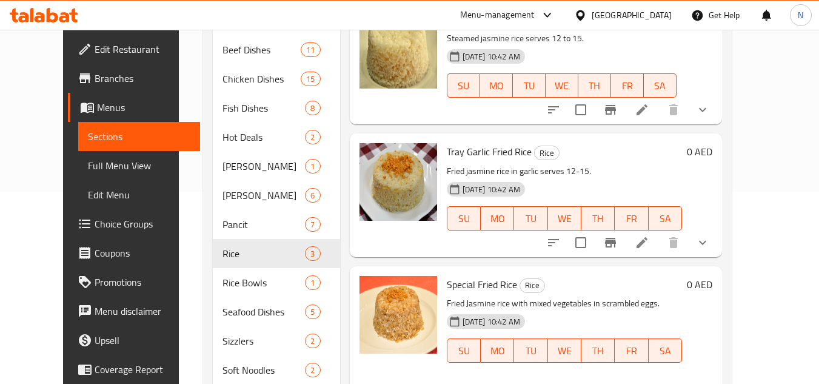
scroll to position [193, 0]
drag, startPoint x: 763, startPoint y: 219, endPoint x: 777, endPoint y: 232, distance: 19.3
click at [710, 235] on icon "show more" at bounding box center [702, 242] width 15 height 15
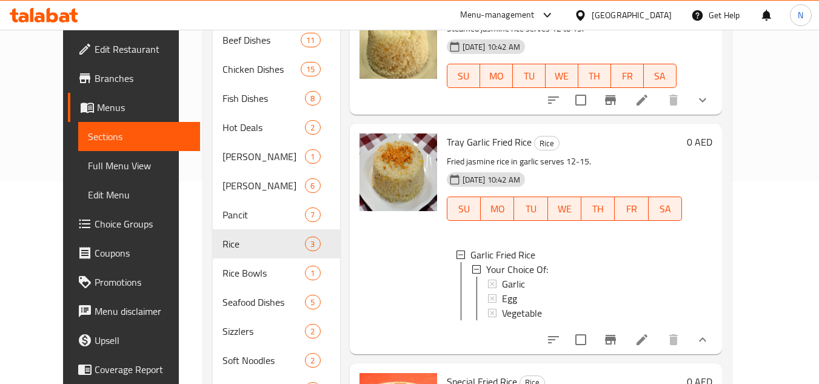
scroll to position [253, 0]
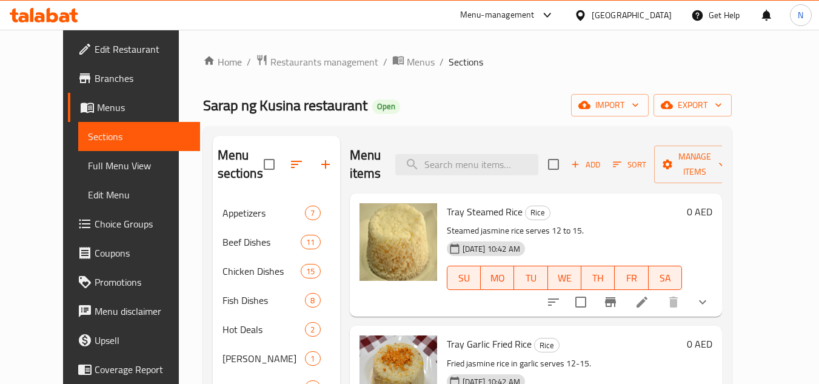
scroll to position [253, 0]
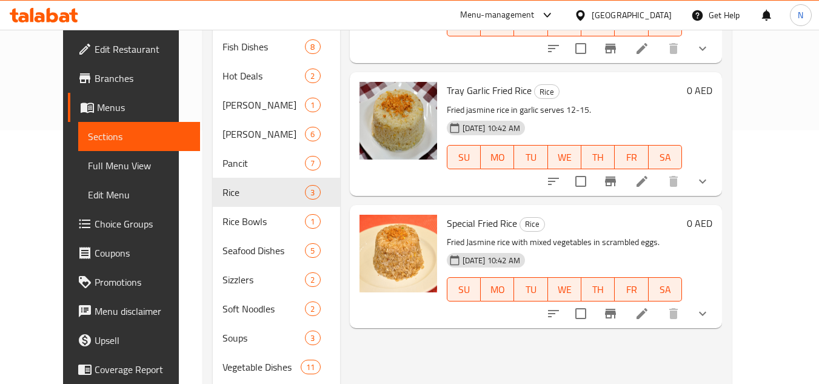
click at [710, 174] on icon "show more" at bounding box center [702, 181] width 15 height 15
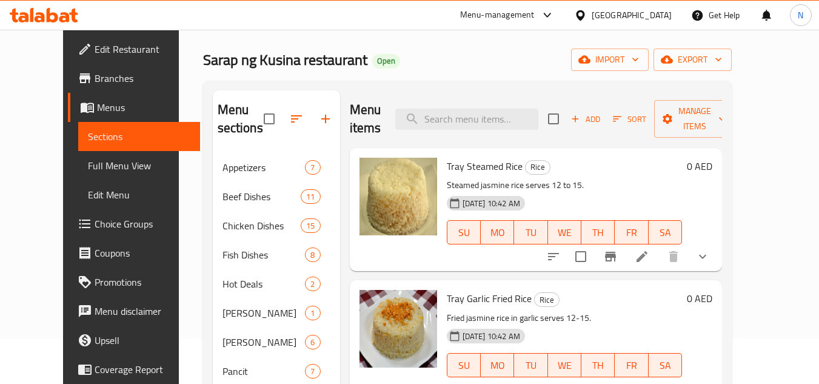
scroll to position [11, 0]
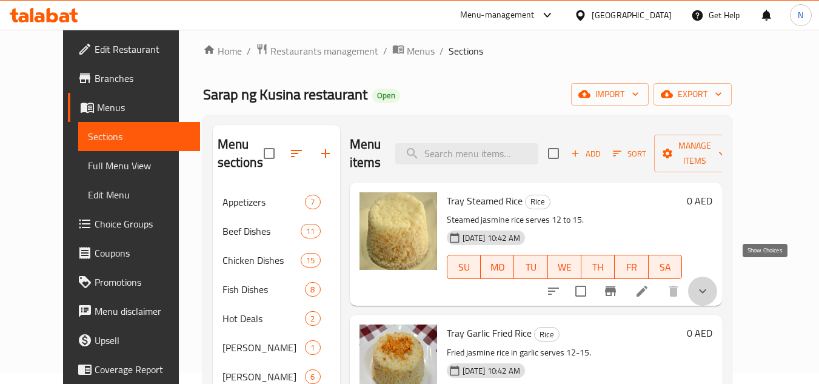
click at [710, 284] on icon "show more" at bounding box center [702, 291] width 15 height 15
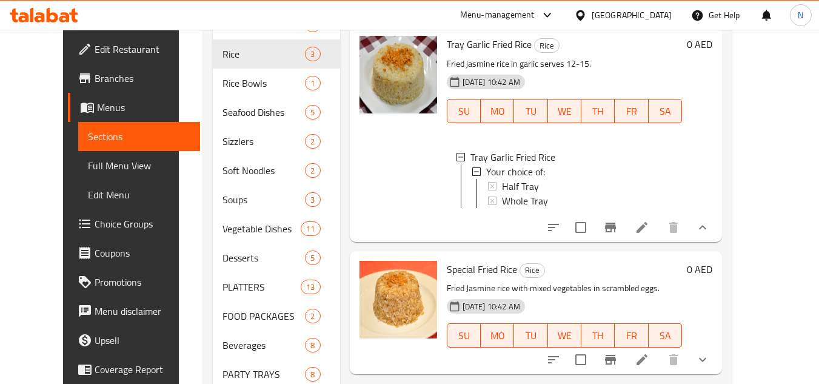
scroll to position [435, 0]
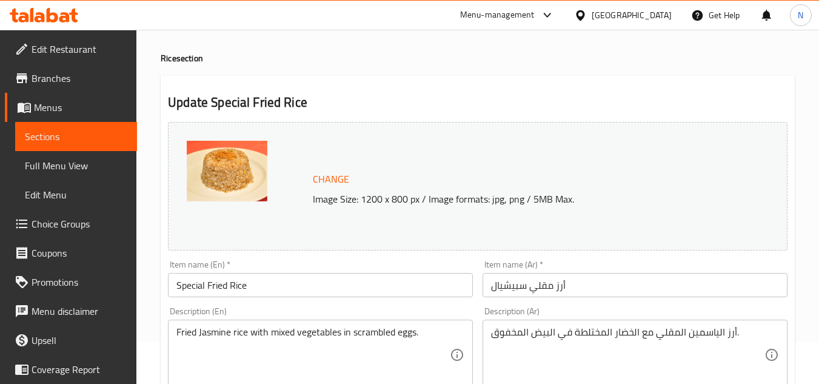
scroll to position [61, 0]
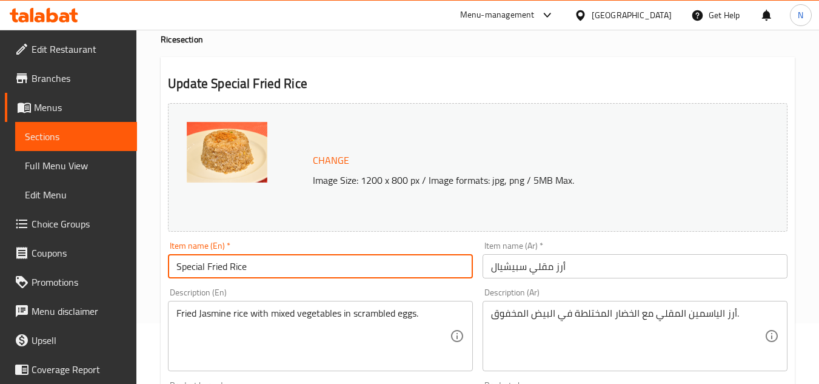
click at [324, 275] on input "Special Fried Rice" at bounding box center [320, 266] width 305 height 24
paste input "(Tray) Mixed"
click at [199, 265] on input "(Tray) Mixed Fried Rice" at bounding box center [320, 266] width 305 height 24
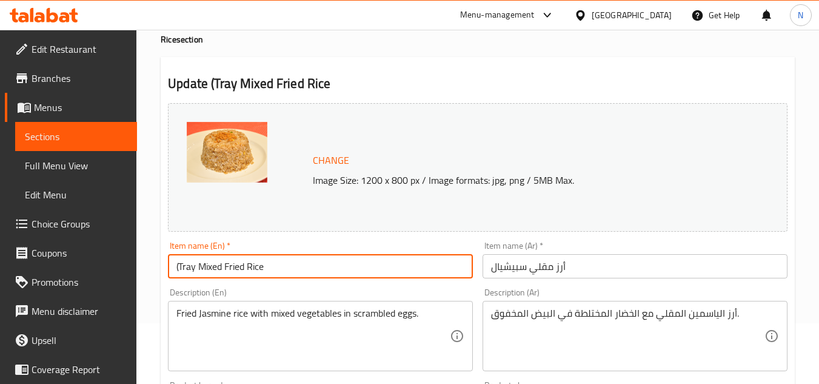
click at [176, 270] on input "(Tray Mixed Fried Rice" at bounding box center [320, 266] width 305 height 24
click at [204, 266] on input "Tray Mixed Fried Rice" at bounding box center [320, 266] width 305 height 24
type input "Tray Mixed Fried Rice"
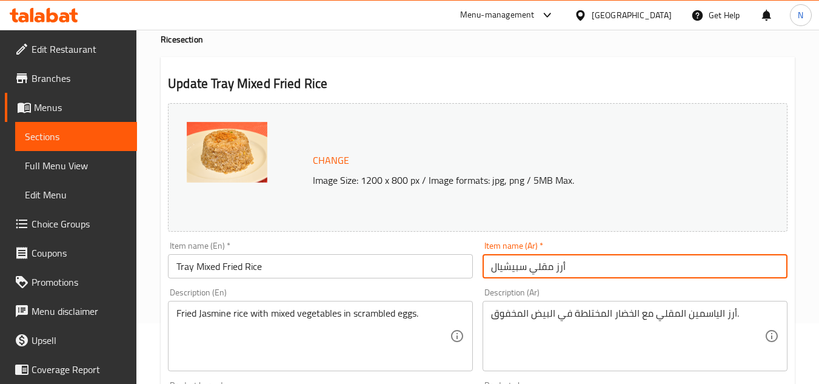
click at [556, 276] on input "أرز مقلي سبيشيال" at bounding box center [634, 266] width 305 height 24
paste input "ينية أرز مقلي مشك"
type input "صينية أرز مقلي مشكل"
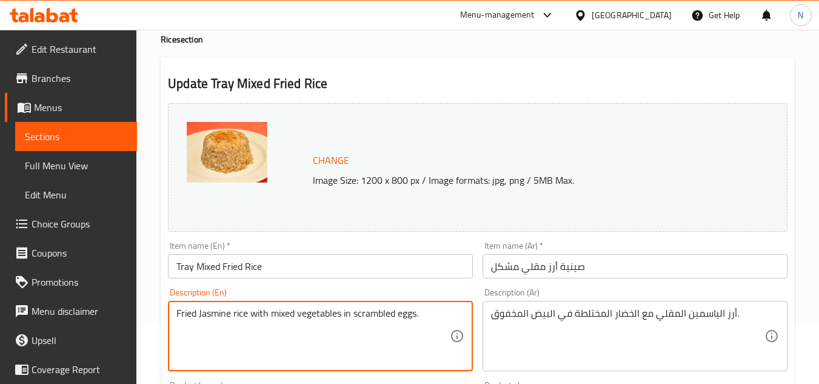
click at [396, 315] on textarea "Fried Jasmine rice with mixed vegetables in scrambled eggs." at bounding box center [312, 336] width 273 height 58
paste textarea "prawns and mixed vegetables in scrambled eggs. Serves 12-15"
click at [195, 330] on textarea "Fried Jasmine rice with prawns and mixed vegetables in scrambled eggs. Serves 1…" at bounding box center [312, 336] width 273 height 58
click at [213, 315] on textarea "Fried Jasmine rice with prawns and mixed vegetables in scrambled eggs Serves 12…" at bounding box center [312, 336] width 273 height 58
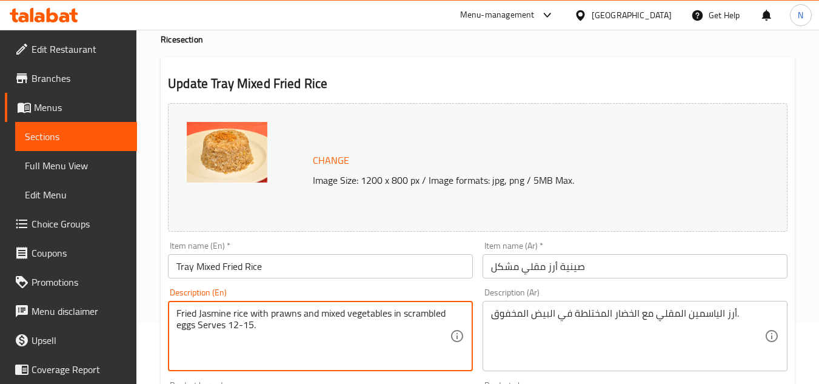
click at [213, 315] on textarea "Fried Jasmine rice with prawns and mixed vegetables in scrambled eggs Serves 12…" at bounding box center [312, 336] width 273 height 58
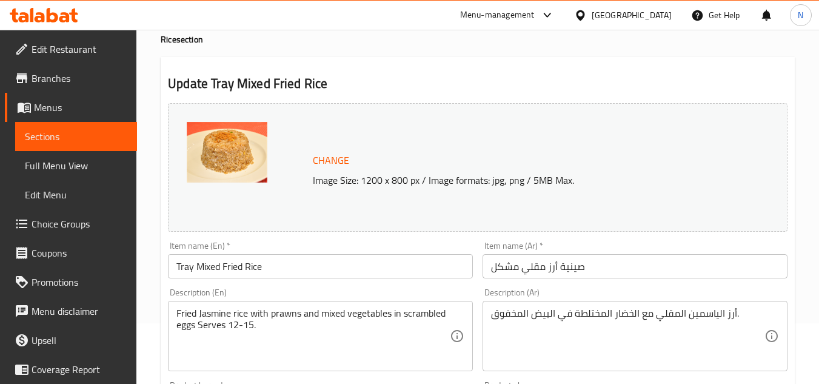
click at [338, 319] on textarea "Fried Jasmine rice with prawns and mixed vegetables in scrambled eggs Serves 12…" at bounding box center [312, 336] width 273 height 58
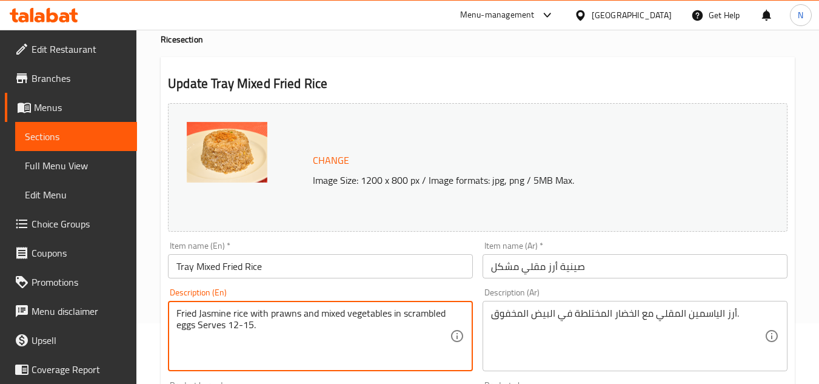
click at [338, 319] on textarea "Fried Jasmine rice with prawns and mixed vegetables in scrambled eggs Serves 12…" at bounding box center [312, 336] width 273 height 58
paste textarea "jasmine rice with prawns and mixed vegetables in scrambled eggs s"
type textarea "Fried jasmine rice with prawns and mixed vegetables in scrambled eggs serves 12…"
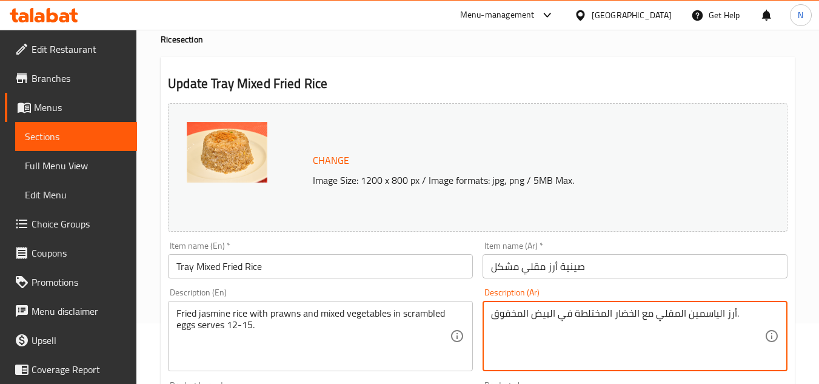
click at [594, 314] on textarea "أرز الياسمين المقلي مع الخضار المختلطة في البيض المخفوق." at bounding box center [627, 336] width 273 height 58
paste textarea "وبيان والخضار المشكلة في البيض المخفوق. يكفي من ١٢ إلى ١٥ شخصًا"
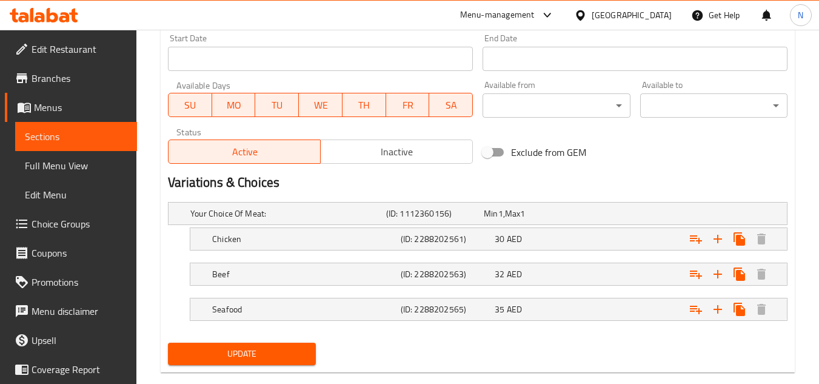
scroll to position [553, 0]
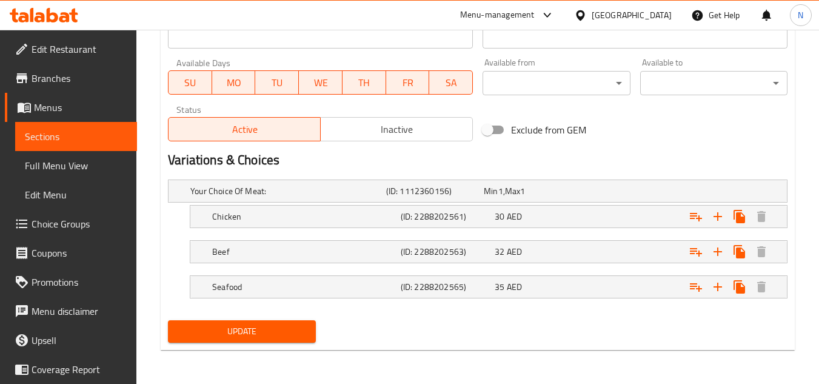
type textarea "أرز الياسمين المقلي مع الروبيان والخضار المشكلة في البيض المخفوق. يكفي من ١٢ إل…"
click at [259, 330] on span "Update" at bounding box center [242, 331] width 128 height 15
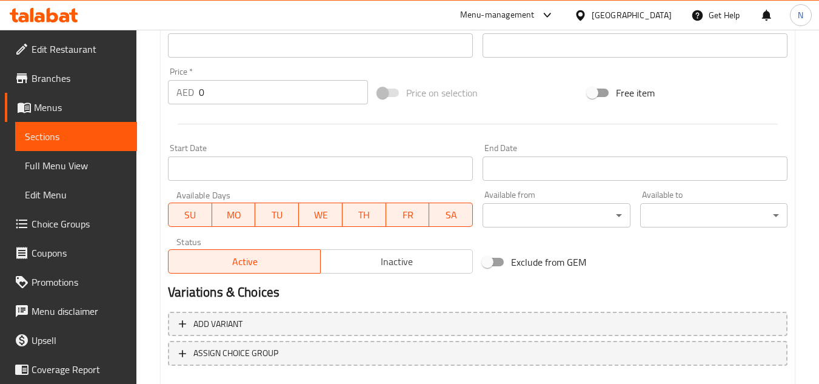
scroll to position [430, 0]
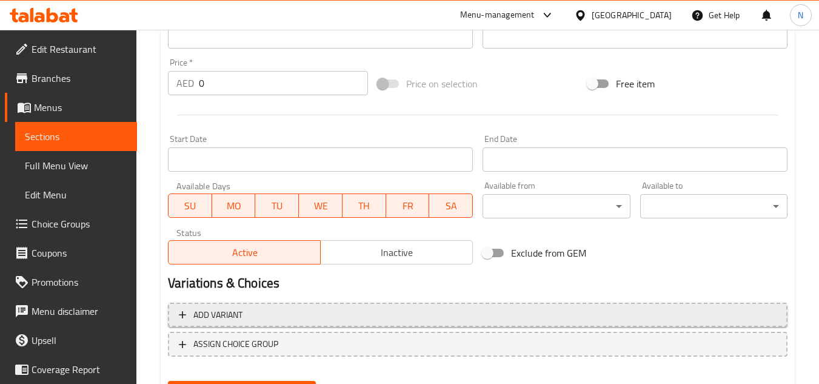
click at [573, 313] on span "Add variant" at bounding box center [478, 314] width 598 height 15
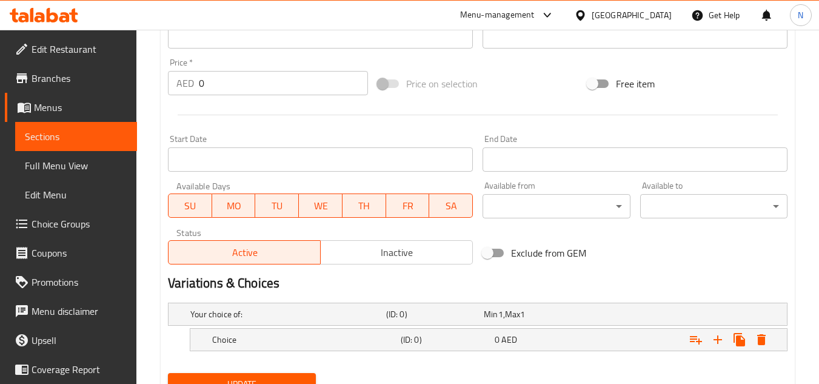
scroll to position [482, 0]
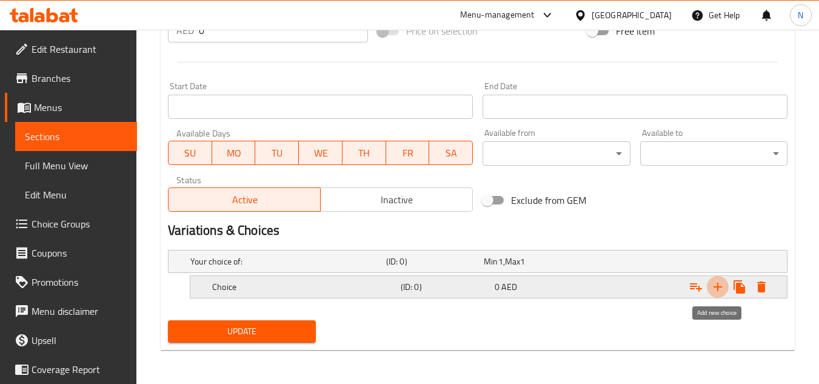
click at [717, 287] on icon "Expand" at bounding box center [717, 286] width 8 height 8
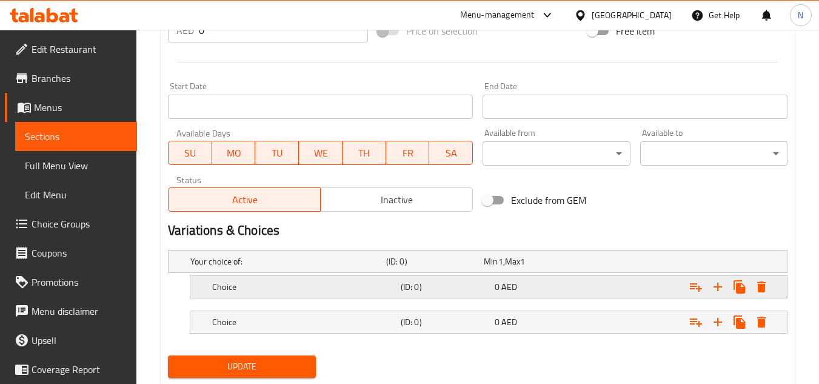
click at [292, 282] on h5 "Choice" at bounding box center [304, 287] width 184 height 12
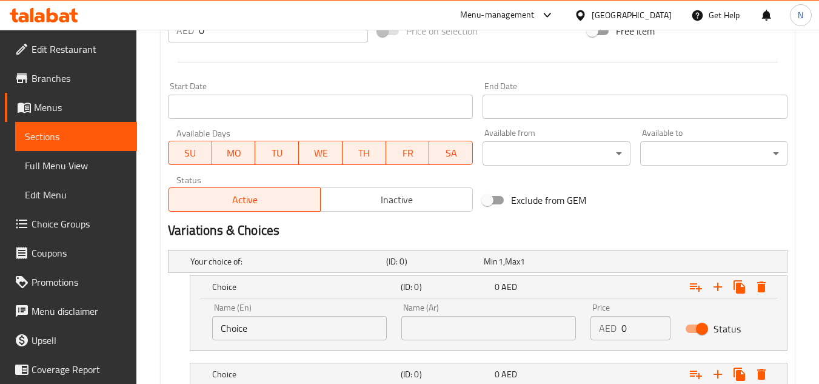
click at [259, 330] on input "Choice" at bounding box center [299, 328] width 175 height 24
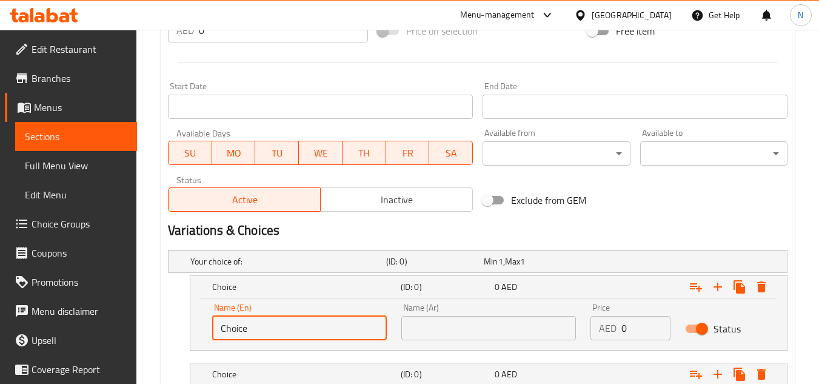
click at [259, 330] on input "Choice" at bounding box center [299, 328] width 175 height 24
paste input "Half Tray"
type input "Half Tray"
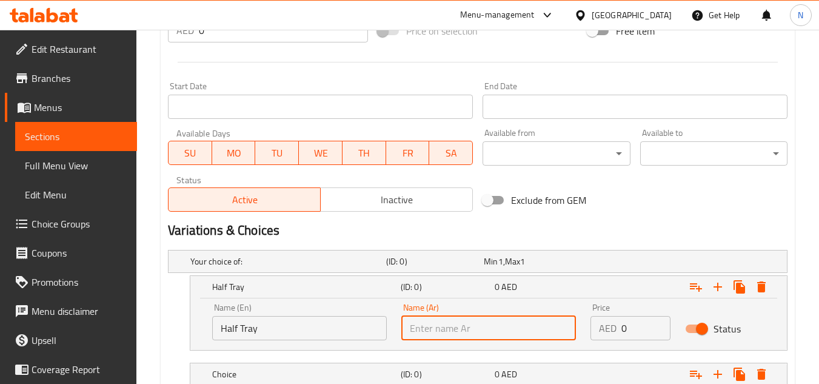
click at [448, 333] on input "text" at bounding box center [488, 328] width 175 height 24
paste input "نصف صينية"
type input "نصف صينية"
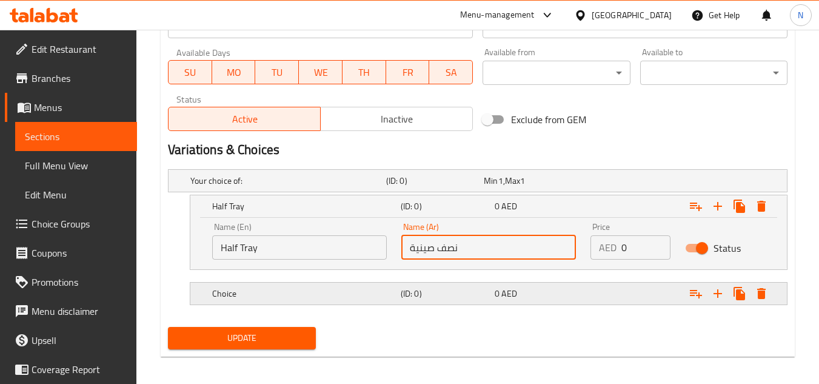
scroll to position [570, 0]
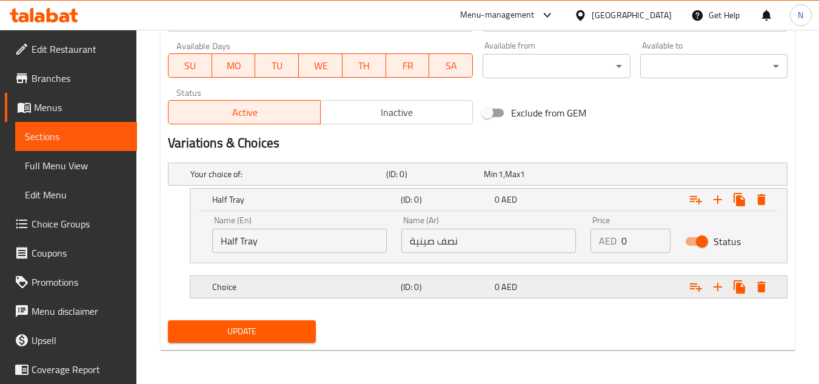
click at [293, 284] on h5 "Choice" at bounding box center [304, 287] width 184 height 12
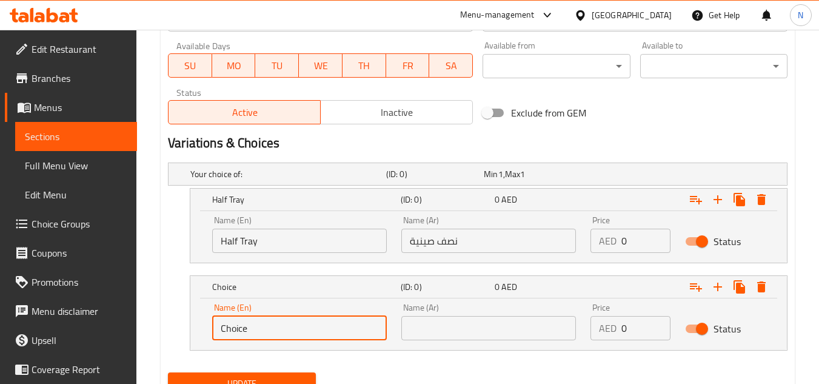
click at [254, 323] on input "Choice" at bounding box center [299, 328] width 175 height 24
paste input "Whole Tray"
type input "Whole Tray"
click at [455, 325] on input "text" at bounding box center [488, 328] width 175 height 24
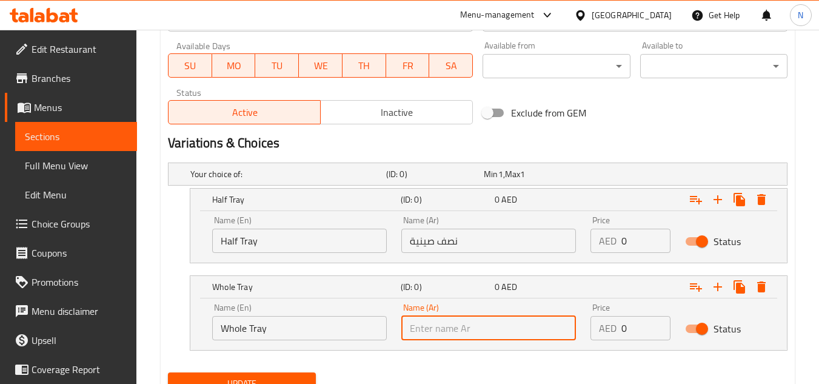
paste input "صينية كاملة"
type input "صينية كاملة"
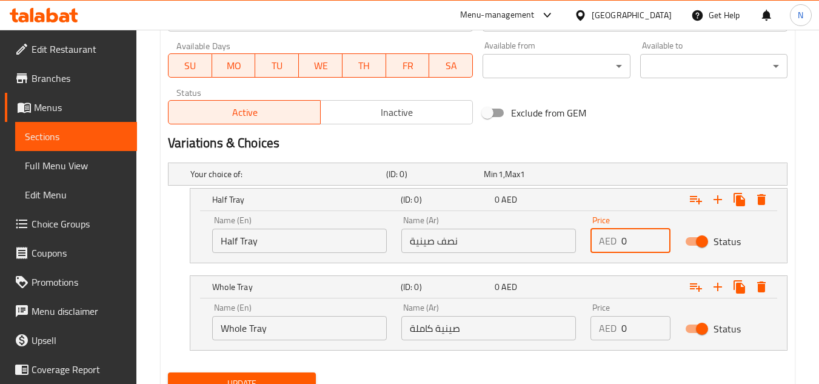
drag, startPoint x: 628, startPoint y: 240, endPoint x: 607, endPoint y: 245, distance: 21.9
click at [607, 245] on div "AED 0 Price" at bounding box center [630, 240] width 80 height 24
paste input "99.0"
type input "99.00"
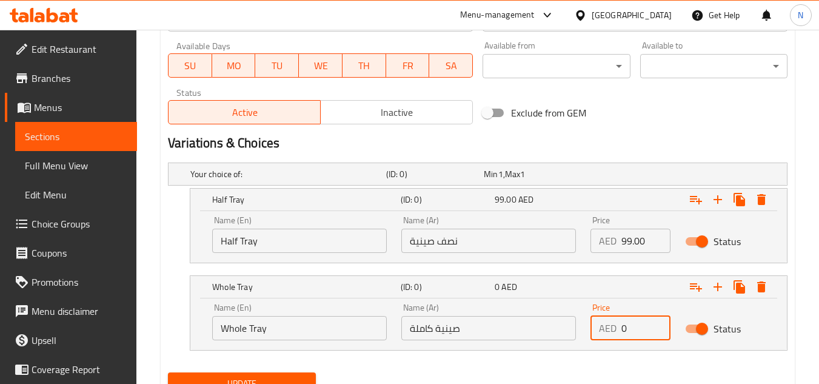
drag, startPoint x: 635, startPoint y: 336, endPoint x: 613, endPoint y: 336, distance: 21.8
click at [613, 336] on div "AED 0 Price" at bounding box center [630, 328] width 80 height 24
paste input "176.0"
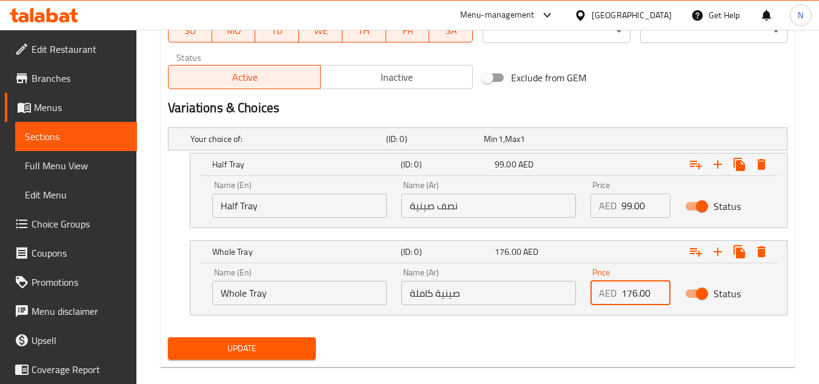
scroll to position [622, 0]
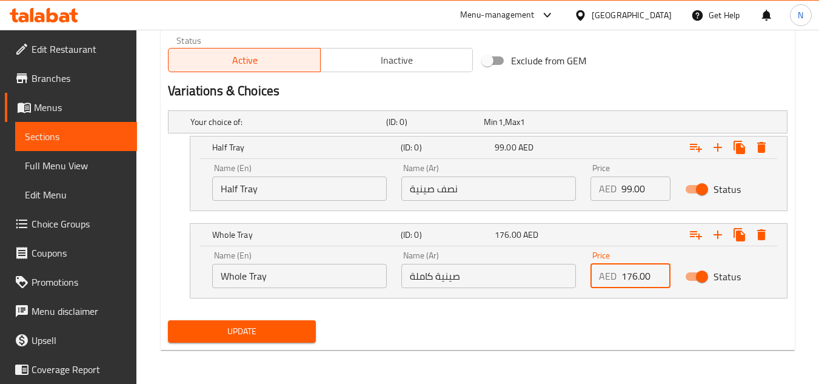
type input "176.00"
click at [296, 330] on span "Update" at bounding box center [242, 331] width 128 height 15
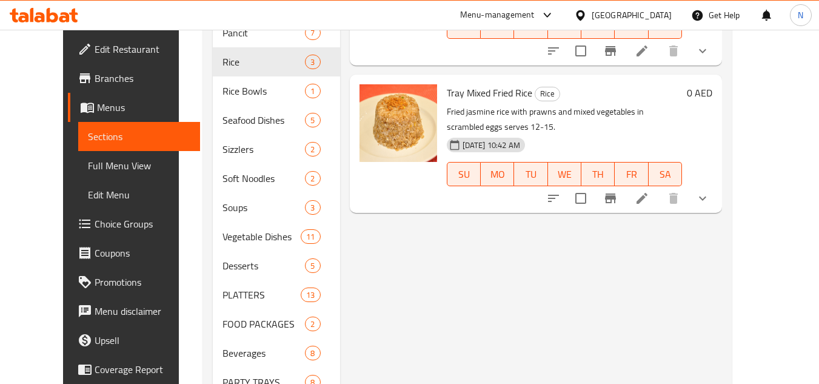
scroll to position [314, 0]
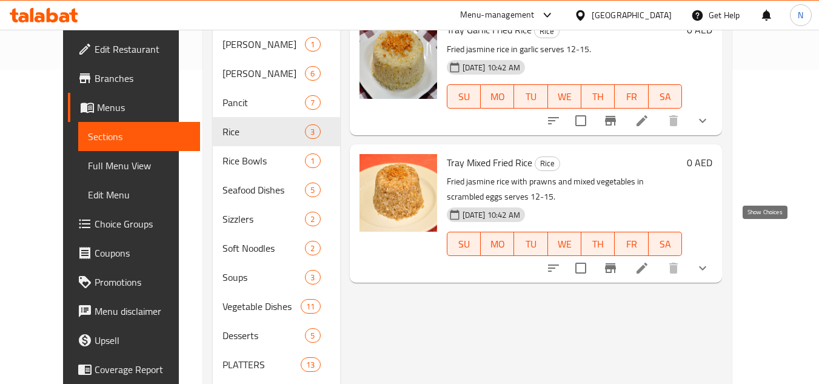
click at [710, 261] on icon "show more" at bounding box center [702, 268] width 15 height 15
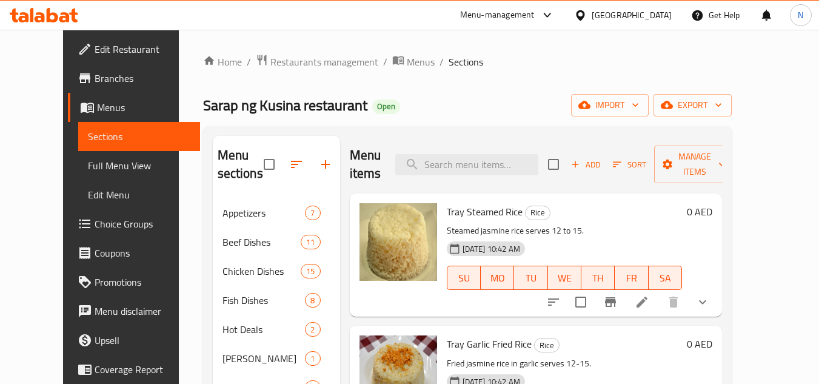
scroll to position [314, 0]
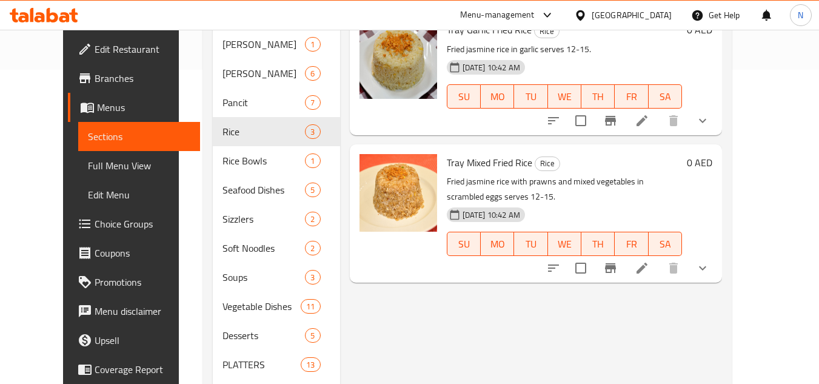
click at [710, 261] on icon "show more" at bounding box center [702, 268] width 15 height 15
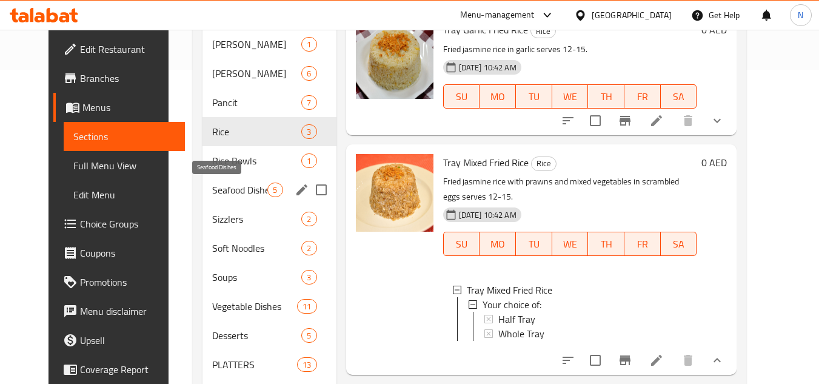
click at [227, 191] on span "Seafood Dishes" at bounding box center [239, 189] width 55 height 15
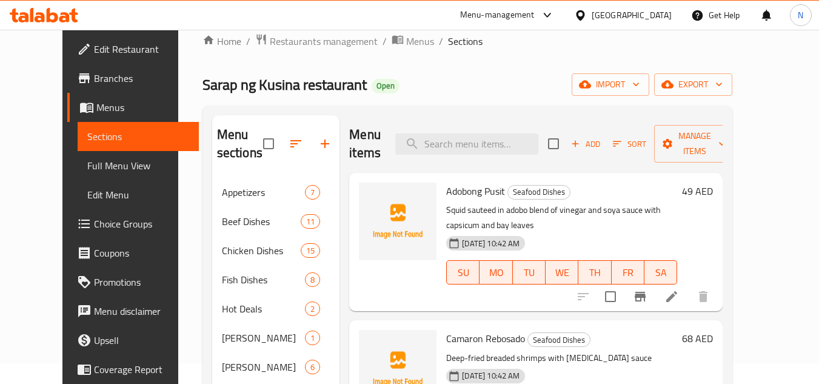
scroll to position [299, 0]
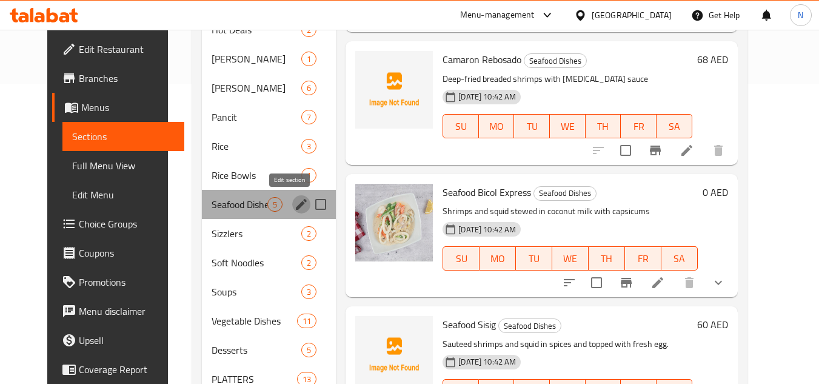
click at [295, 202] on icon "edit" at bounding box center [301, 204] width 15 height 15
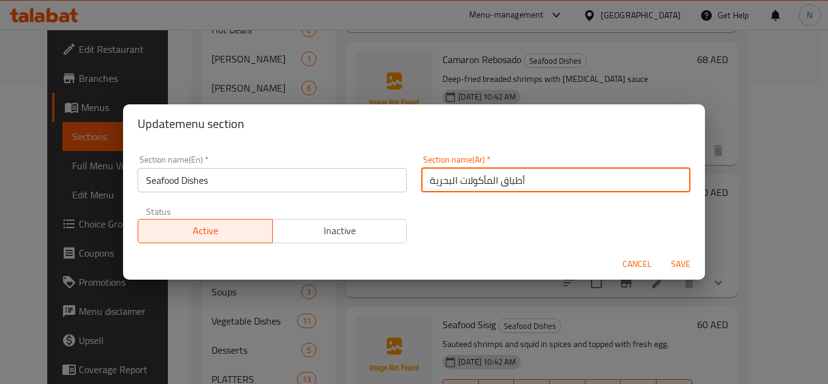
click at [504, 179] on input "أطباق المأكولات البحرية" at bounding box center [555, 180] width 269 height 24
type input "المأكولات البحرية"
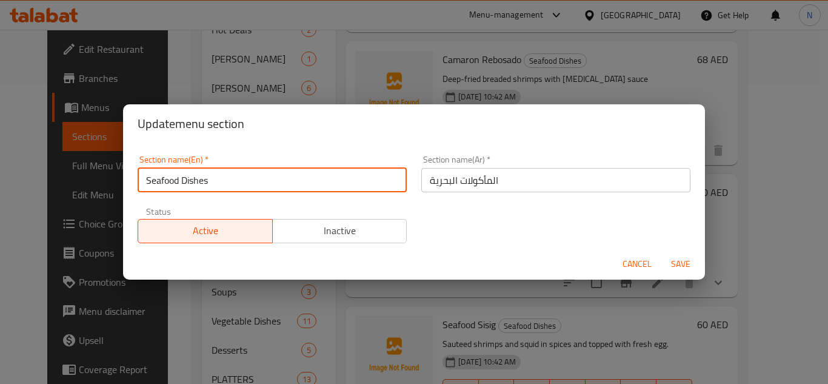
click at [193, 181] on input "Seafood Dishes" at bounding box center [272, 180] width 269 height 24
type input "Seafood"
click at [661, 253] on button "Save" at bounding box center [680, 264] width 39 height 22
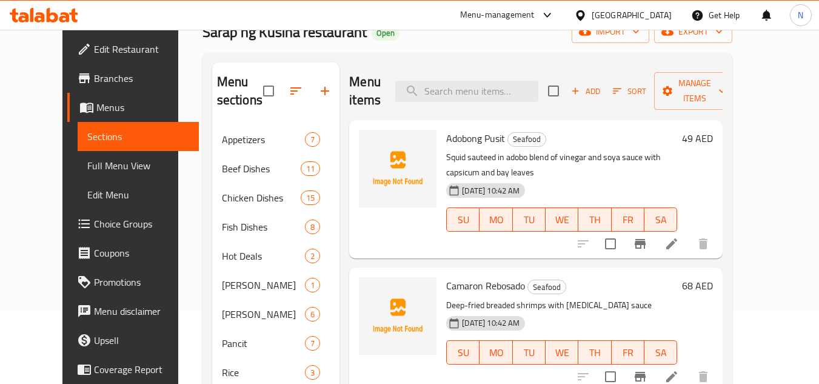
scroll to position [72, 0]
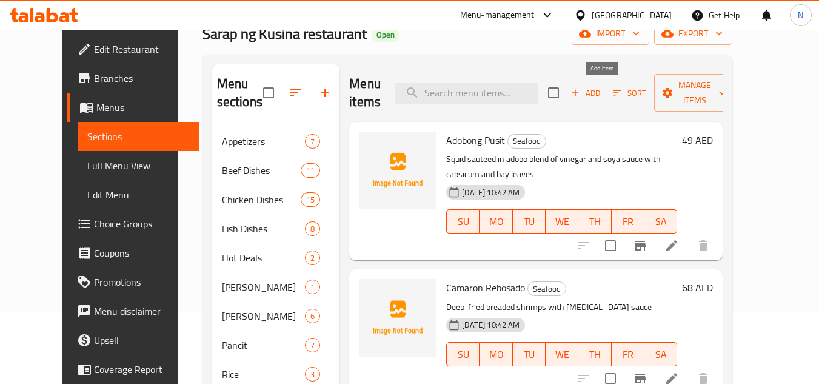
click at [602, 98] on span "Add" at bounding box center [585, 93] width 33 height 14
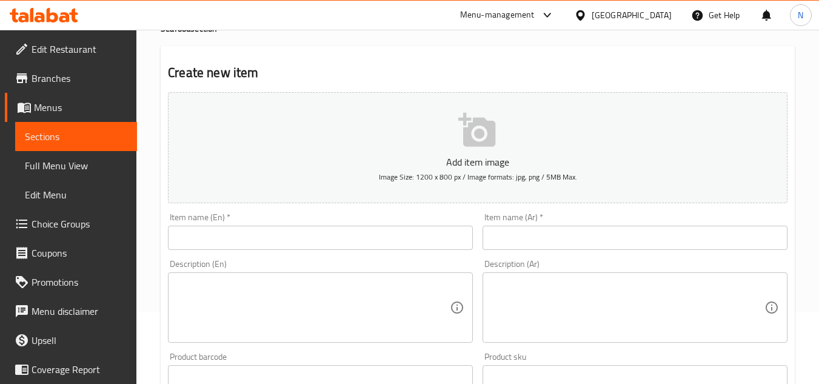
click at [318, 250] on input "text" at bounding box center [320, 237] width 305 height 24
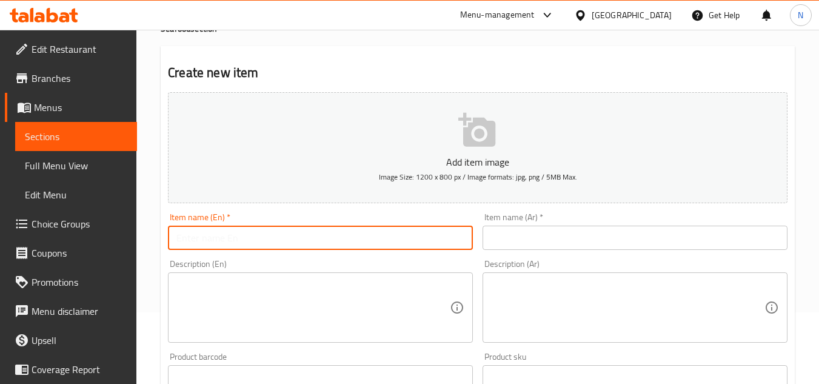
paste input "(Tray) Mixed Seafood w Vegetables"
click at [199, 241] on input "(Tray) Mixed Seafood w Vegetables" at bounding box center [320, 237] width 305 height 24
drag, startPoint x: 179, startPoint y: 244, endPoint x: 172, endPoint y: 247, distance: 7.1
click at [172, 247] on input "(Tray Mixed Seafood w Vegetables" at bounding box center [320, 237] width 305 height 24
click at [235, 236] on input "Tray Mixed Seafood w Vegetables" at bounding box center [320, 237] width 305 height 24
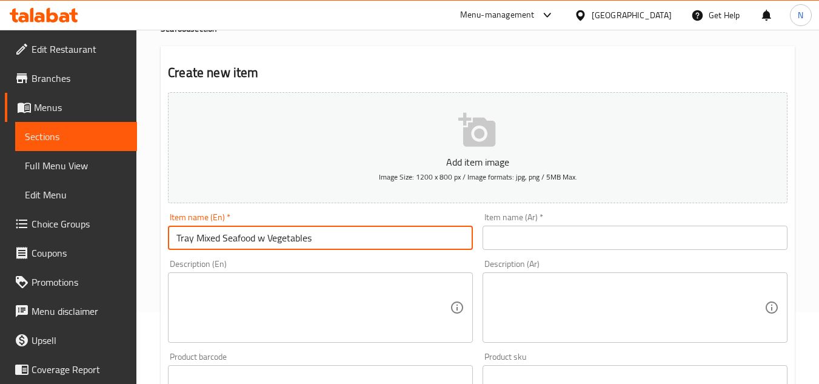
click at [235, 236] on input "Tray Mixed Seafood w Vegetables" at bounding box center [320, 237] width 305 height 24
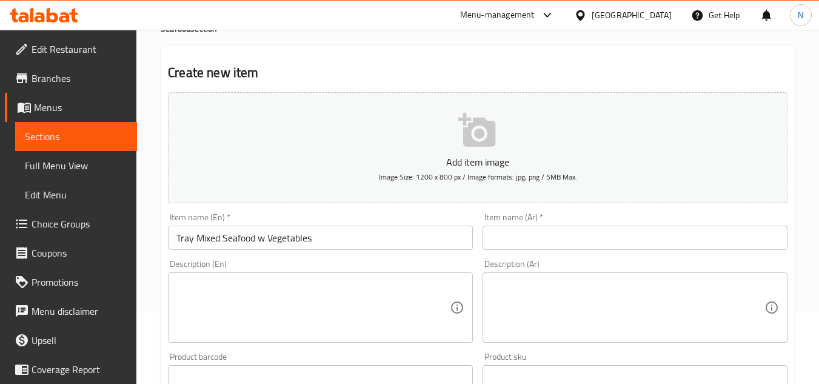
click at [242, 236] on input "Tray Mixed Seafood w Vegetables" at bounding box center [320, 237] width 305 height 24
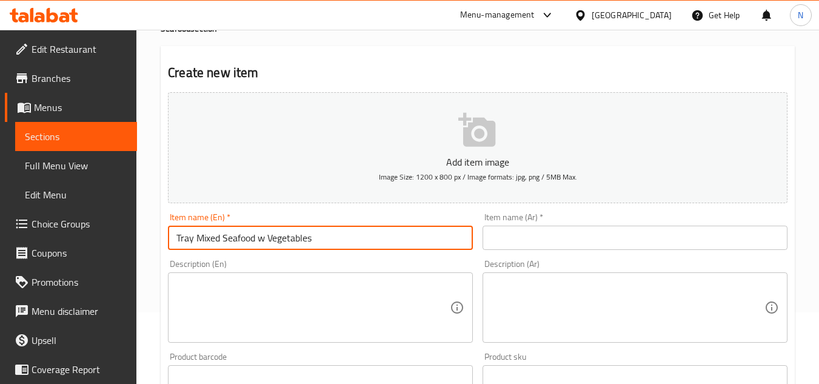
click at [242, 236] on input "Tray Mixed Seafood w Vegetables" at bounding box center [320, 237] width 305 height 24
paste input "W"
type input "Tray Mixed Seafood W Vegetables"
click at [282, 298] on textarea at bounding box center [312, 308] width 273 height 58
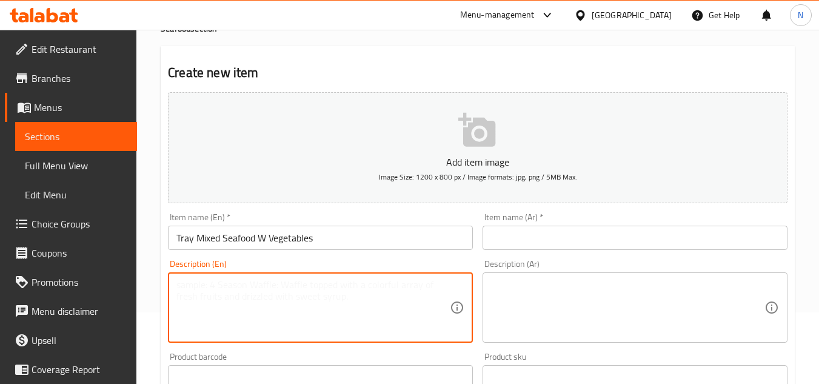
paste textarea "Mixed vegetables with mushroom and tofu in Oyster sauce. Serves 12-15."
click at [414, 290] on textarea "Mixed vegetables with mushroom and tofu in Oyster sauce. Serves 12-15." at bounding box center [312, 308] width 273 height 58
click at [395, 281] on textarea "Mixed vegetables with mushroom and tofu in Oyster sauce Serves 12-15." at bounding box center [312, 308] width 273 height 58
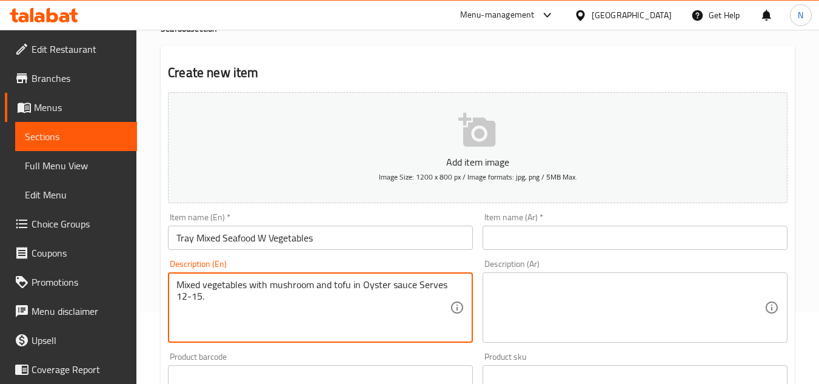
paste textarea "oyster sauce s"
type textarea "Mixed vegetables with mushroom and tofu in oyster sauce serves 12-15."
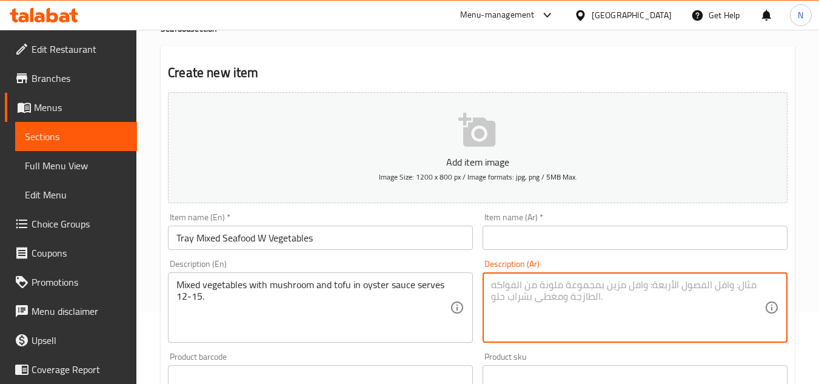
click at [607, 300] on textarea at bounding box center [627, 308] width 273 height 58
paste textarea "خضراوات مشكلة مع الفطر والتوفو بصلصة المحار. تكفي من ١٢ إلى ١٥ شخصًا."
type textarea "خضراوات مشكلة مع الفطر والتوفو بصلصة المحار. تكفي من ١٢ إلى ١٥ شخصًا."
click at [211, 244] on input "Tray Mixed Seafood W Vegetables" at bounding box center [320, 237] width 305 height 24
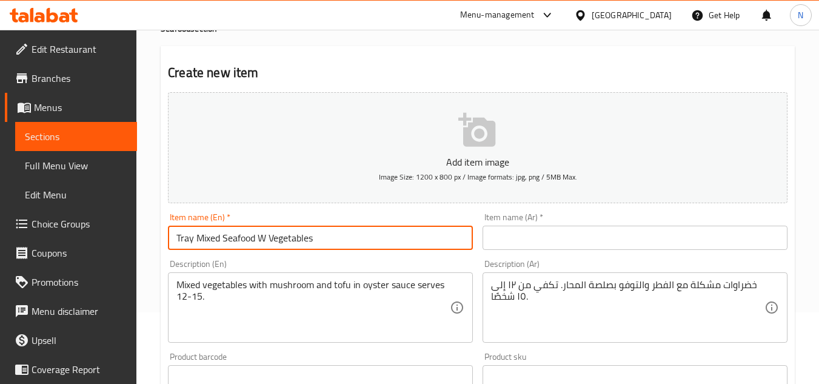
click at [211, 244] on input "Tray Mixed Seafood W Vegetables" at bounding box center [320, 237] width 305 height 24
click at [596, 244] on input "text" at bounding box center [634, 237] width 305 height 24
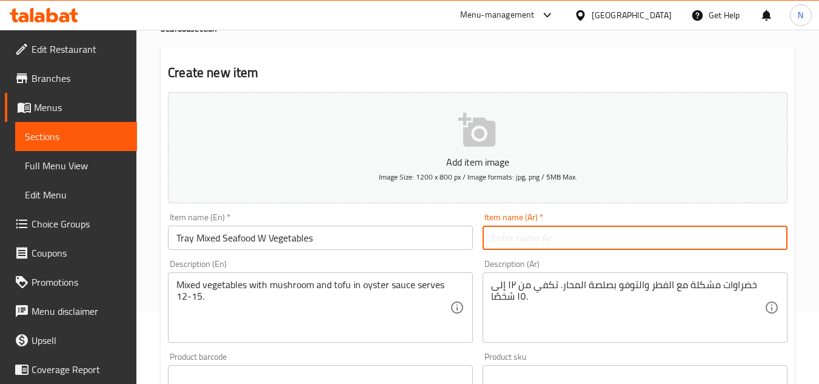
paste input "صينية مأكولات بحرية مشكلة مع خضراوات"
type input "صينية مأكولات بحرية مشكلة مع خضراوات"
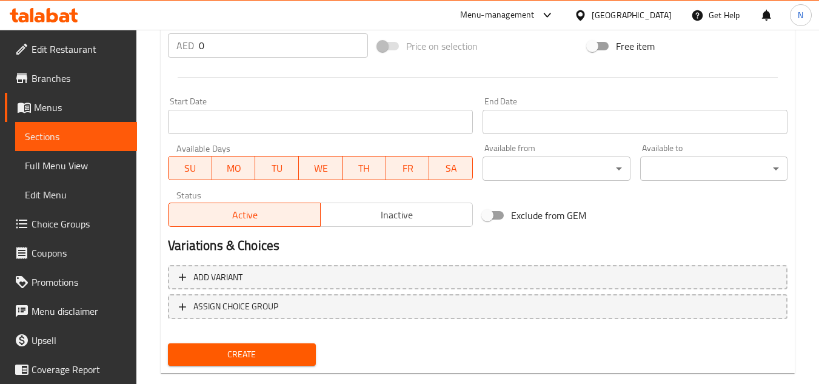
scroll to position [473, 0]
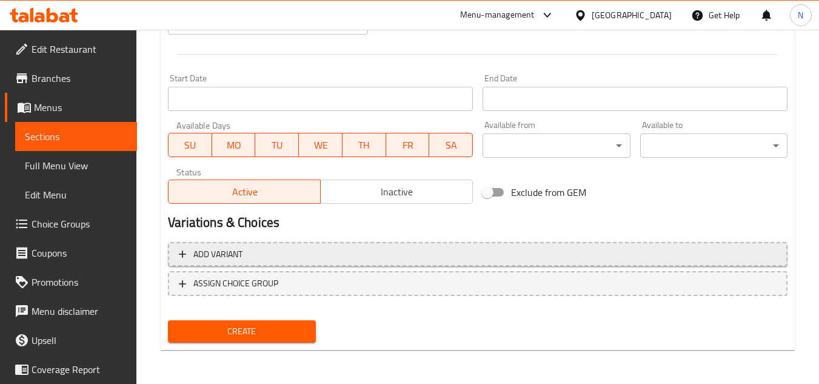
type textarea "خضراوات مشكلة مع الفطر والتوفو بصلصة المحار تكفي من ١٢ إلى ١٥ شخصًا."
click at [504, 255] on span "Add variant" at bounding box center [478, 254] width 598 height 15
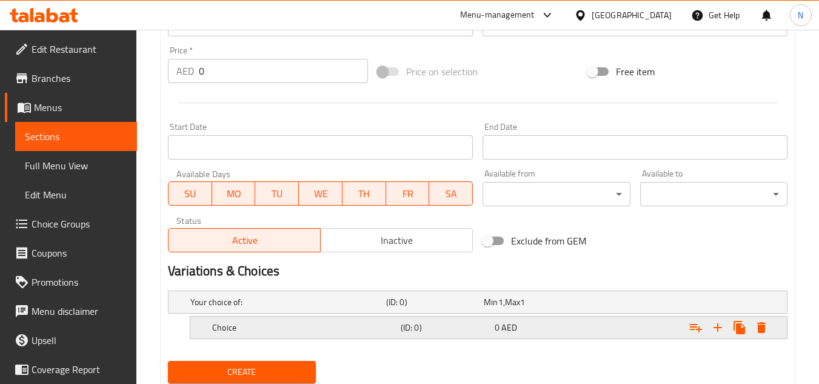
scroll to position [465, 0]
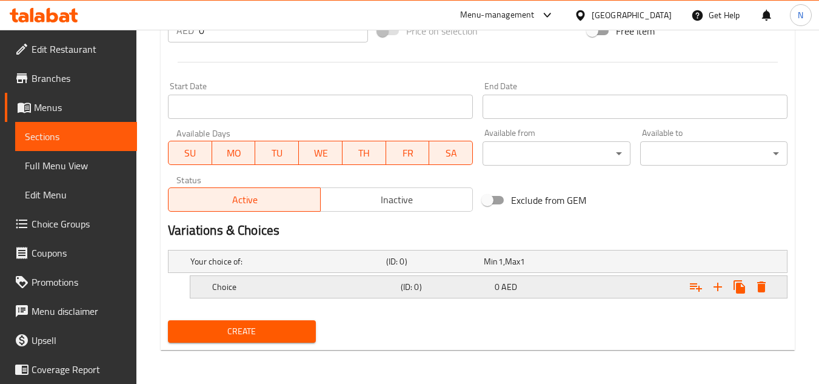
click at [259, 282] on h5 "Choice" at bounding box center [304, 287] width 184 height 12
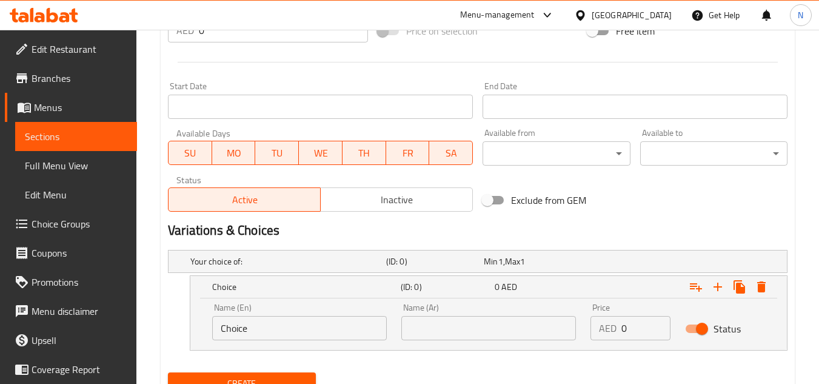
click at [265, 317] on input "Choice" at bounding box center [299, 328] width 175 height 24
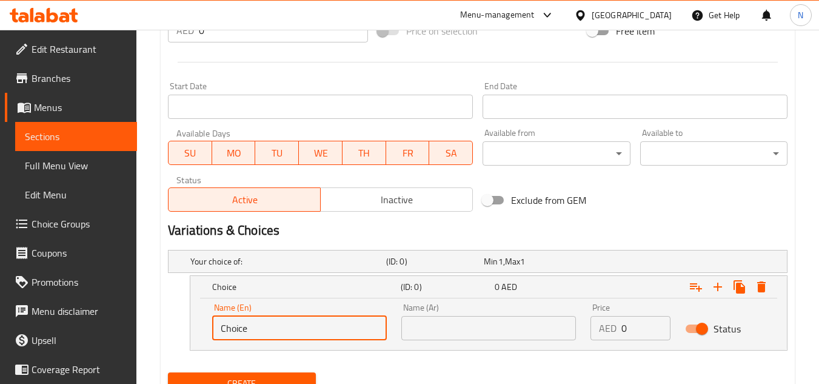
click at [265, 317] on input "Choice" at bounding box center [299, 328] width 175 height 24
paste input "Half Tray"
type input "Half Tray"
click at [476, 325] on input "text" at bounding box center [488, 328] width 175 height 24
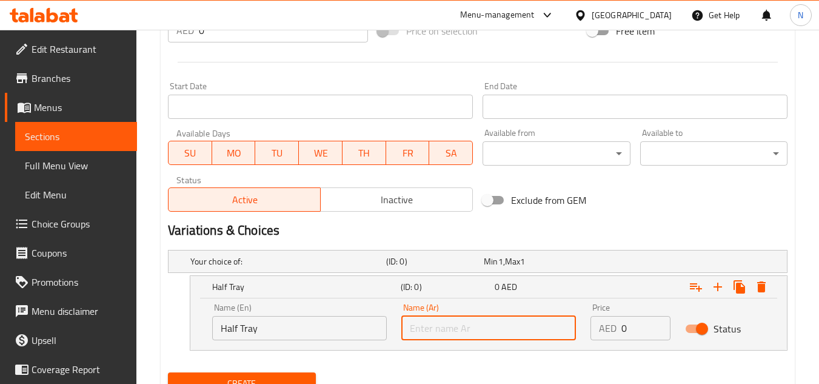
paste input "نصف صينية"
type input "نصف صينية"
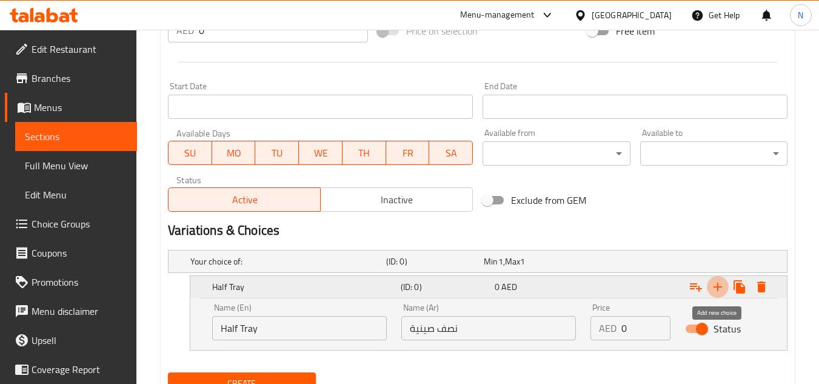
click at [720, 292] on icon "Expand" at bounding box center [717, 286] width 15 height 15
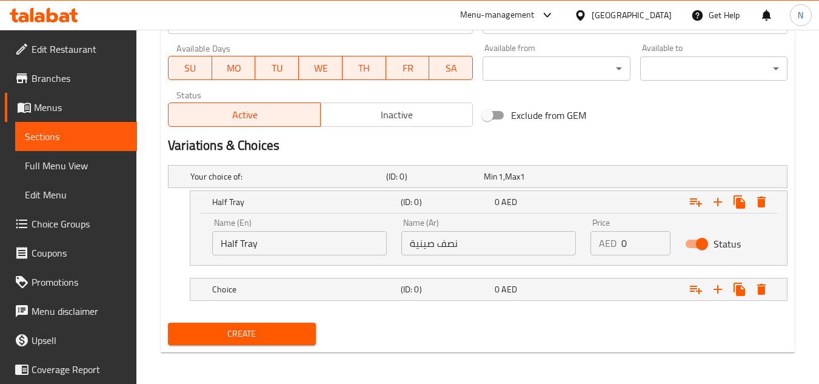
scroll to position [552, 0]
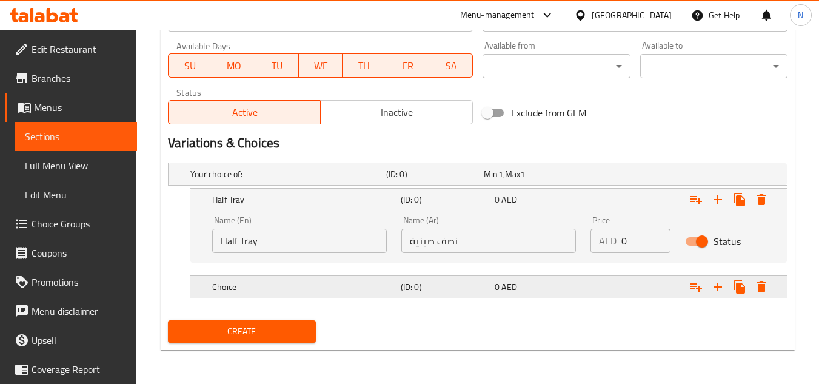
click at [271, 284] on h5 "Choice" at bounding box center [304, 287] width 184 height 12
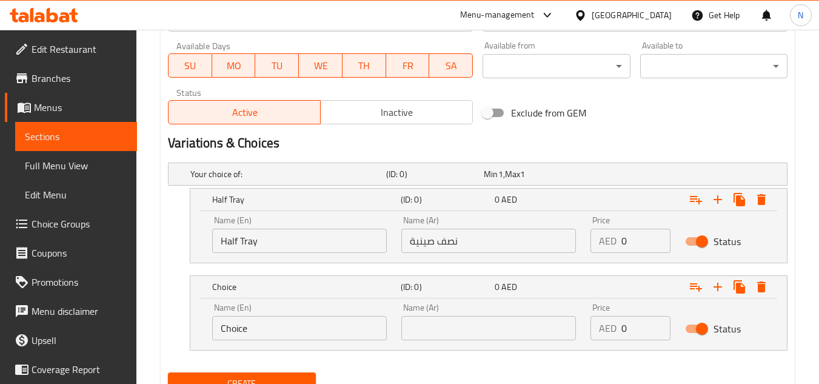
click at [281, 328] on input "Choice" at bounding box center [299, 328] width 175 height 24
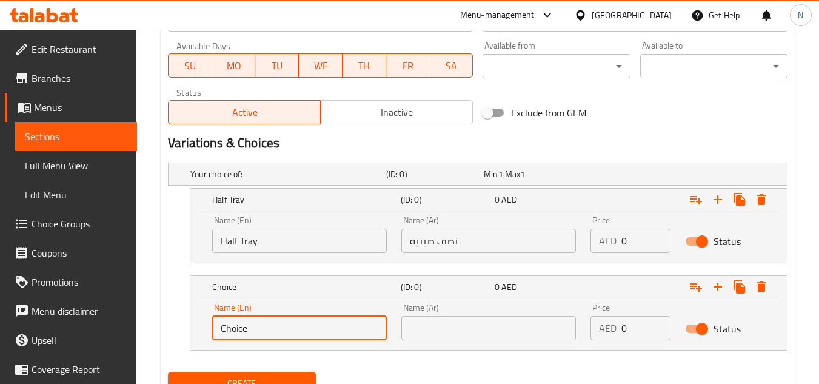
click at [281, 328] on input "Choice" at bounding box center [299, 328] width 175 height 24
paste input "Whole Tray"
type input "Whole Tray"
click at [457, 328] on input "text" at bounding box center [488, 328] width 175 height 24
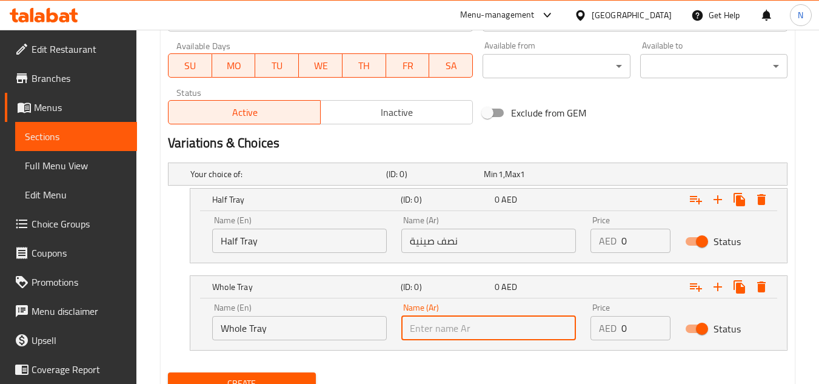
paste input "صينية كاملة"
type input "صينية كاملة"
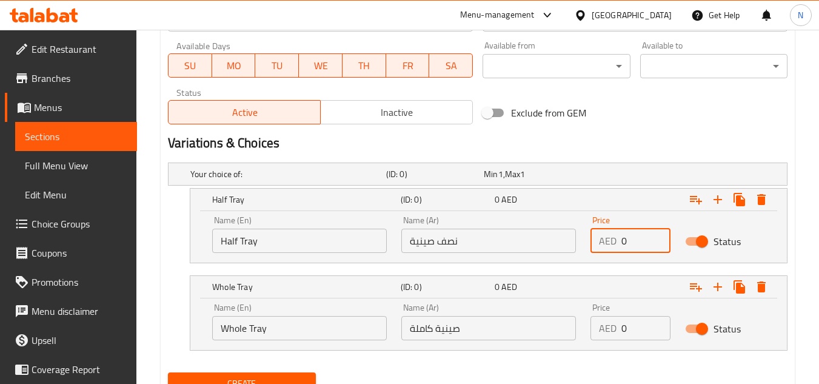
drag, startPoint x: 624, startPoint y: 241, endPoint x: 606, endPoint y: 247, distance: 19.0
click at [606, 247] on div "AED 0 Price" at bounding box center [630, 240] width 80 height 24
paste input "141.0"
type input "141.00"
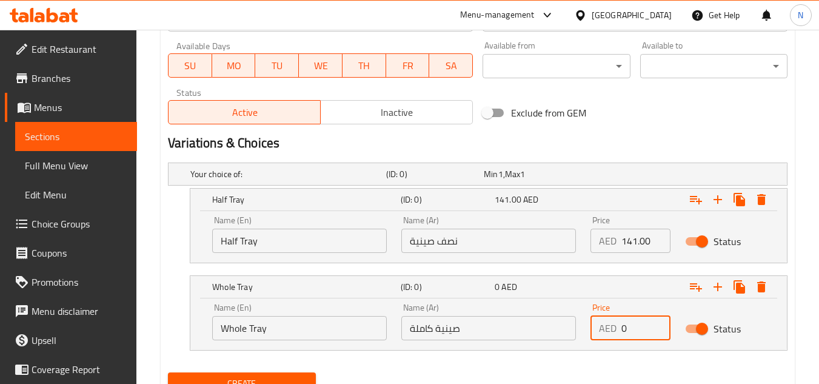
drag, startPoint x: 598, startPoint y: 336, endPoint x: 588, endPoint y: 339, distance: 10.0
click at [588, 339] on div "Price AED 0 Price" at bounding box center [630, 322] width 95 height 52
paste input "264.0"
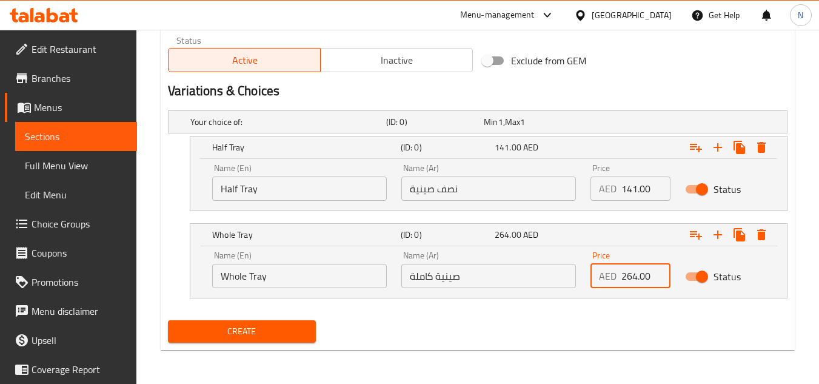
type input "264.00"
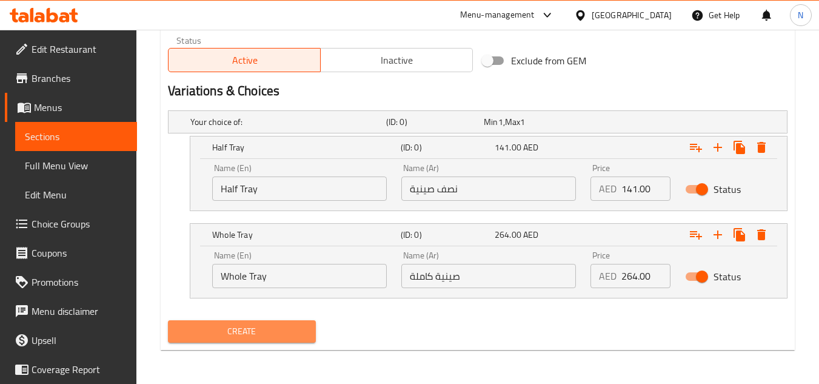
click at [279, 327] on span "Create" at bounding box center [242, 331] width 128 height 15
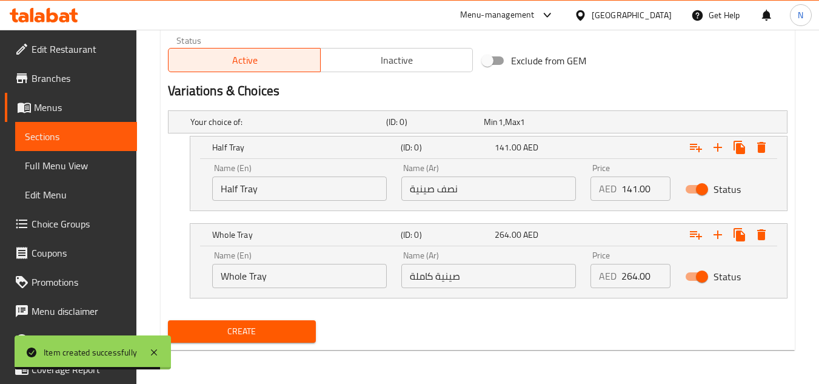
click at [35, 132] on span "Sections" at bounding box center [76, 136] width 102 height 15
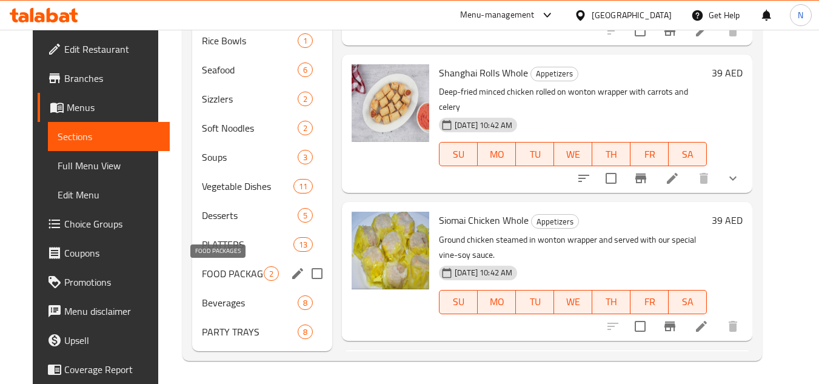
scroll to position [435, 0]
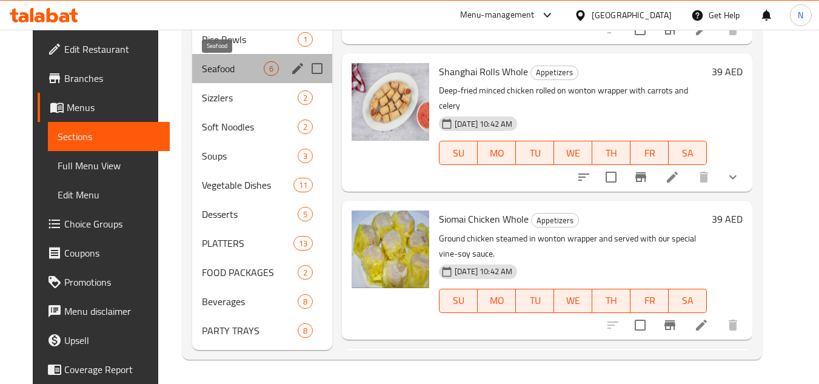
click at [209, 75] on span "Seafood" at bounding box center [233, 68] width 62 height 15
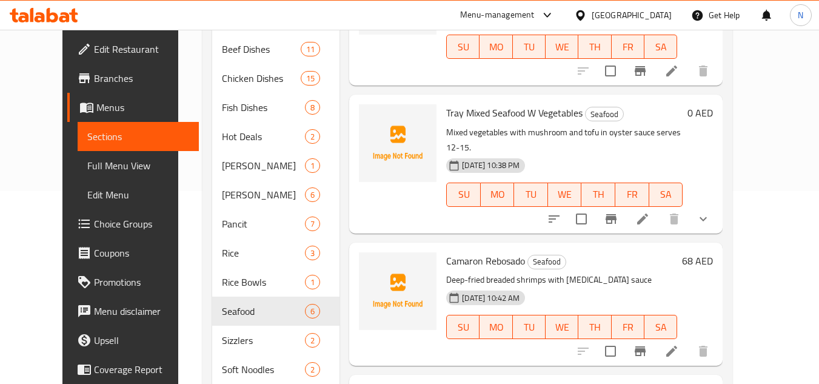
scroll to position [121, 0]
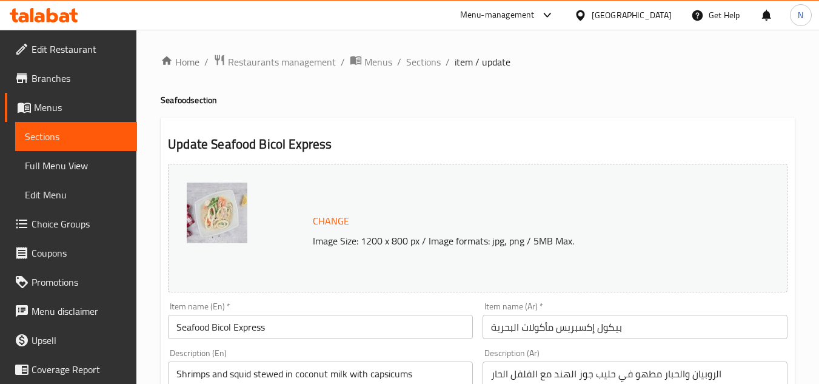
click at [245, 335] on input "Seafood Bicol Express" at bounding box center [320, 327] width 305 height 24
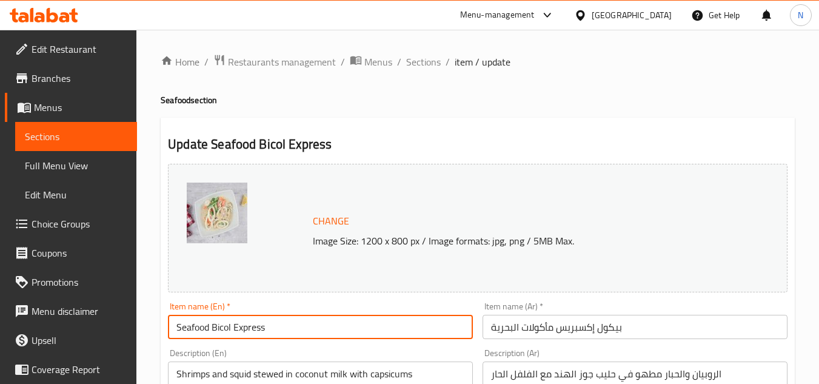
click at [245, 335] on input "Seafood Bicol Express" at bounding box center [320, 327] width 305 height 24
paste input "(Tray)"
click at [196, 328] on input "(Tray) Seafood Bicol Express" at bounding box center [320, 327] width 305 height 24
drag, startPoint x: 181, startPoint y: 329, endPoint x: 173, endPoint y: 333, distance: 8.9
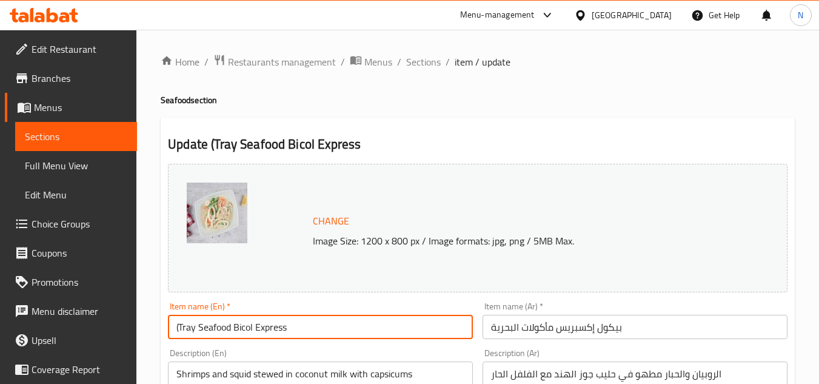
click at [173, 333] on input "(Tray Seafood Bicol Express" at bounding box center [320, 327] width 305 height 24
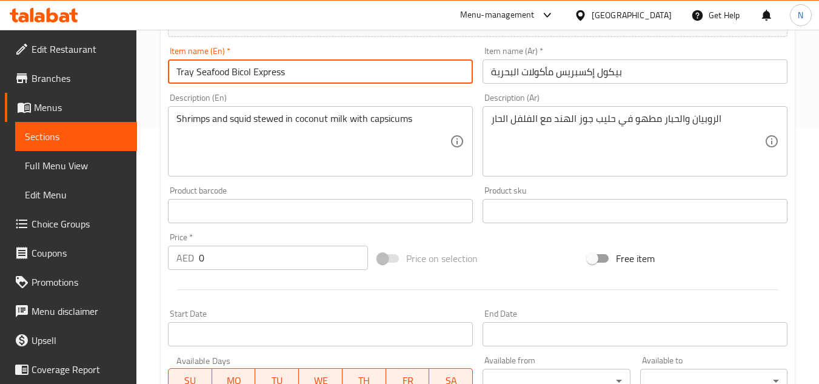
scroll to position [250, 0]
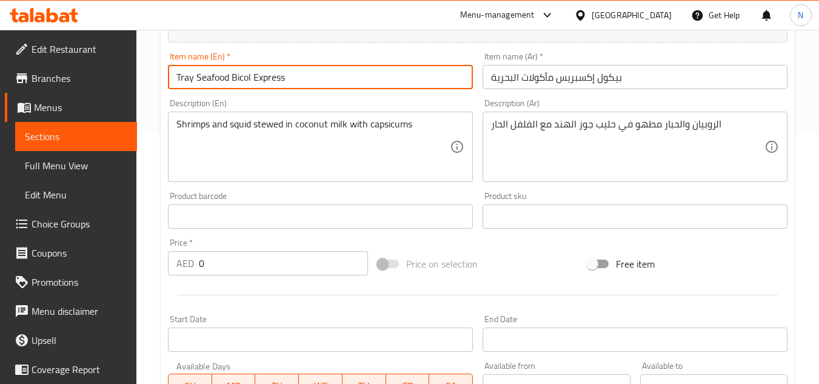
click at [265, 82] on input "Tray Seafood Bicol Express" at bounding box center [320, 77] width 305 height 24
type input "Tray Seafood Bicol Express"
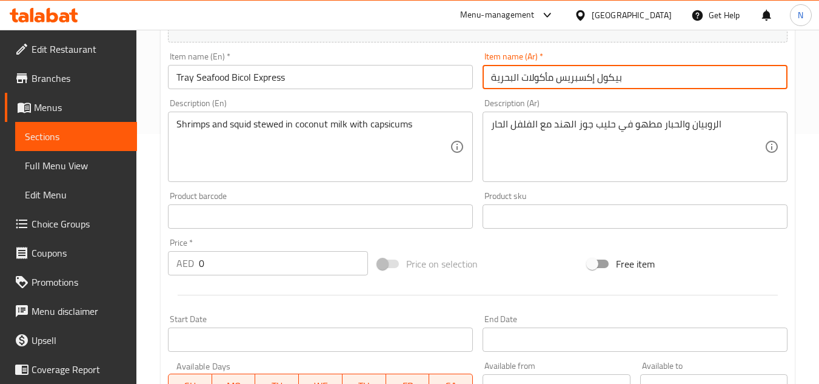
click at [546, 78] on input "بيكول إكسبريس مأكولات البحرية" at bounding box center [634, 77] width 305 height 24
paste input "ينية المأكولات البحرية بيكول إكسبريس"
type input "صينية المأكولات البحرية بيكول إكسبريس"
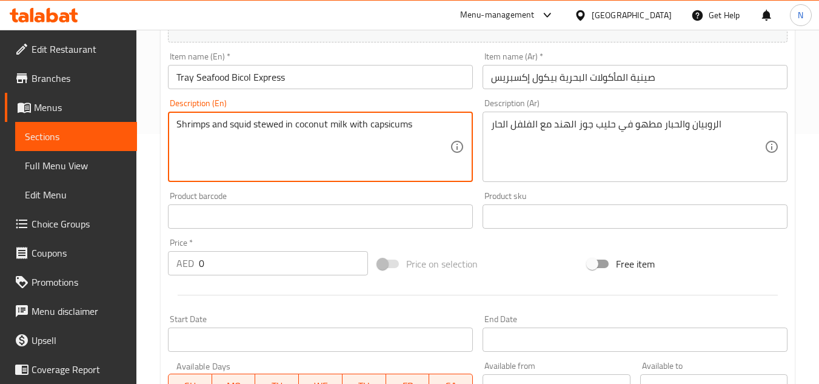
click at [388, 125] on textarea "Shrimps and squid stewed in coconut milk with capsicums" at bounding box center [312, 147] width 273 height 58
paste textarea ". Serves 12-15."
click at [411, 127] on textarea "Shrimps and squid stewed in coconut milk with capsicums. Serves 12-15." at bounding box center [312, 147] width 273 height 58
click at [421, 119] on textarea "Shrimps and squid stewed in coconut milk with capsicums Serves 12-15." at bounding box center [312, 147] width 273 height 58
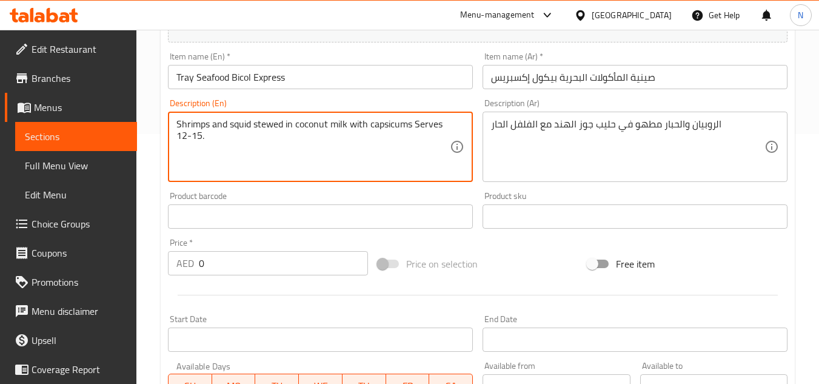
click at [421, 119] on textarea "Shrimps and squid stewed in coconut milk with capsicums Serves 12-15." at bounding box center [312, 147] width 273 height 58
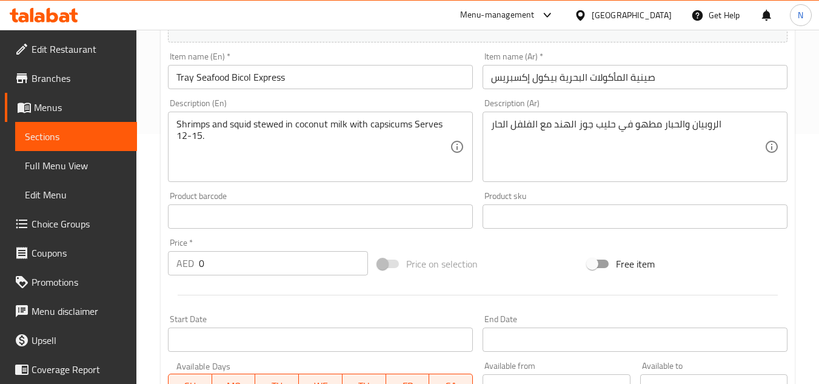
click at [250, 123] on textarea "Shrimps and squid stewed in coconut milk with capsicums Serves 12-15." at bounding box center [312, 147] width 273 height 58
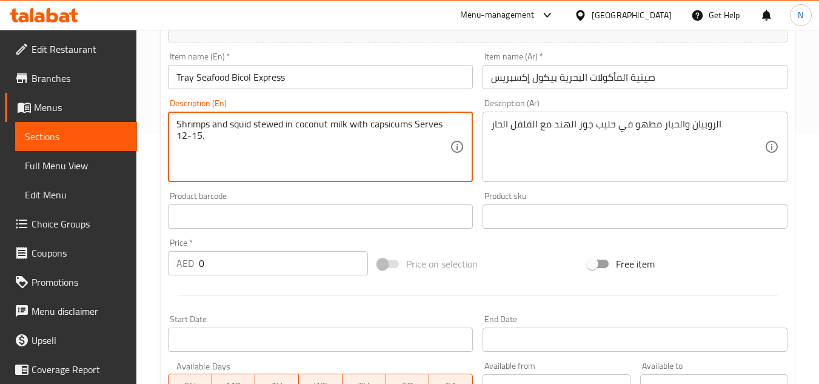
click at [250, 123] on textarea "Shrimps and squid stewed in coconut milk with capsicums Serves 12-15." at bounding box center [312, 147] width 273 height 58
paste textarea "s"
type textarea "Shrimps and squid stewed in coconut milk with capsicums serves 12-15."
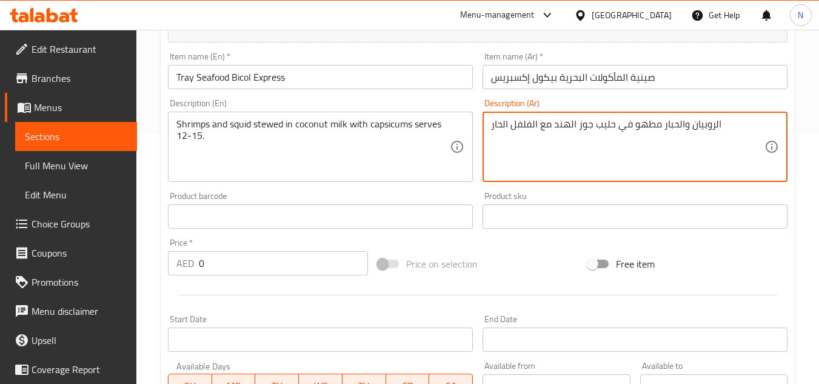
click at [607, 133] on textarea "الروبيان والحبار مطهو في حليب جوز الهند مع الفلفل الحار" at bounding box center [627, 147] width 273 height 58
paste textarea "وبيان وحبار مطهو في حليب جوز الهند مع الفلفل الحار. يكفي من ١٢ إلى ١٥ شخصًا."
click at [544, 124] on textarea "روبيان وحبار مطهو في حليب جوز الهند مع الفلفل الحار. يكفي من ١٢ إلى ١٥ شخصًا." at bounding box center [627, 147] width 273 height 58
click at [542, 128] on textarea "روبيان وحبار مطهو في حليب جوز الهند مع الفلفل الحار. يكفي من ١٢ إلى ١٥ شخصًا." at bounding box center [627, 147] width 273 height 58
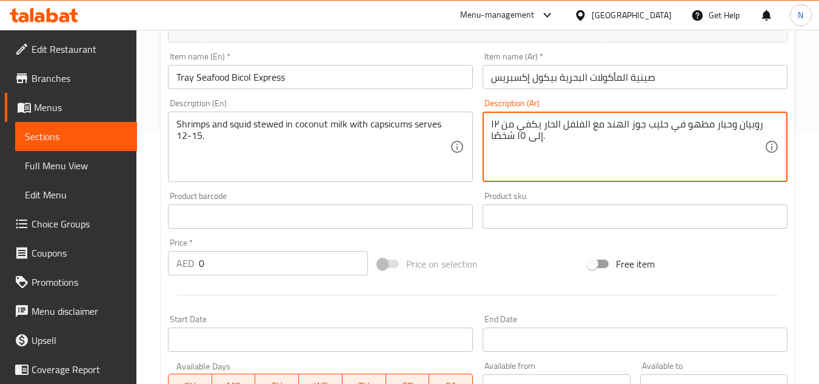
type textarea "روبيان وحبار مطهو في حليب جوز الهند مع الفلفل الحار يكفي من ١٢ إلى ١٥ شخصًا."
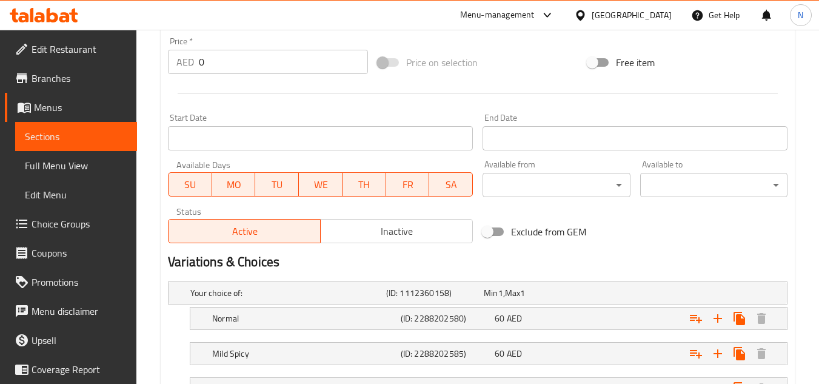
scroll to position [553, 0]
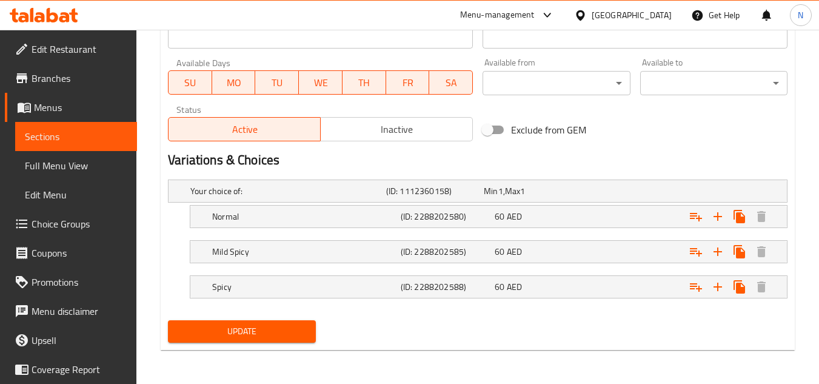
click at [245, 331] on span "Update" at bounding box center [242, 331] width 128 height 15
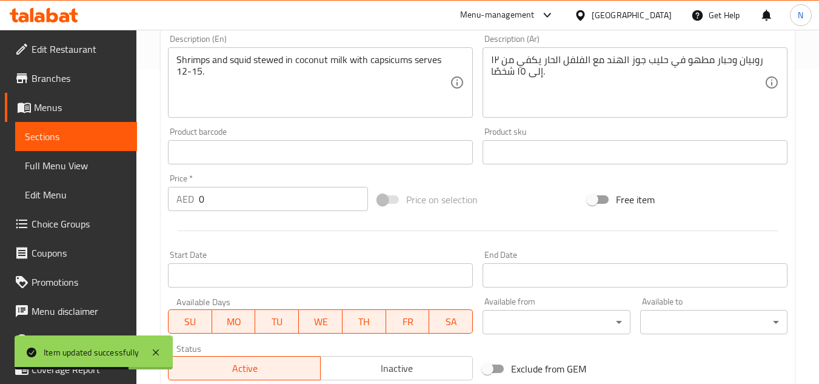
scroll to position [545, 0]
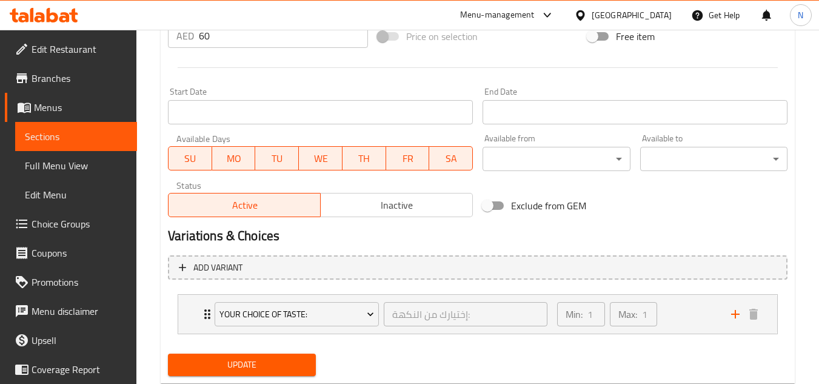
scroll to position [485, 0]
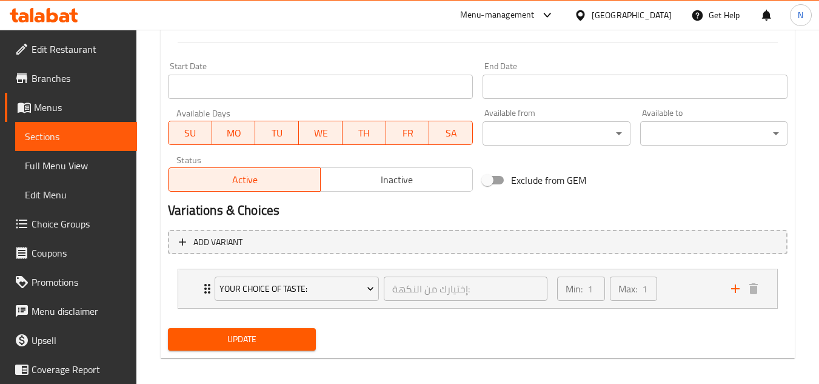
click at [415, 179] on span "Inactive" at bounding box center [396, 180] width 142 height 18
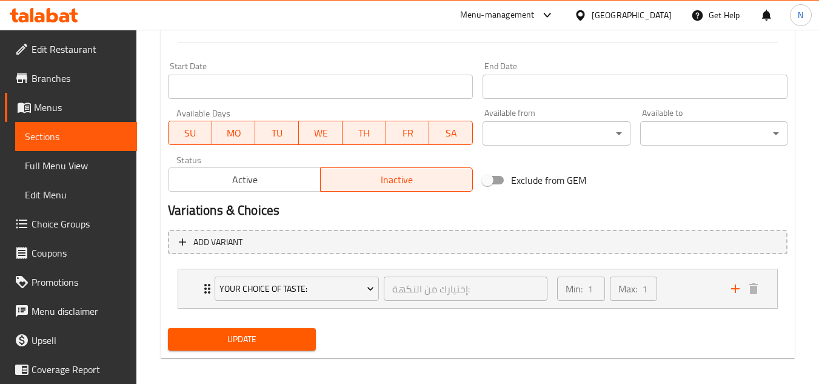
click at [284, 337] on span "Update" at bounding box center [242, 338] width 128 height 15
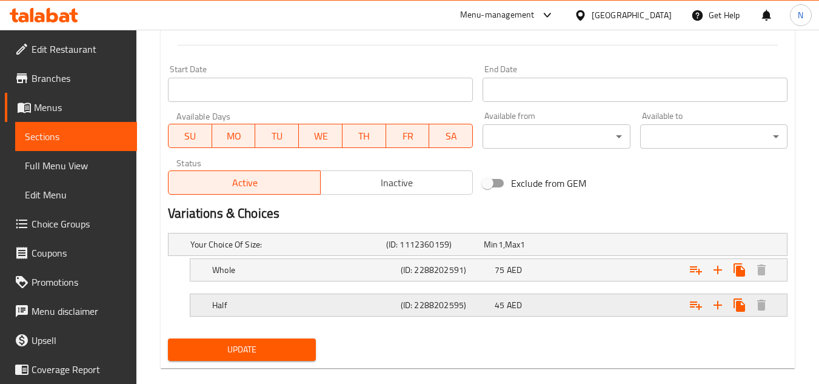
scroll to position [518, 0]
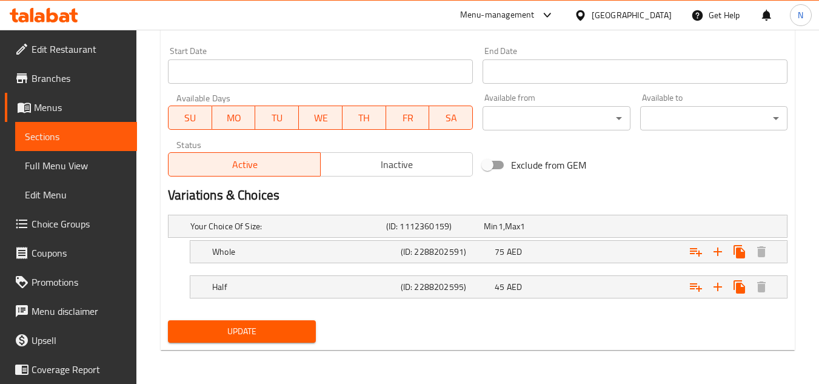
click at [392, 167] on span "Inactive" at bounding box center [396, 165] width 142 height 18
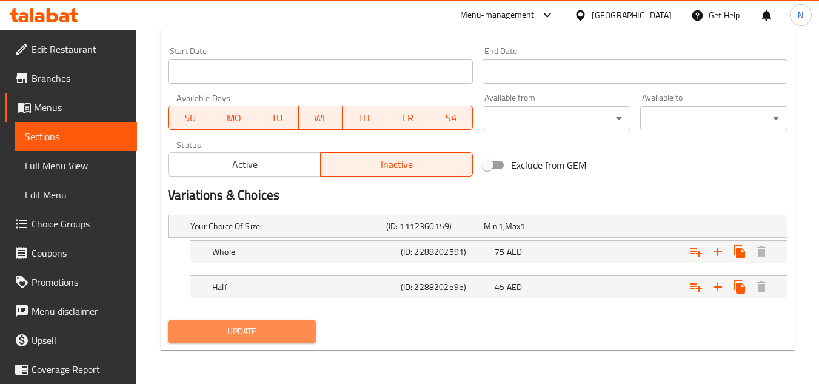
click at [262, 335] on span "Update" at bounding box center [242, 331] width 128 height 15
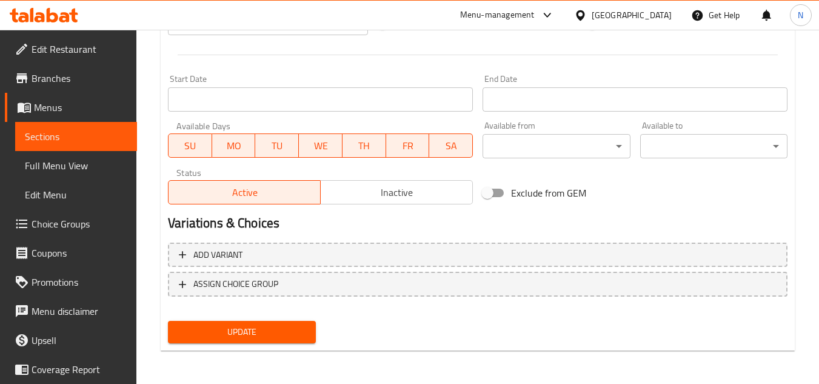
scroll to position [473, 0]
click at [382, 191] on span "Inactive" at bounding box center [396, 192] width 142 height 18
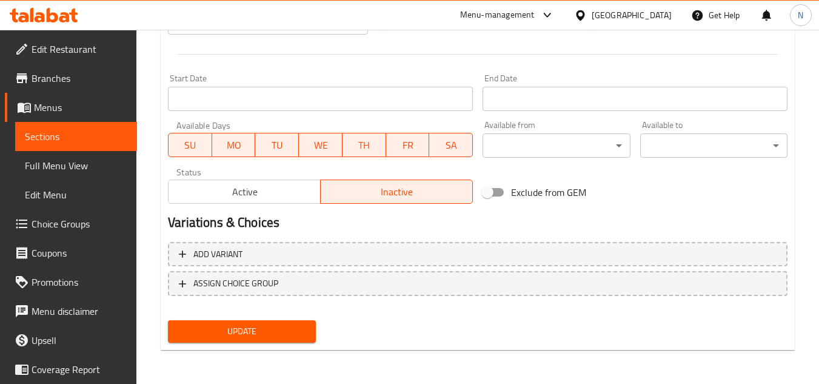
click at [302, 330] on span "Update" at bounding box center [242, 331] width 128 height 15
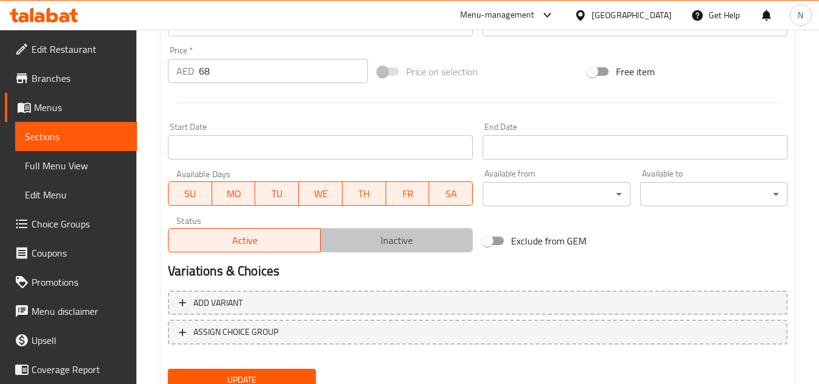
click at [403, 233] on span "Inactive" at bounding box center [396, 240] width 142 height 18
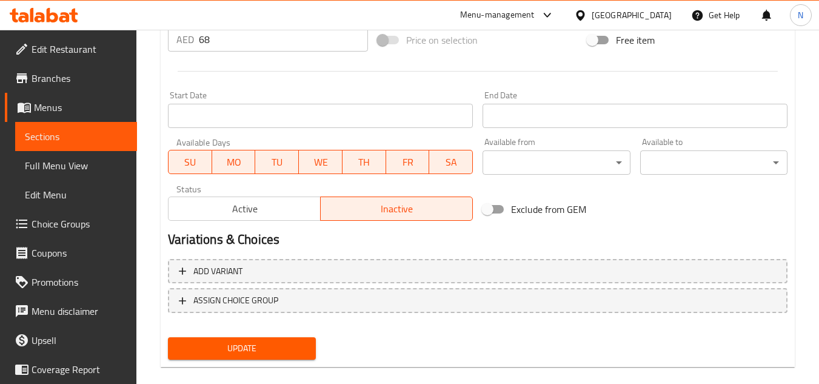
scroll to position [473, 0]
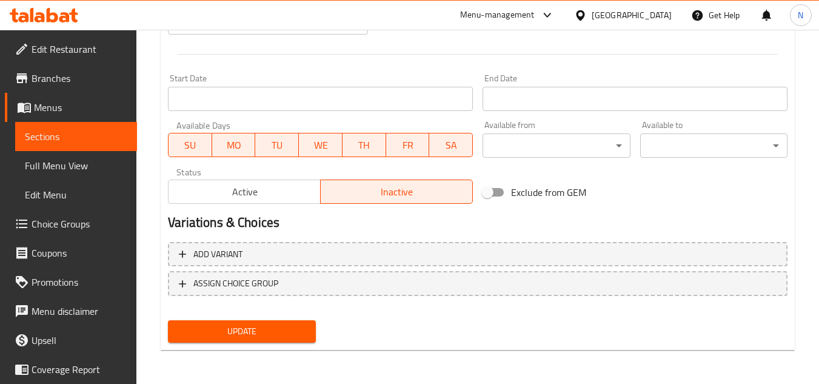
click at [282, 335] on span "Update" at bounding box center [242, 331] width 128 height 15
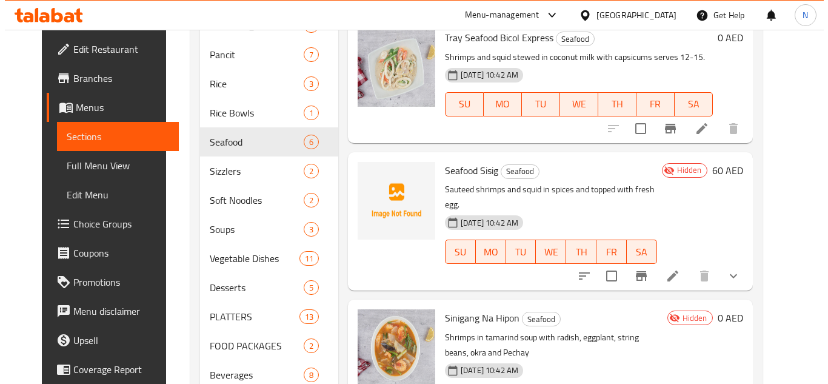
scroll to position [364, 0]
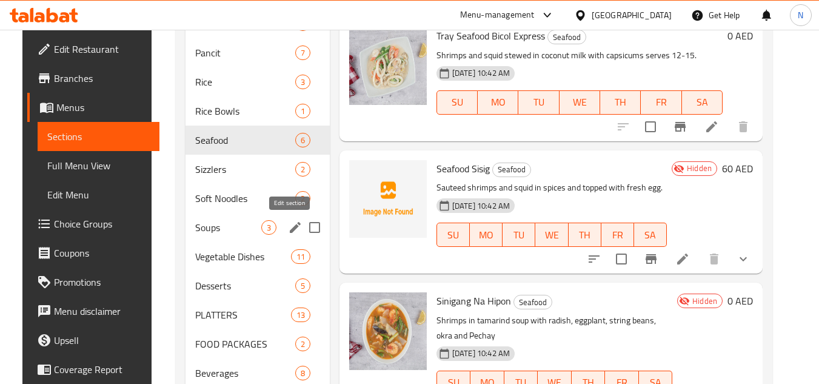
click at [289, 232] on icon "edit" at bounding box center [295, 227] width 15 height 15
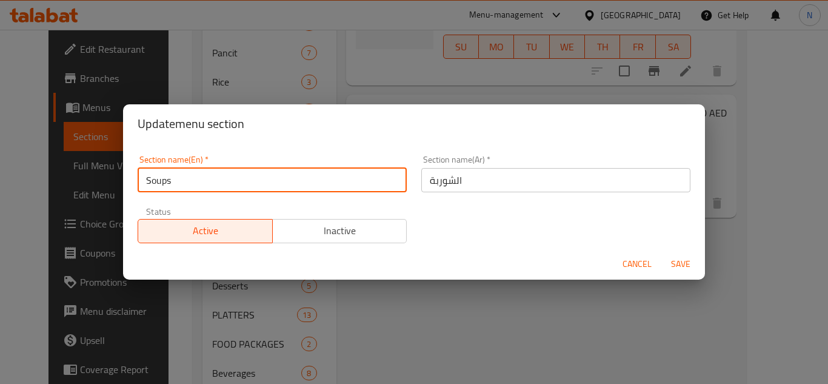
click at [248, 188] on input "Soups" at bounding box center [272, 180] width 269 height 24
paste input "text"
type input "Soup"
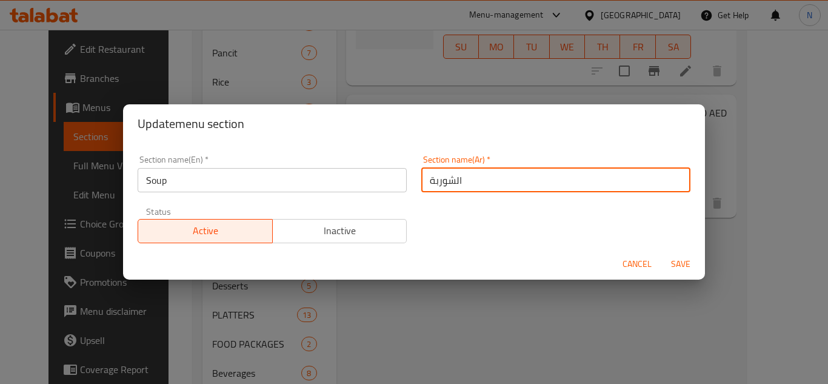
drag, startPoint x: 449, startPoint y: 185, endPoint x: 491, endPoint y: 185, distance: 42.4
click at [491, 185] on input "الشوربة" at bounding box center [555, 180] width 269 height 24
type input "شوربة"
click at [661, 253] on button "Save" at bounding box center [680, 264] width 39 height 22
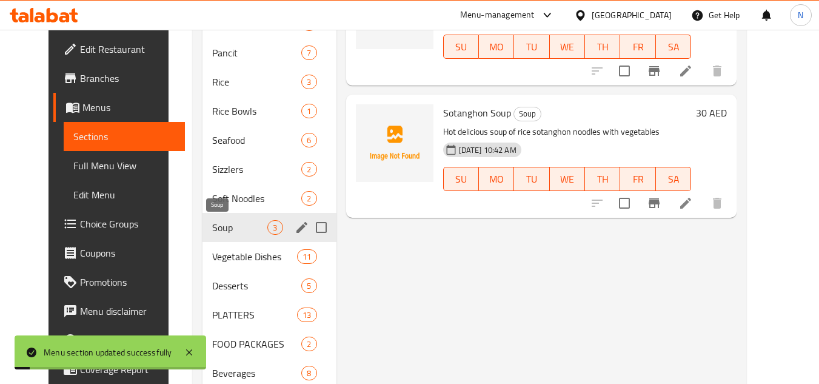
click at [230, 228] on span "Soup" at bounding box center [239, 227] width 55 height 15
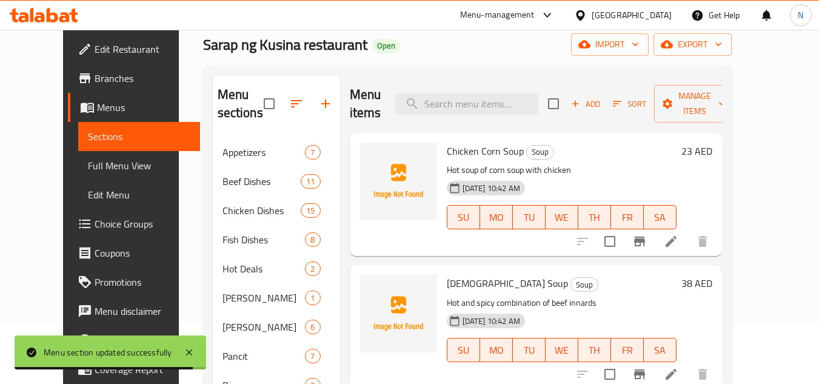
scroll to position [121, 0]
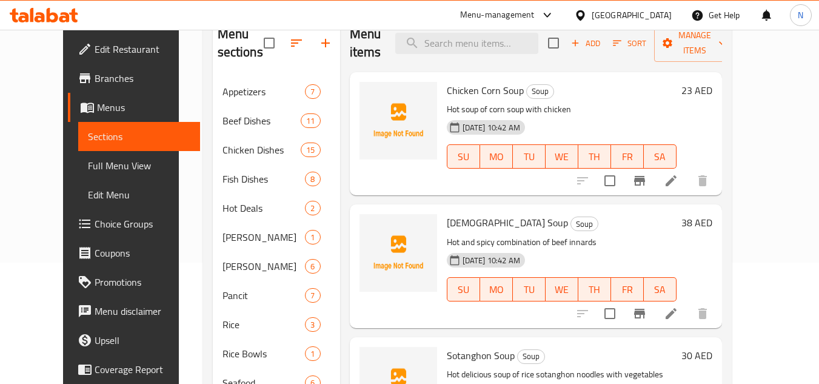
click at [450, 213] on span "[DEMOGRAPHIC_DATA] Soup" at bounding box center [507, 222] width 121 height 18
copy span "Papaitan"
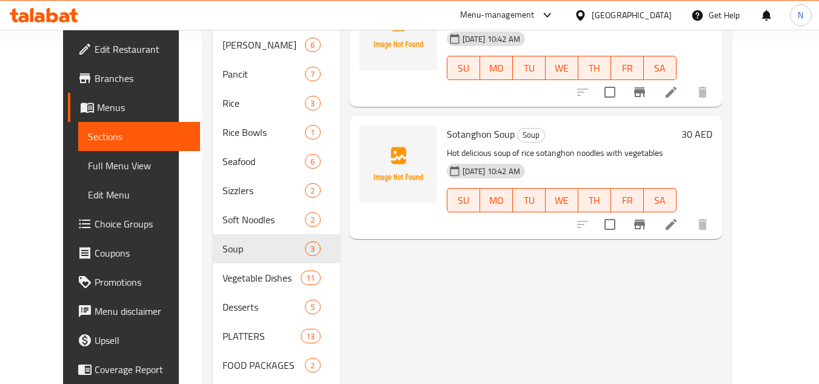
scroll to position [364, 0]
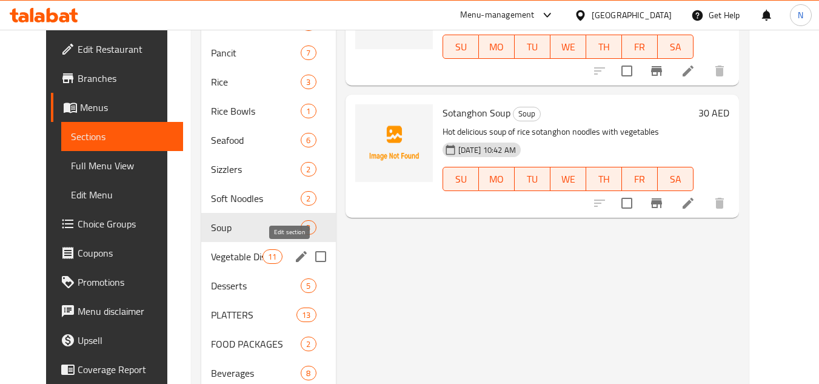
click at [296, 259] on icon "edit" at bounding box center [301, 256] width 11 height 11
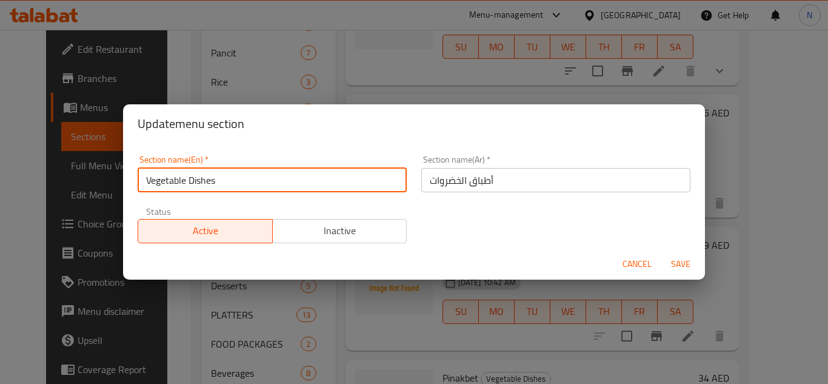
click at [233, 178] on input "Vegetable Dishes" at bounding box center [272, 180] width 269 height 24
paste input "text"
type input "Vegetables"
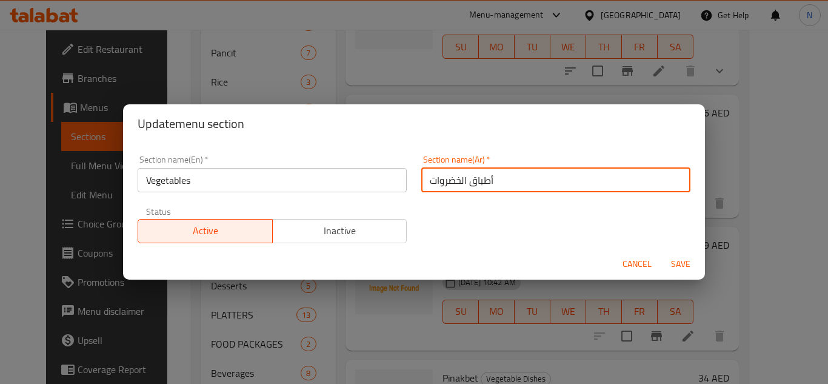
drag, startPoint x: 456, startPoint y: 181, endPoint x: 505, endPoint y: 178, distance: 49.8
click at [505, 178] on input "أطباق الخضروات" at bounding box center [555, 180] width 269 height 24
type input "خضروات"
click at [661, 253] on button "Save" at bounding box center [680, 264] width 39 height 22
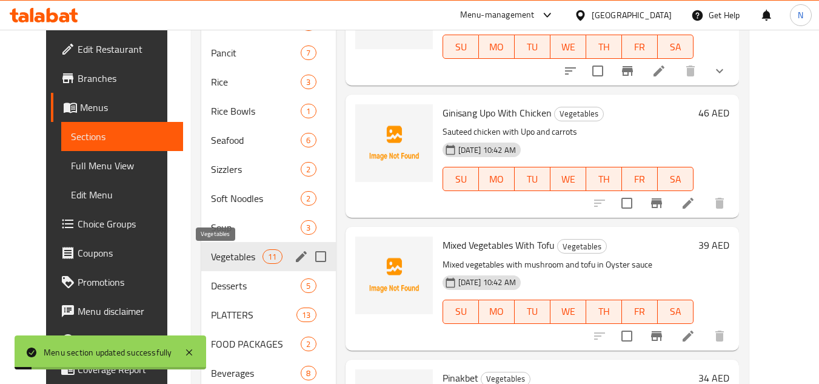
click at [211, 261] on span "Vegetables" at bounding box center [237, 256] width 52 height 15
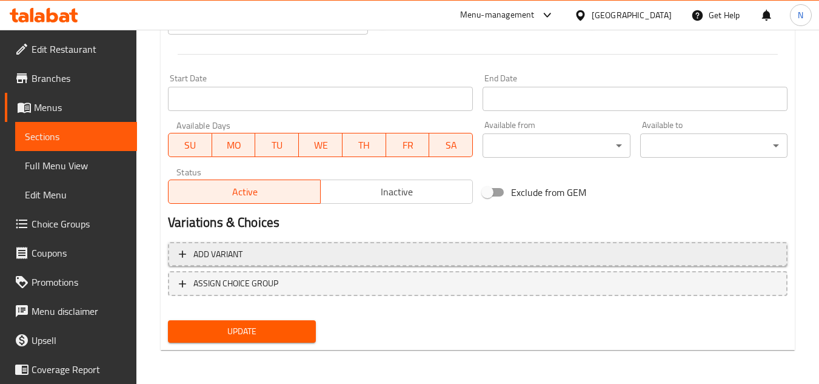
click at [513, 249] on span "Add variant" at bounding box center [478, 254] width 598 height 15
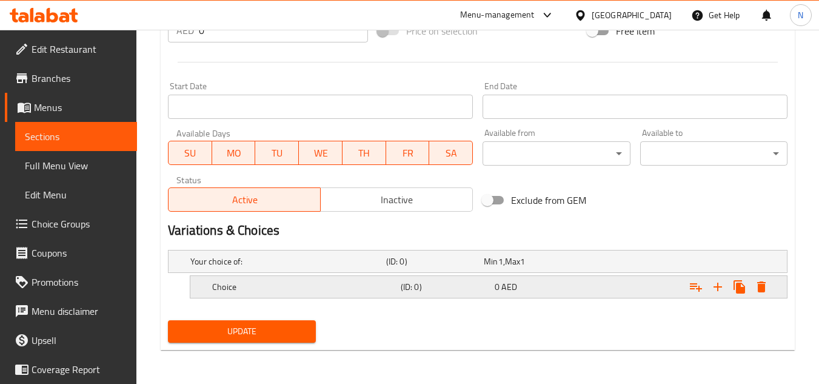
scroll to position [482, 0]
click at [715, 292] on icon "Expand" at bounding box center [717, 286] width 15 height 15
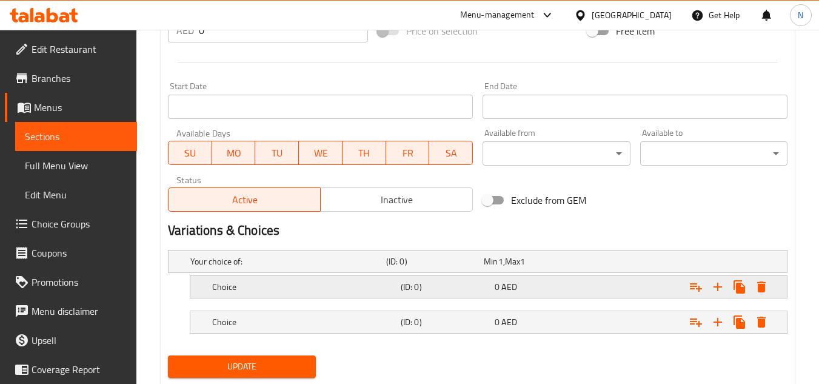
click at [262, 278] on div "Choice" at bounding box center [304, 286] width 188 height 17
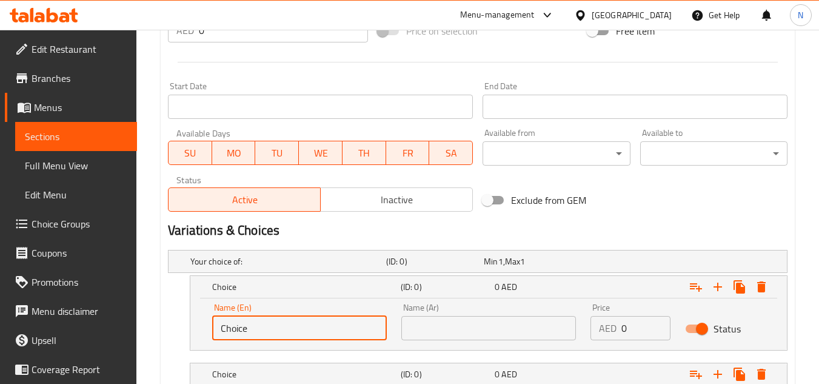
click at [270, 325] on input "Choice" at bounding box center [299, 328] width 175 height 24
paste input "Half Tray"
type input "Half Tray"
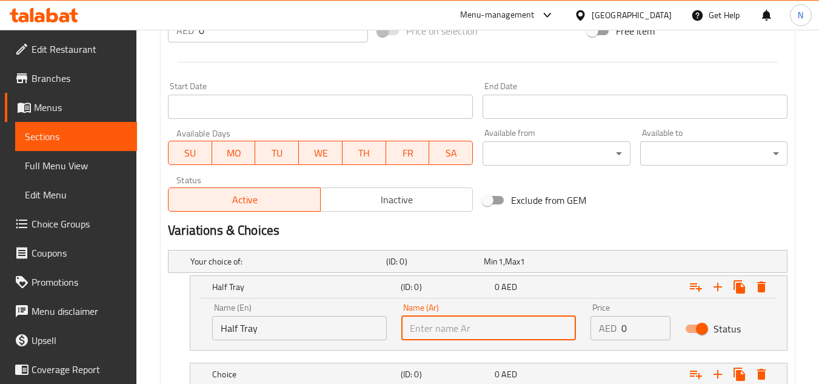
click at [471, 323] on input "text" at bounding box center [488, 328] width 175 height 24
paste input "نصف صينية"
type input "نصف صينية"
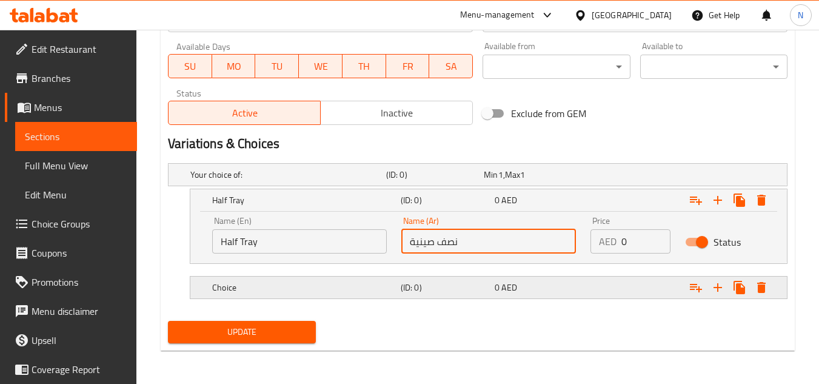
scroll to position [570, 0]
click at [289, 281] on h5 "Choice" at bounding box center [304, 287] width 184 height 12
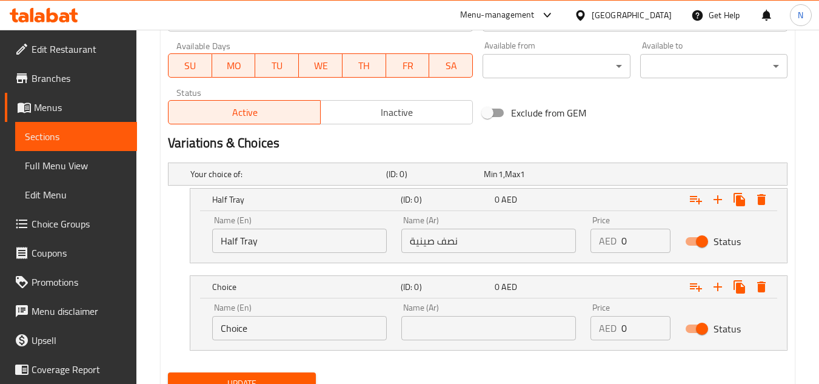
click at [268, 318] on input "Choice" at bounding box center [299, 328] width 175 height 24
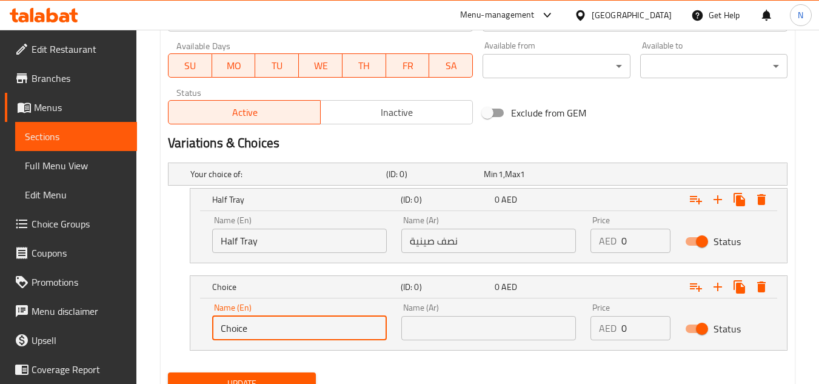
click at [268, 318] on input "Choice" at bounding box center [299, 328] width 175 height 24
paste input "Whole Tray"
type input "Whole Tray"
click at [464, 324] on input "text" at bounding box center [488, 328] width 175 height 24
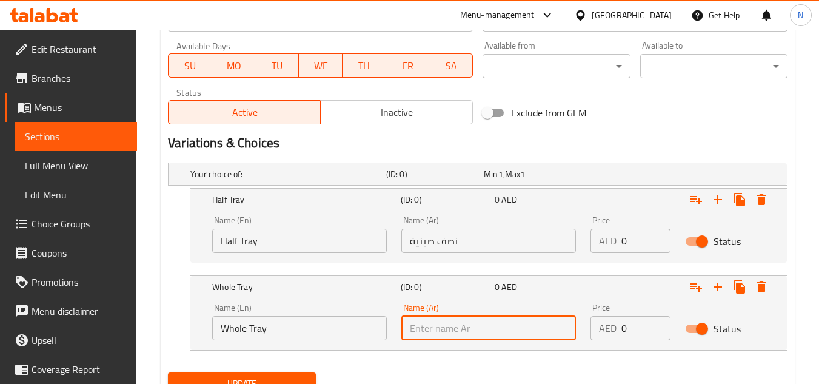
paste input "صينية كاملة"
type input "صينية كاملة"
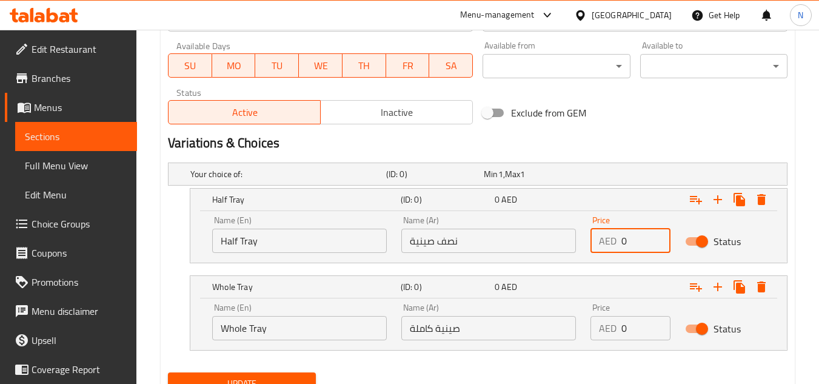
click at [624, 242] on input "0" at bounding box center [645, 240] width 49 height 24
paste input "193.0"
type input "193.00"
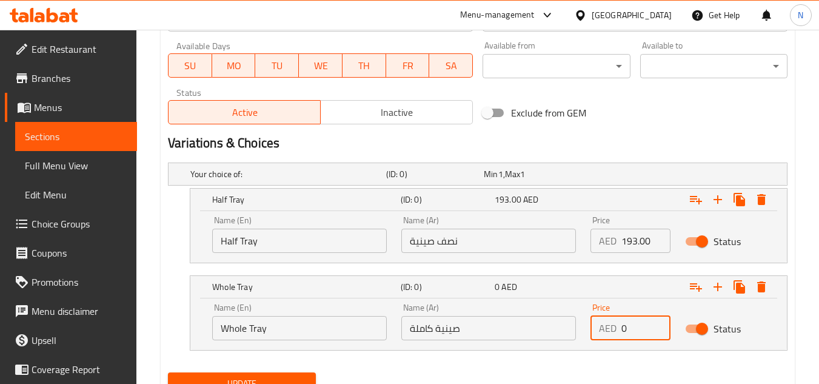
drag, startPoint x: 626, startPoint y: 327, endPoint x: 598, endPoint y: 333, distance: 29.3
click at [598, 333] on div "AED 0 Price" at bounding box center [630, 328] width 80 height 24
paste input "368.0"
type input "368.00"
click at [168, 372] on button "Update" at bounding box center [241, 383] width 147 height 22
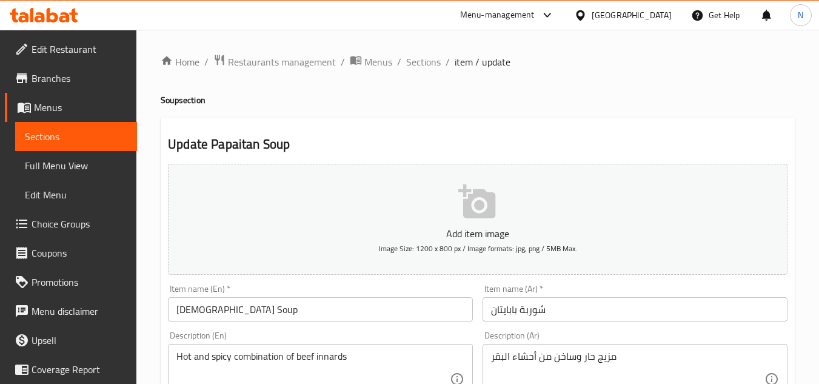
click at [207, 317] on input "[DEMOGRAPHIC_DATA] Soup" at bounding box center [320, 309] width 305 height 24
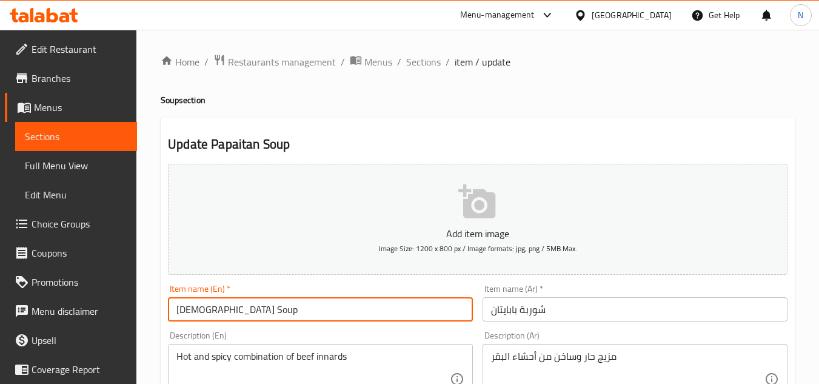
click at [207, 317] on input "[DEMOGRAPHIC_DATA] Soup" at bounding box center [320, 309] width 305 height 24
paste input "inapaitan"
click at [347, 308] on input "Pinapaitan" at bounding box center [320, 309] width 305 height 24
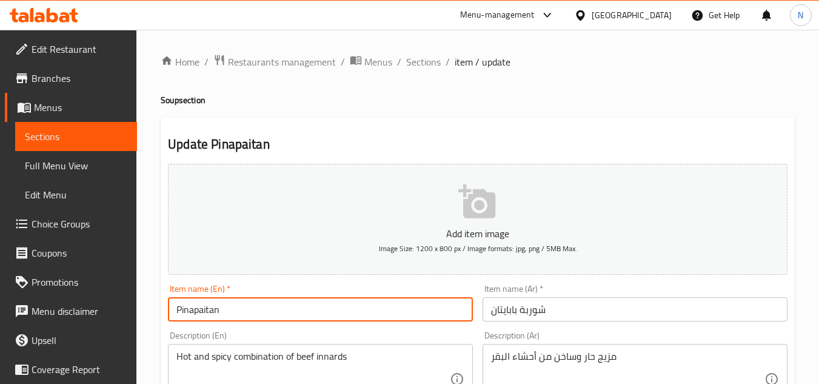
click at [347, 308] on input "Pinapaitan" at bounding box center [320, 309] width 305 height 24
paste input "(Tray) Pinapaitan Soup"
click at [345, 313] on input "Pinapaitan(Tray) Pinapaitan Soup" at bounding box center [320, 309] width 305 height 24
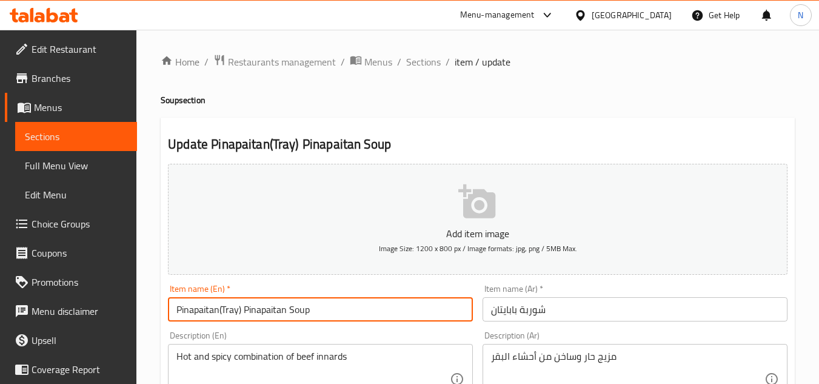
paste input "text"
click at [195, 315] on input "(Tray) Pinapaitan Soup" at bounding box center [320, 309] width 305 height 24
click at [175, 314] on input "(Tray Pinapaitan Soup" at bounding box center [320, 309] width 305 height 24
click at [189, 313] on input "Tray Pinapaitan Soup" at bounding box center [320, 309] width 305 height 24
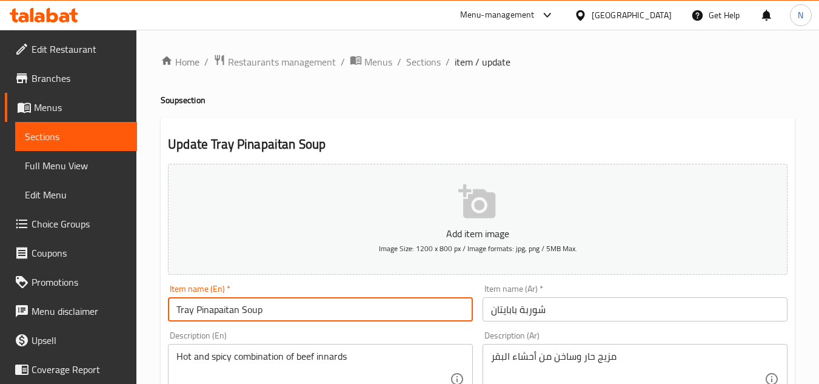
click at [189, 313] on input "Tray Pinapaitan Soup" at bounding box center [320, 309] width 305 height 24
type input "Tray Pinapaitan Soup"
click at [538, 304] on input "شوربة بابايتان" at bounding box center [634, 309] width 305 height 24
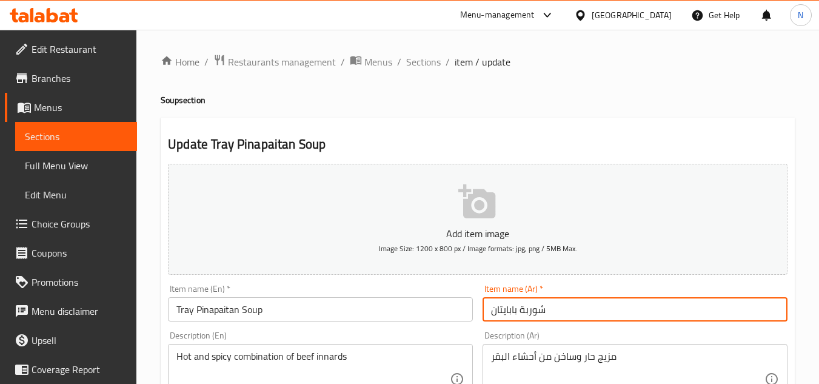
click at [538, 304] on input "شوربة بابايتان" at bounding box center [634, 309] width 305 height 24
paste input "ينية حساء بين"
click at [540, 313] on input "صينية [PERSON_NAME]" at bounding box center [634, 309] width 305 height 24
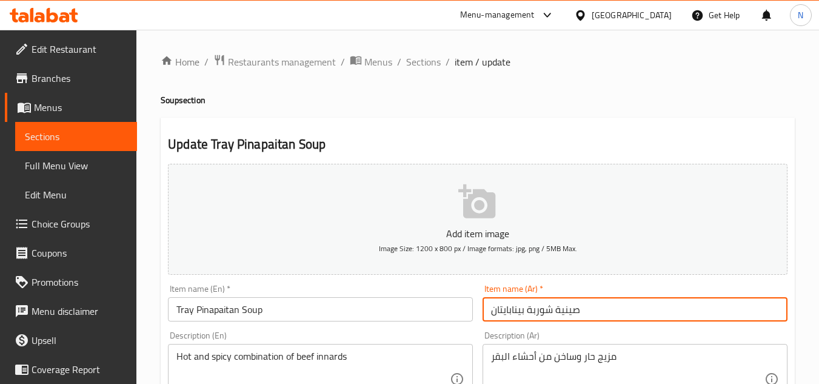
type input "صينية شوربة بينابايتان"
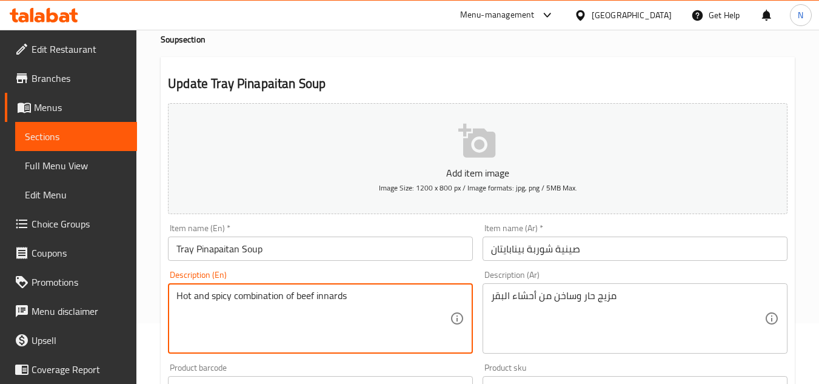
click at [327, 293] on textarea "Hot and spicy combination of beef innards" at bounding box center [312, 319] width 273 height 58
paste textarea ". Serves 12-15."
click at [348, 303] on textarea "Hot and spicy combination of beef innards. Serves 12-15." at bounding box center [312, 319] width 273 height 58
click at [381, 295] on textarea "Hot and spicy combination of beef innards Serves 12-15." at bounding box center [312, 319] width 273 height 58
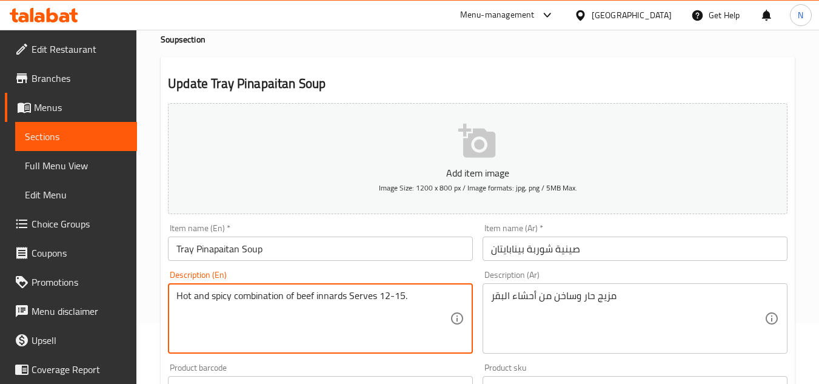
click at [381, 295] on textarea "Hot and spicy combination of beef innards Serves 12-15." at bounding box center [312, 319] width 273 height 58
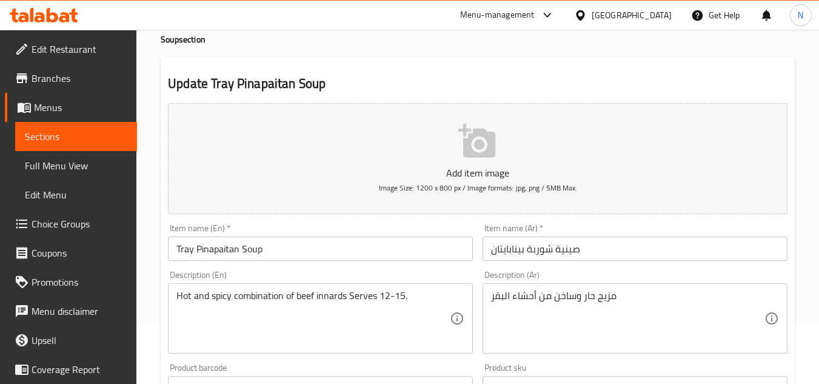
click at [315, 294] on textarea "Hot and spicy combination of beef innards Serves 12-15." at bounding box center [312, 319] width 273 height 58
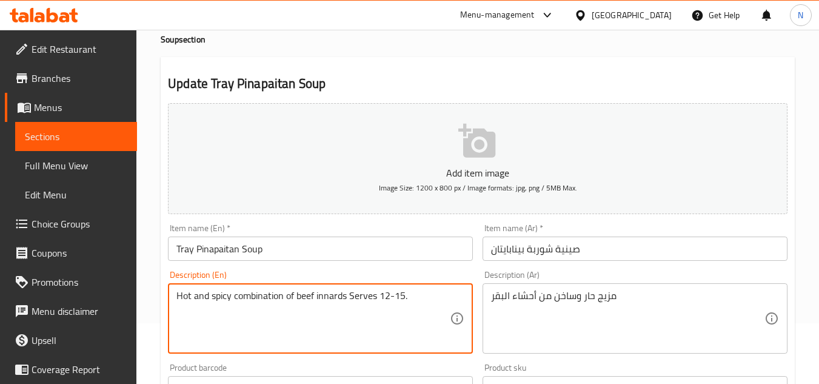
click at [315, 294] on textarea "Hot and spicy combination of beef innards Serves 12-15." at bounding box center [312, 319] width 273 height 58
paste textarea "s"
type textarea "Hot and spicy combination of beef innards serves 12-15."
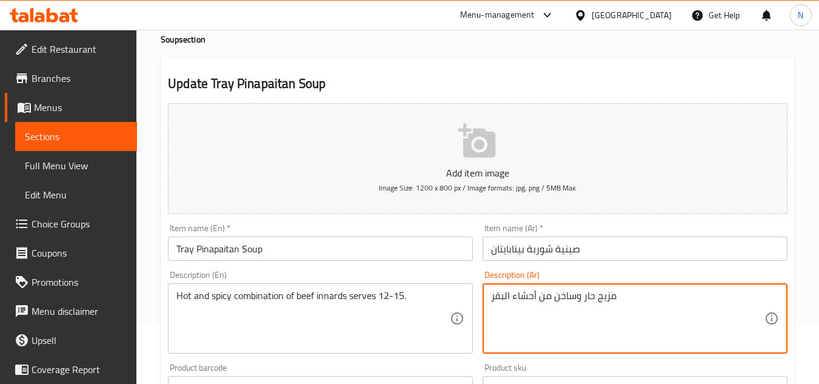
click at [566, 302] on textarea "مزيج حار وساخن من أحشاء البقر" at bounding box center [627, 319] width 273 height 58
paste textarea "ّ من أحشاء البقر. يكفي من ١٢ إلى ١٥ شخصًا."
click at [599, 302] on textarea "مزيج حارّ من أحشاء البقر. يكفي من ١٢ إلى ١٥ شخصًا." at bounding box center [627, 319] width 273 height 58
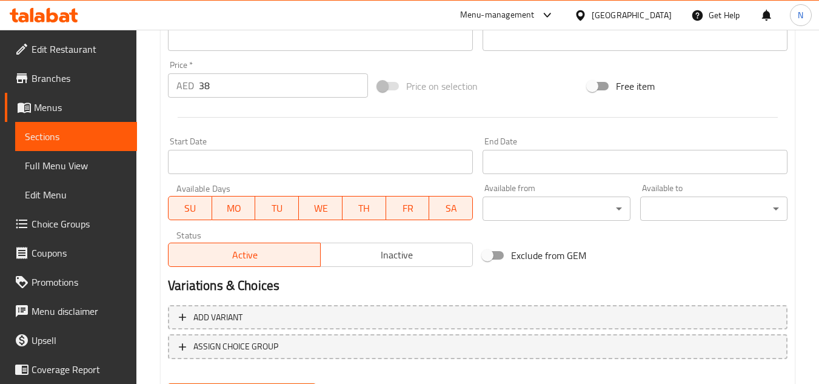
scroll to position [351, 0]
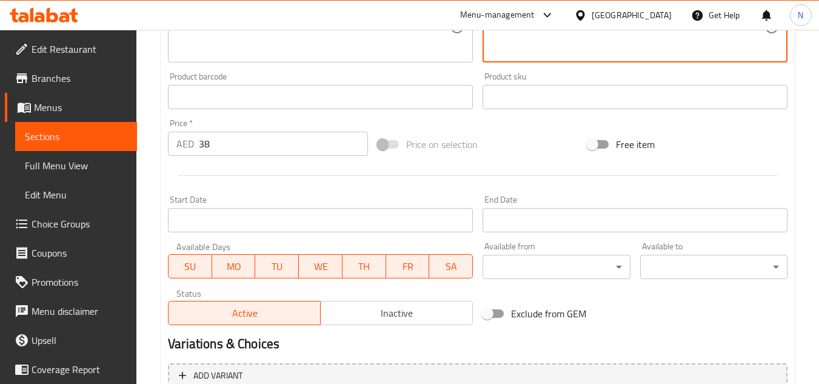
type textarea "مزيج حارّ من أحشاء البقر يكفي من ١٢ إلى ١٥ شخصًا."
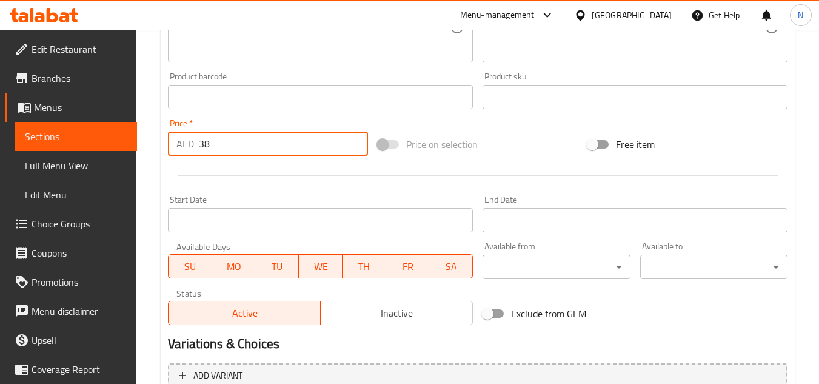
drag, startPoint x: 224, startPoint y: 144, endPoint x: 179, endPoint y: 144, distance: 44.8
click at [179, 144] on div "AED 38 Price *" at bounding box center [268, 143] width 200 height 24
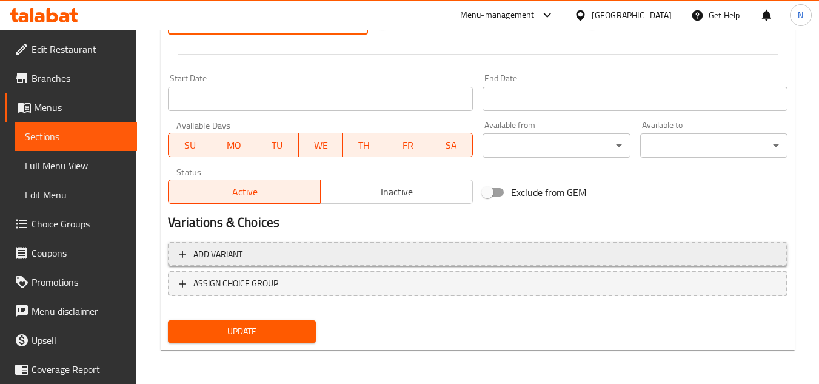
type input "0"
click at [315, 253] on span "Add variant" at bounding box center [478, 254] width 598 height 15
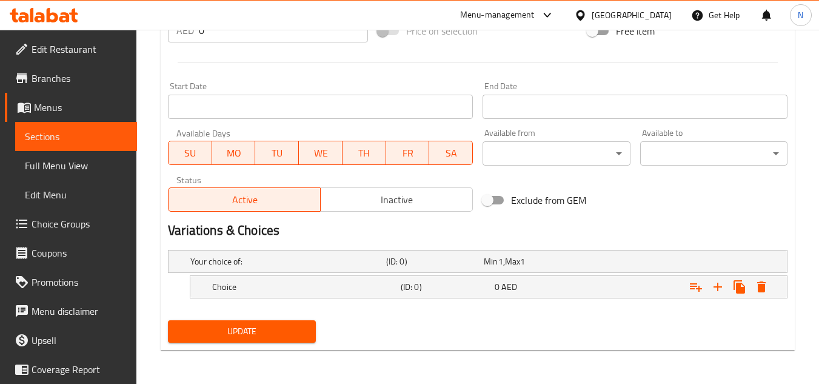
scroll to position [465, 0]
click at [716, 284] on icon "Expand" at bounding box center [717, 286] width 15 height 15
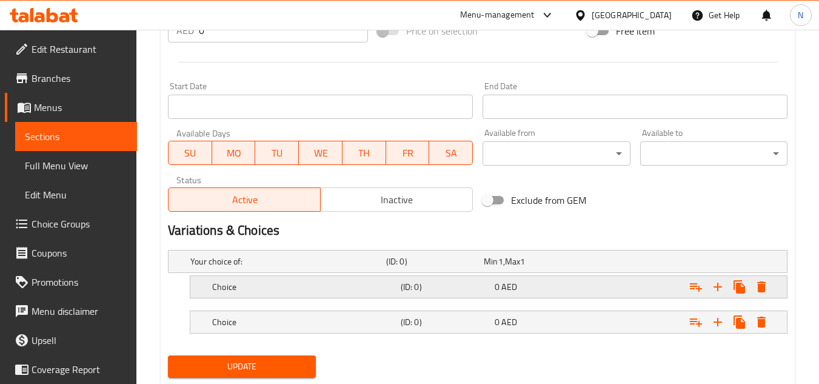
click at [630, 285] on div "Expand" at bounding box center [680, 286] width 188 height 27
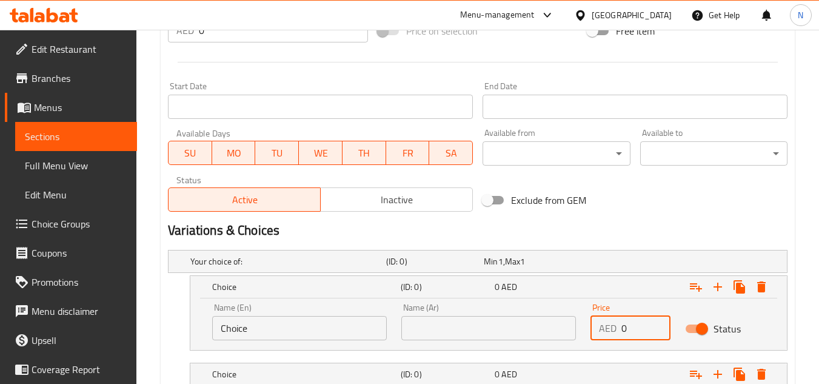
drag, startPoint x: 633, startPoint y: 325, endPoint x: 608, endPoint y: 336, distance: 26.3
click at [608, 336] on div "AED 0 Price" at bounding box center [630, 328] width 80 height 24
paste input "108.0"
type input "108.00"
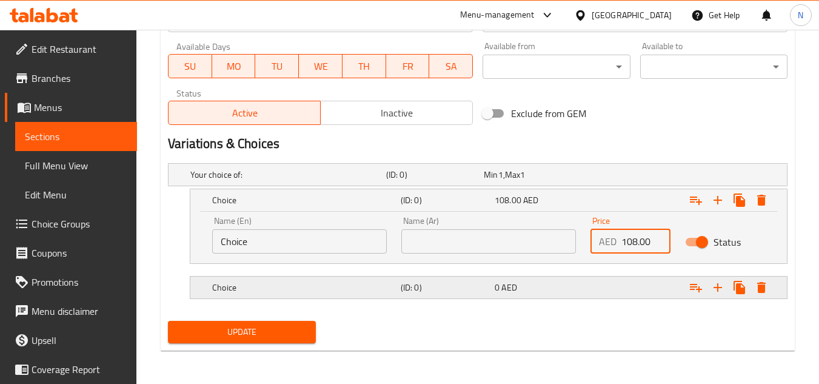
scroll to position [552, 0]
click at [625, 279] on div "Expand" at bounding box center [680, 286] width 188 height 27
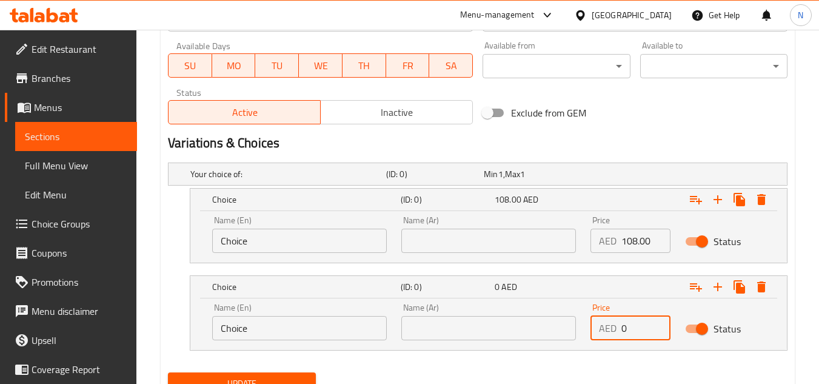
drag, startPoint x: 612, startPoint y: 335, endPoint x: 604, endPoint y: 339, distance: 9.2
click at [604, 339] on div "AED 0 Price" at bounding box center [630, 328] width 80 height 24
paste input "194.0"
type input "194.00"
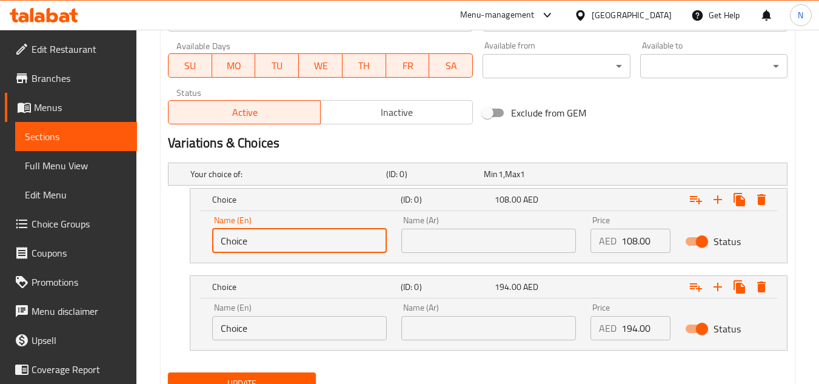
click at [262, 248] on input "Choice" at bounding box center [299, 240] width 175 height 24
paste input "Half Tray"
type input "Half Tray"
click at [480, 245] on input "text" at bounding box center [488, 240] width 175 height 24
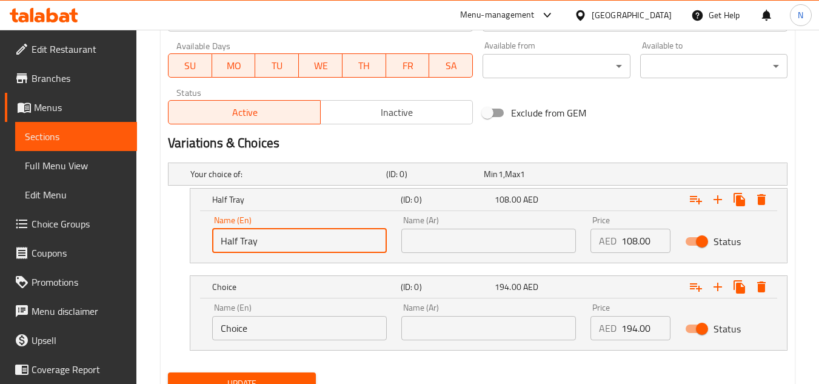
paste input "نصف صينية"
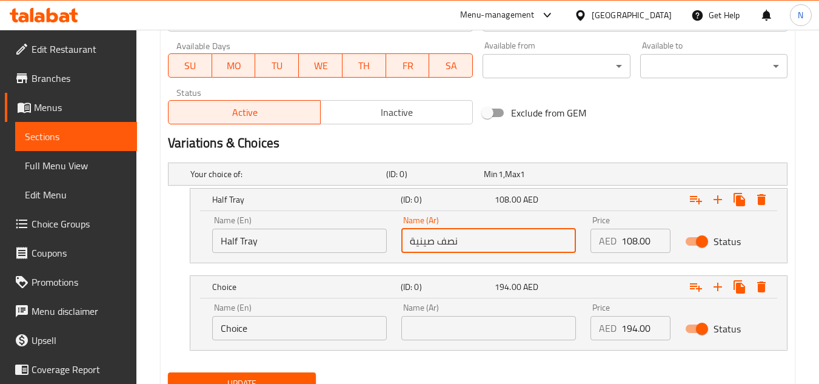
type input "نصف صينية"
click at [238, 338] on input "Choice" at bounding box center [299, 328] width 175 height 24
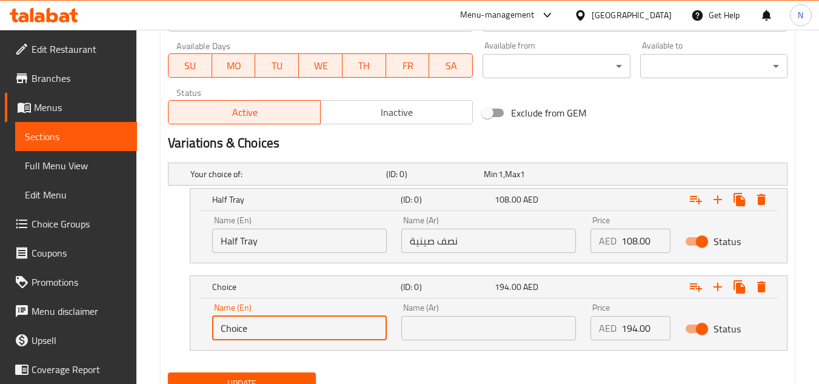
paste input "Whole Tray"
type input "Whole Tray"
click at [477, 320] on input "text" at bounding box center [488, 328] width 175 height 24
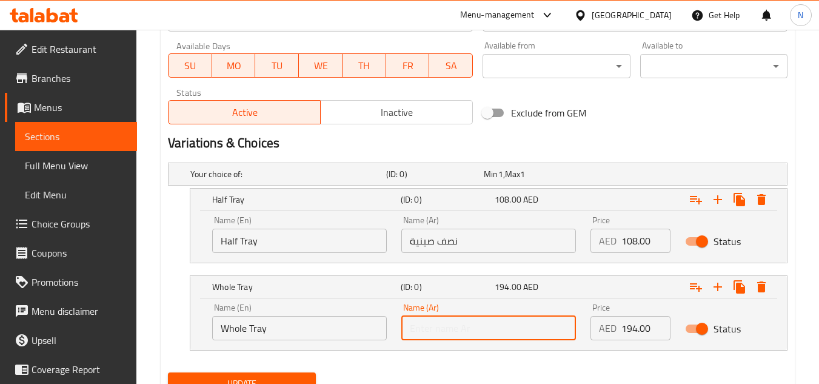
paste input "صينية كاملة"
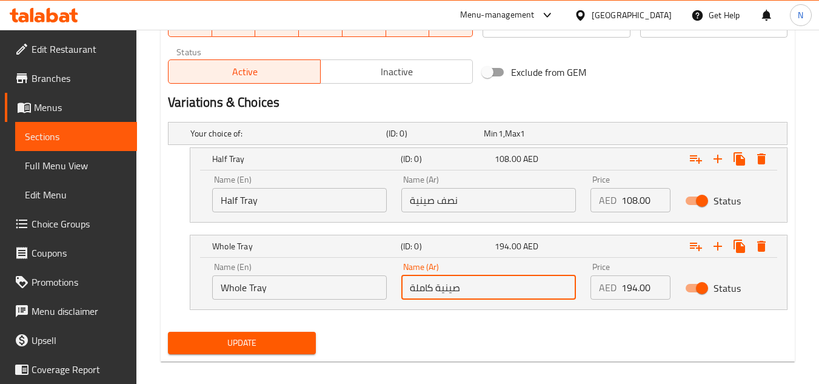
scroll to position [604, 0]
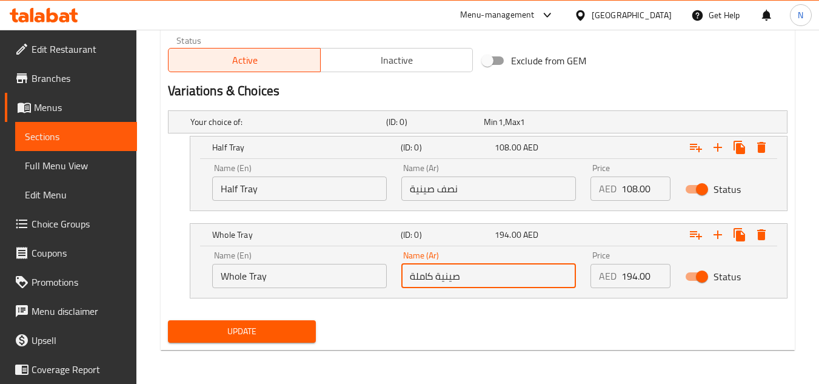
type input "صينية كاملة"
click at [264, 339] on button "Update" at bounding box center [241, 331] width 147 height 22
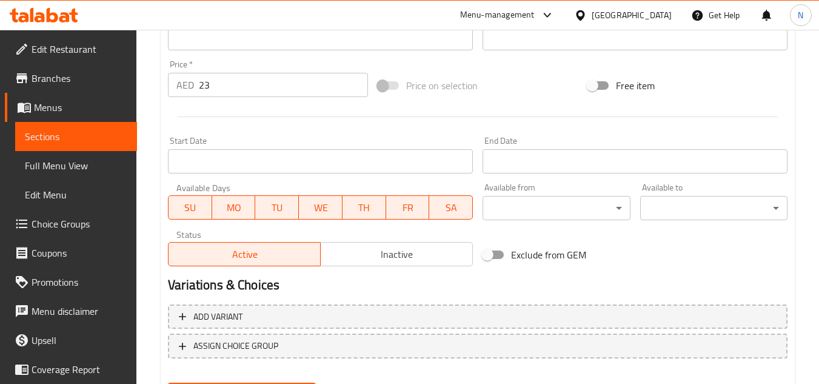
scroll to position [473, 0]
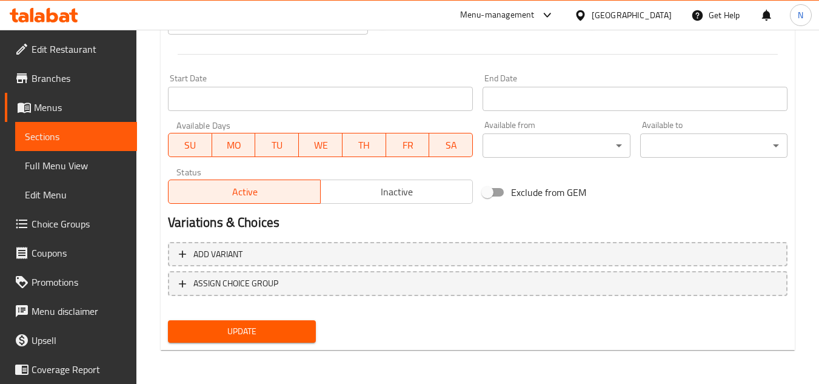
click at [383, 185] on span "Inactive" at bounding box center [396, 192] width 142 height 18
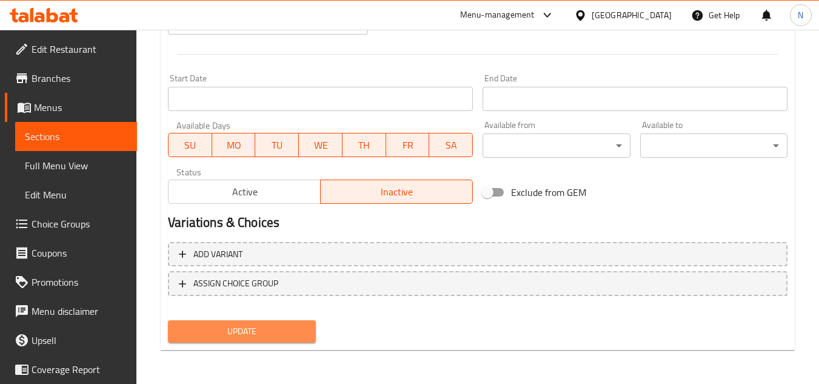
click at [271, 333] on span "Update" at bounding box center [242, 331] width 128 height 15
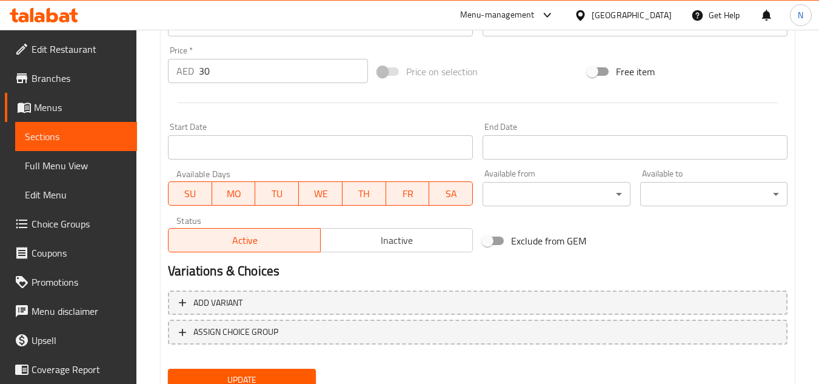
click at [396, 236] on span "Inactive" at bounding box center [396, 240] width 142 height 18
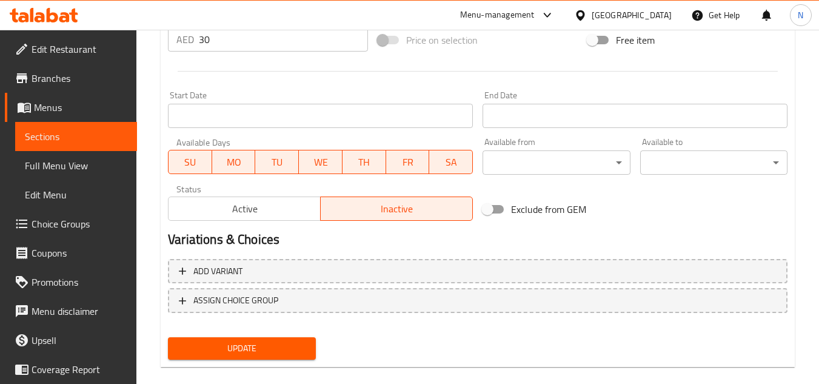
scroll to position [473, 0]
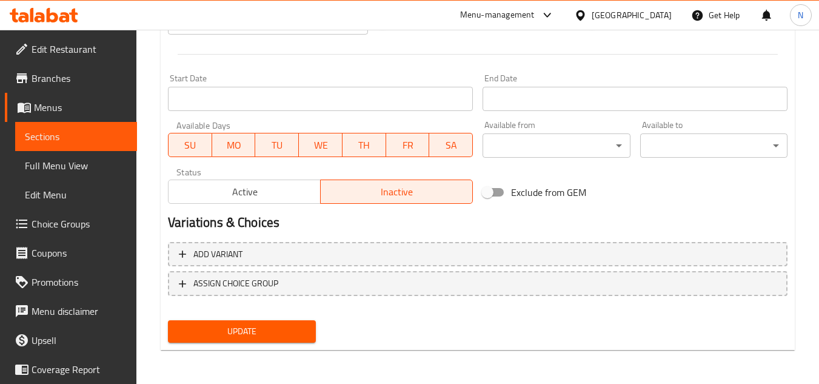
drag, startPoint x: 293, startPoint y: 326, endPoint x: 400, endPoint y: 361, distance: 112.7
click at [292, 326] on span "Update" at bounding box center [242, 331] width 128 height 15
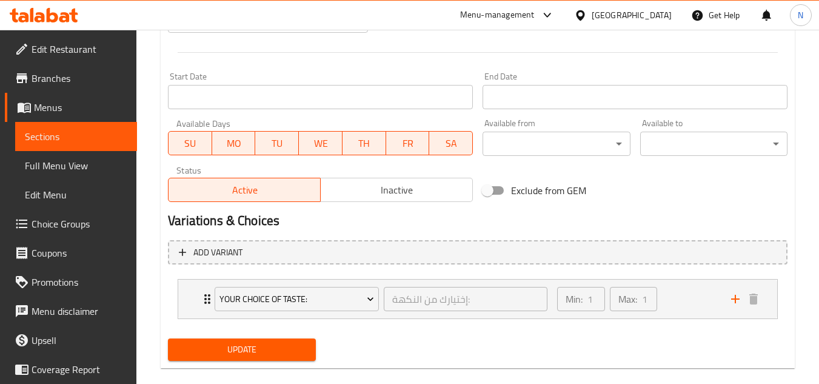
scroll to position [493, 0]
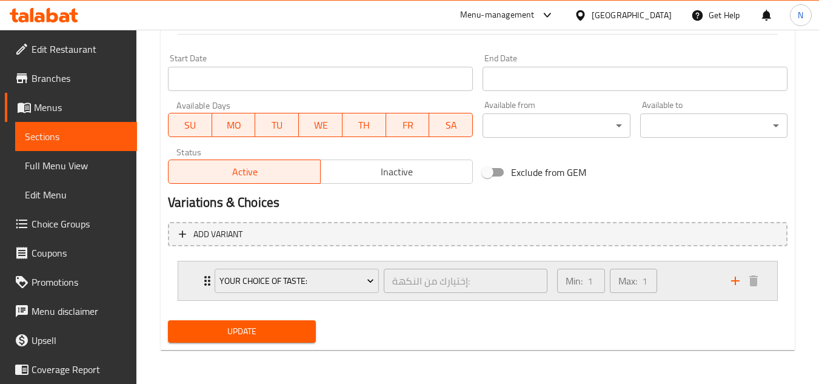
click at [680, 280] on div "Min: 1 ​ Max: 1 ​" at bounding box center [637, 280] width 174 height 39
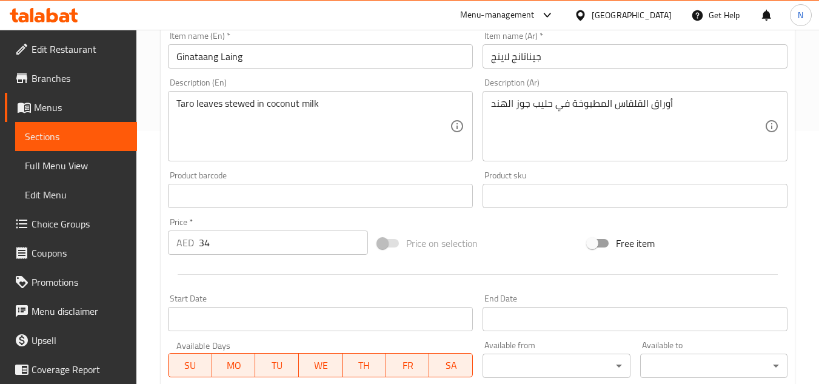
scroll to position [217, 0]
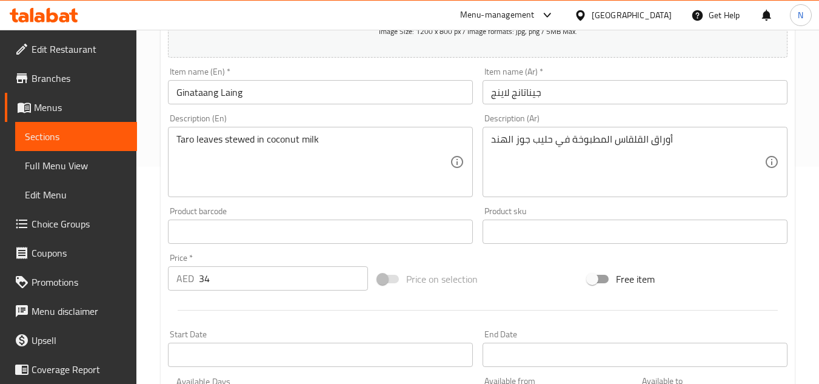
click at [323, 92] on input "Ginataang Laing" at bounding box center [320, 92] width 305 height 24
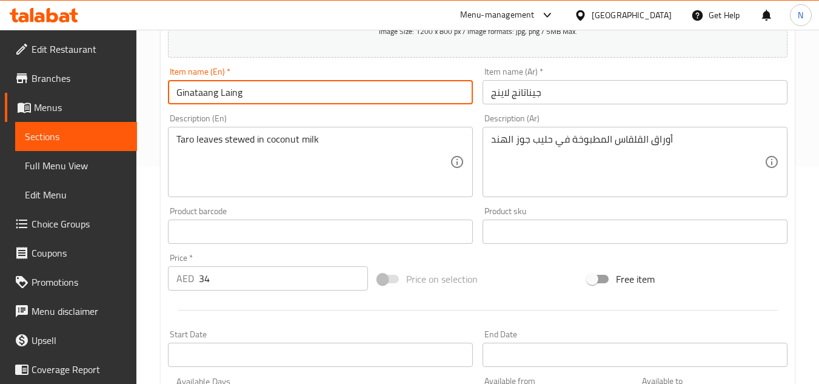
click at [323, 92] on input "Ginataang Laing" at bounding box center [320, 92] width 305 height 24
paste input "(Tray) Ginataang Laing w Shrimp"
click at [196, 101] on input "(Tray) Ginataang Laing w Shrimp" at bounding box center [320, 92] width 305 height 24
click at [179, 98] on input "(Tray Ginataang Laing w Shrimp" at bounding box center [320, 92] width 305 height 24
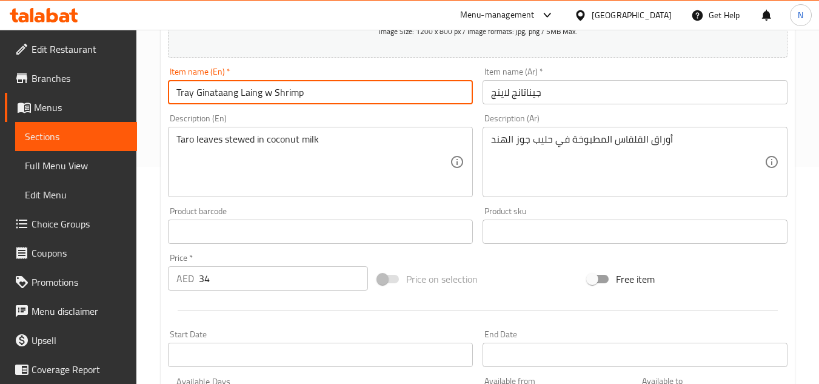
click at [206, 98] on input "Tray Ginataang Laing w Shrimp" at bounding box center [320, 92] width 305 height 24
click at [207, 98] on input "Tray Ginataang Laing w Shrimp" at bounding box center [320, 92] width 305 height 24
click at [283, 92] on input "Tray Ginataang Laing w Shrimp" at bounding box center [320, 92] width 305 height 24
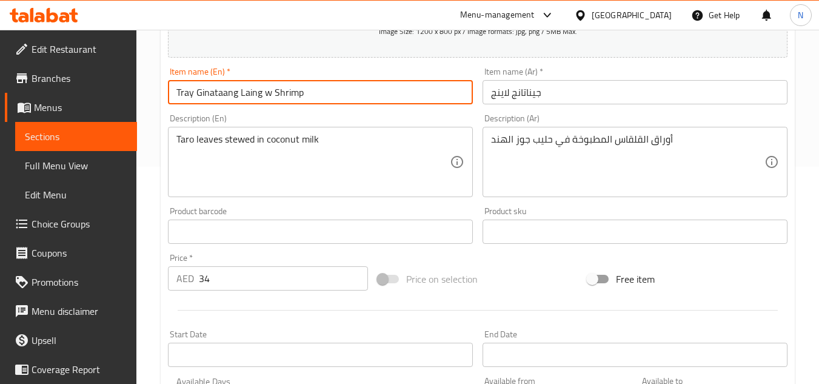
click at [283, 92] on input "Tray Ginataang Laing w Shrimp" at bounding box center [320, 92] width 305 height 24
paste input "W"
type input "Tray Ginataang Laing W Shrimp"
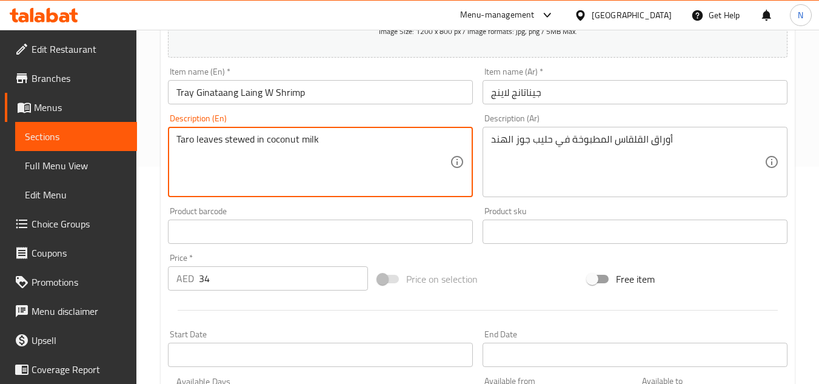
click at [413, 135] on textarea "Taro leaves stewed in coconut milk" at bounding box center [312, 162] width 273 height 58
paste textarea ". Serves 12-15."
click at [318, 145] on textarea "Taro leaves stewed in coconut milk. Serves 12-15." at bounding box center [312, 162] width 273 height 58
click at [341, 143] on textarea "Taro leaves stewed in coconut milk Serves 12-15." at bounding box center [312, 162] width 273 height 58
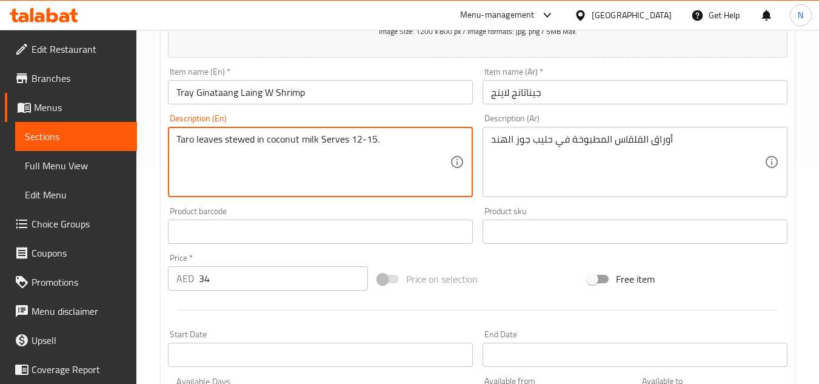
click at [341, 143] on textarea "Taro leaves stewed in coconut milk Serves 12-15." at bounding box center [312, 162] width 273 height 58
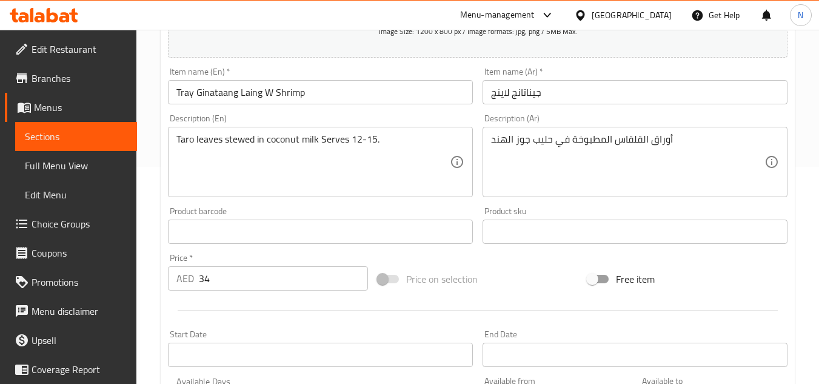
click at [296, 138] on textarea "Taro leaves stewed in coconut milk Serves 12-15." at bounding box center [312, 162] width 273 height 58
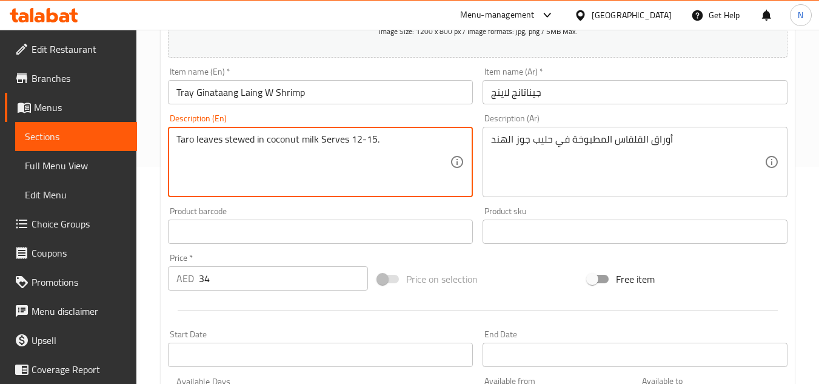
click at [296, 138] on textarea "Taro leaves stewed in coconut milk Serves 12-15." at bounding box center [312, 162] width 273 height 58
paste textarea "s"
type textarea "Taro leaves stewed in coconut milk serves 12-15."
click at [565, 147] on textarea "أوراق القلقاس المطبوخة في حليب جوز الهند" at bounding box center [627, 162] width 273 height 58
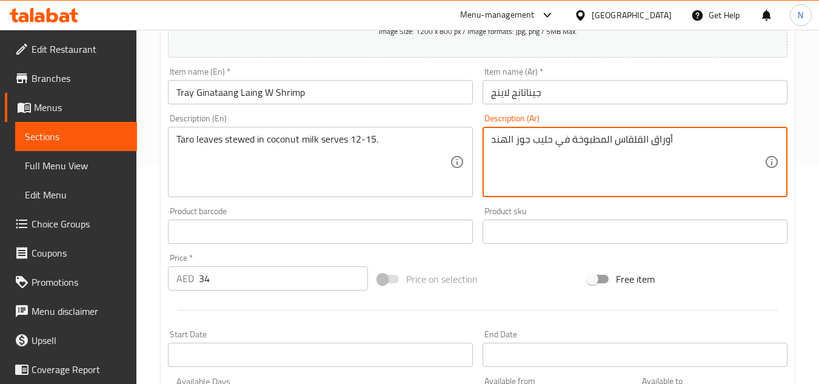
click at [565, 147] on textarea "أوراق القلقاس المطبوخة في حليب جوز الهند" at bounding box center [627, 162] width 273 height 58
paste textarea "مطهوة في حليب جوز الهند. تكفي من ١٢ إلى ١٥ شخصًا."
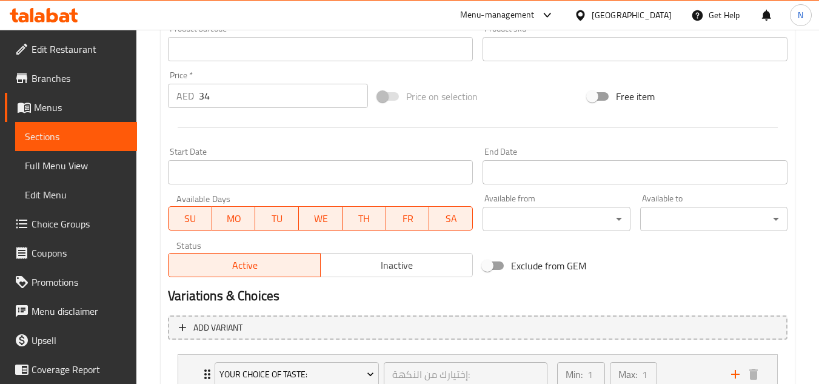
scroll to position [399, 0]
type textarea "أوراق القلقاس مطهوة في حليب جوز الهند. تكفي من ١٢ إلى ١٥ شخصًا."
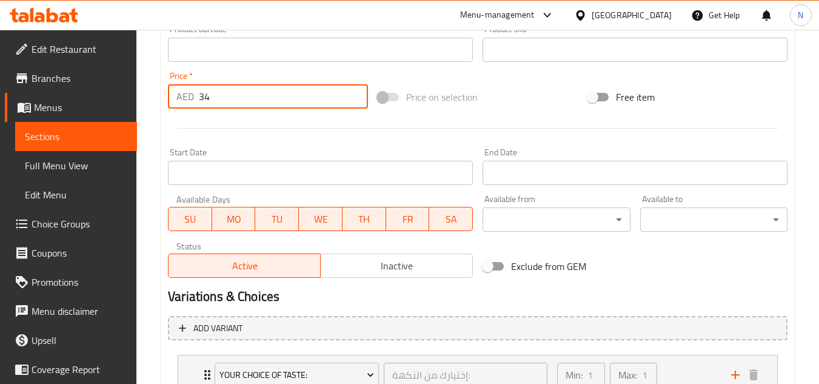
drag, startPoint x: 242, startPoint y: 92, endPoint x: 171, endPoint y: 105, distance: 72.1
click at [171, 105] on div "AED 34 Price *" at bounding box center [268, 96] width 200 height 24
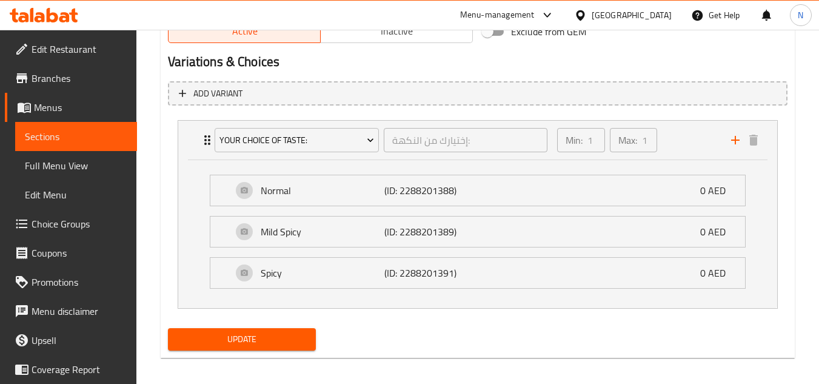
scroll to position [641, 0]
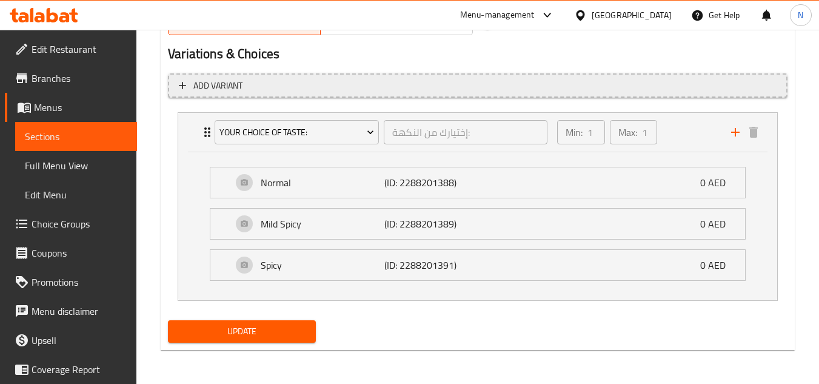
type input "0"
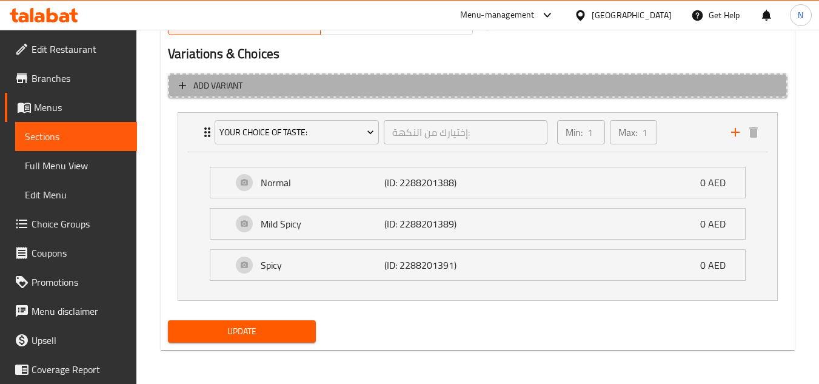
click at [583, 90] on span "Add variant" at bounding box center [478, 85] width 598 height 15
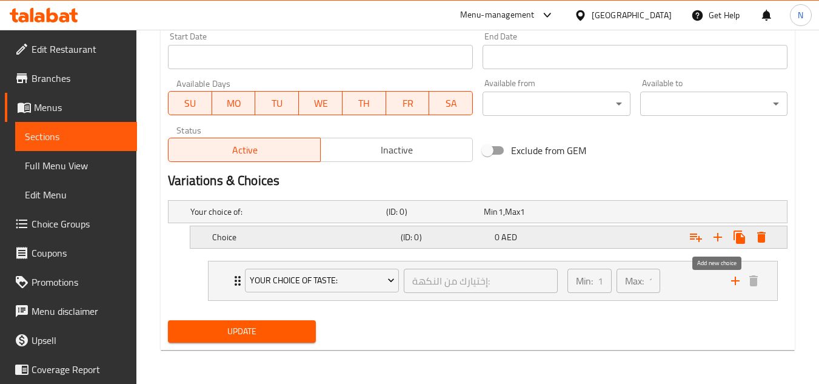
click at [721, 243] on icon "Expand" at bounding box center [717, 237] width 15 height 15
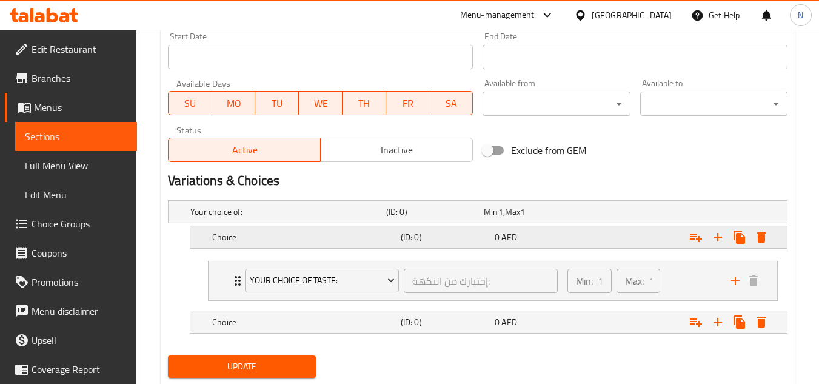
click at [608, 250] on div "Expand" at bounding box center [680, 237] width 188 height 27
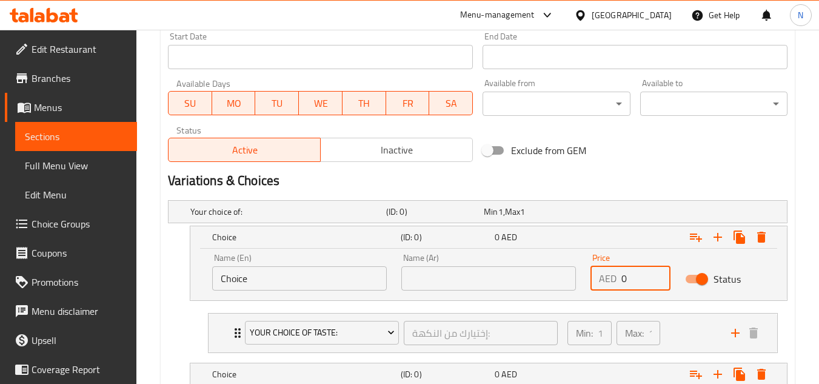
drag, startPoint x: 627, startPoint y: 279, endPoint x: 611, endPoint y: 288, distance: 18.2
click at [611, 288] on div "AED 0 Price" at bounding box center [630, 278] width 80 height 24
paste input "96.0"
type input "96.00"
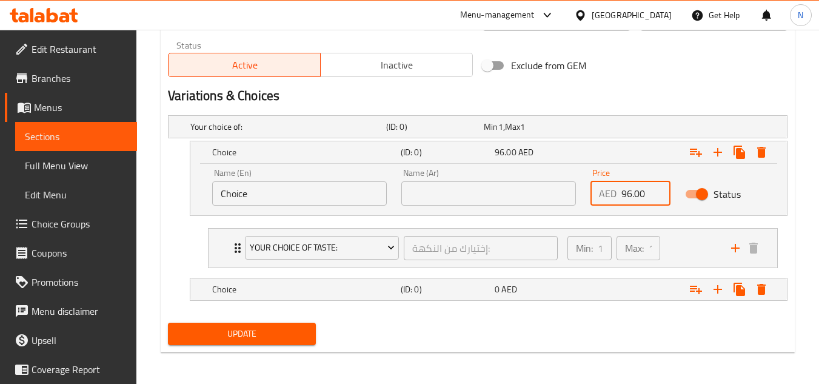
scroll to position [602, 0]
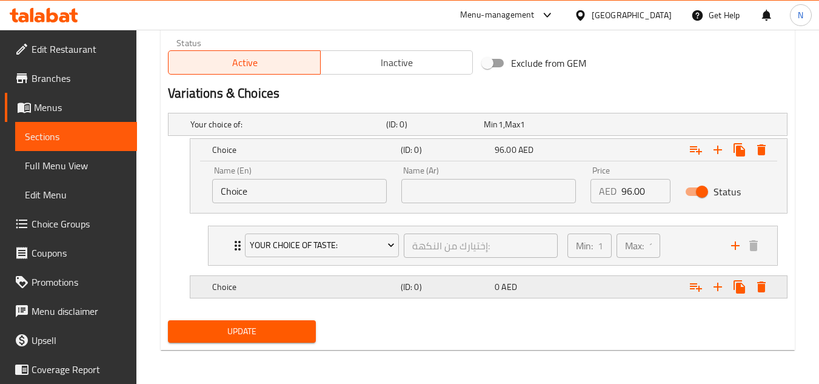
click at [644, 283] on div "Expand" at bounding box center [680, 286] width 188 height 27
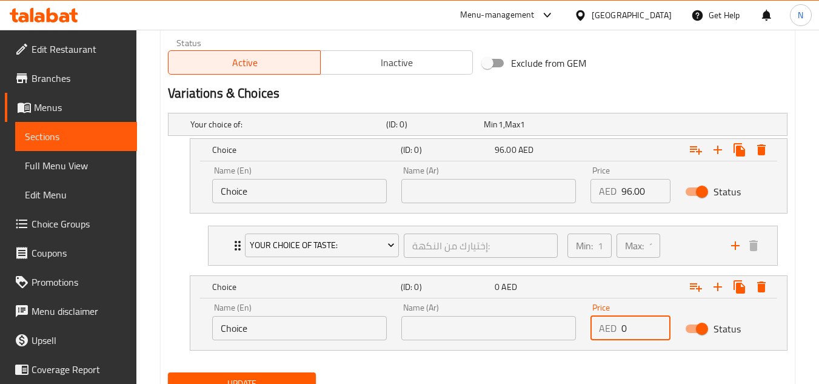
drag, startPoint x: 631, startPoint y: 331, endPoint x: 609, endPoint y: 338, distance: 22.6
click at [609, 338] on div "AED 0 Price" at bounding box center [630, 328] width 80 height 24
paste input "170.0"
type input "170.00"
click at [299, 188] on input "Choice" at bounding box center [299, 191] width 175 height 24
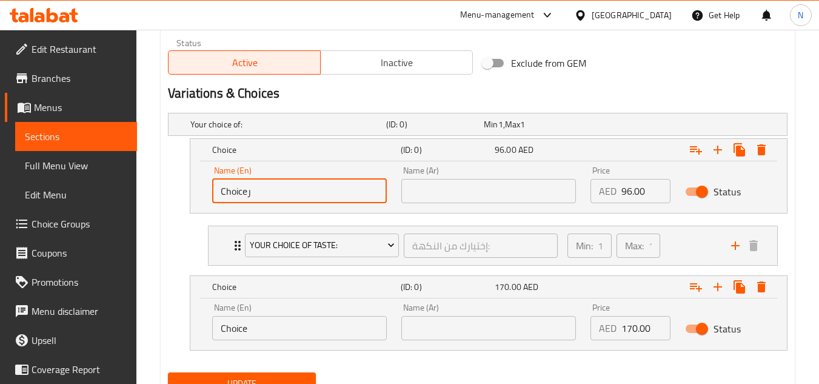
click at [299, 188] on input "Choiceر" at bounding box center [299, 191] width 175 height 24
paste input "Half Tray"
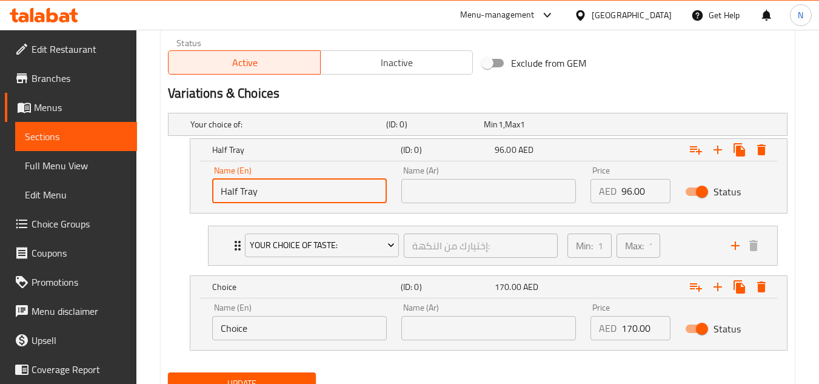
type input "Half Tray"
click at [469, 193] on input "text" at bounding box center [488, 191] width 175 height 24
paste input "نصف صينية"
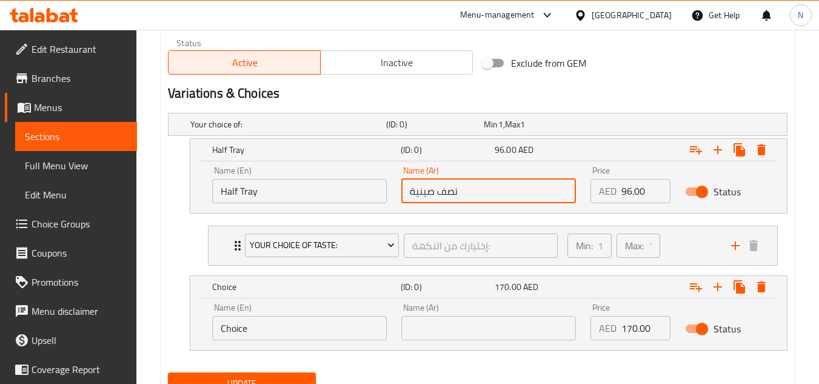
type input "نصف صينية"
click at [299, 326] on input "Choice" at bounding box center [299, 328] width 175 height 24
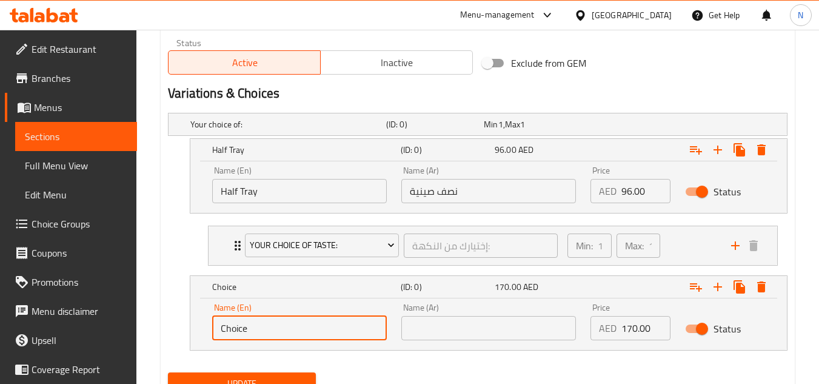
click at [299, 326] on input "Choice" at bounding box center [299, 328] width 175 height 24
paste input "Whole Tray"
type input "Whole Tray"
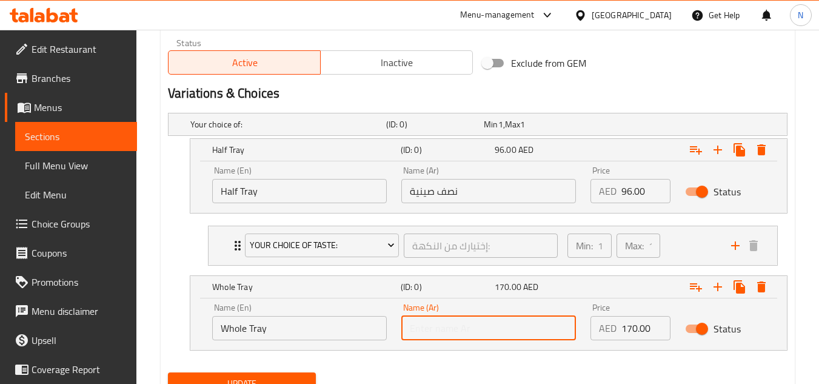
click at [484, 335] on input "text" at bounding box center [488, 328] width 175 height 24
paste input "صينية كاملة"
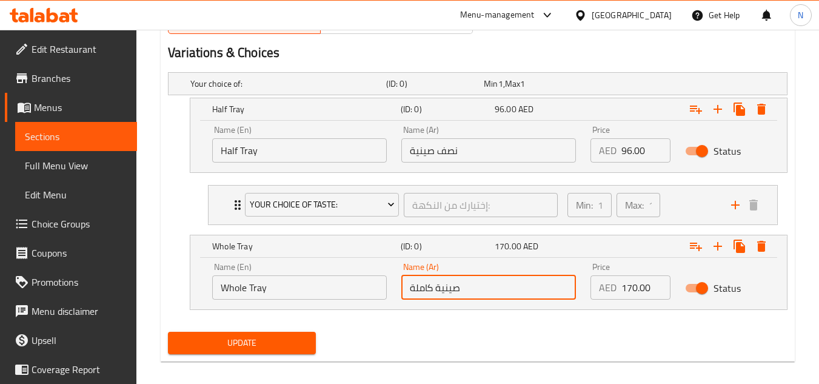
scroll to position [654, 0]
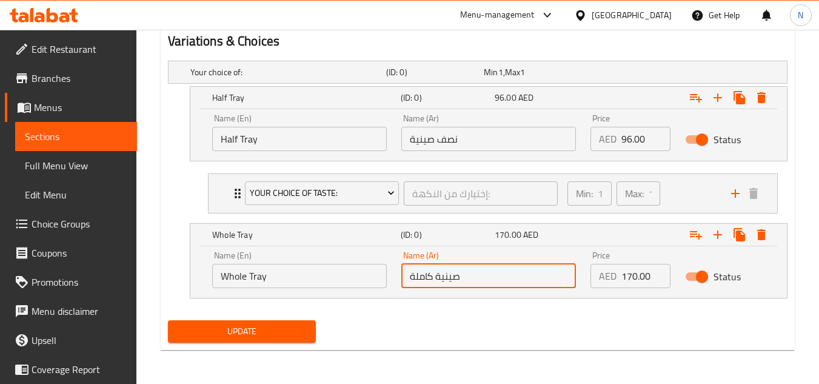
type input "صينية كاملة"
click at [270, 327] on span "Update" at bounding box center [242, 331] width 128 height 15
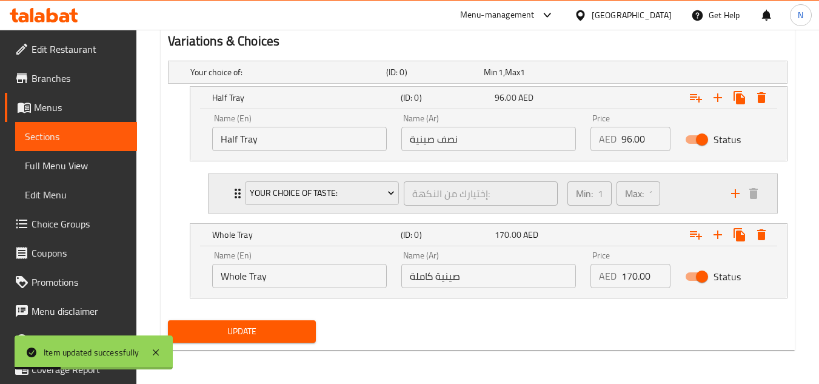
click at [696, 184] on div "Min: 1 ​ Max: 1 ​" at bounding box center [642, 193] width 164 height 39
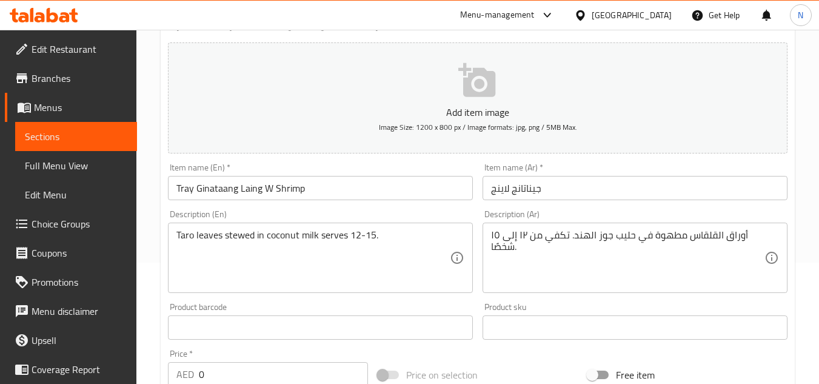
scroll to position [108, 0]
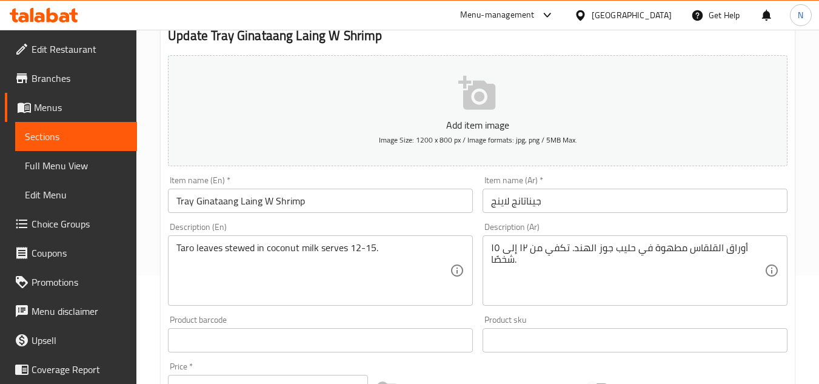
click at [248, 205] on input "Tray Ginataang Laing W Shrimp" at bounding box center [320, 200] width 305 height 24
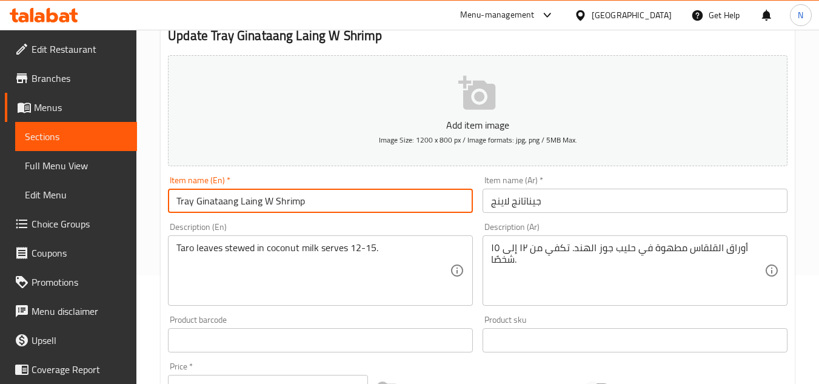
click at [248, 205] on input "Tray Ginataang Laing W Shrimp" at bounding box center [320, 200] width 305 height 24
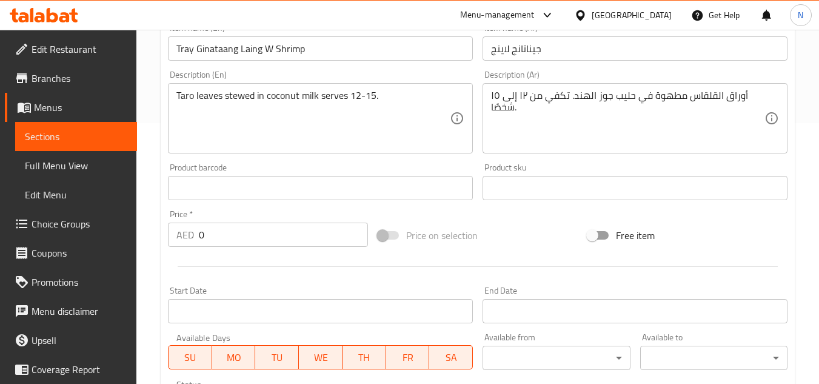
scroll to position [258, 0]
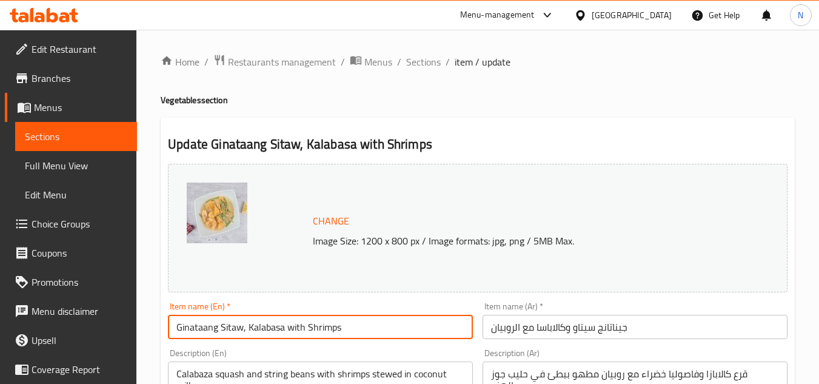
click at [318, 335] on input "Ginataang Sitaw, Kalabasa with Shrimps" at bounding box center [320, 327] width 305 height 24
paste input "(Tray) Ginataang Sitaw Kalabasa w Shrimp"
click at [198, 328] on input "(Tray) Ginataang Sitaw Kalabasa w Shrimp" at bounding box center [320, 327] width 305 height 24
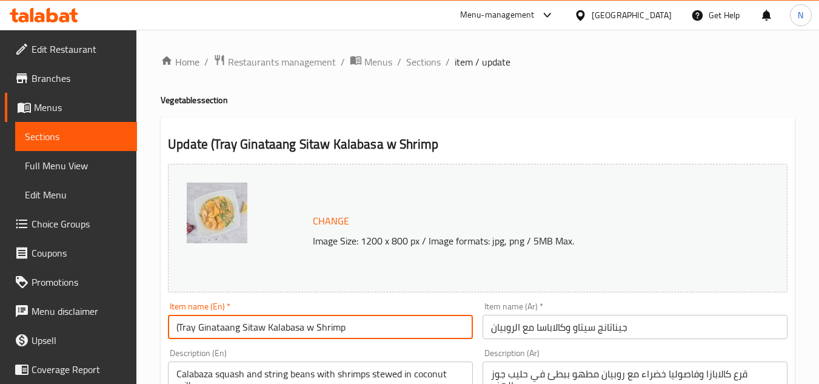
drag, startPoint x: 180, startPoint y: 328, endPoint x: 176, endPoint y: 335, distance: 7.1
click at [176, 335] on input "(Tray Ginataang Sitaw Kalabasa w Shrimp" at bounding box center [320, 327] width 305 height 24
click at [324, 322] on input "Tray Ginataang Sitaw Kalabasa w Shrimp" at bounding box center [320, 327] width 305 height 24
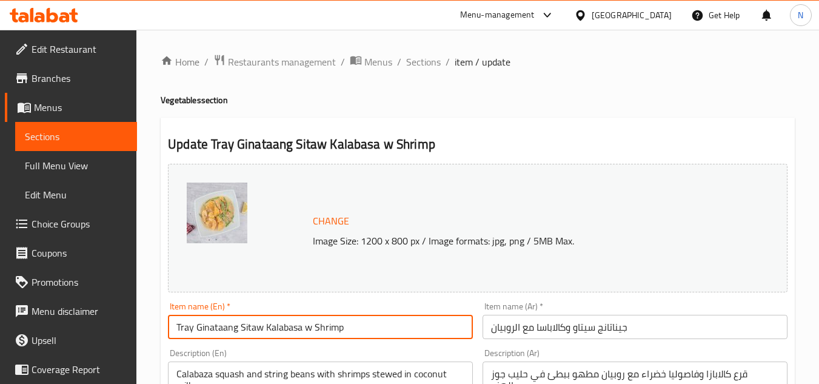
click at [331, 321] on input "Tray Ginataang Sitaw Kalabasa w Shrimp" at bounding box center [320, 327] width 305 height 24
paste input "W"
type input "Tray Ginataang Sitaw Kalabasa W Shrimp"
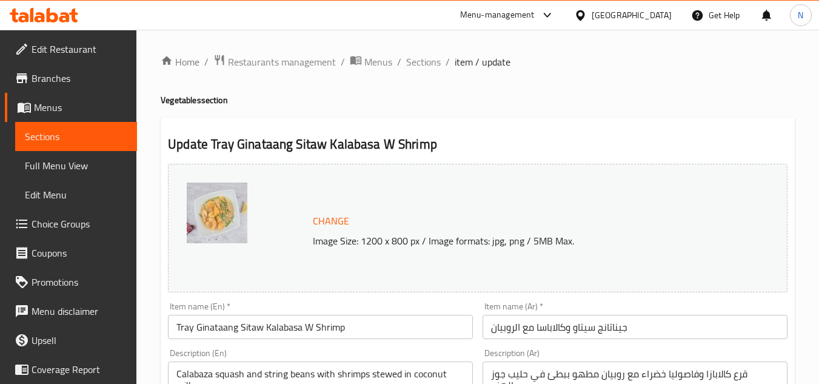
click at [234, 328] on input "Tray Ginataang Sitaw Kalabasa W Shrimp" at bounding box center [320, 327] width 305 height 24
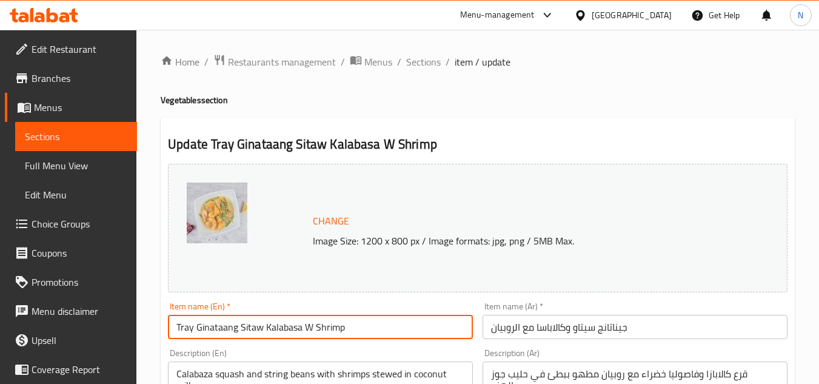
click at [234, 328] on input "Tray Ginataang Sitaw Kalabasa W Shrimp" at bounding box center [320, 327] width 305 height 24
click at [588, 330] on input "جيناتانج سيتاو وكالاباسا مع الروبيان" at bounding box center [634, 327] width 305 height 24
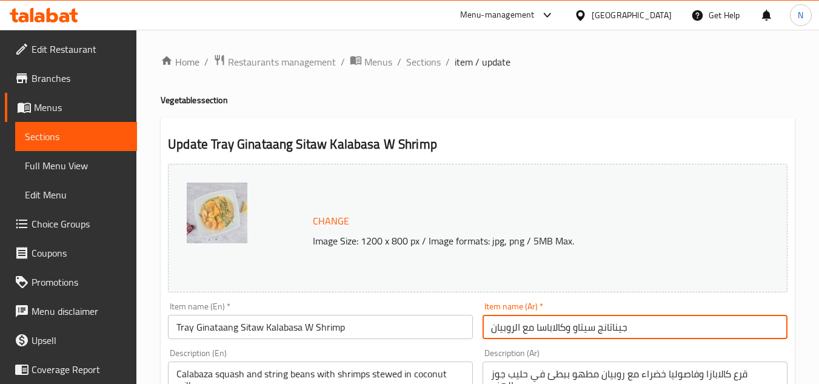
click at [588, 330] on input "جيناتانج سيتاو وكالاباسا مع الروبيان" at bounding box center [634, 327] width 305 height 24
paste input "ينية جيناتانج سيتاو"
type input "صينية جيناتانج سيتاو كالاباسا مع الروبيان"
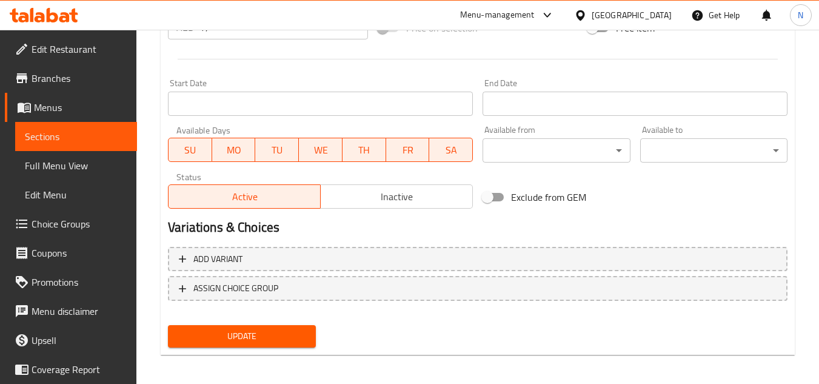
scroll to position [490, 0]
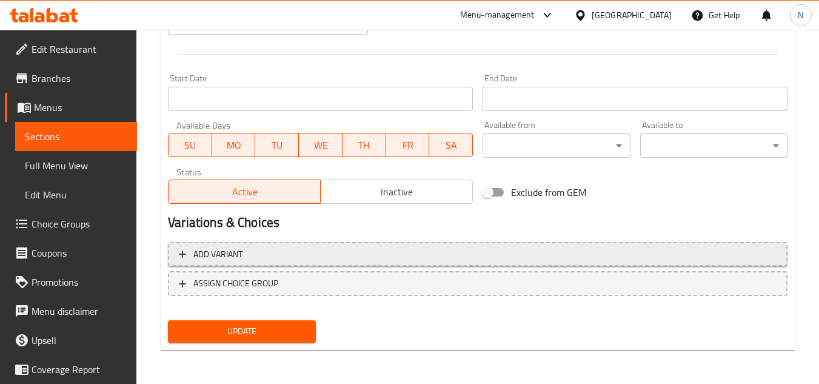
click at [369, 259] on span "Add variant" at bounding box center [478, 254] width 598 height 15
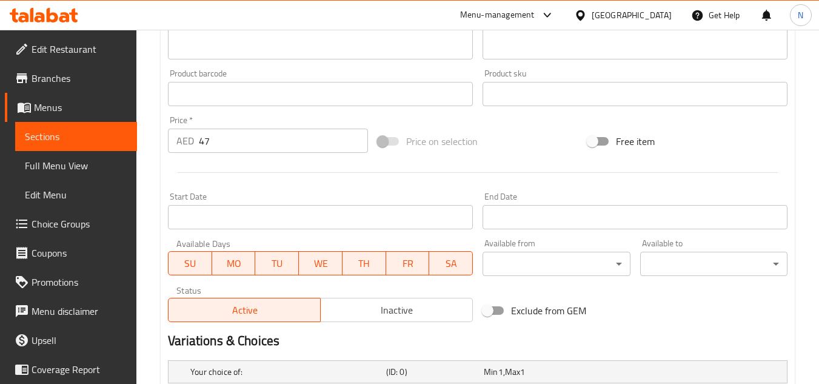
scroll to position [361, 0]
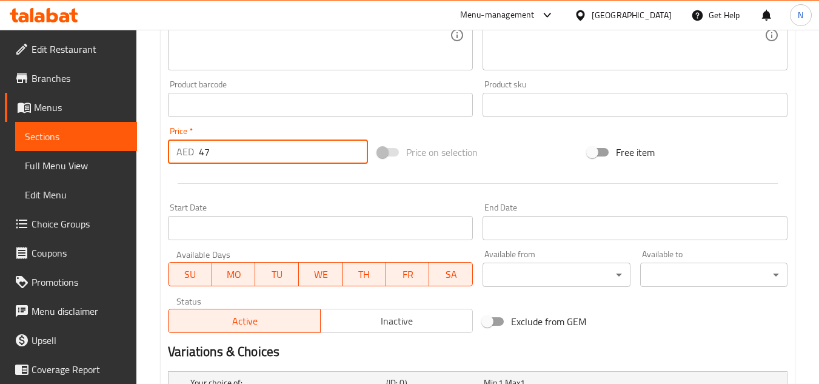
drag, startPoint x: 218, startPoint y: 148, endPoint x: 191, endPoint y: 162, distance: 30.1
click at [191, 162] on div "AED 47 Price *" at bounding box center [268, 151] width 200 height 24
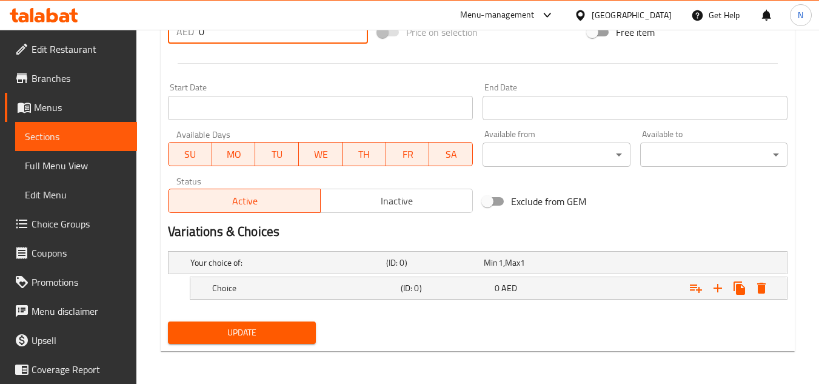
scroll to position [482, 0]
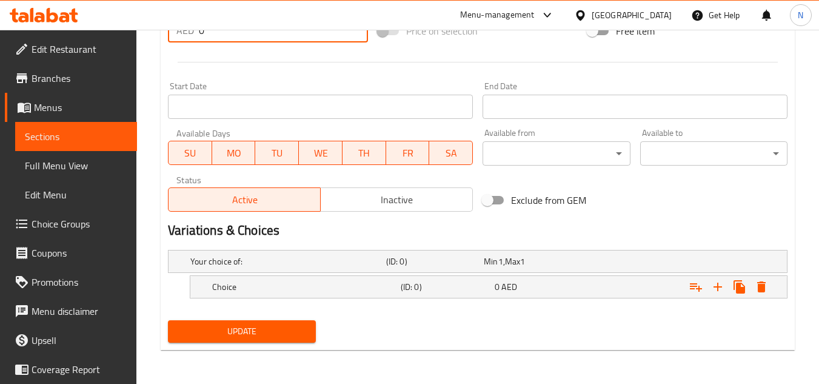
type input "0"
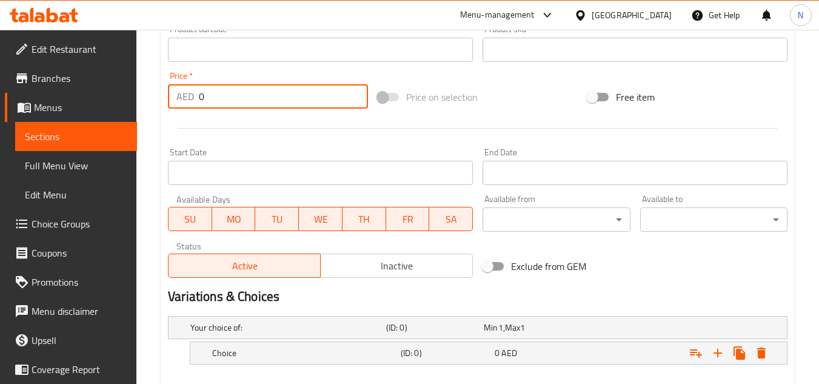
scroll to position [301, 0]
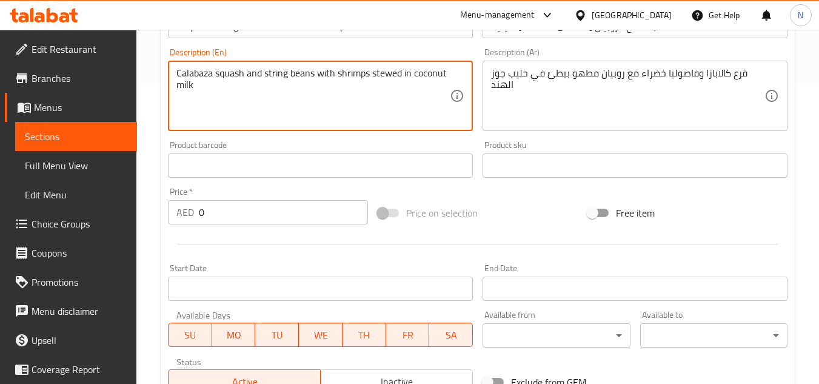
click at [327, 72] on textarea "Calabaza squash and string beans with shrimps stewed in coconut milk" at bounding box center [312, 96] width 273 height 58
paste textarea "serves 12-15."
type textarea "Calabaza squash and string beans with shrimps stewed in coconut milk serves 12-…"
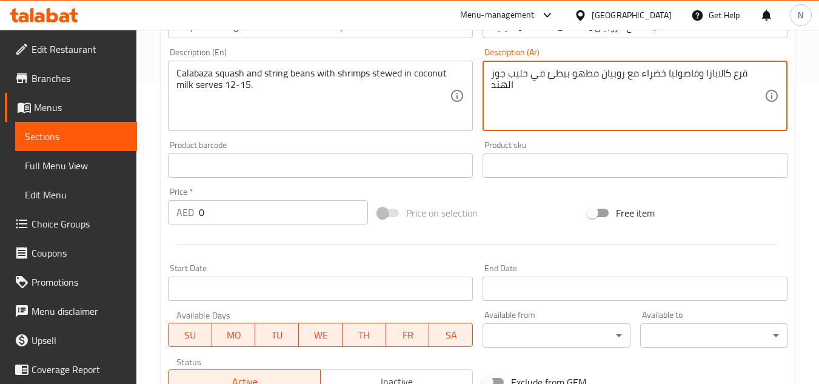
click at [591, 84] on textarea "قرع كالابازا وفاصوليا خضراء مع روبيان مطهو ببطئ في حليب جوز الهند" at bounding box center [627, 96] width 273 height 58
paste textarea "في حليب جوز الهند. تكفي من ١٢ إلى ١٥ شخصًا."
drag, startPoint x: 491, startPoint y: 72, endPoint x: 495, endPoint y: 77, distance: 6.6
click at [495, 77] on textarea "قرع كالابازا وفاصوليا خضراء مع روبيان مطهو في حليب جوز الهند. تكفي من ١٢ إلى ١٥…" at bounding box center [627, 96] width 273 height 58
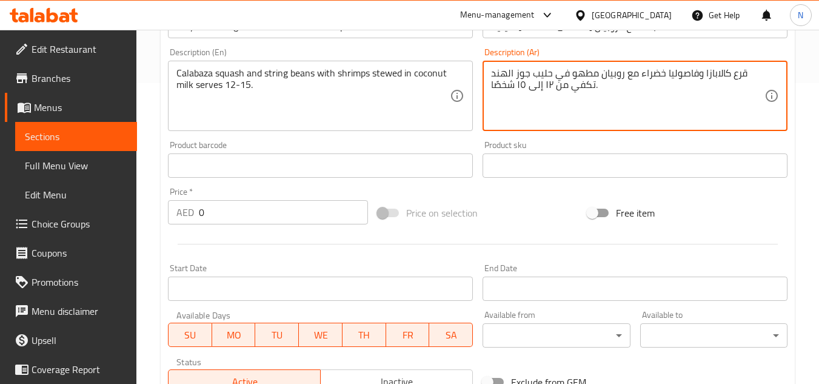
type textarea "قرع كالابازا وفاصوليا خضراء مع روبيان مطهو في حليب جوز الهند تكفي من ١٢ إلى ١٥ …"
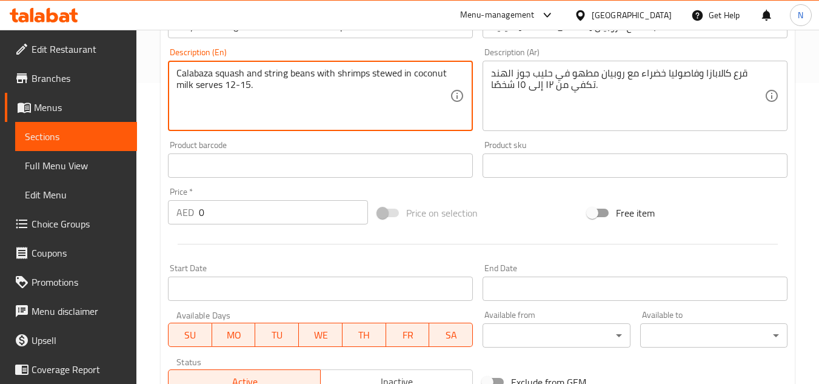
click textarea "Calabaza squash and string beans with shrimps stewed in coconut milk serves 12-…"
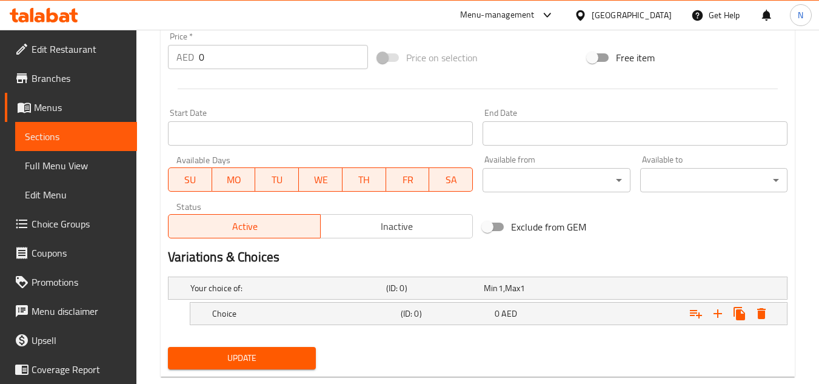
scroll to position [482, 0]
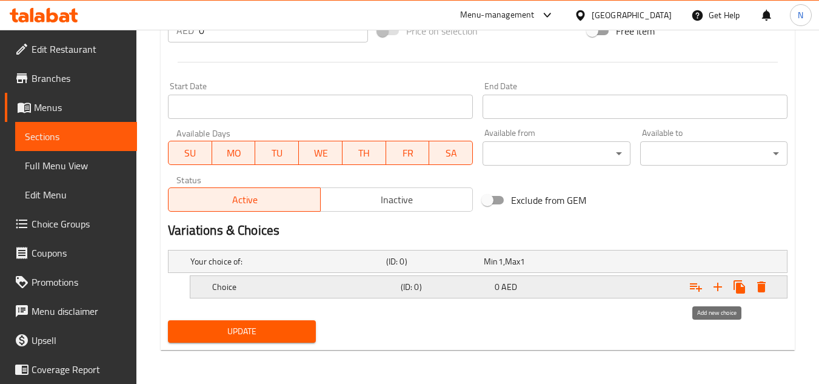
click icon "Expand"
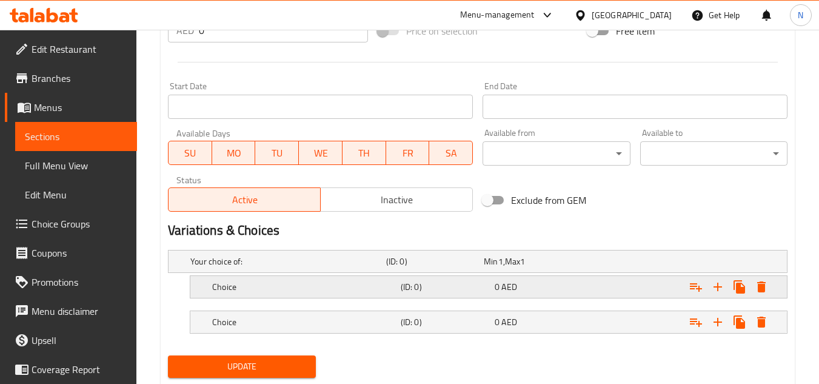
click div "Choice"
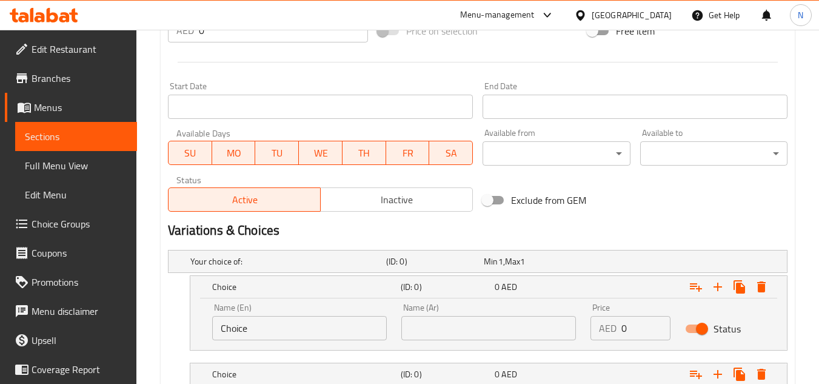
click input "Choice"
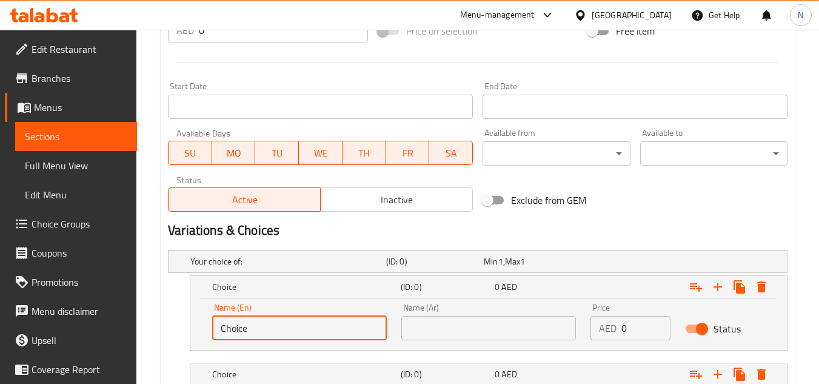
click input "Choice"
paste input "Half Tray"
type input "Half Tray"
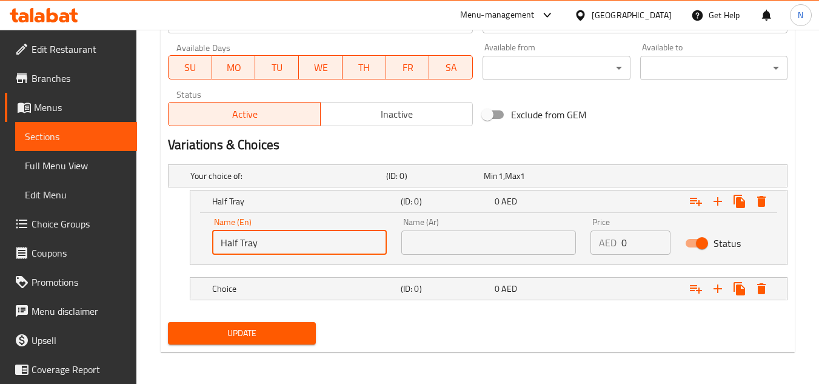
scroll to position [570, 0]
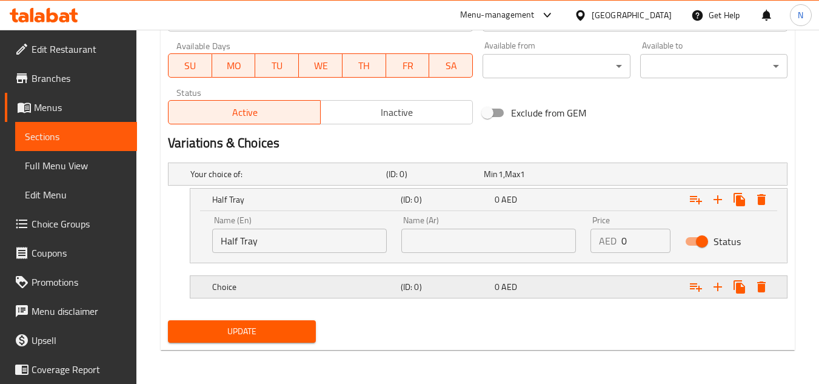
click h5 "Choice"
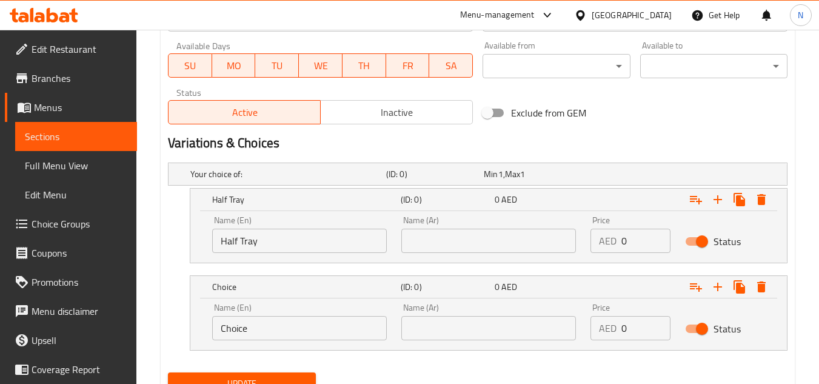
click input "Choice"
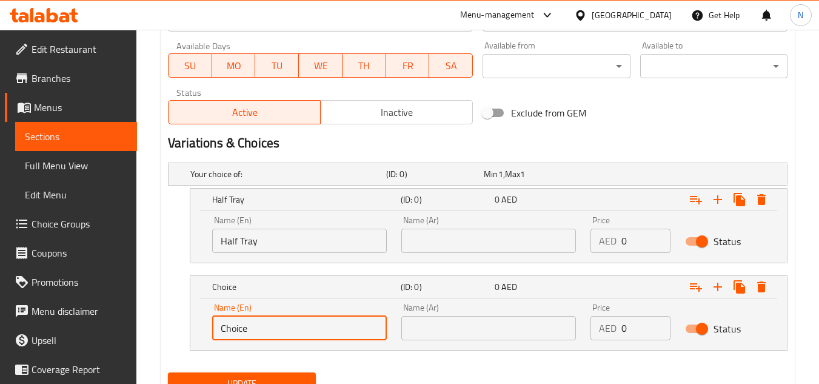
click input "Choice"
paste input "Whole Tray"
type input "Whole Tray"
click input "text"
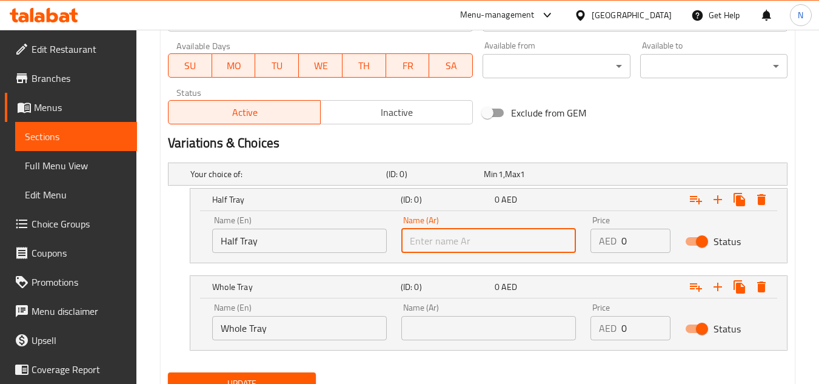
paste input "نصف صينية"
type input "نصف صينية"
click input "text"
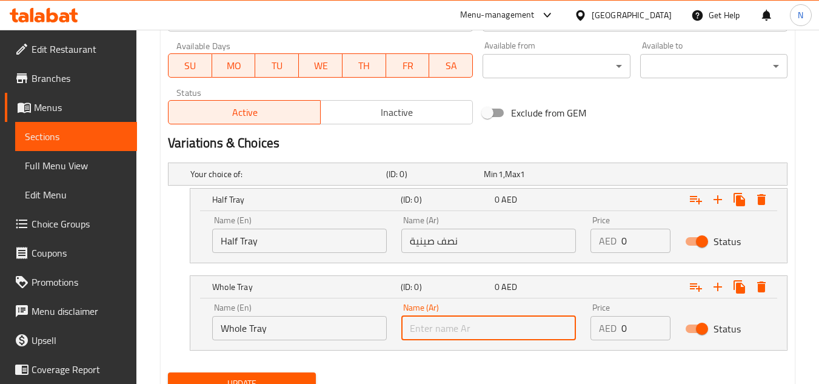
paste input "صينية كاملة"
type input "صينية كاملة"
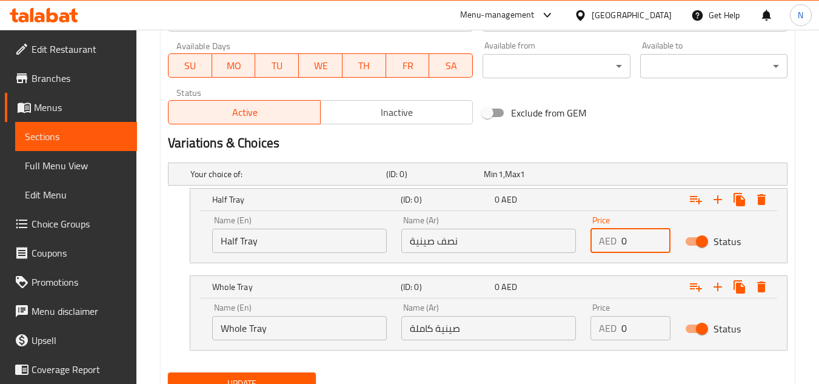
drag, startPoint x: 615, startPoint y: 242, endPoint x: 585, endPoint y: 248, distance: 30.4
click div "Price AED 0 Price"
paste input "119.0"
type input "119.00"
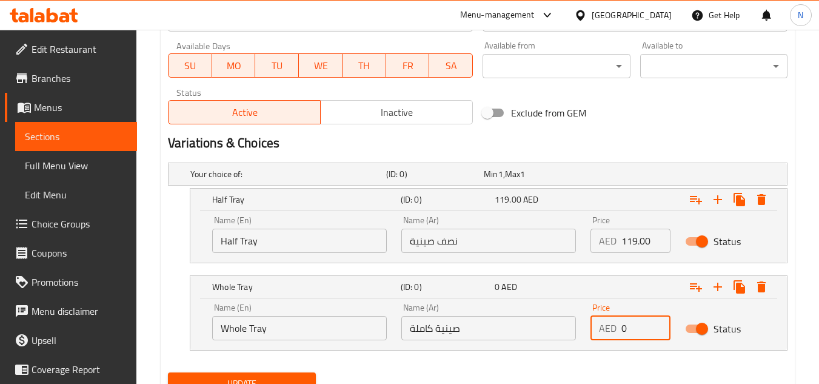
click div "AED 0 Price"
paste input "217.0"
type input "217.00"
click button "Update"
click input "Half Tray"
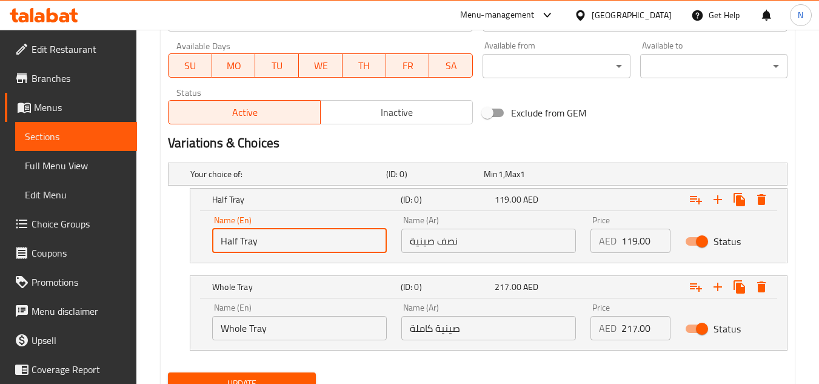
click input "Half Tray"
click input "نصف صينية"
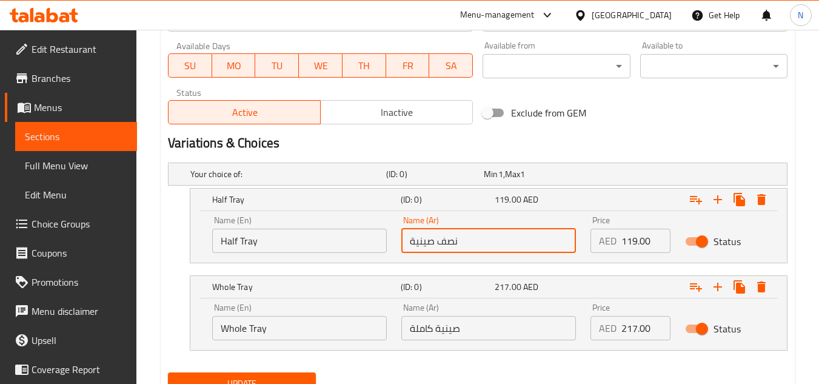
click input "نصف صينية"
click input "Whole Tray"
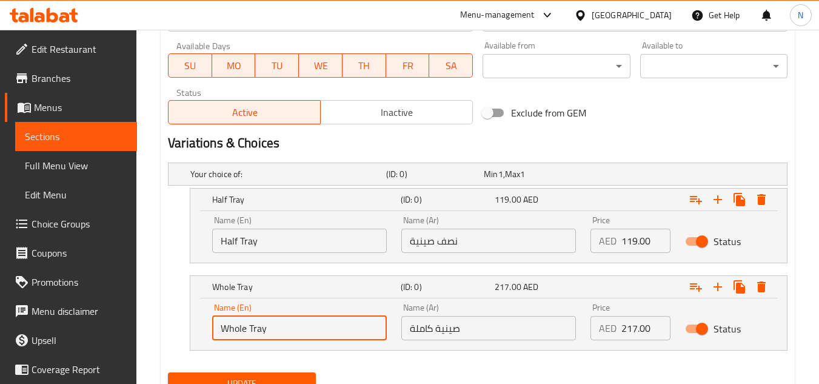
click input "Whole Tray"
click input "صينية كاملة"
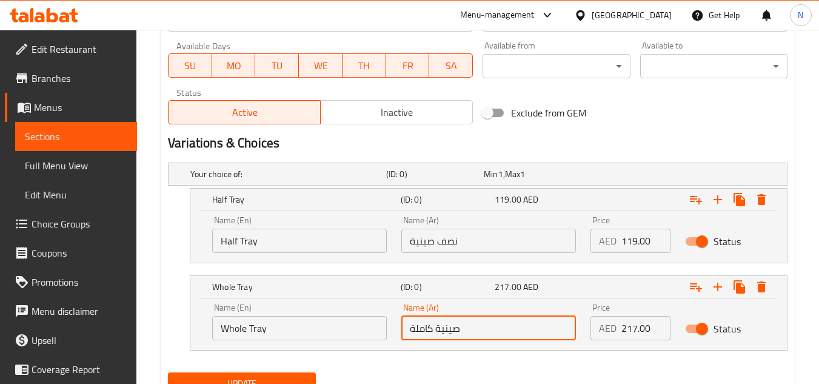
click input "صينية كاملة"
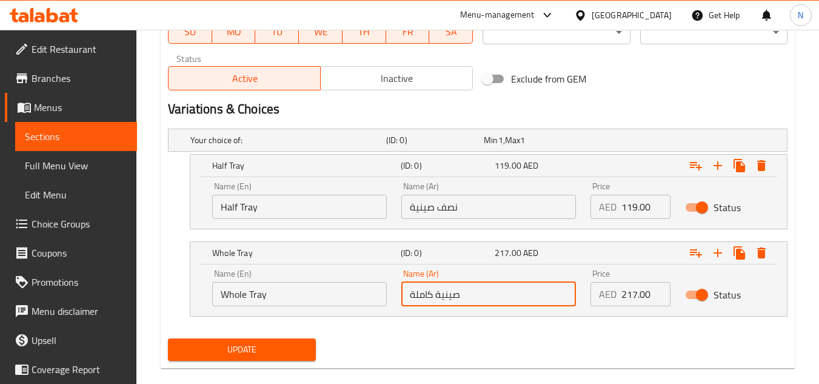
scroll to position [622, 0]
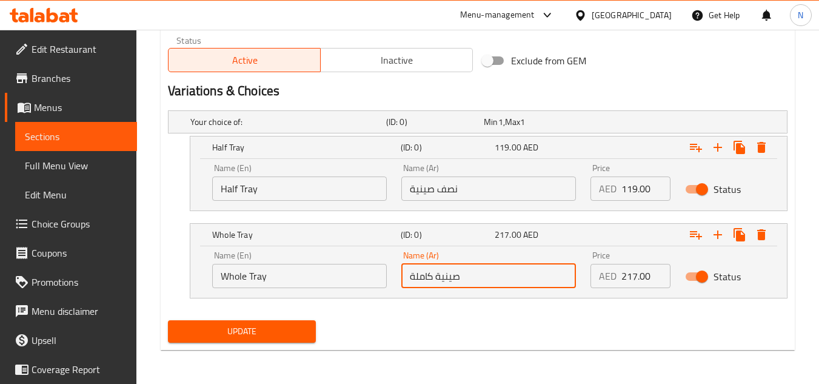
drag, startPoint x: 262, startPoint y: 328, endPoint x: 293, endPoint y: 281, distance: 57.3
click span "Update"
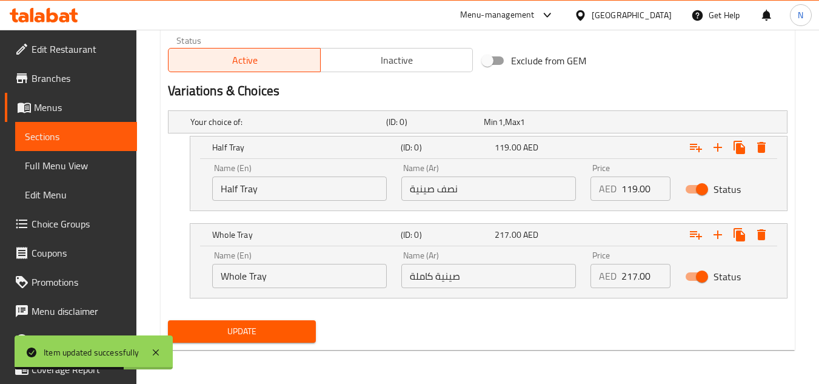
click input "نصف صينية"
click input "صينية كاملة"
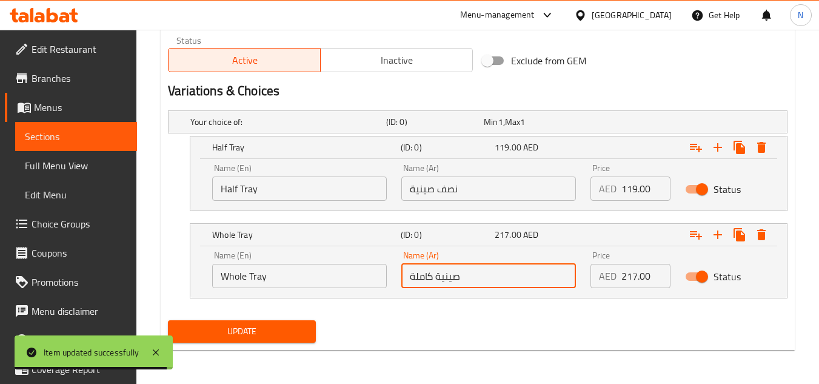
click input "صينية كاملة"
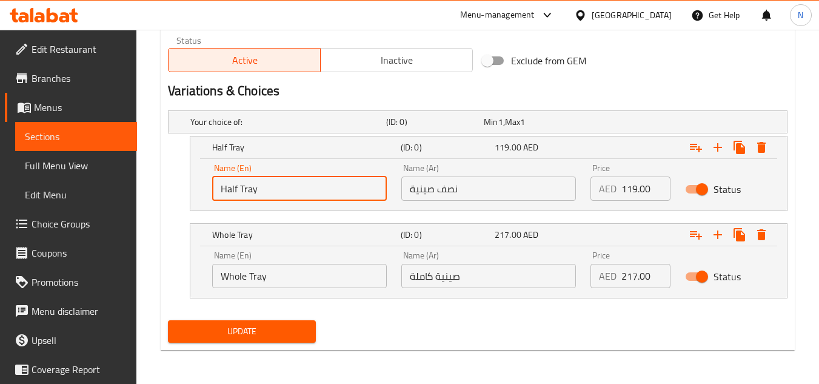
click input "Half Tray"
click input "Whole Tray"
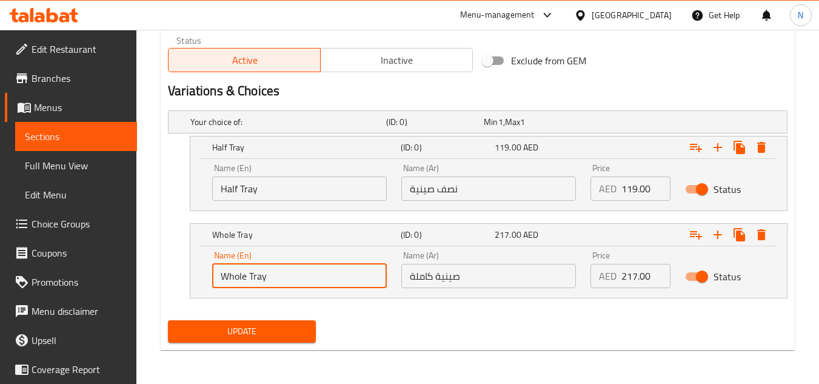
click input "Whole Tray"
click input "Half Tray"
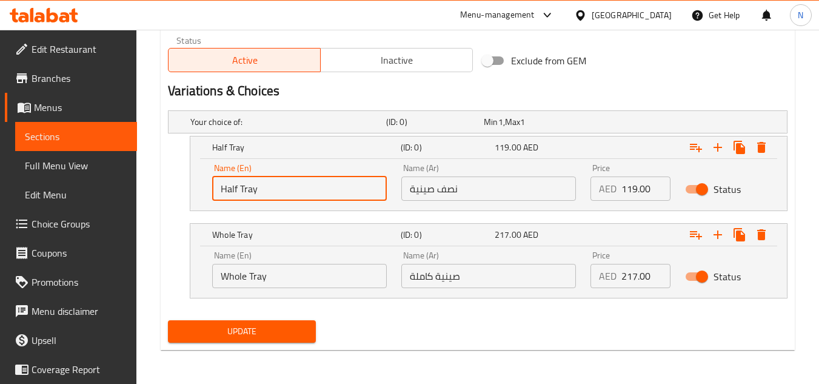
click input "Half Tray"
click input "نصف صينية"
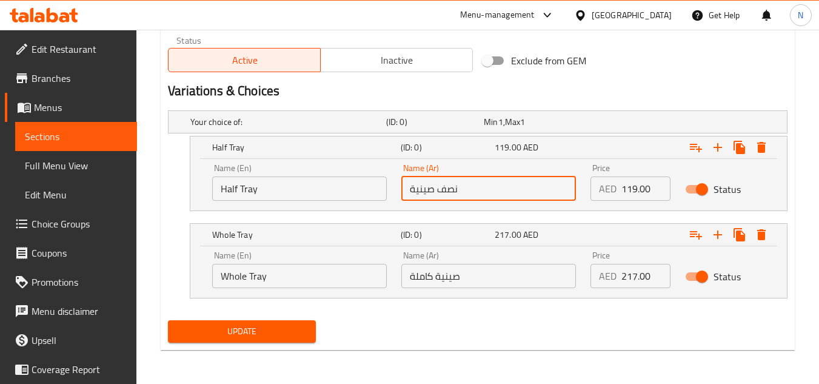
click input "نصف صينية"
click input "Whole Tray"
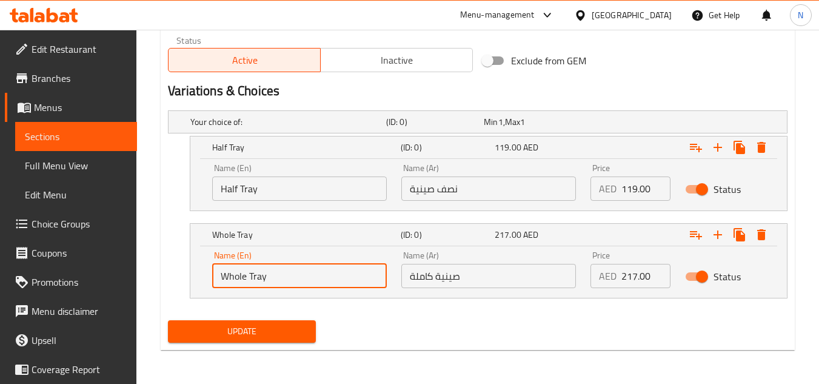
click input "Whole Tray"
click input "صينية كاملة"
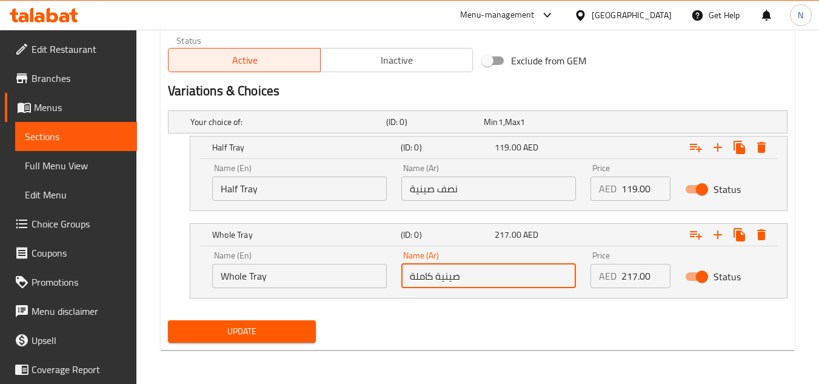
click input "صينية كاملة"
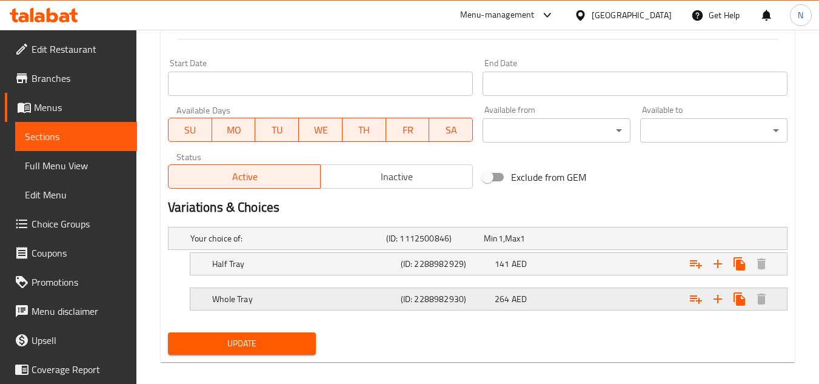
scroll to position [500, 0]
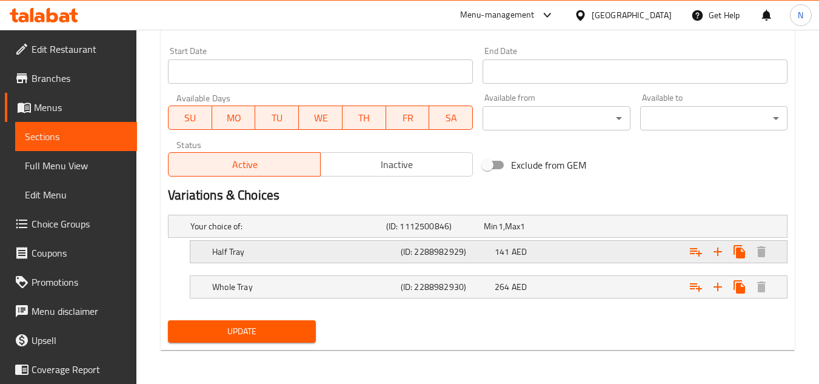
click at [328, 249] on h5 "Half Tray" at bounding box center [304, 251] width 184 height 12
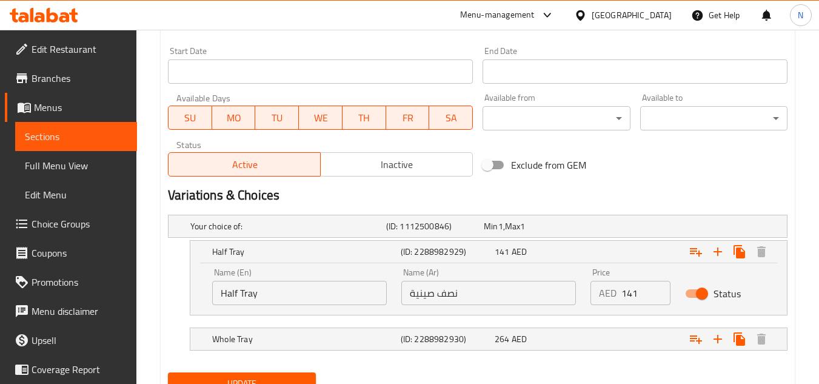
click at [299, 297] on input "Half Tray" at bounding box center [299, 293] width 175 height 24
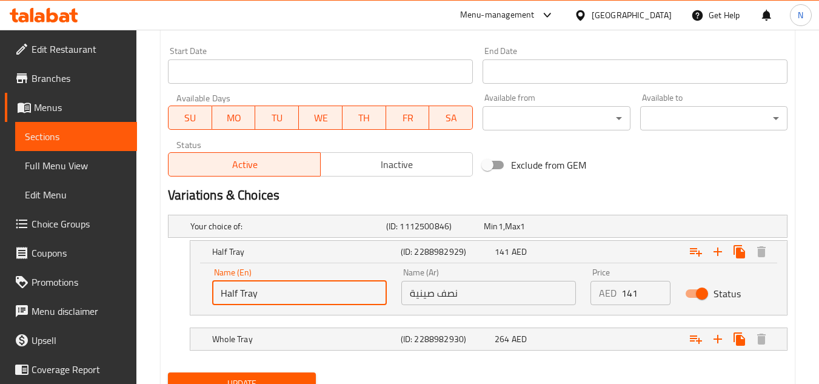
click at [299, 297] on input "Half Tray" at bounding box center [299, 293] width 175 height 24
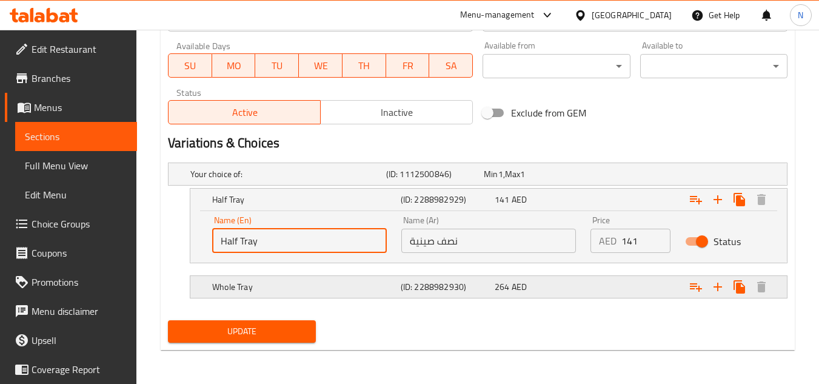
click at [249, 281] on h5 "Whole Tray" at bounding box center [304, 287] width 184 height 12
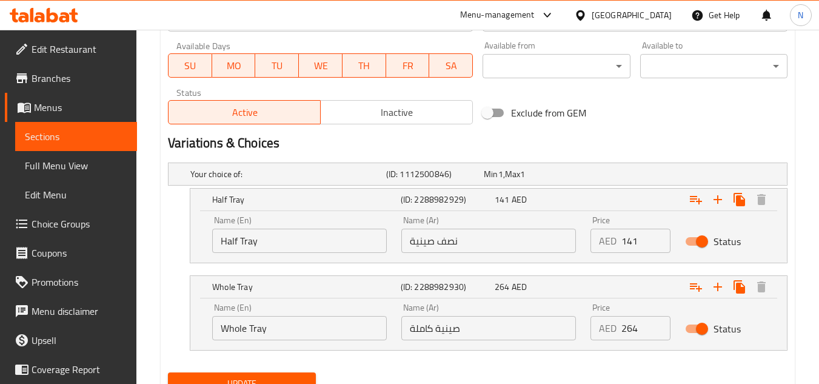
click at [264, 320] on input "Whole Tray" at bounding box center [299, 328] width 175 height 24
click at [265, 321] on input "Whole Tray" at bounding box center [299, 328] width 175 height 24
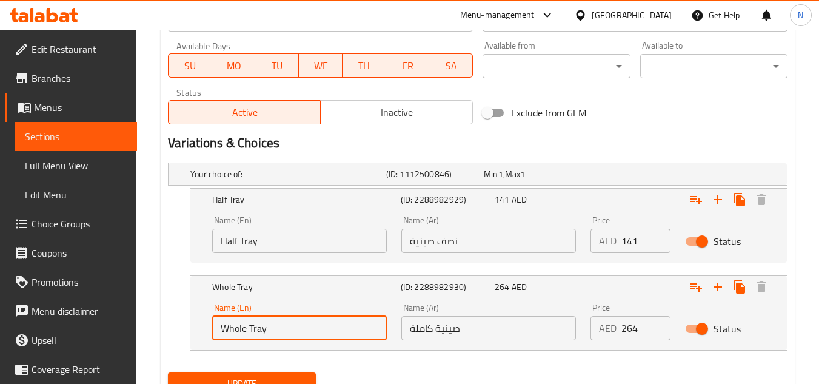
click at [265, 321] on input "Whole Tray" at bounding box center [299, 328] width 175 height 24
click at [449, 245] on input "نصف صينية" at bounding box center [488, 240] width 175 height 24
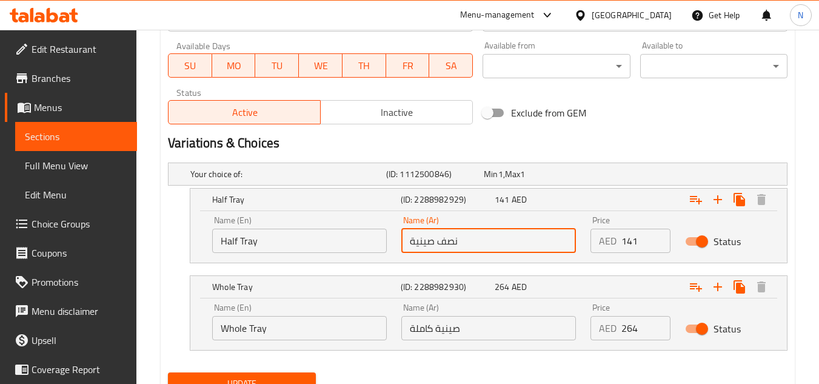
click at [449, 245] on input "نصف صينية" at bounding box center [488, 240] width 175 height 24
click at [461, 340] on div "Name (Ar) صينية كاملة Name (Ar)" at bounding box center [488, 322] width 189 height 52
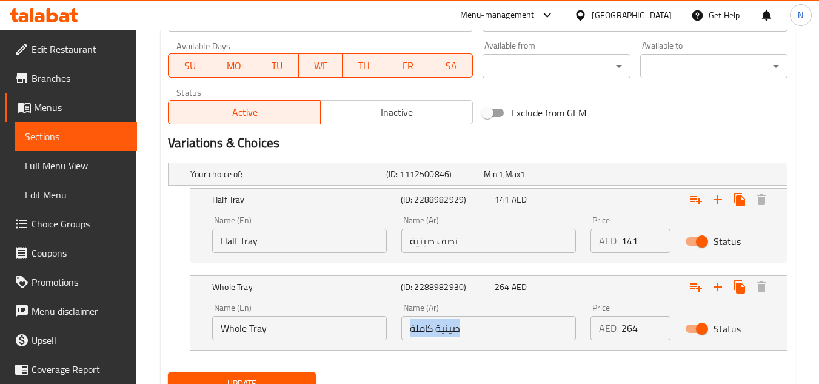
click at [461, 340] on div "Name (Ar) صينية كاملة Name (Ar)" at bounding box center [488, 322] width 189 height 52
click at [474, 331] on input "صينية كاملة" at bounding box center [488, 328] width 175 height 24
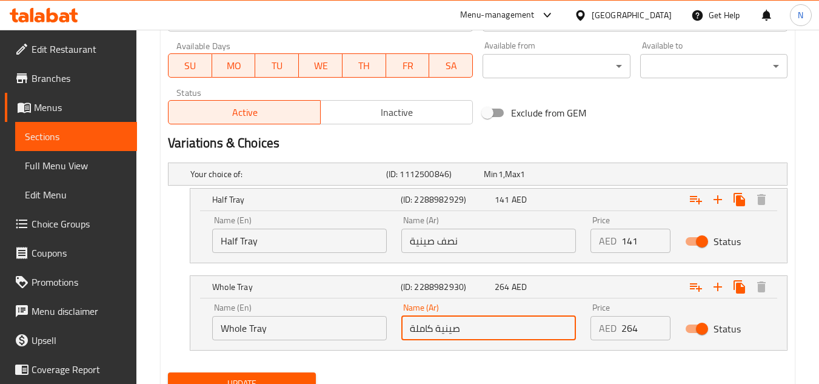
click at [474, 331] on input "صينية كاملة" at bounding box center [488, 328] width 175 height 24
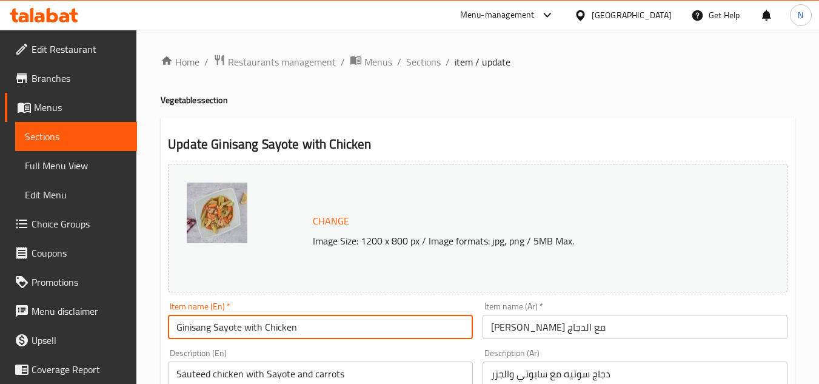
click at [285, 324] on input "Ginisang Sayote with Chicken" at bounding box center [320, 327] width 305 height 24
paste input "(Tray) Ginisang Sayote w Chicken"
click at [196, 330] on input "(Tray) Ginisang Sayote w Chicken" at bounding box center [320, 327] width 305 height 24
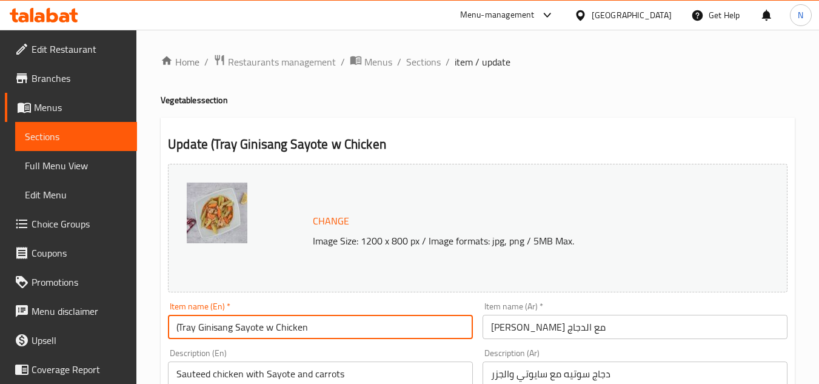
click at [178, 336] on input "(Tray Ginisang Sayote w Chicken" at bounding box center [320, 327] width 305 height 24
drag, startPoint x: 179, startPoint y: 332, endPoint x: 172, endPoint y: 335, distance: 7.1
click at [172, 335] on input "(Tray Ginisang Sayote w Chicken" at bounding box center [320, 327] width 305 height 24
click at [201, 335] on input "Tray Ginisang Sayote w Chicken" at bounding box center [320, 327] width 305 height 24
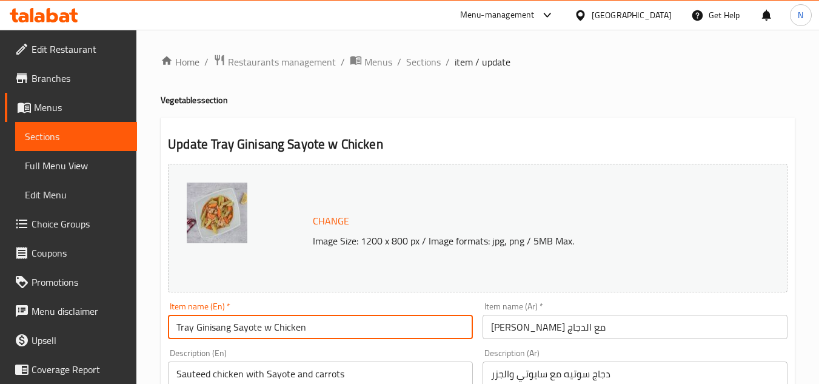
click at [201, 335] on input "Tray Ginisang Sayote w Chicken" at bounding box center [320, 327] width 305 height 24
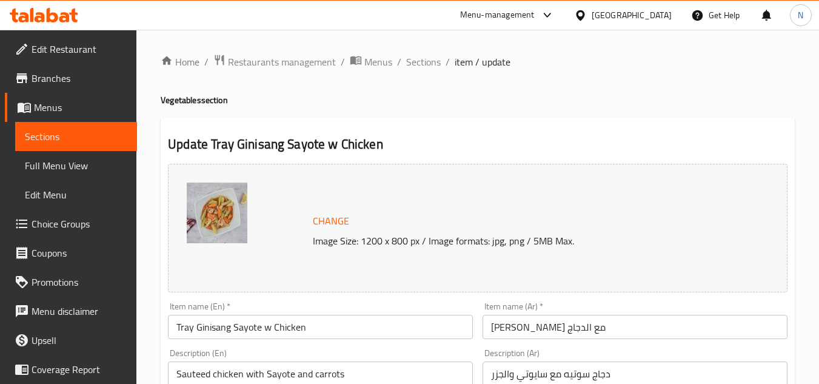
click at [243, 330] on input "Tray Ginisang Sayote w Chicken" at bounding box center [320, 327] width 305 height 24
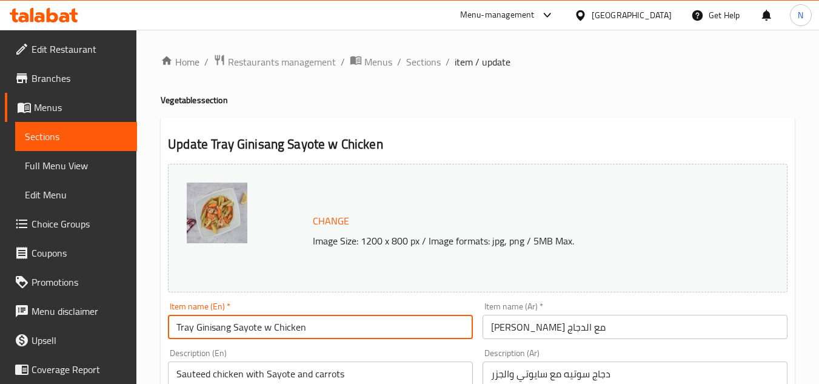
click at [243, 330] on input "Tray Ginisang Sayote w Chicken" at bounding box center [320, 327] width 305 height 24
paste input "W"
type input "Tray Ginisang Sayote W Chicken"
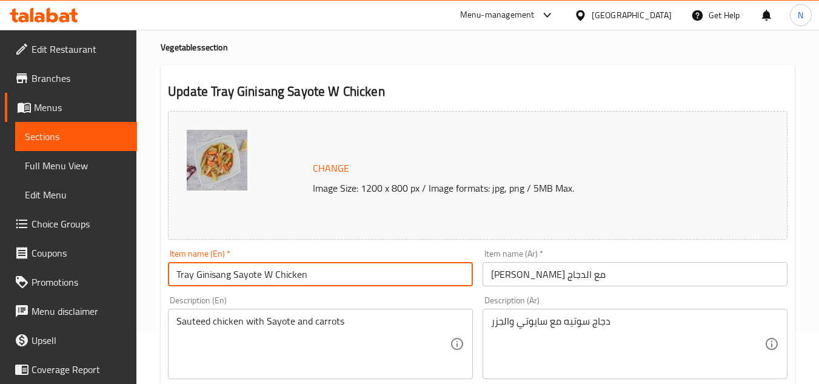
scroll to position [61, 0]
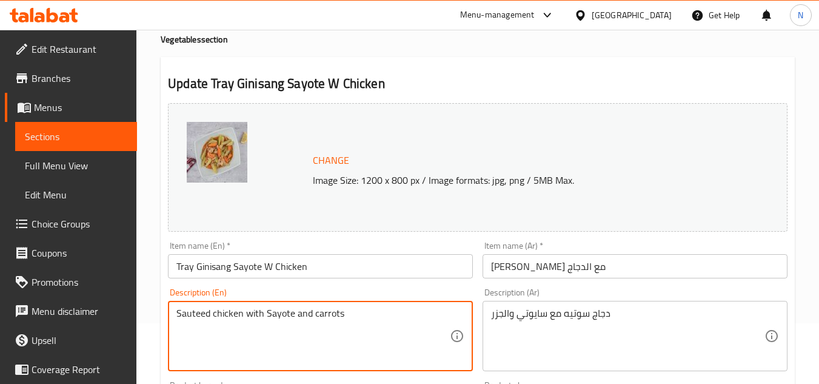
click at [291, 315] on textarea "Sauteed chicken with Sayote and carrots" at bounding box center [312, 336] width 273 height 58
paste textarea "éed chicken with Sayote and carrots. Serves 12-15."
click at [341, 322] on textarea "Sautéed chicken with Sayote and carrots. Serves 12-15." at bounding box center [312, 336] width 273 height 58
click at [315, 321] on textarea "Sautéed chicken with Sayote and carrots Serves 12-15." at bounding box center [312, 336] width 273 height 58
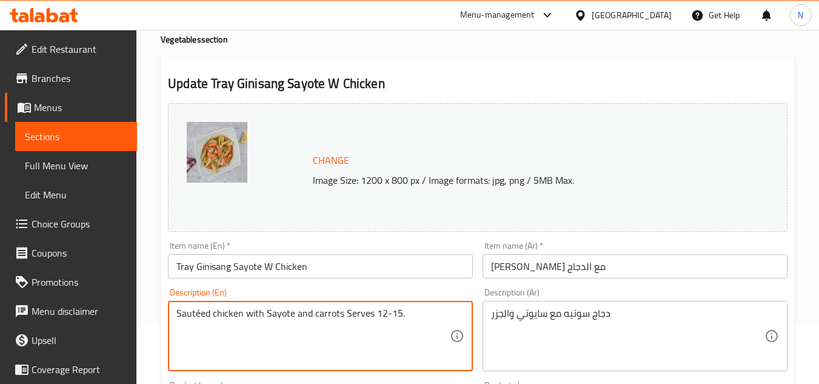
click at [315, 321] on textarea "Sautéed chicken with Sayote and carrots Serves 12-15." at bounding box center [312, 336] width 273 height 58
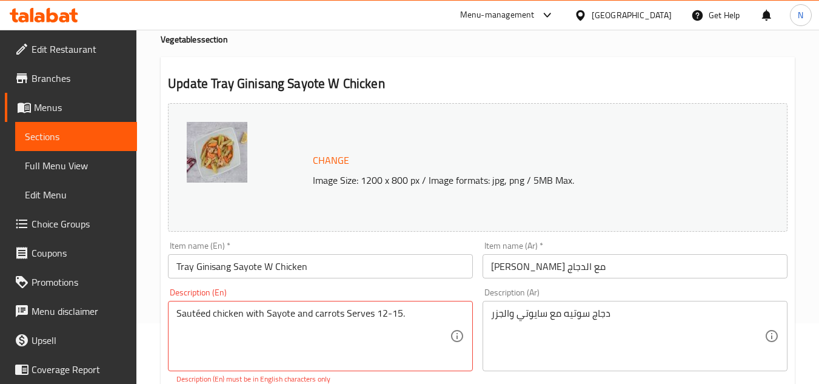
click at [373, 305] on div "Sautéed chicken with Sayote and carrots Serves 12-15. Description (En)" at bounding box center [320, 336] width 305 height 70
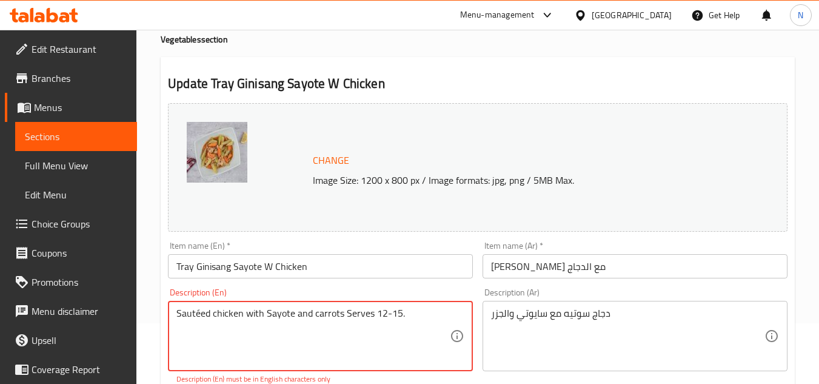
click at [373, 305] on div "Sautéed chicken with Sayote and carrots Serves 12-15. Description (En)" at bounding box center [320, 336] width 305 height 70
paste textarea "eed chicken with sayote and carrots s"
type textarea "Sauteed chicken with sayote and carrots serves 12-15."
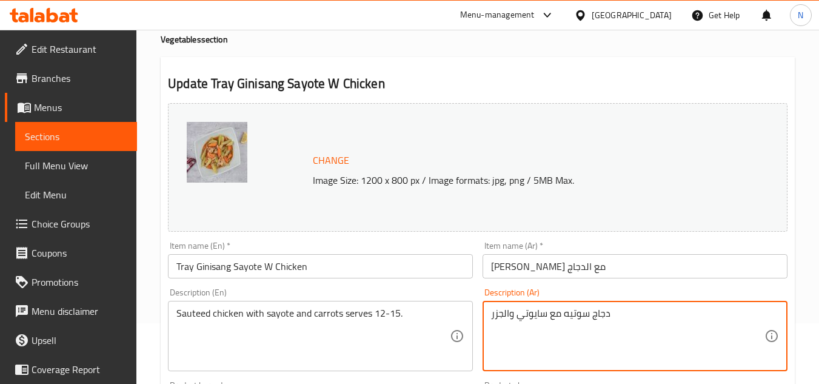
click at [554, 319] on textarea "دجاج سوتيه مع سايوتي والجزر" at bounding box center [627, 336] width 273 height 58
paste textarea "زر. يكفي من ١٢ إلى ١٥ شخصًا."
click at [596, 320] on textarea "دجاج سوتيه مع سايوتي وجزر. يكفي من ١٢ إلى ١٥ شخصًا." at bounding box center [627, 336] width 273 height 58
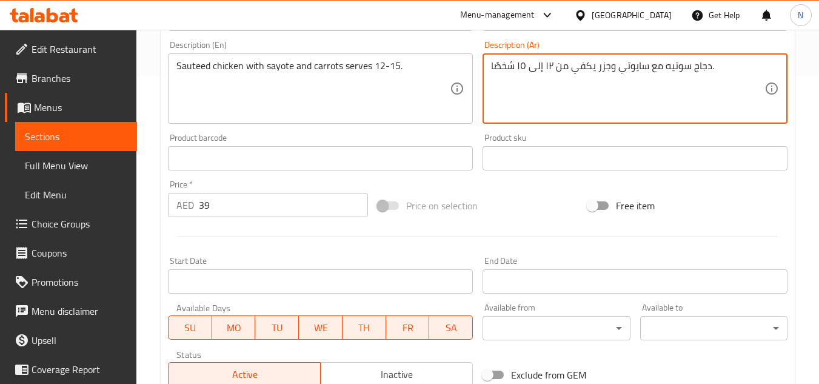
scroll to position [303, 0]
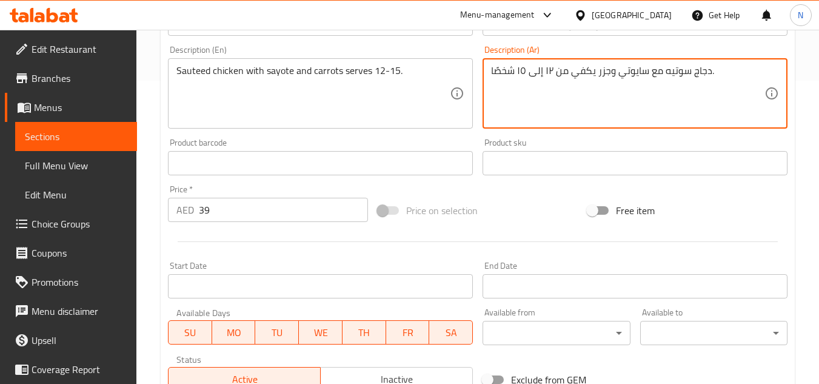
type textarea "دجاج سوتيه مع سايوتي وجزر يكفي من ١٢ إلى ١٥ شخصًا."
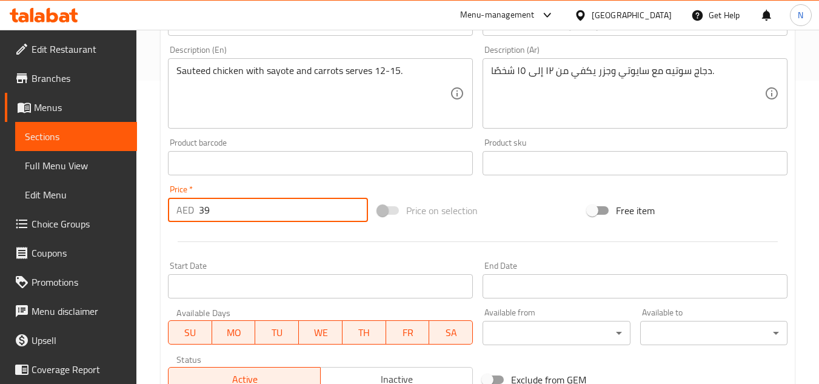
drag, startPoint x: 245, startPoint y: 216, endPoint x: 167, endPoint y: 228, distance: 79.1
click at [167, 228] on div "Change Image Size: 1200 x 800 px / Image formats: jpg, png / 5MB Max. Item name…" at bounding box center [477, 126] width 629 height 540
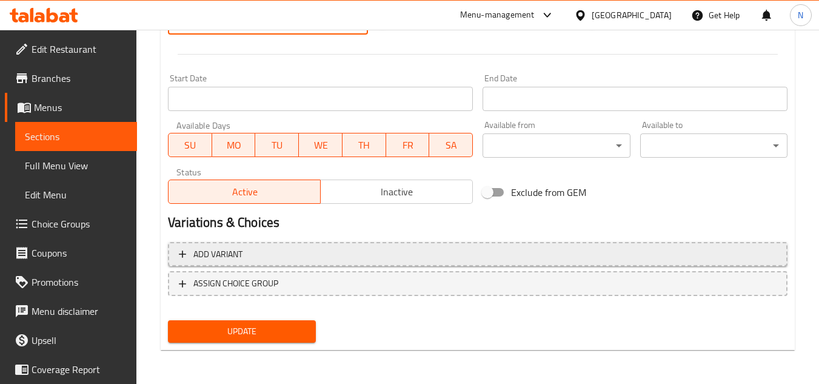
type input "0"
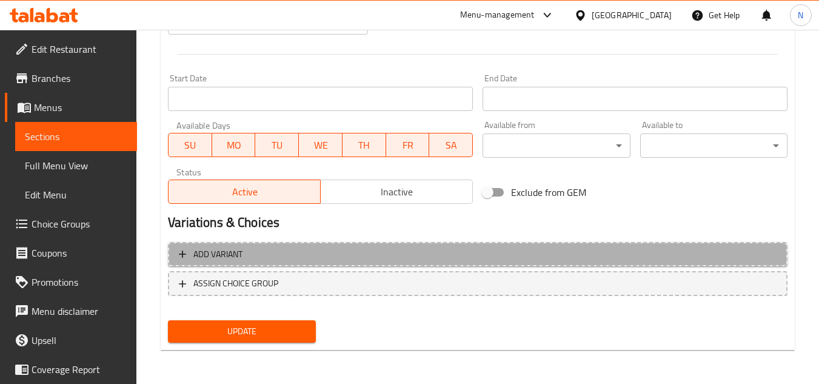
click at [326, 256] on span "Add variant" at bounding box center [478, 254] width 598 height 15
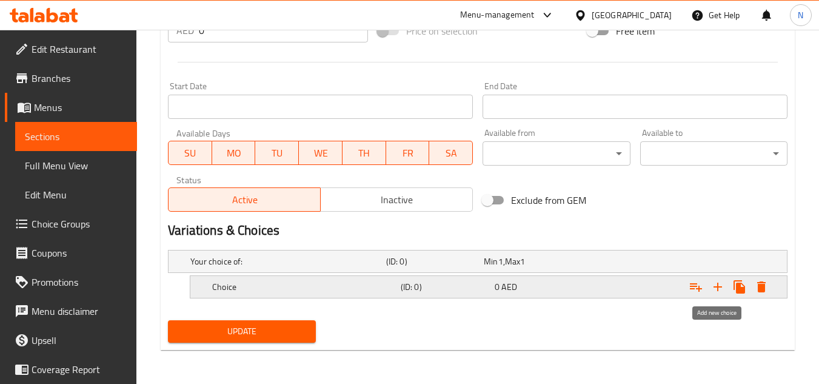
click at [716, 293] on icon "Expand" at bounding box center [717, 286] width 15 height 15
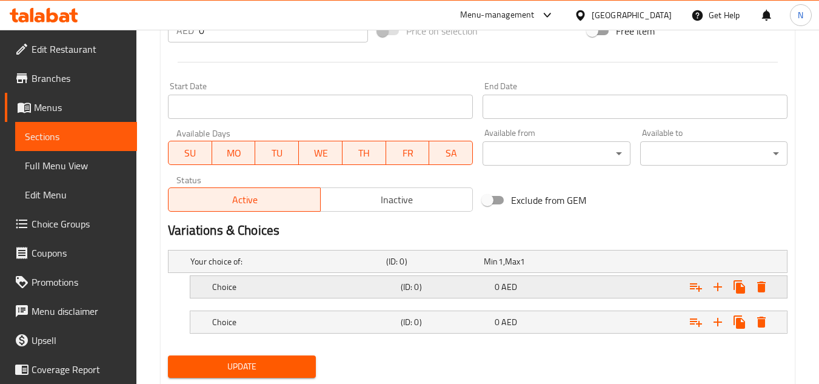
click at [276, 288] on h5 "Choice" at bounding box center [304, 287] width 184 height 12
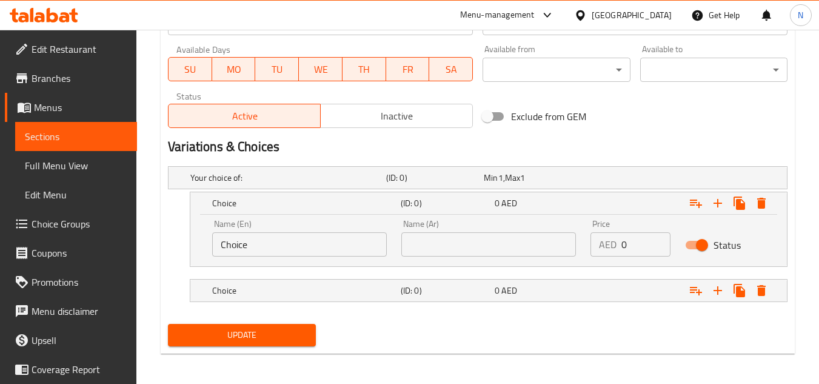
scroll to position [570, 0]
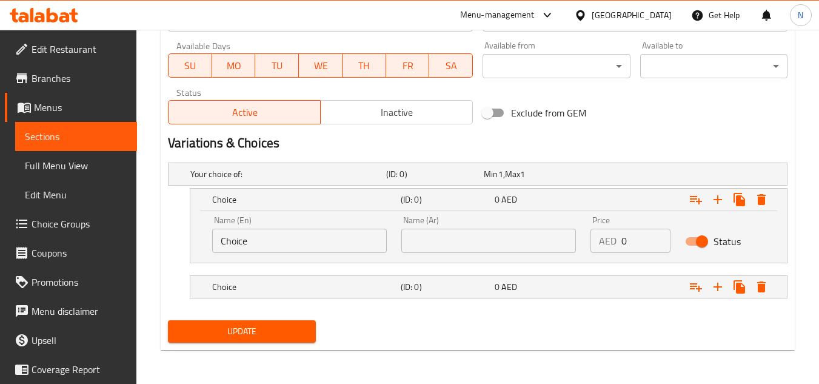
click at [293, 245] on input "Choice" at bounding box center [299, 240] width 175 height 24
click at [293, 246] on input "Choice" at bounding box center [299, 240] width 175 height 24
paste input "Half Tray"
type input "Half Tray"
click at [470, 239] on input "text" at bounding box center [488, 240] width 175 height 24
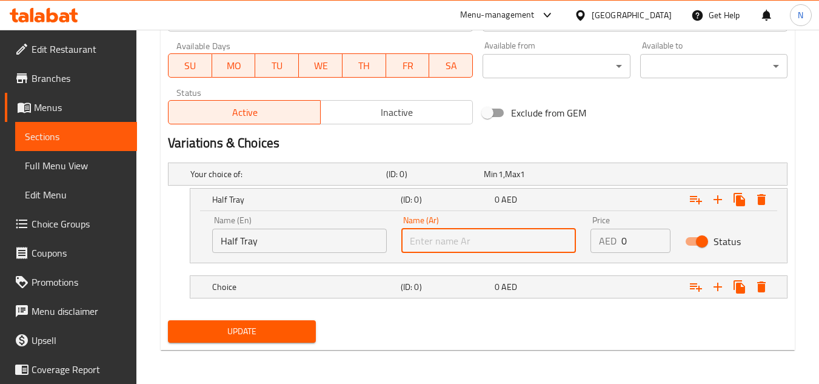
paste input "نصف صينية"
type input "نصف صينية"
click at [332, 284] on h5 "Choice" at bounding box center [304, 287] width 184 height 12
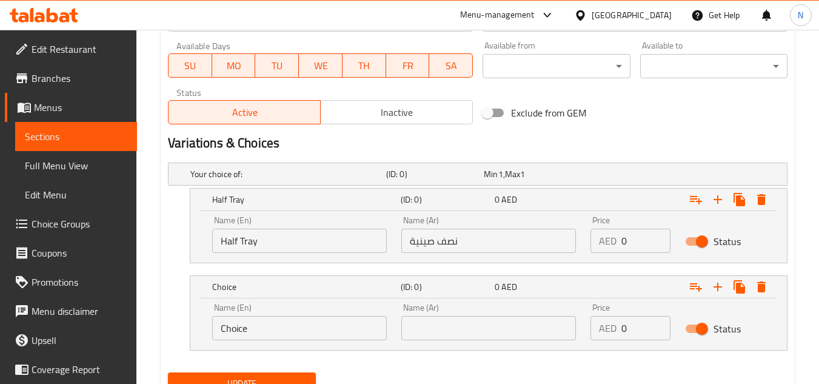
click at [276, 332] on input "Choice" at bounding box center [299, 328] width 175 height 24
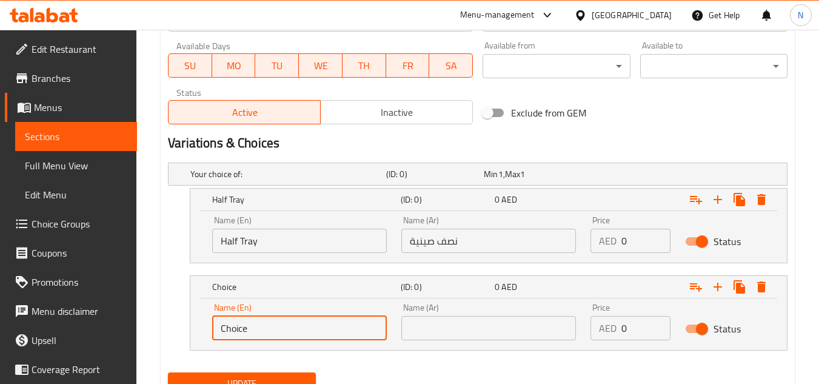
click at [276, 332] on input "Choice" at bounding box center [299, 328] width 175 height 24
paste input "Whole Tray"
type input "Whole Tray"
click at [438, 332] on input "text" at bounding box center [488, 328] width 175 height 24
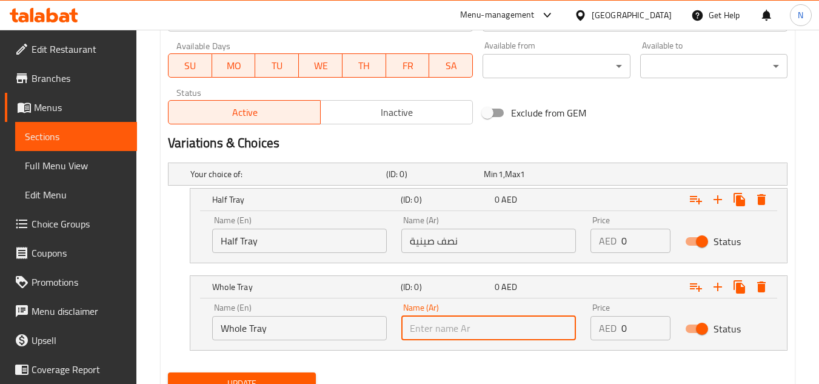
paste input "صينية كاملة"
type input "صينية كاملة"
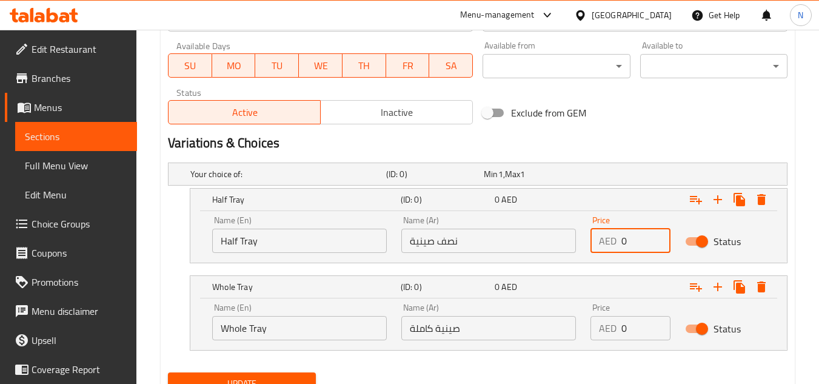
drag, startPoint x: 624, startPoint y: 244, endPoint x: 634, endPoint y: 244, distance: 10.9
click at [634, 244] on input "0" at bounding box center [645, 240] width 49 height 24
paste input "96.0"
type input "96.00"
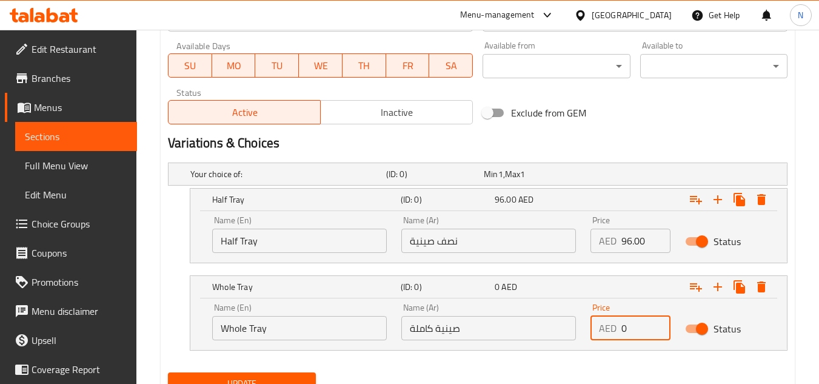
drag, startPoint x: 635, startPoint y: 328, endPoint x: 623, endPoint y: 330, distance: 12.4
click at [623, 330] on input "0" at bounding box center [645, 328] width 49 height 24
paste input "170.0"
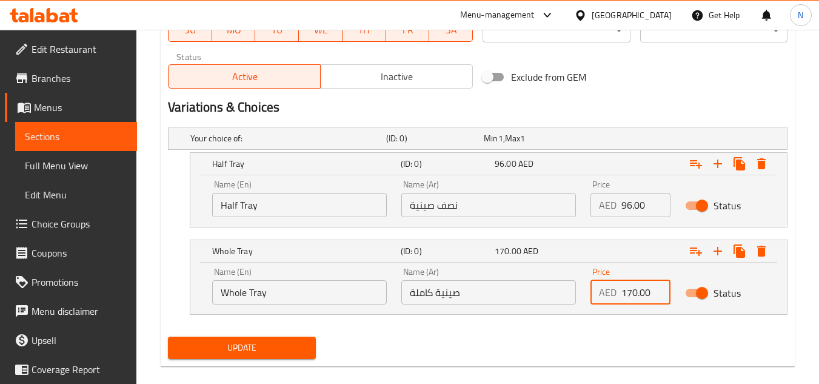
scroll to position [622, 0]
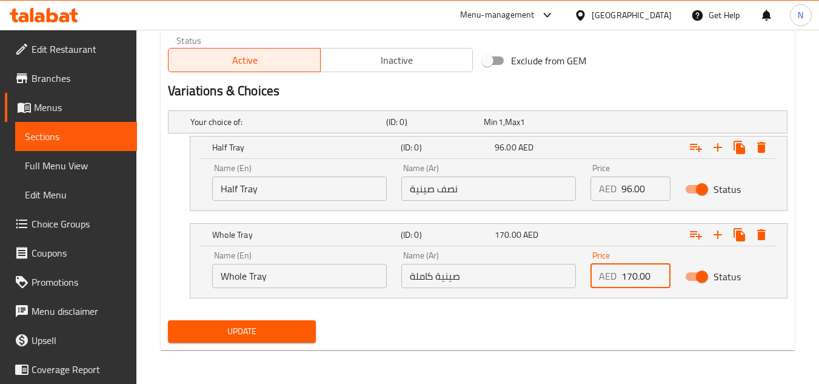
type input "170.00"
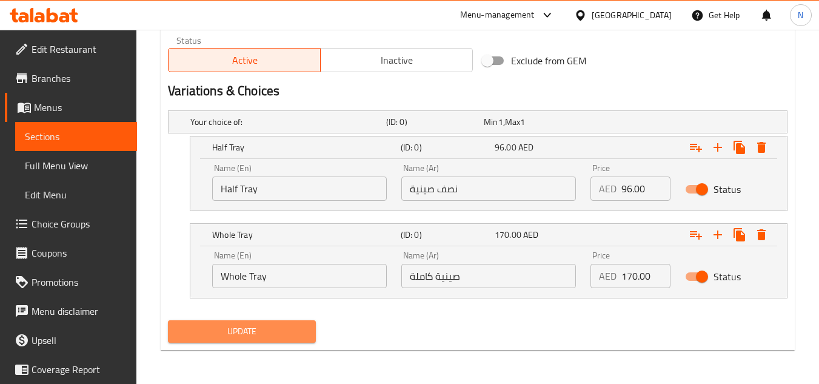
click at [258, 336] on span "Update" at bounding box center [242, 331] width 128 height 15
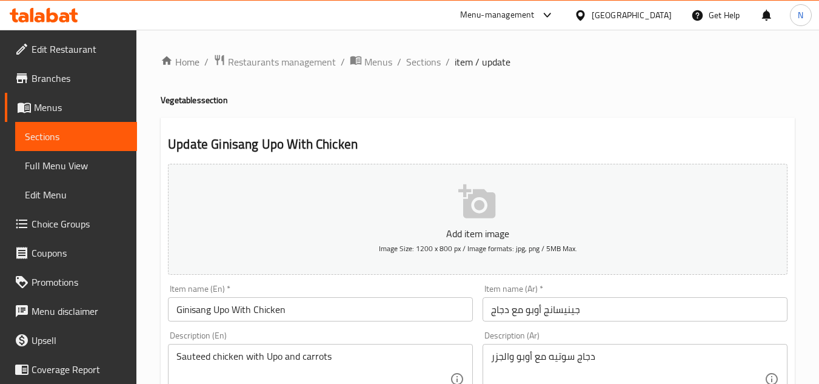
click at [268, 310] on input "Ginisang Upo With Chicken" at bounding box center [320, 309] width 305 height 24
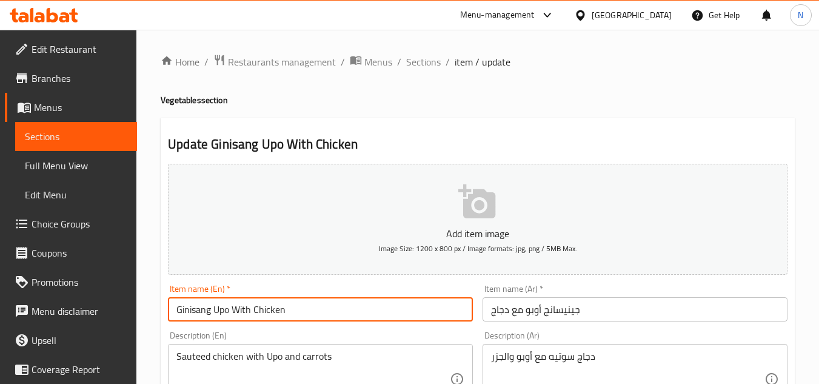
click at [268, 310] on input "Ginisang Upo With Chicken" at bounding box center [320, 309] width 305 height 24
paste input "(Tray) Ginisang Upo w Chicken"
click at [196, 311] on input "(Tray) Ginisang Upo w Chicken" at bounding box center [320, 309] width 305 height 24
click at [176, 311] on input "(Tray Ginisang Upo w Chicken" at bounding box center [320, 309] width 305 height 24
click at [274, 316] on input "Tray Ginisang Upo w Chicken" at bounding box center [320, 309] width 305 height 24
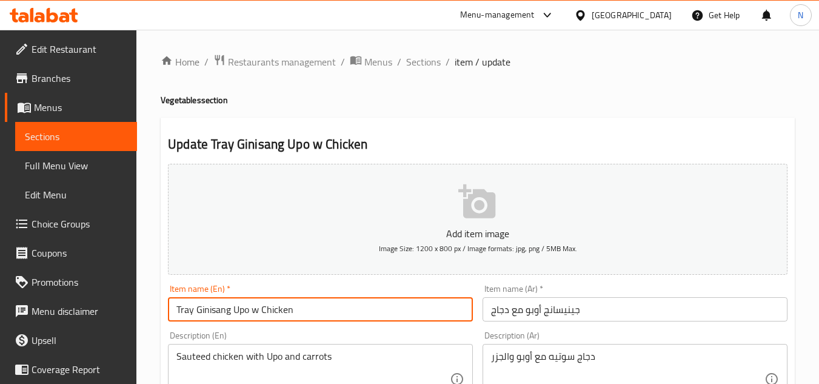
click at [274, 316] on input "Tray Ginisang Upo w Chicken" at bounding box center [320, 309] width 305 height 24
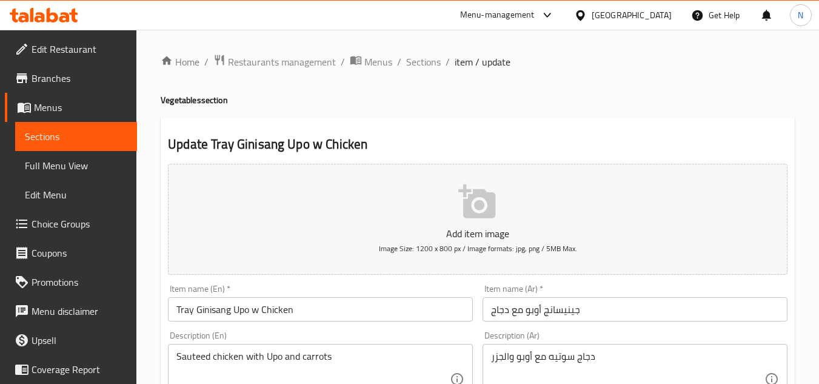
click at [327, 313] on input "Tray Ginisang Upo w Chicken" at bounding box center [320, 309] width 305 height 24
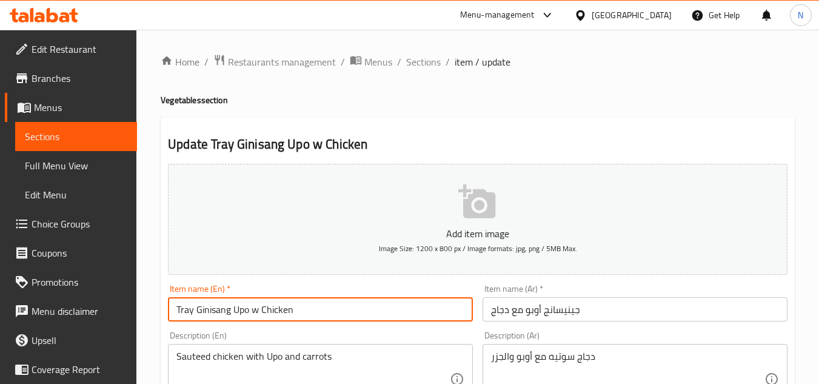
click at [327, 313] on input "Tray Ginisang Upo w Chicken" at bounding box center [320, 309] width 305 height 24
paste input "W"
type input "Tray Ginisang Upo W Chicken"
click at [276, 317] on input "Tray Ginisang Upo W Chicken" at bounding box center [320, 309] width 305 height 24
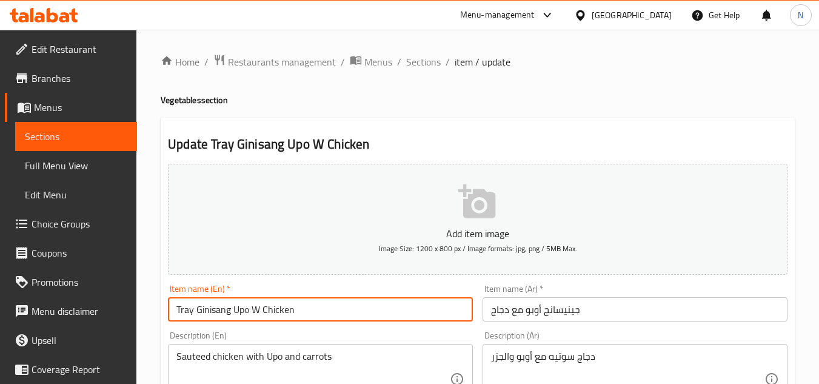
click at [276, 317] on input "Tray Ginisang Upo W Chicken" at bounding box center [320, 309] width 305 height 24
click at [548, 315] on input "جينيسانج أوبو مع دجاج" at bounding box center [634, 309] width 305 height 24
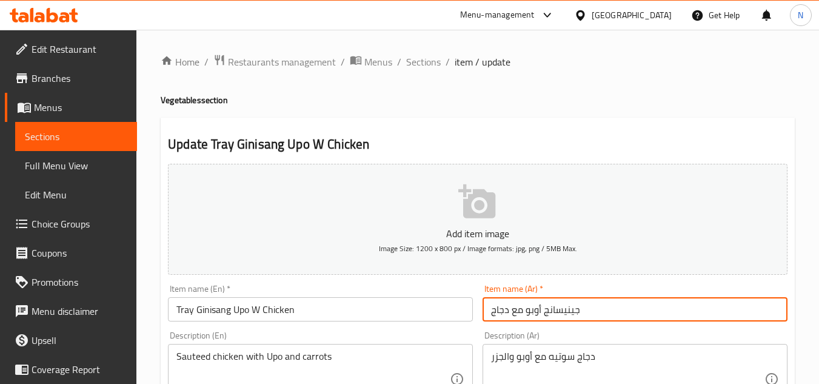
click at [548, 315] on input "جينيسانج أوبو مع دجاج" at bounding box center [634, 309] width 305 height 24
paste input "ينية جينيسانج أوبو بال"
type input "صينية [PERSON_NAME] بالدجاج"
click at [215, 358] on textarea "Sauteed chicken with Upo and carrots" at bounding box center [312, 379] width 273 height 58
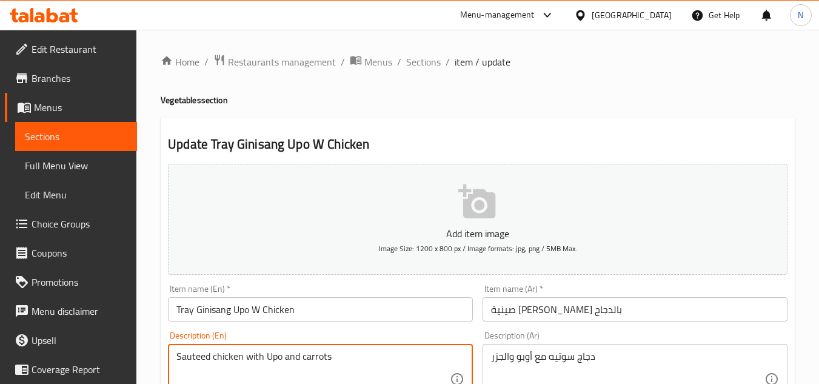
click at [215, 358] on textarea "Sauteed chicken with Upo and carrots" at bounding box center [312, 379] width 273 height 58
paste textarea "éed chicken with Upo and carrots. Serves 12-15."
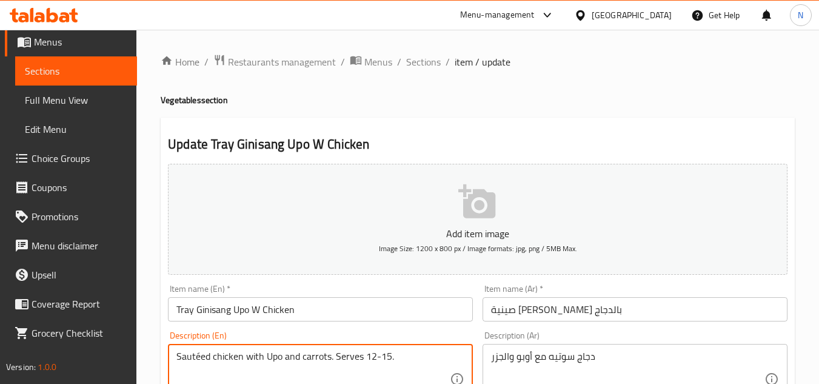
scroll to position [66, 0]
click at [199, 357] on textarea "Sautéed chicken with Upo and carrots. Serves 12-15." at bounding box center [312, 379] width 273 height 58
click at [331, 358] on textarea "Sauteed chicken with Upo and carrots. Serves 12-15." at bounding box center [312, 379] width 273 height 58
click at [347, 359] on textarea "Sauteed chicken with Upo and carrots Serves 12-15." at bounding box center [312, 379] width 273 height 58
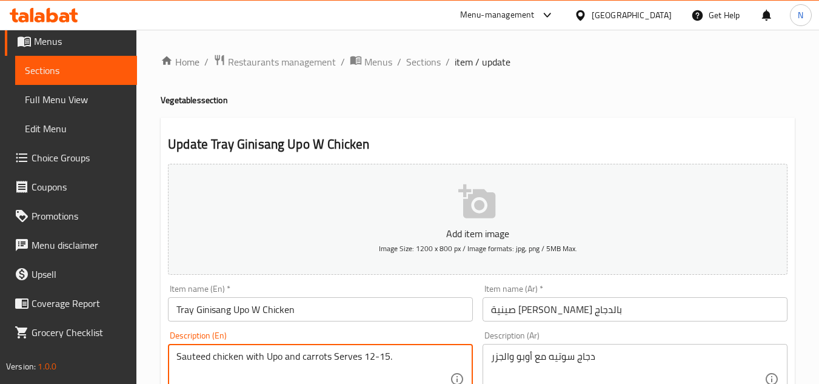
click at [347, 359] on textarea "Sauteed chicken with Upo and carrots Serves 12-15." at bounding box center [312, 379] width 273 height 58
click at [313, 352] on textarea "Sauteed chicken with Upo and carrots Serves 12-15." at bounding box center [312, 379] width 273 height 58
paste textarea "upo and carrots s"
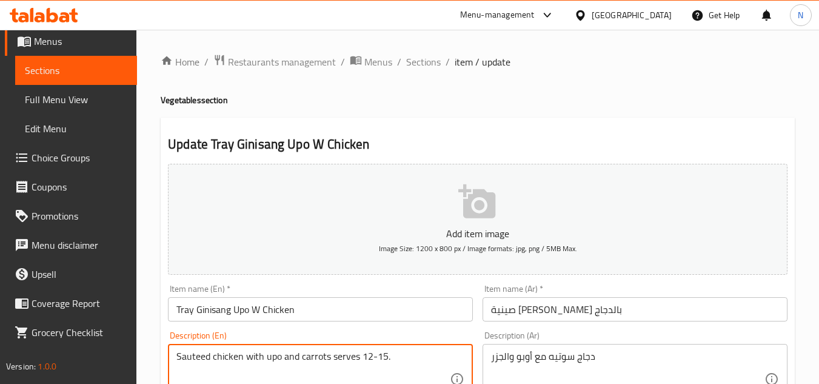
type textarea "Sauteed chicken with upo and carrots serves 12-15."
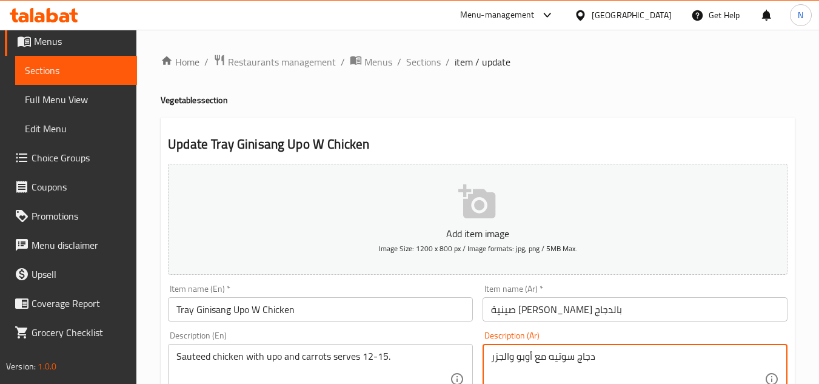
click at [547, 361] on textarea "دجاج سوتيه مع أوبو والجزر" at bounding box center [627, 379] width 273 height 58
paste textarea "زر. يكفي من ١٢ إلى ١٥ شخصًا."
type textarea "دجاج سوتيه مع أوبو وجزر. يكفي من ١٢ إلى ١٥ شخصًا."
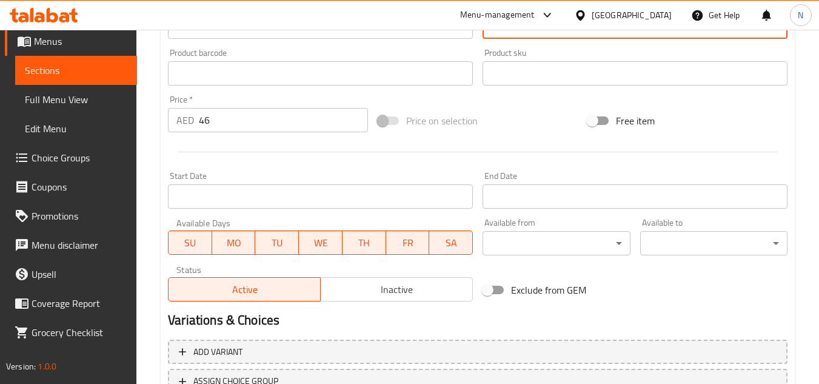
scroll to position [351, 0]
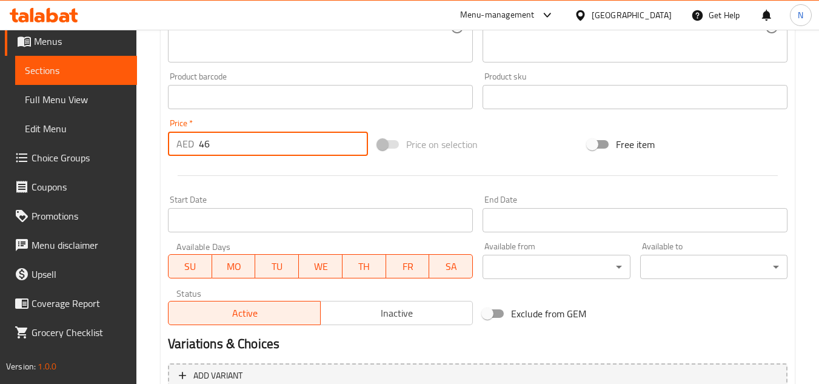
drag, startPoint x: 225, startPoint y: 151, endPoint x: 164, endPoint y: 158, distance: 61.0
click at [164, 158] on div "Price   * AED 46 Price *" at bounding box center [268, 137] width 210 height 47
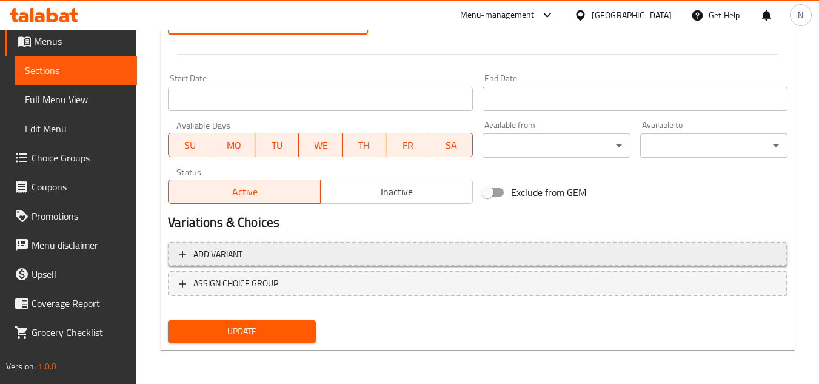
type input "0"
click at [311, 256] on span "Add variant" at bounding box center [478, 254] width 598 height 15
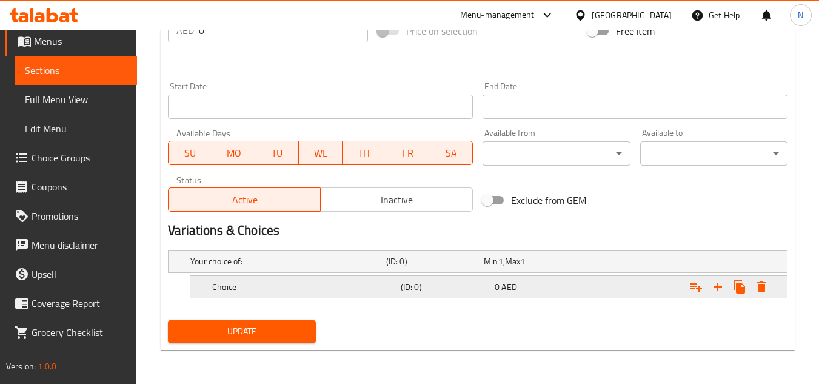
scroll to position [465, 0]
click at [723, 292] on icon "Expand" at bounding box center [717, 286] width 15 height 15
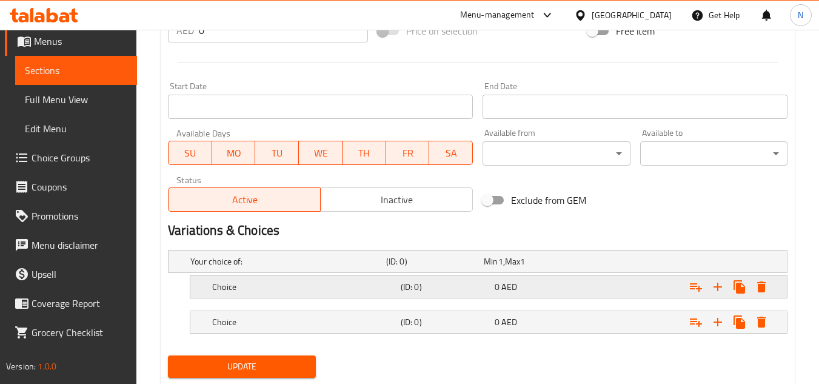
click at [514, 282] on span "AED" at bounding box center [508, 287] width 15 height 16
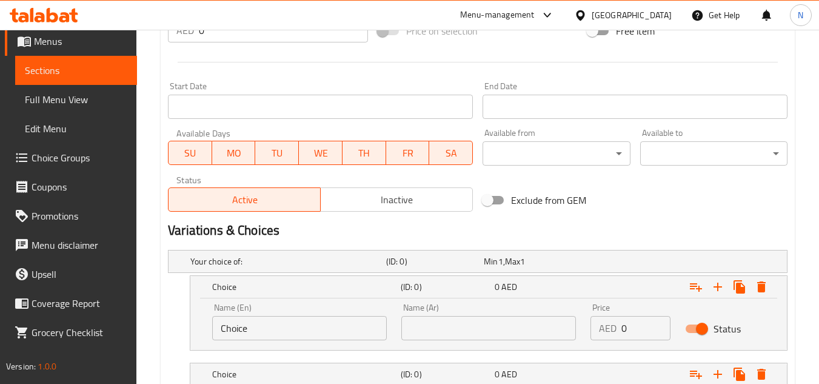
click at [538, 328] on input "text" at bounding box center [488, 328] width 175 height 24
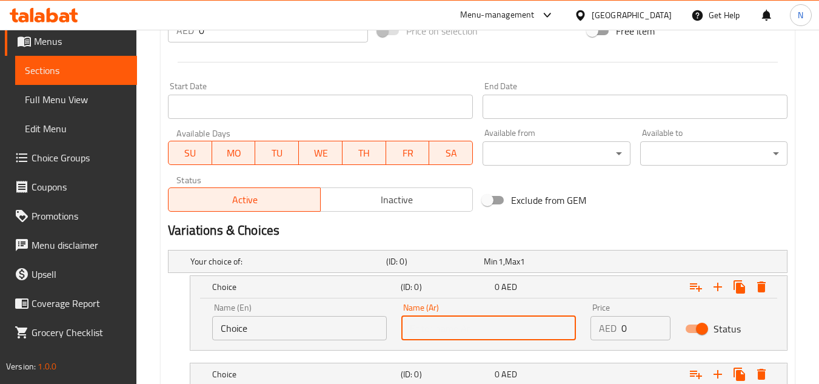
paste input "نصف صينية"
type input "نصف صينية"
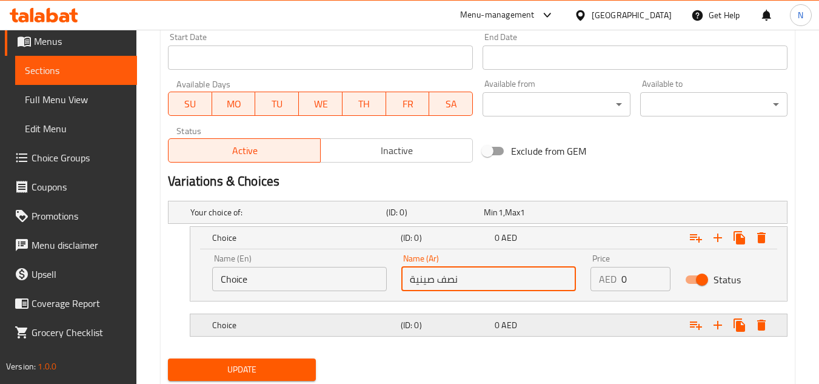
scroll to position [552, 0]
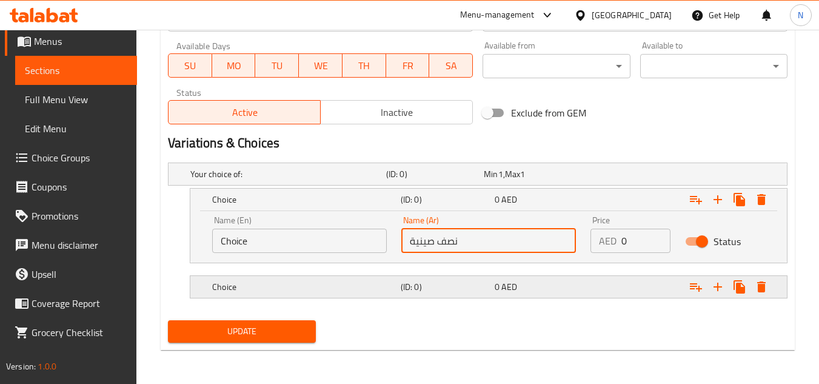
click at [428, 276] on div "Choice (ID: 0) 0 AED" at bounding box center [492, 286] width 565 height 27
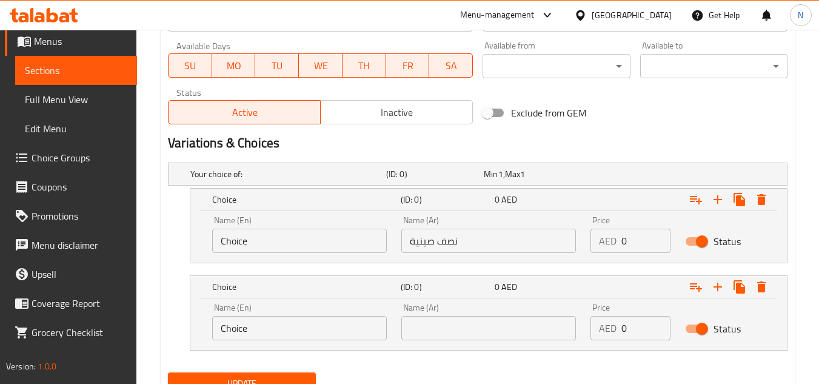
click at [458, 332] on input "text" at bounding box center [488, 328] width 175 height 24
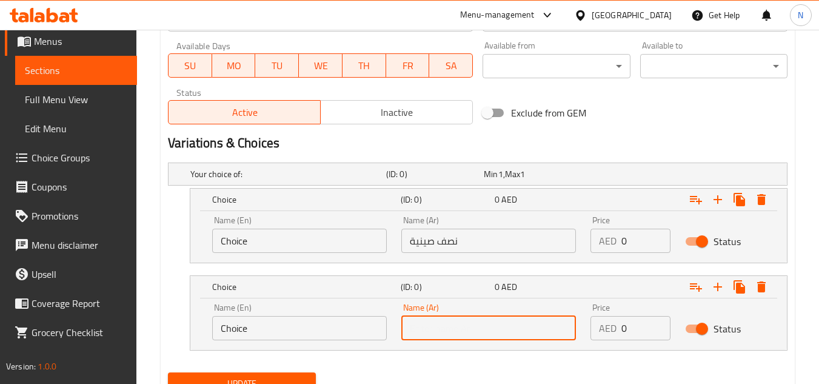
paste input "صينية كاملة"
type input "صينية كاملة"
click at [258, 243] on input "Choice" at bounding box center [299, 240] width 175 height 24
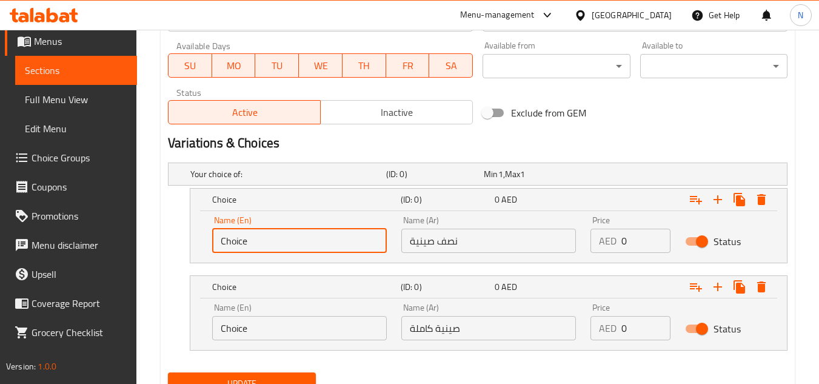
paste input "Half Tray"
type input "Half Tray"
click at [239, 328] on input "Choice" at bounding box center [299, 328] width 175 height 24
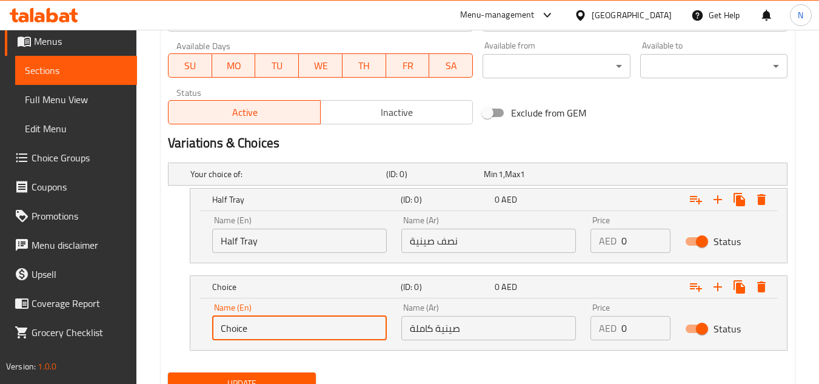
click at [239, 328] on input "Choice" at bounding box center [299, 328] width 175 height 24
paste input "Whole Tray"
type input "Whole Tray"
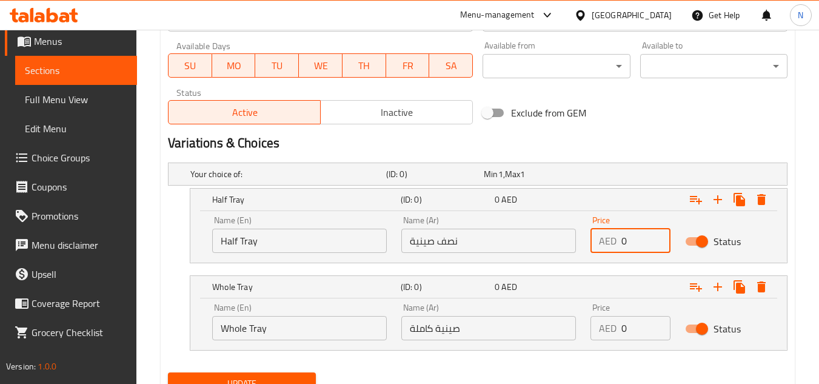
click at [602, 250] on div "AED 0 Price" at bounding box center [630, 240] width 80 height 24
paste input "96.0"
type input "96.00"
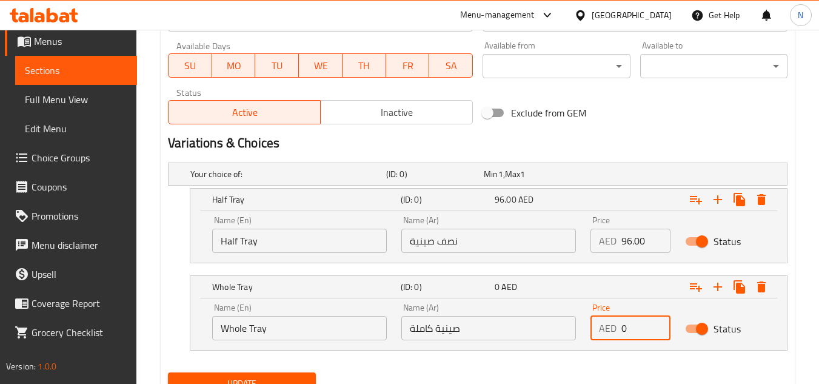
drag, startPoint x: 628, startPoint y: 335, endPoint x: 593, endPoint y: 344, distance: 36.7
click at [593, 344] on div "Price AED 0 Price" at bounding box center [630, 322] width 95 height 52
paste input "170.0"
type input "170.00"
click at [168, 372] on button "Update" at bounding box center [241, 383] width 147 height 22
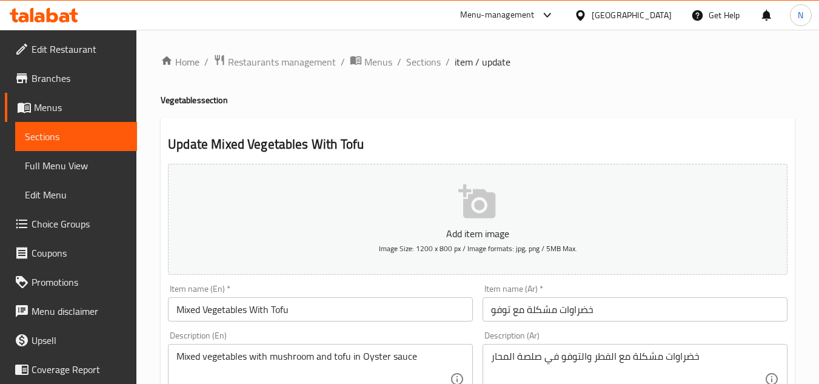
click at [305, 316] on input "Mixed Vegetables With Tofu" at bounding box center [320, 309] width 305 height 24
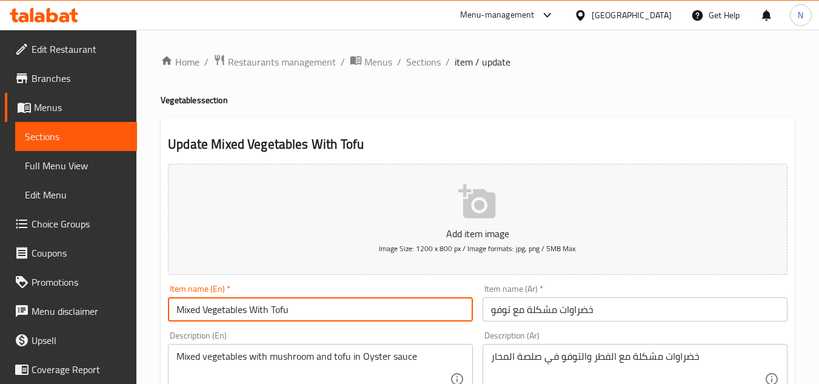
click at [305, 316] on input "Mixed Vegetables With Tofu" at bounding box center [320, 309] width 305 height 24
paste input "(Tray) Mixed Vegetables w"
click at [198, 313] on input "(Tray) Mixed Vegetables w Tofu" at bounding box center [320, 309] width 305 height 24
click at [175, 318] on input "(Tray Mixed Vegetables w Tofu" at bounding box center [320, 309] width 305 height 24
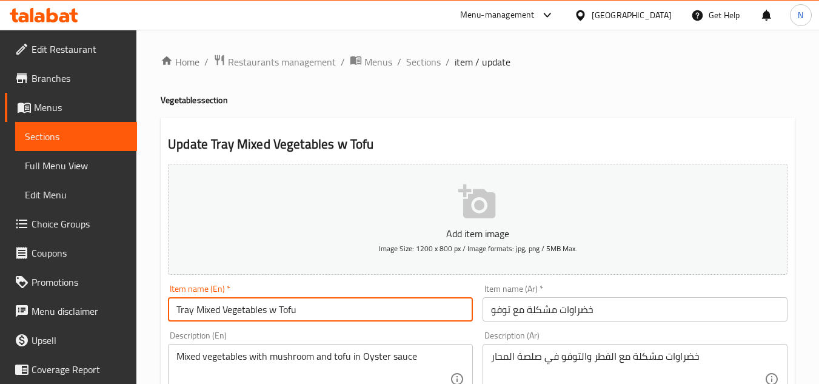
click at [215, 313] on input "Tray Mixed Vegetables w Tofu" at bounding box center [320, 309] width 305 height 24
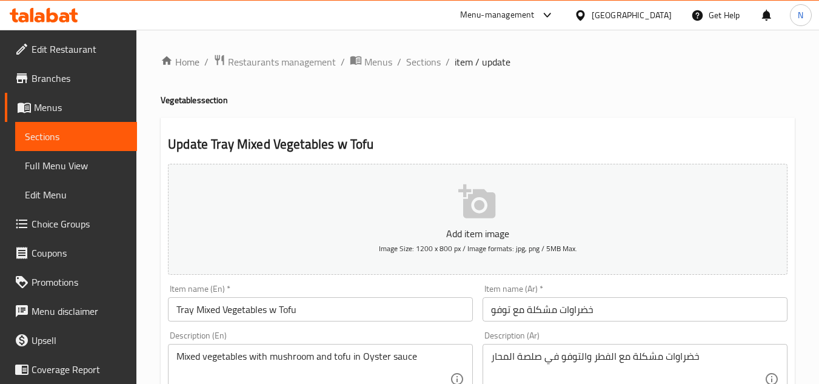
click at [326, 311] on input "Tray Mixed Vegetables w Tofu" at bounding box center [320, 309] width 305 height 24
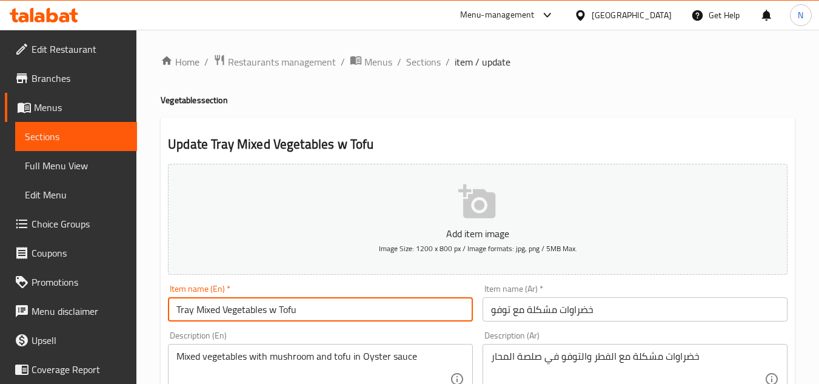
click at [326, 311] on input "Tray Mixed Vegetables w Tofu" at bounding box center [320, 309] width 305 height 24
paste input "W"
type input "Tray Mixed Vegetables W Tofu"
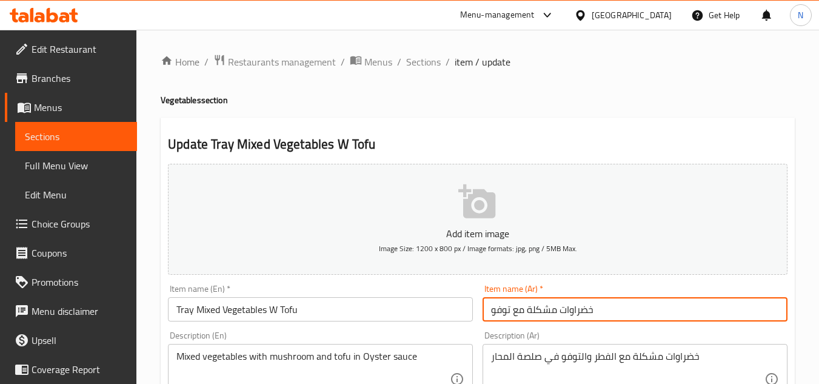
click at [553, 305] on input "خضراوات مشكلة مع توفو" at bounding box center [634, 309] width 305 height 24
paste input "ينية خضار مشكلة مع ال"
click at [574, 310] on input "صينية خضار مشكلة مع التوفو" at bounding box center [634, 309] width 305 height 24
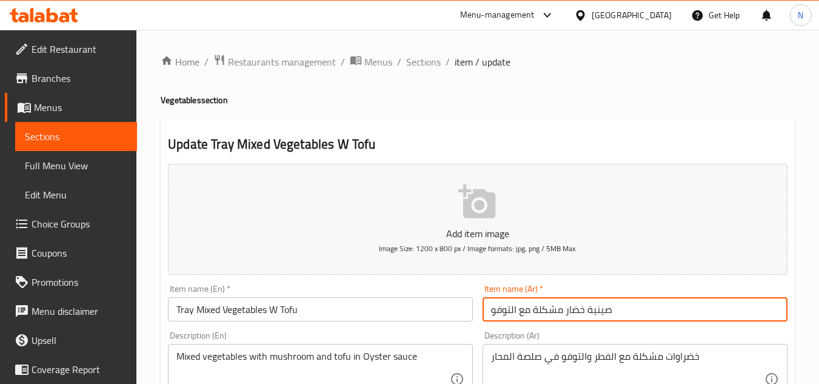
click at [574, 310] on input "صينية خضار مشكلة مع التوفو" at bounding box center [634, 309] width 305 height 24
type input "صينية خضروات مشكلة مع التوفو"
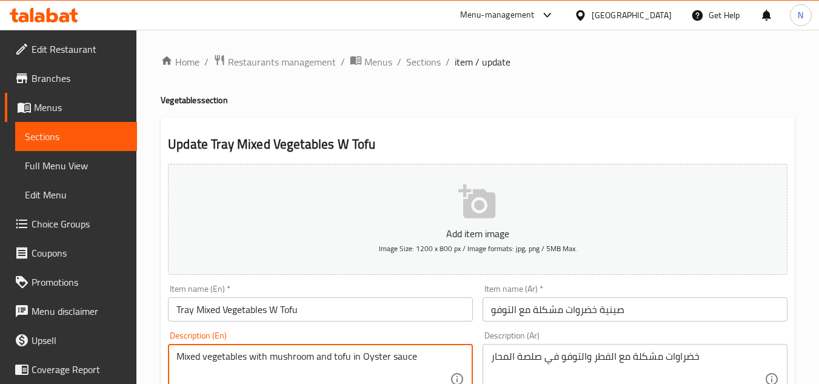
click at [392, 356] on textarea "Mixed vegetables with mushroom and tofu in Oyster sauce" at bounding box center [312, 379] width 273 height 58
paste textarea ". Serves 12-15."
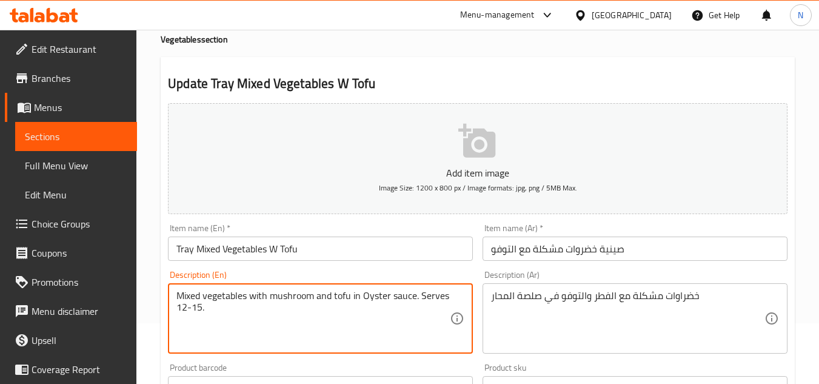
drag, startPoint x: 417, startPoint y: 296, endPoint x: 412, endPoint y: 300, distance: 6.4
click at [412, 300] on textarea "Mixed vegetables with mushroom and tofu in Oyster sauce. Serves 12-15." at bounding box center [312, 319] width 273 height 58
click at [415, 300] on textarea "Mixed vegetables with mushroom and tofu in Oyster sauce. Serves 12-15." at bounding box center [312, 319] width 273 height 58
click at [418, 299] on textarea "Mixed vegetables with mushroom and tofu in Oyster sauce. Serves 12-15." at bounding box center [312, 319] width 273 height 58
click at [416, 296] on textarea "Mixed vegetables with mushroom and tofu in Oyster sauce Serves 12-15." at bounding box center [312, 319] width 273 height 58
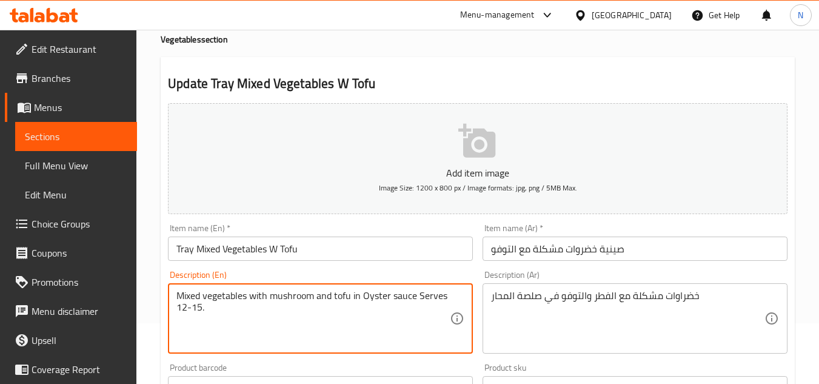
click at [416, 296] on textarea "Mixed vegetables with mushroom and tofu in Oyster sauce Serves 12-15." at bounding box center [312, 319] width 273 height 58
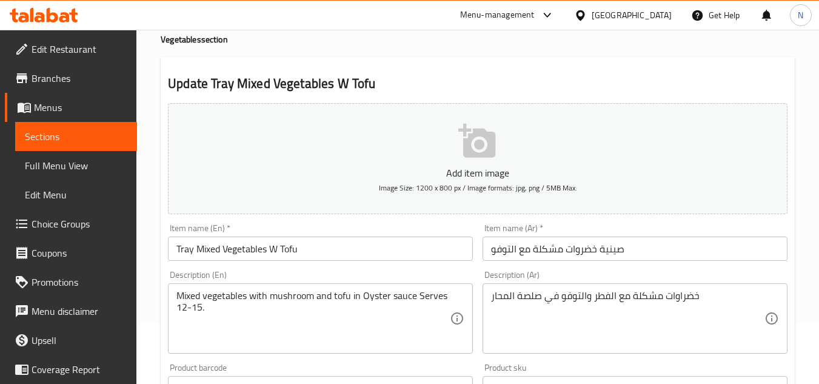
click at [289, 303] on textarea "Mixed vegetables with mushroom and tofu in Oyster sauce Serves 12-15." at bounding box center [312, 319] width 273 height 58
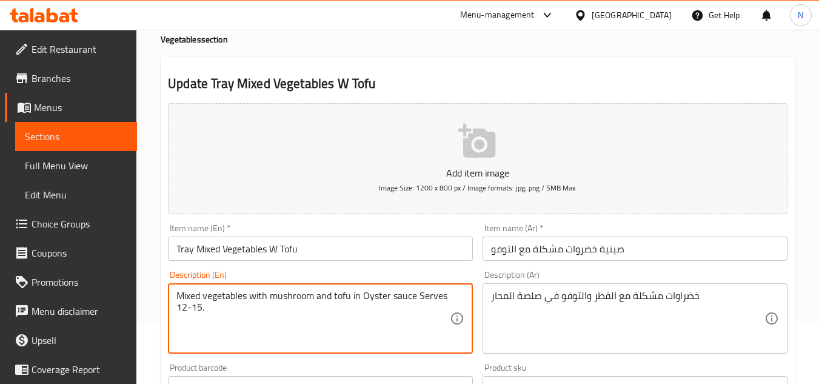
click at [289, 303] on textarea "Mixed vegetables with mushroom and tofu in Oyster sauce Serves 12-15." at bounding box center [312, 319] width 273 height 58
paste textarea "oyster sauce s"
type textarea "Mixed vegetables with mushroom and tofu in oyster sauce serves 12-15."
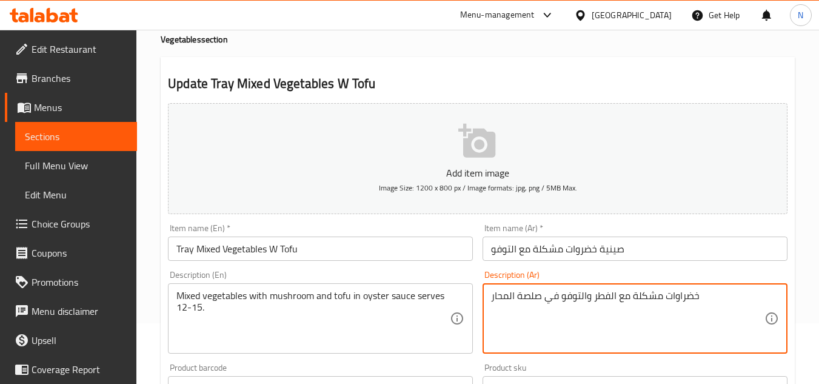
click at [585, 296] on textarea "خضراوات مشكلة مع الفطر والتوفو في صلصة المحار" at bounding box center [627, 319] width 273 height 58
paste textarea "بصلصة المحار. تكفي من ١٢ إلى ١٥ شخصًا."
click at [558, 301] on textarea "خضراوات مشكلة مع الفطر والتوفو بصلصة المحار. تكفي من ١٢ إلى ١٥ شخصًا." at bounding box center [627, 319] width 273 height 58
type textarea "خضراوات مشكلة مع الفطر والتوفو بصلصة المحار تكفي من ١٢ إلى ١٥ شخصًا."
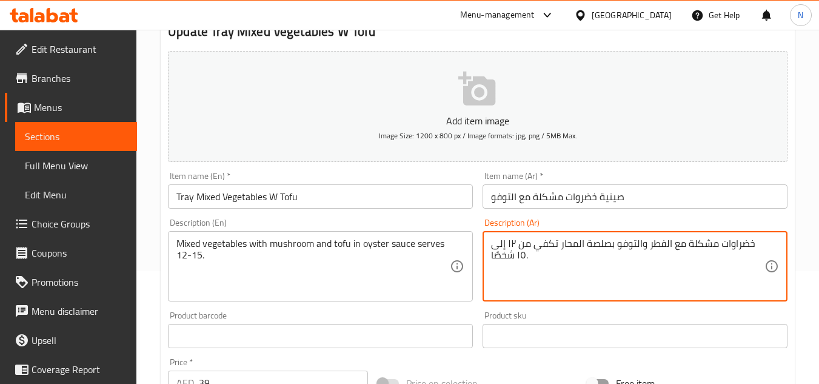
scroll to position [364, 0]
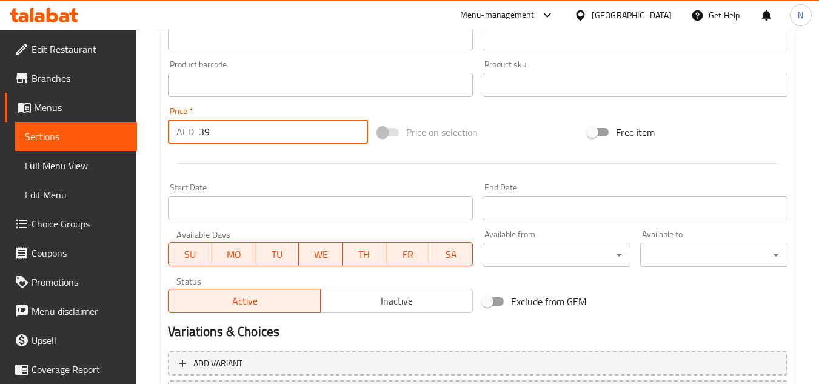
drag, startPoint x: 227, startPoint y: 141, endPoint x: 170, endPoint y: 150, distance: 57.0
click at [170, 150] on div "Add item image Image Size: 1200 x 800 px / Image formats: jpg, png / 5MB Max. I…" at bounding box center [477, 56] width 629 height 522
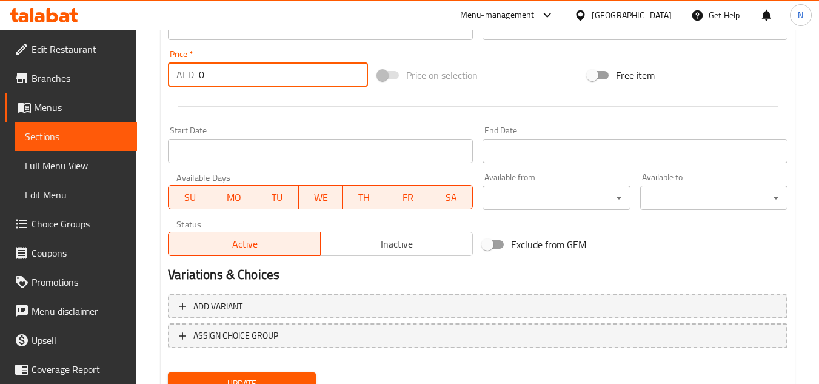
scroll to position [424, 0]
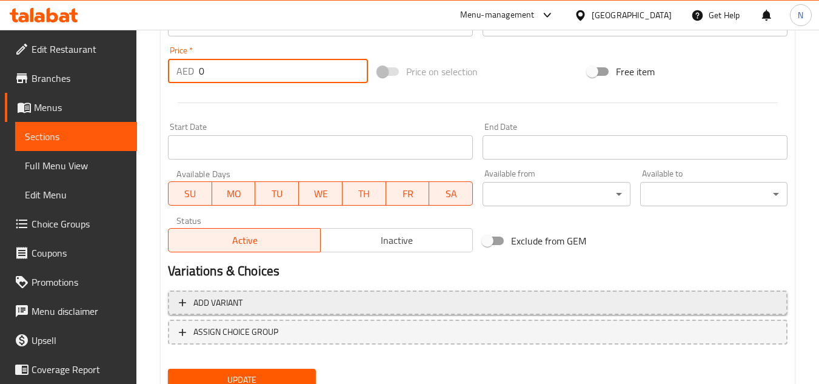
type input "0"
click at [384, 307] on span "Add variant" at bounding box center [478, 302] width 598 height 15
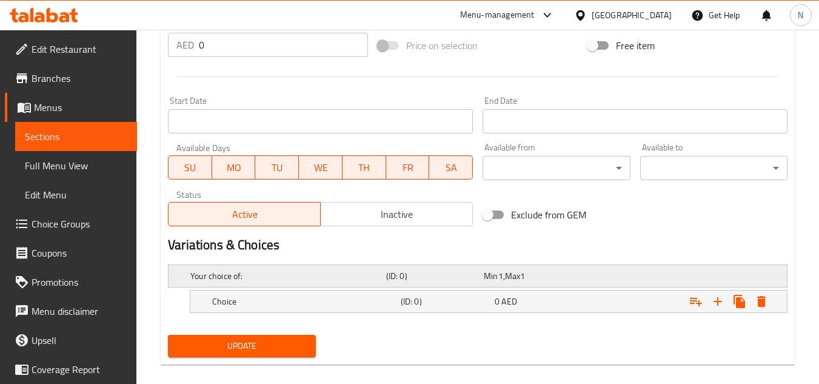
scroll to position [465, 0]
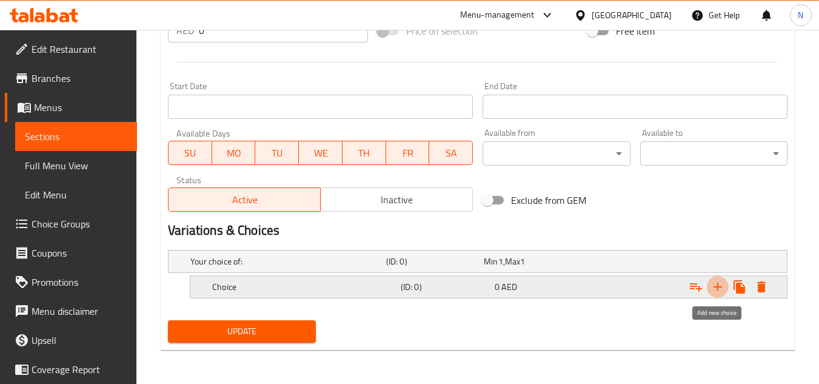
click at [721, 289] on icon "Expand" at bounding box center [717, 286] width 15 height 15
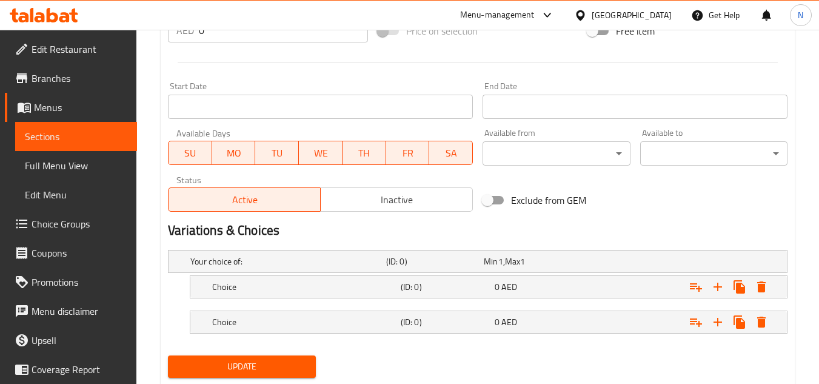
drag, startPoint x: 261, startPoint y: 295, endPoint x: 313, endPoint y: 318, distance: 57.5
click at [261, 295] on div "Choice" at bounding box center [304, 286] width 188 height 17
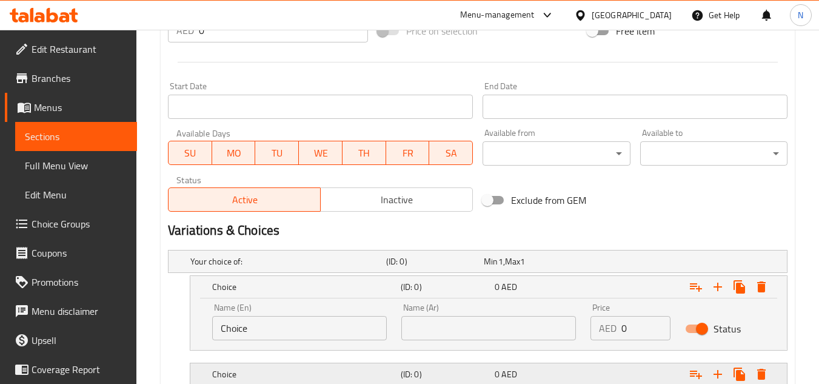
scroll to position [525, 0]
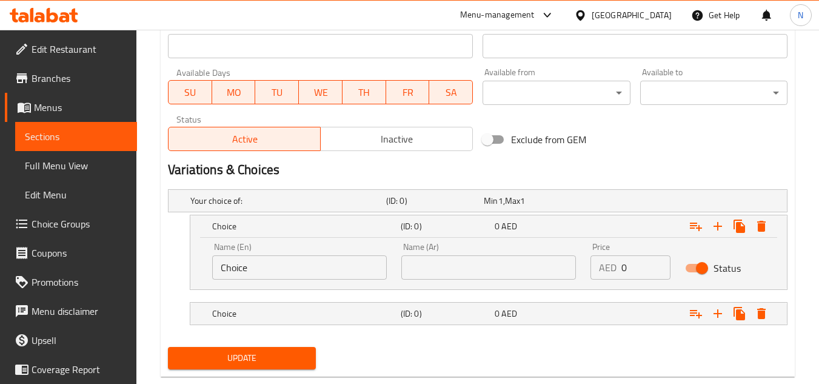
click at [314, 268] on input "Choice" at bounding box center [299, 267] width 175 height 24
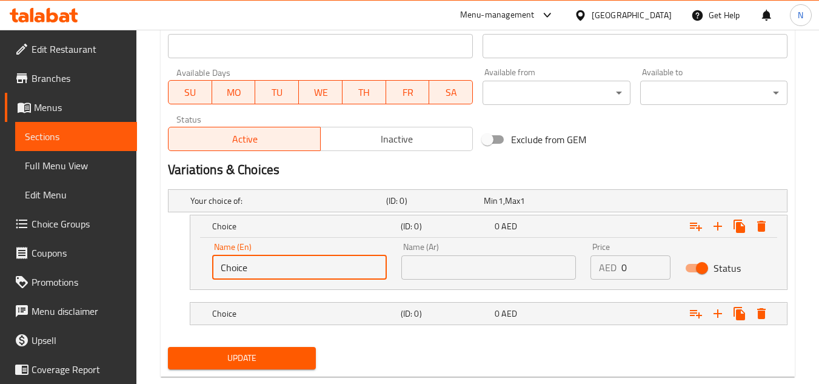
click at [314, 268] on input "Choice" at bounding box center [299, 267] width 175 height 24
paste input "Half Tray"
type input "Half Tray"
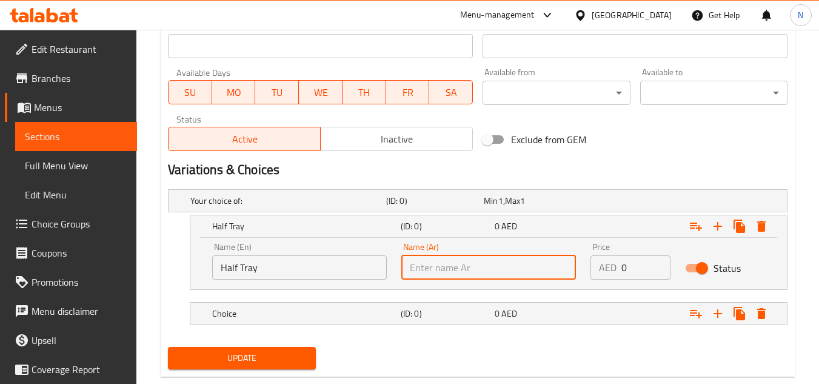
click at [448, 276] on input "text" at bounding box center [488, 267] width 175 height 24
paste input "نصف صينية"
type input "نصف صينية"
click at [305, 311] on h5 "Choice" at bounding box center [304, 313] width 184 height 12
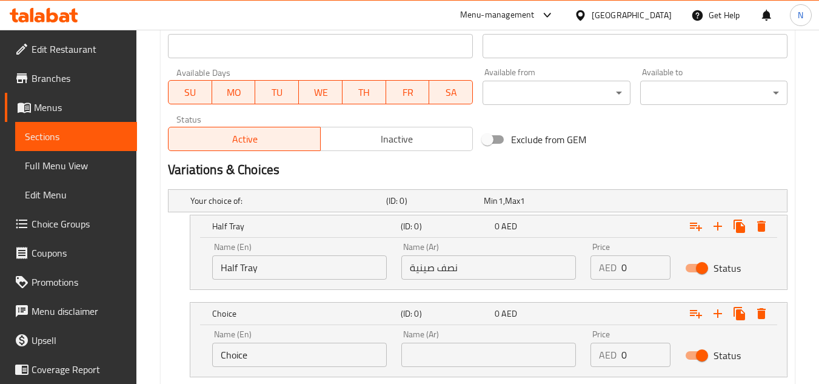
click at [305, 353] on input "Choice" at bounding box center [299, 354] width 175 height 24
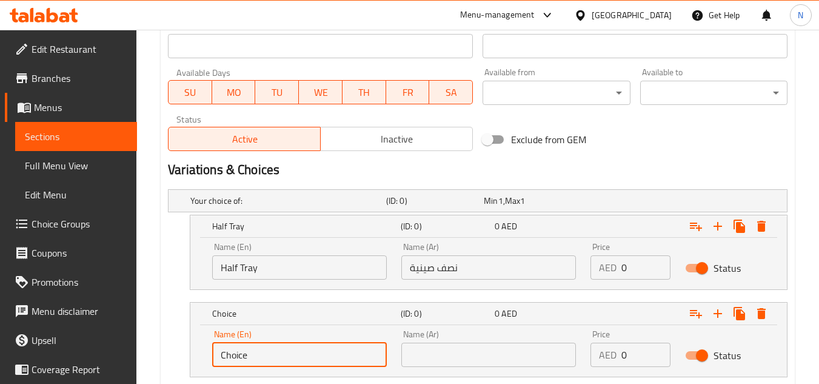
click at [306, 353] on input "Choice" at bounding box center [299, 354] width 175 height 24
paste input "Whole Tray"
type input "Whole Tray"
click at [451, 355] on input "text" at bounding box center [488, 354] width 175 height 24
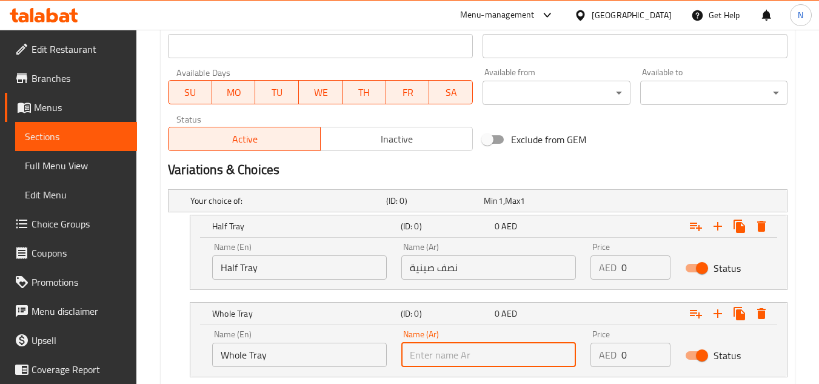
paste input "صينية كاملة"
type input "صينية كاملة"
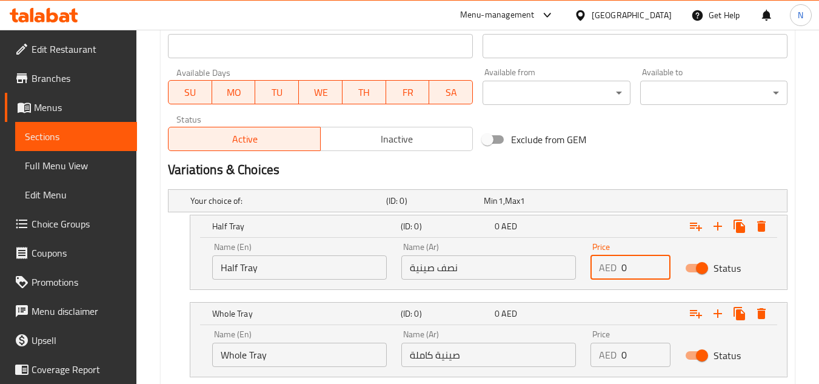
drag, startPoint x: 630, startPoint y: 270, endPoint x: 614, endPoint y: 270, distance: 15.1
click at [614, 270] on div "AED 0 Price" at bounding box center [630, 267] width 80 height 24
paste input "88.0"
type input "88.00"
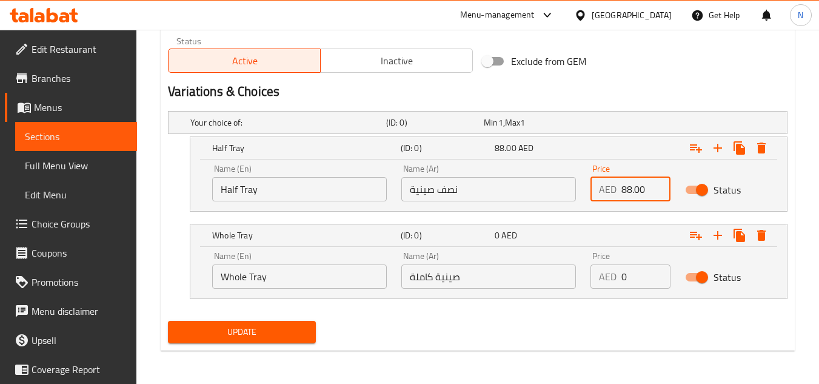
scroll to position [604, 0]
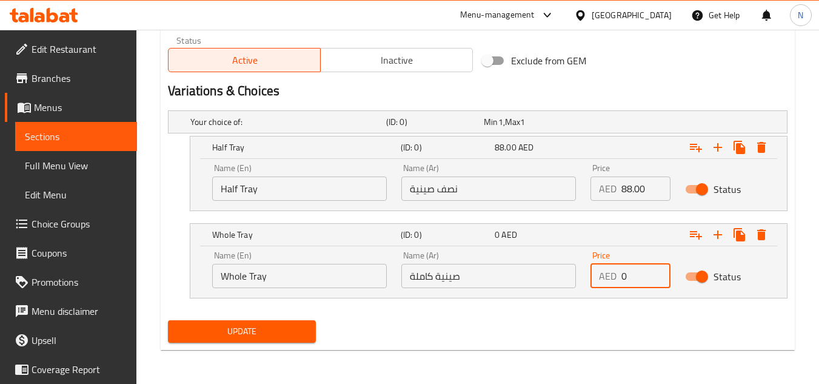
drag, startPoint x: 631, startPoint y: 273, endPoint x: 611, endPoint y: 277, distance: 21.0
click at [611, 277] on div "AED 0 Price" at bounding box center [630, 276] width 80 height 24
paste input "155.0"
type input "155.00"
click at [168, 320] on button "Update" at bounding box center [241, 331] width 147 height 22
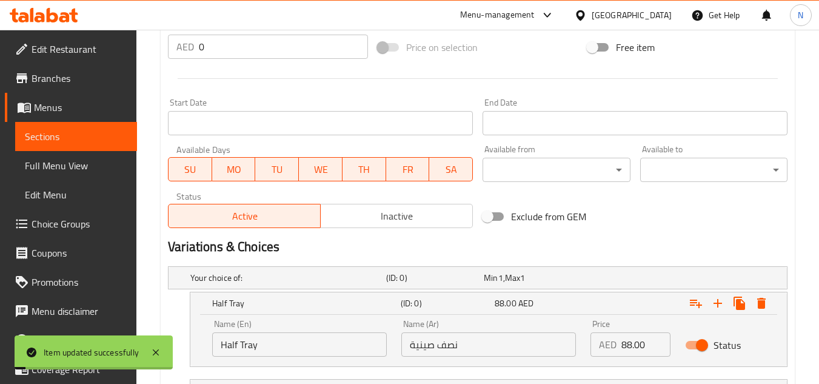
scroll to position [483, 0]
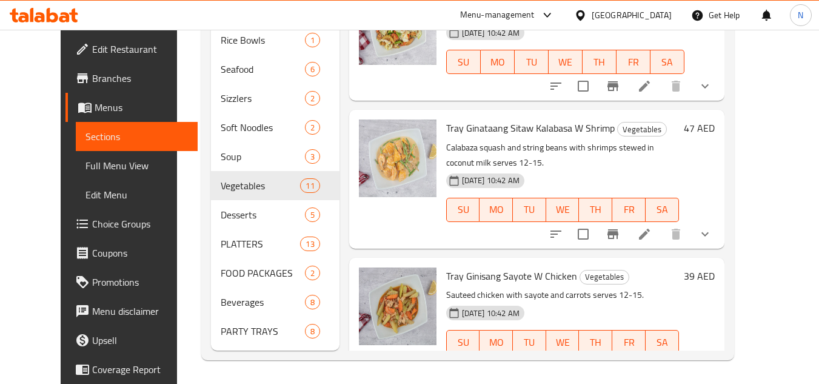
scroll to position [435, 0]
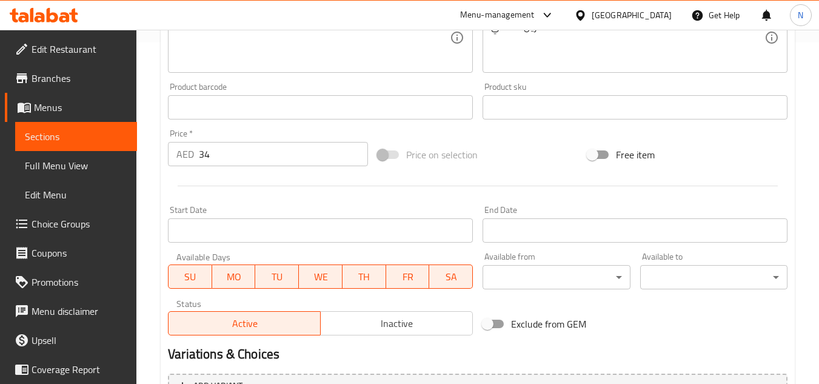
scroll to position [364, 0]
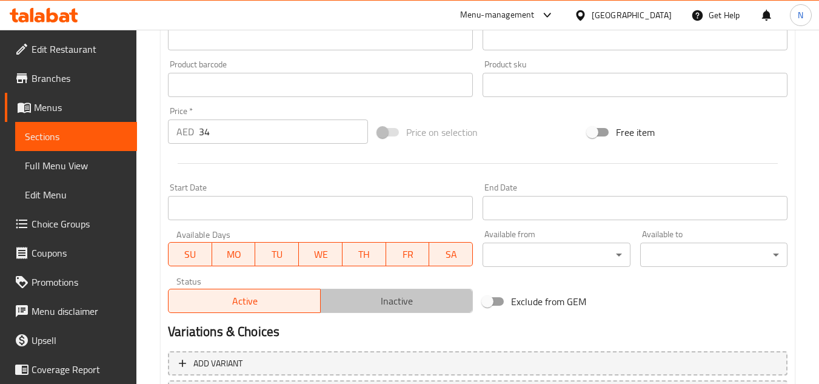
click at [409, 301] on span "Inactive" at bounding box center [396, 301] width 142 height 18
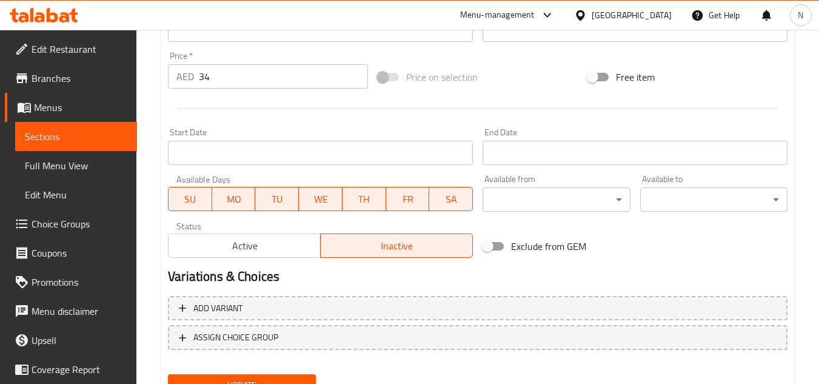
scroll to position [473, 0]
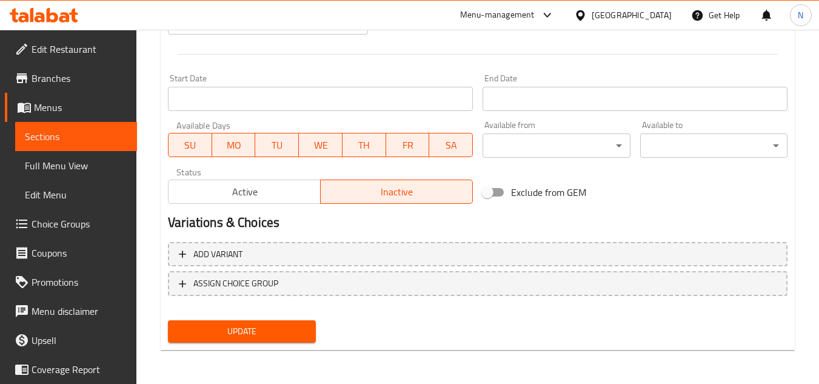
click at [283, 338] on span "Update" at bounding box center [242, 331] width 128 height 15
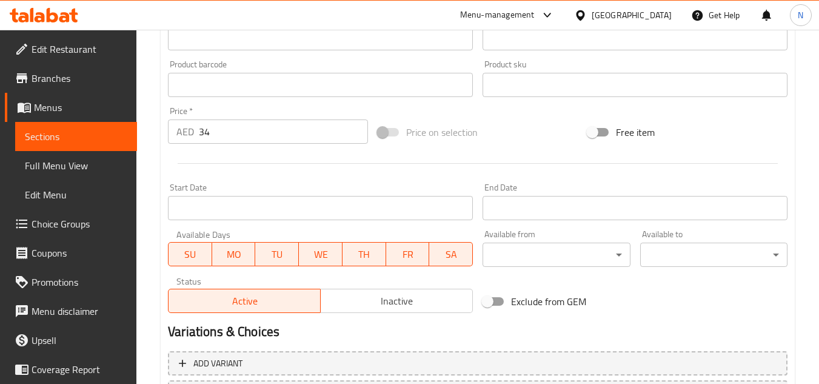
click at [358, 299] on span "Inactive" at bounding box center [396, 301] width 142 height 18
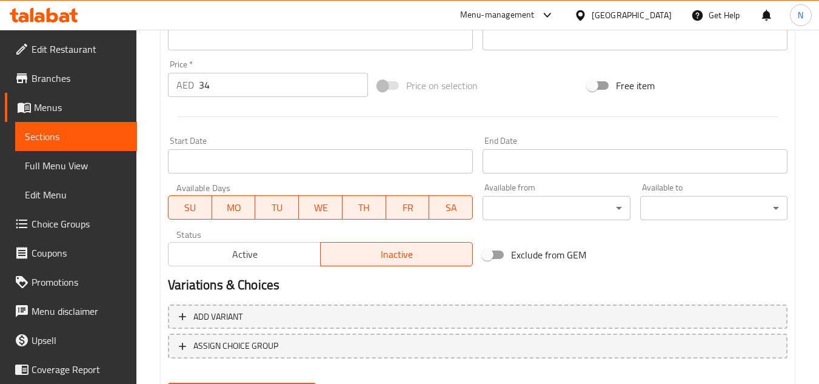
scroll to position [473, 0]
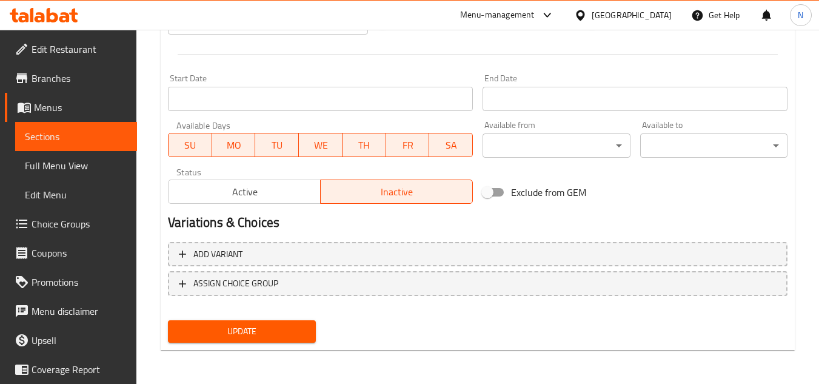
drag, startPoint x: 284, startPoint y: 323, endPoint x: 311, endPoint y: 270, distance: 59.4
click at [283, 324] on button "Update" at bounding box center [241, 331] width 147 height 22
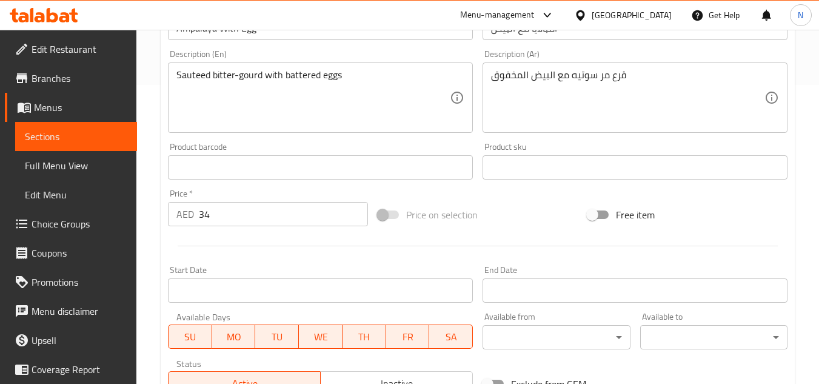
scroll to position [490, 0]
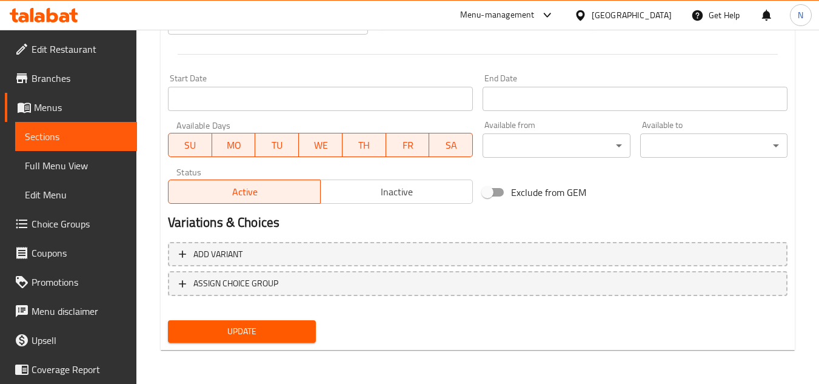
click at [397, 196] on span "Inactive" at bounding box center [396, 192] width 142 height 18
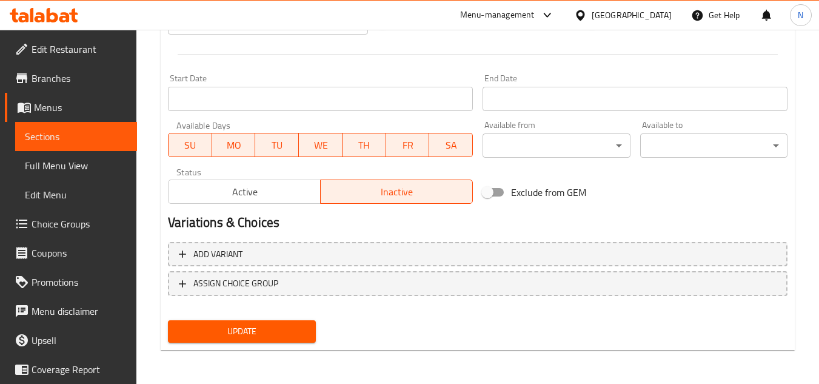
click at [295, 320] on button "Update" at bounding box center [241, 331] width 147 height 22
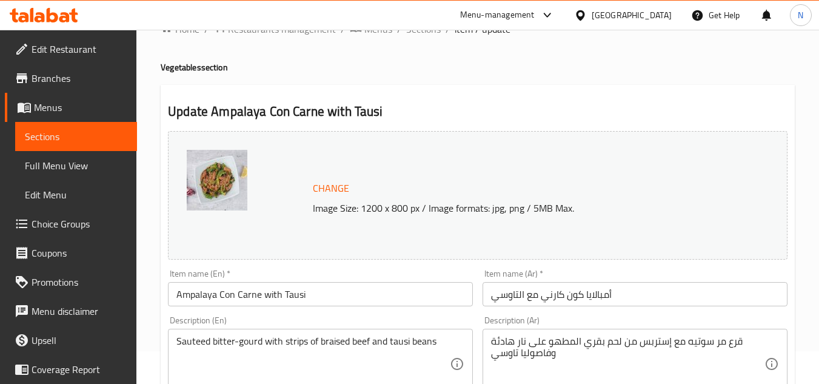
scroll to position [61, 0]
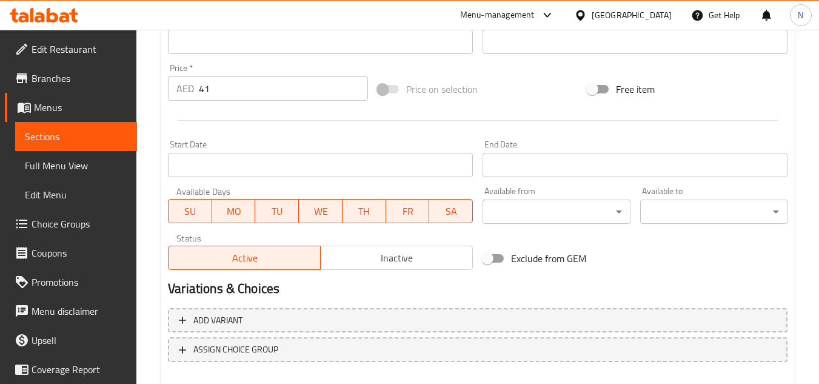
click at [396, 258] on span "Inactive" at bounding box center [396, 258] width 142 height 18
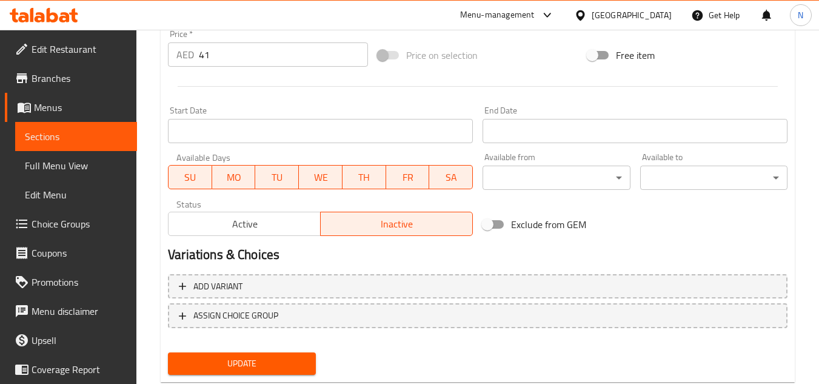
scroll to position [490, 0]
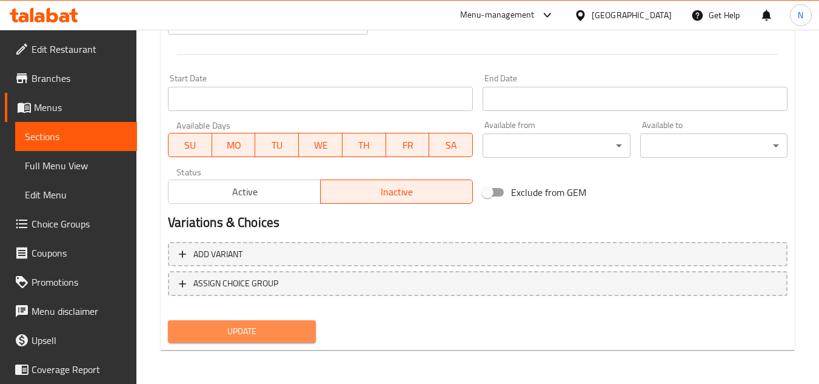
click at [312, 326] on button "Update" at bounding box center [241, 331] width 147 height 22
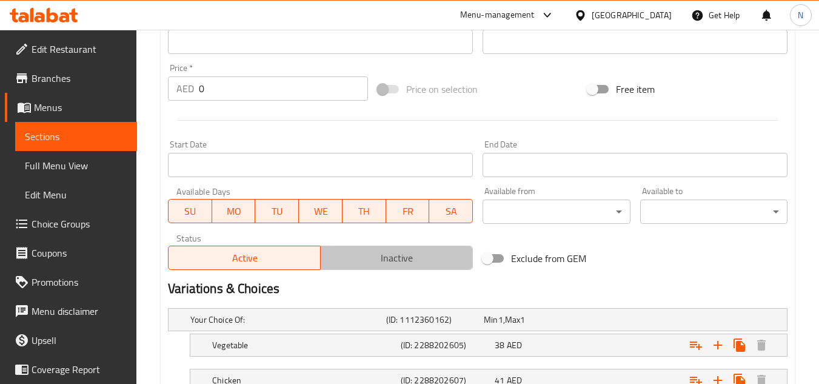
click at [379, 251] on span "Inactive" at bounding box center [396, 258] width 142 height 18
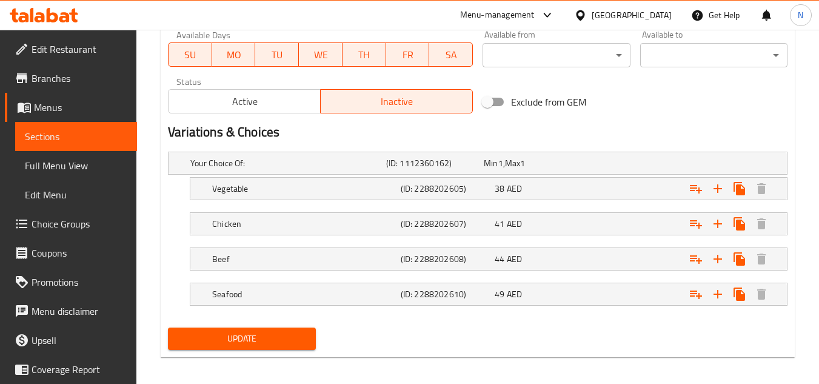
scroll to position [588, 0]
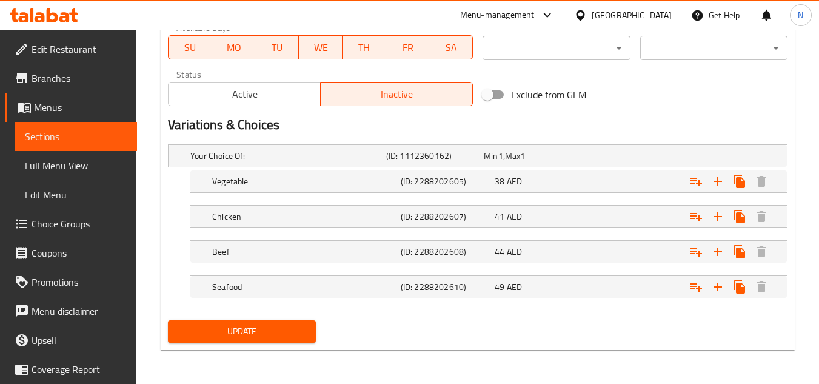
click at [278, 321] on button "Update" at bounding box center [241, 331] width 147 height 22
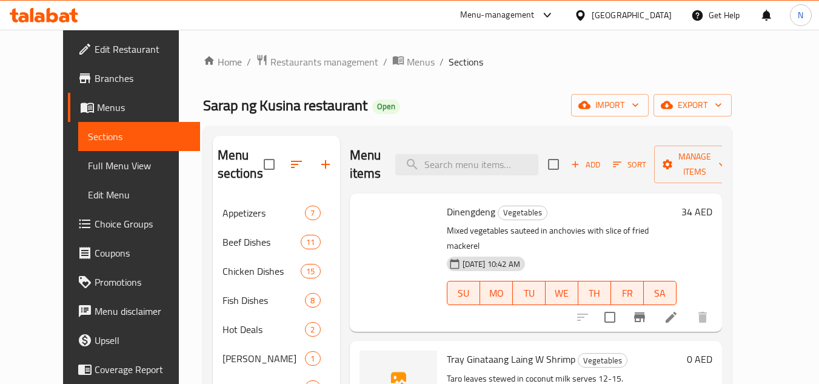
scroll to position [435, 0]
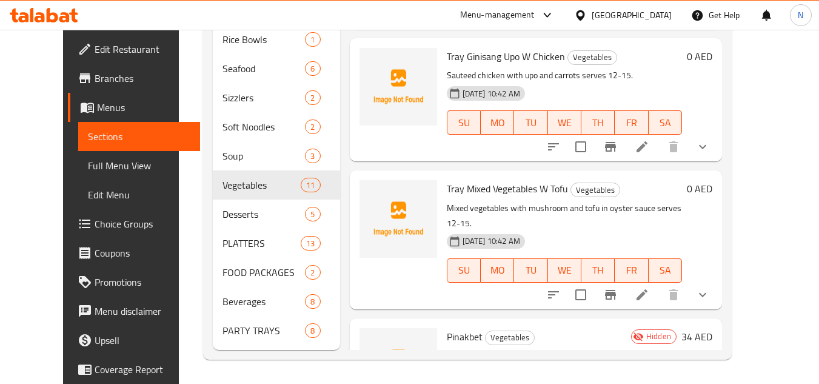
drag, startPoint x: 71, startPoint y: 164, endPoint x: 662, endPoint y: 12, distance: 610.5
click at [88, 164] on span "Full Menu View" at bounding box center [139, 165] width 102 height 15
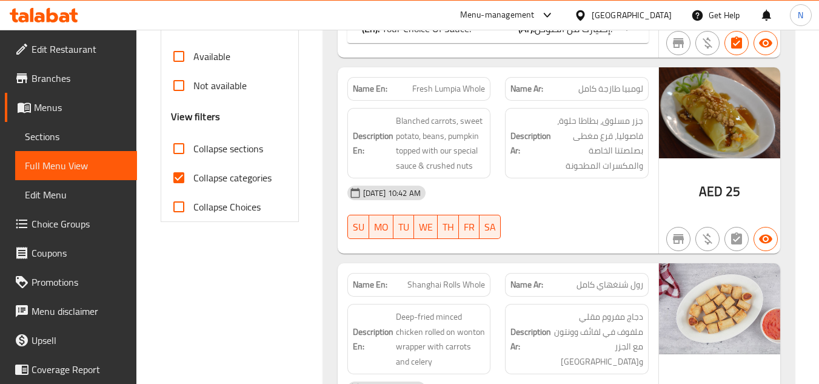
click at [184, 179] on input "Collapse categories" at bounding box center [178, 177] width 29 height 29
checkbox input "false"
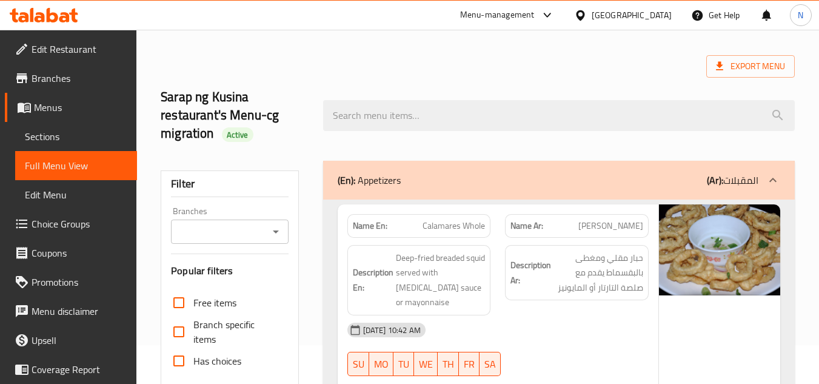
scroll to position [11, 0]
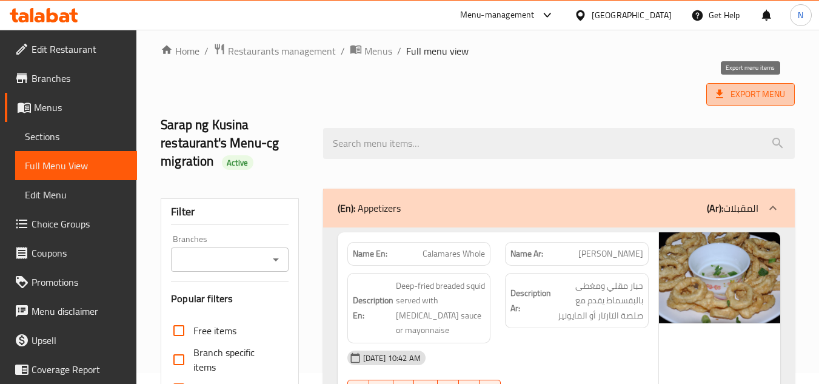
click at [719, 92] on icon at bounding box center [719, 94] width 7 height 8
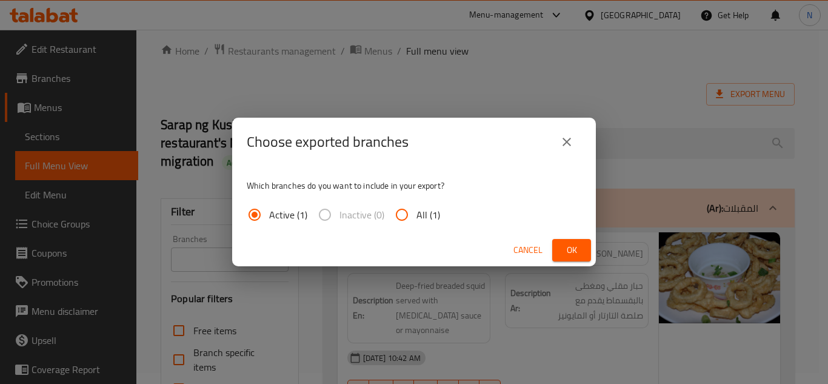
click at [430, 219] on span "All (1)" at bounding box center [428, 214] width 24 height 15
click at [416, 219] on input "All (1)" at bounding box center [401, 214] width 29 height 29
radio input "true"
click at [573, 249] on span "Ok" at bounding box center [571, 249] width 19 height 15
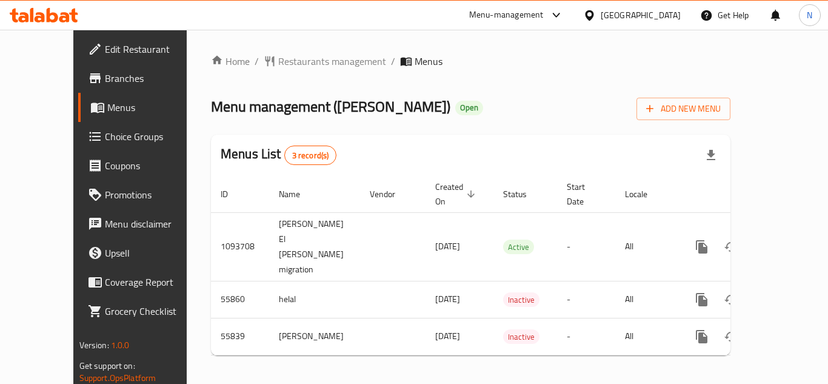
click at [105, 81] on span "Branches" at bounding box center [153, 78] width 97 height 15
click at [107, 107] on span "Menus" at bounding box center [154, 107] width 95 height 15
click at [105, 75] on span "Branches" at bounding box center [153, 78] width 97 height 15
